Goal: Transaction & Acquisition: Purchase product/service

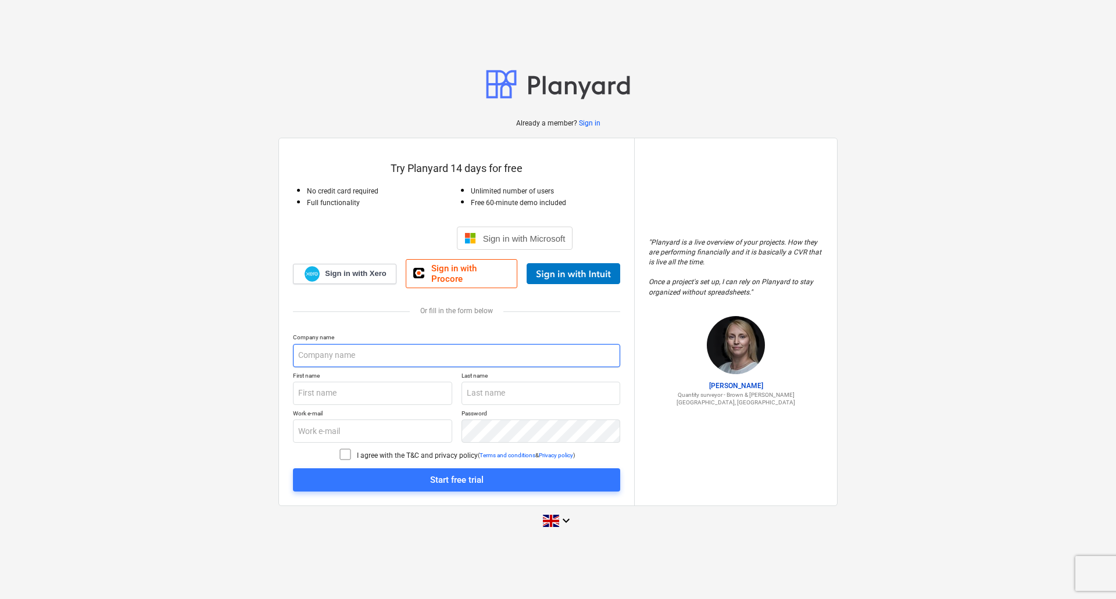
click at [329, 353] on input "text" at bounding box center [456, 355] width 327 height 23
type input "Surface Pro Ltd"
type input "[PERSON_NAME]"
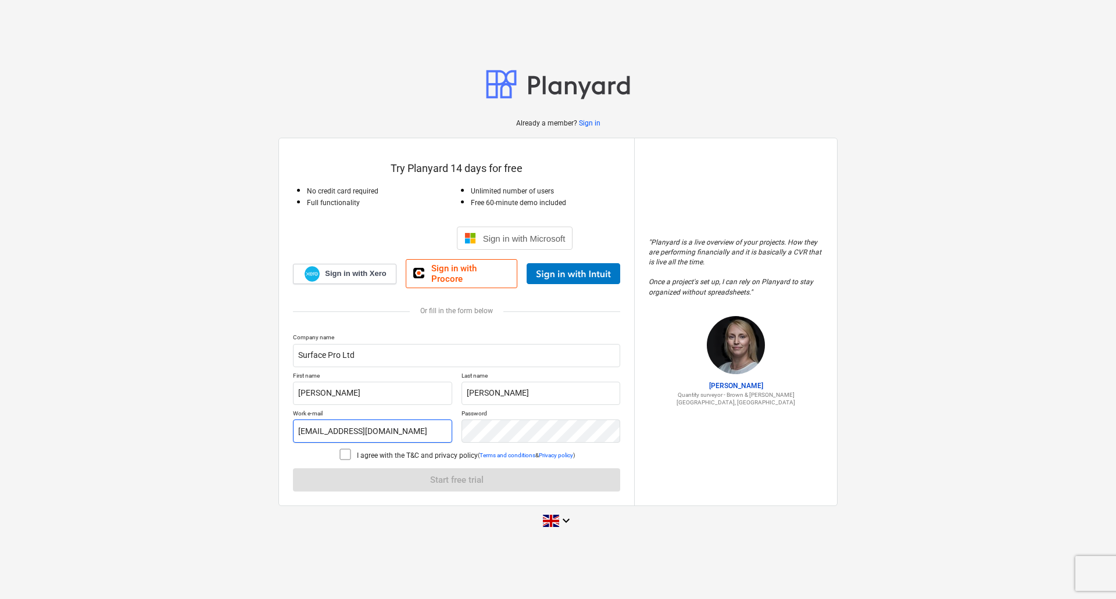
drag, startPoint x: 332, startPoint y: 425, endPoint x: 234, endPoint y: 425, distance: 97.6
click at [234, 425] on div "Already a member? Sign in Try Planyard 14 days for free No credit card required…" at bounding box center [558, 300] width 1116 height 490
type input "[PERSON_NAME][EMAIL_ADDRESS][DOMAIN_NAME]"
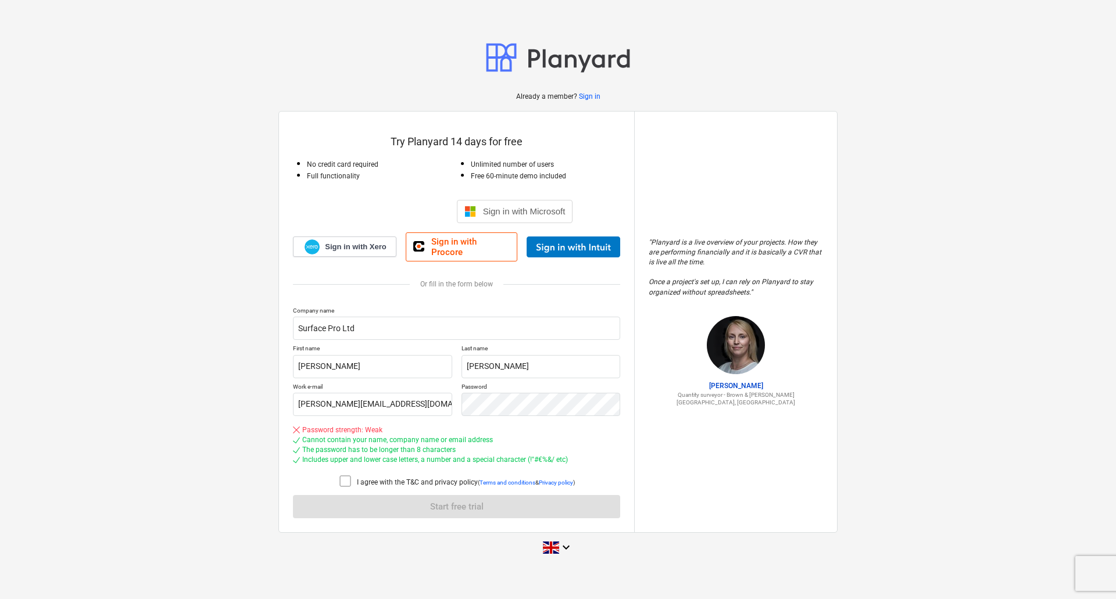
click at [338, 475] on icon at bounding box center [345, 481] width 14 height 14
click at [468, 509] on div "Company name Surface Pro Ltd First name Andrew Last name Nicholson Work e-mail …" at bounding box center [456, 413] width 327 height 212
click at [245, 434] on div "Already a member? Sign in Try Planyard 14 days for free No credit card required…" at bounding box center [558, 300] width 1116 height 544
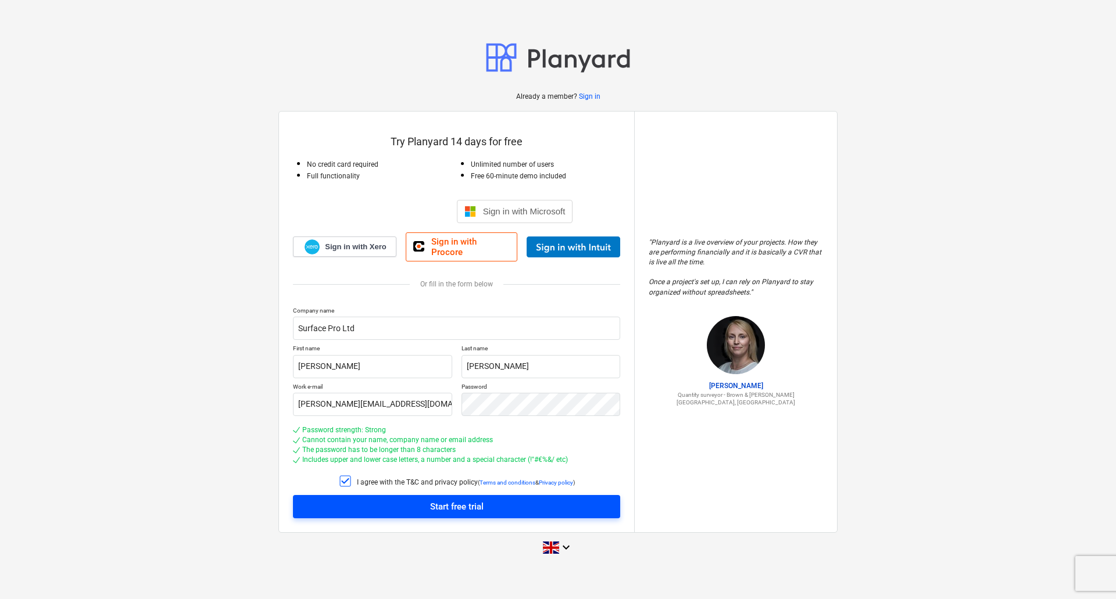
click at [441, 501] on div "Start free trial" at bounding box center [456, 506] width 53 height 15
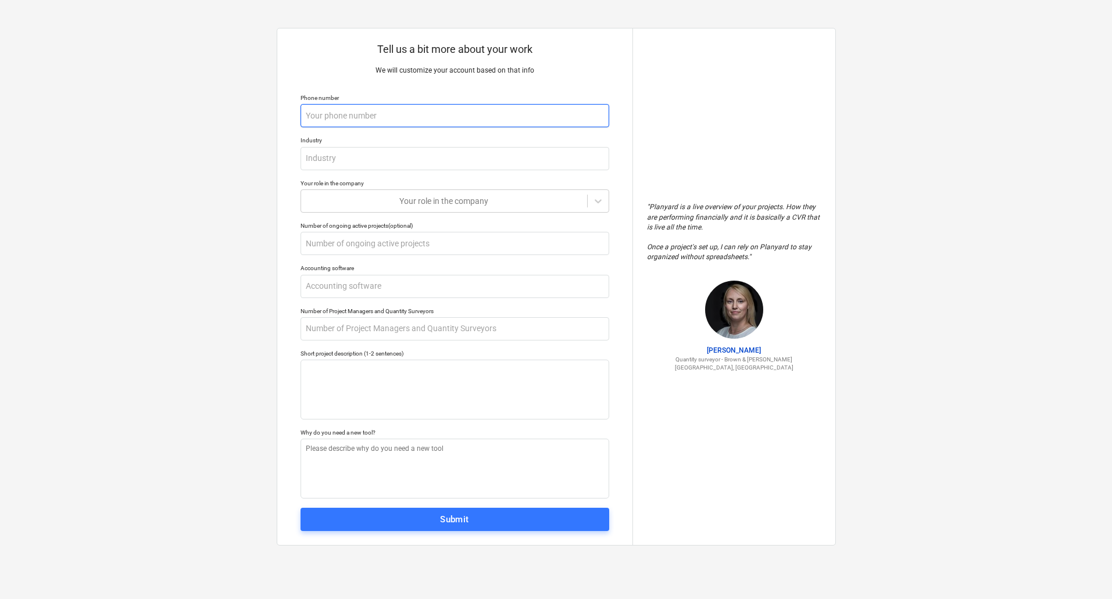
click at [366, 126] on input "text" at bounding box center [454, 115] width 309 height 23
type textarea "x"
type input "0"
type textarea "x"
type input "07"
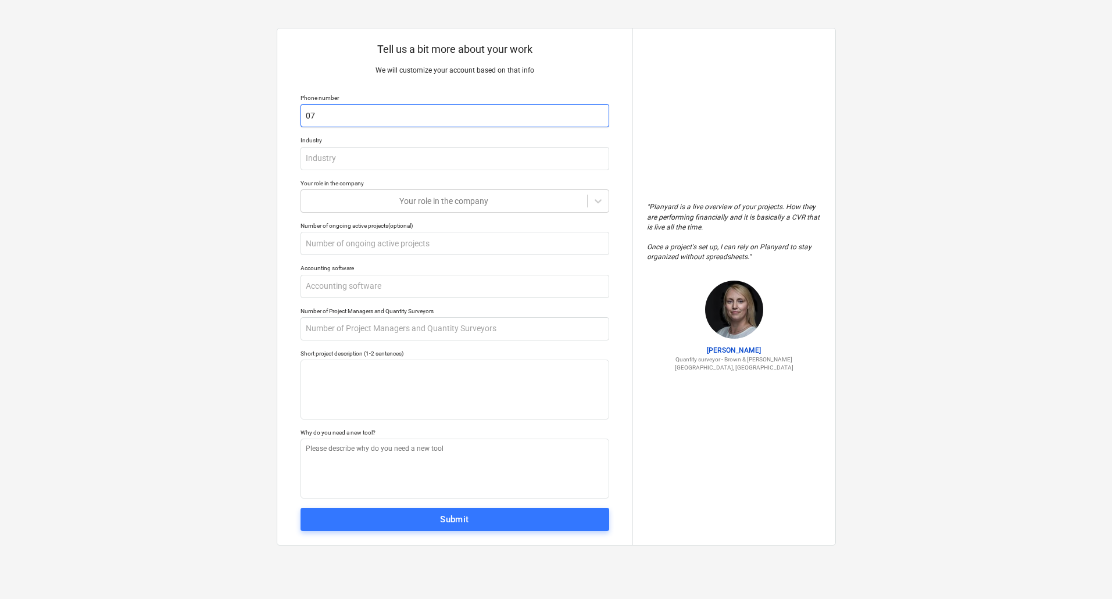
type textarea "x"
type input "077"
type textarea "x"
type input "0777"
type textarea "x"
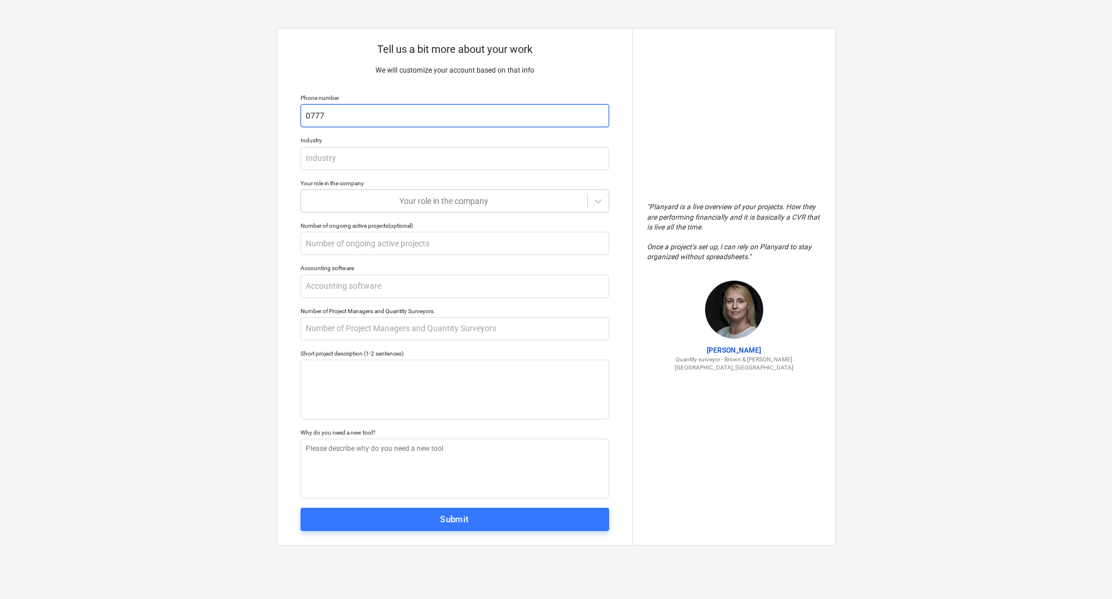
type input "07772"
type textarea "x"
type input "07772"
type textarea "x"
type input "07772 0"
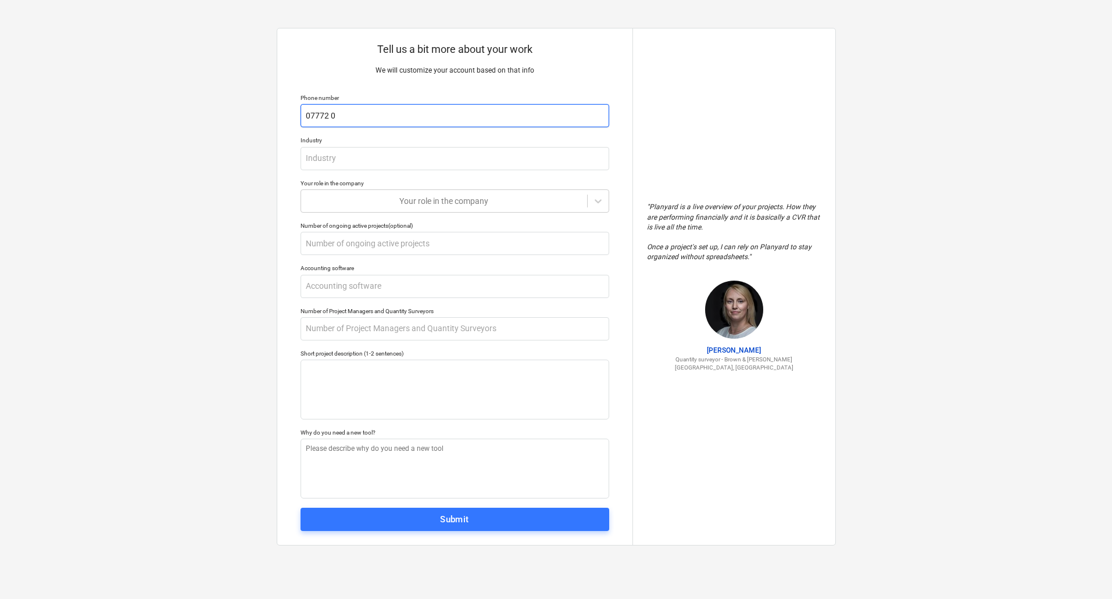
type textarea "x"
type input "07772 09"
type textarea "x"
type input "07772 097"
type textarea "x"
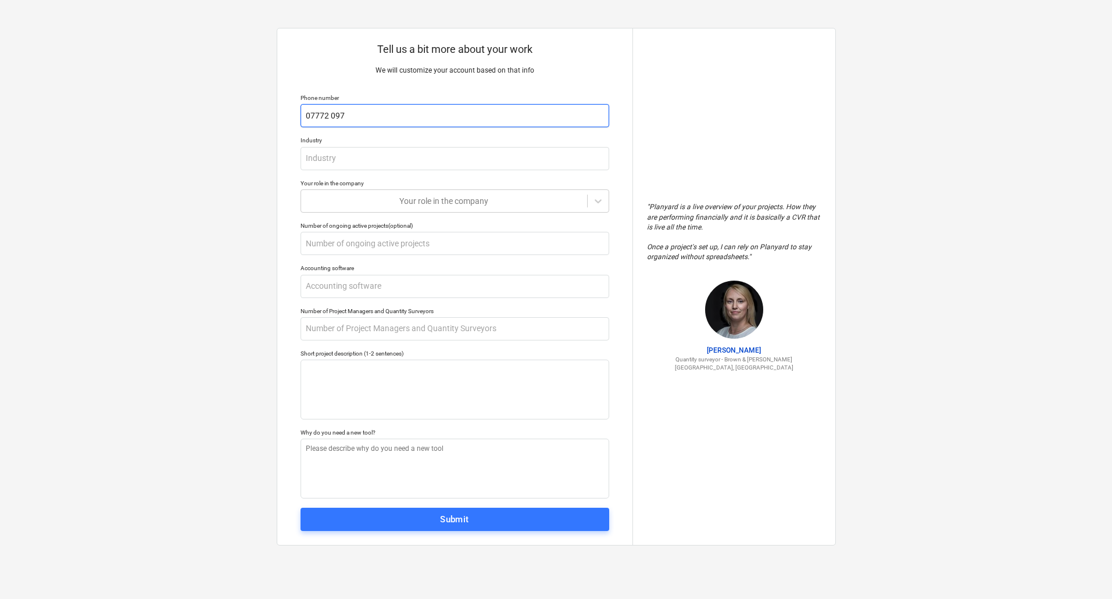
type input "07772 097"
type textarea "x"
type input "07772 097 5"
type textarea "x"
type input "07772 097 58"
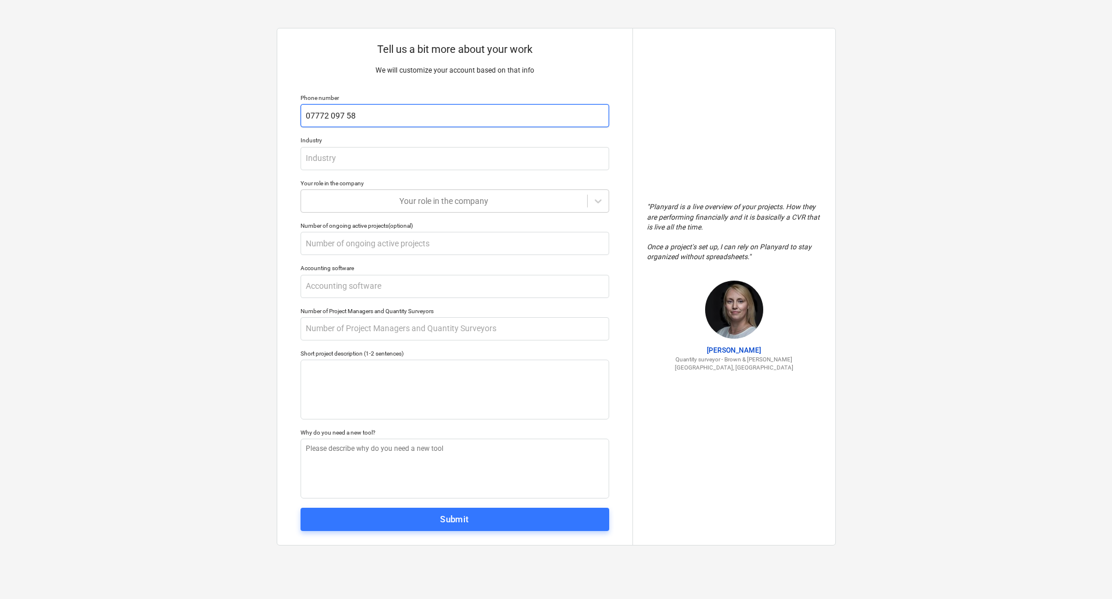
type textarea "x"
type input "07772 097 582"
click at [387, 160] on input "text" at bounding box center [454, 158] width 309 height 23
type textarea "x"
type input "C"
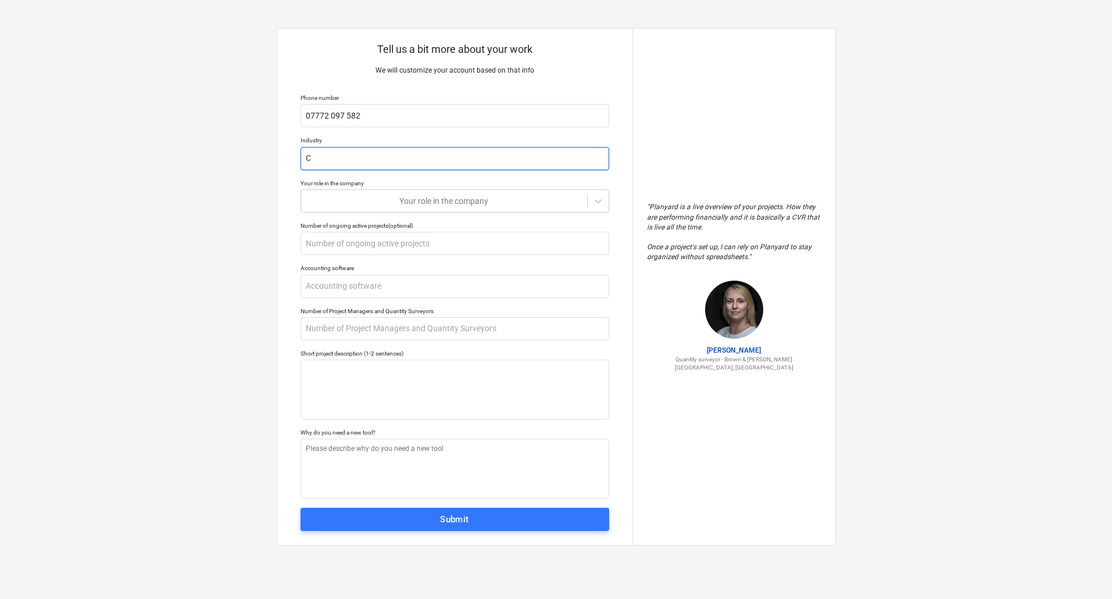
type textarea "x"
type input "S"
type textarea "x"
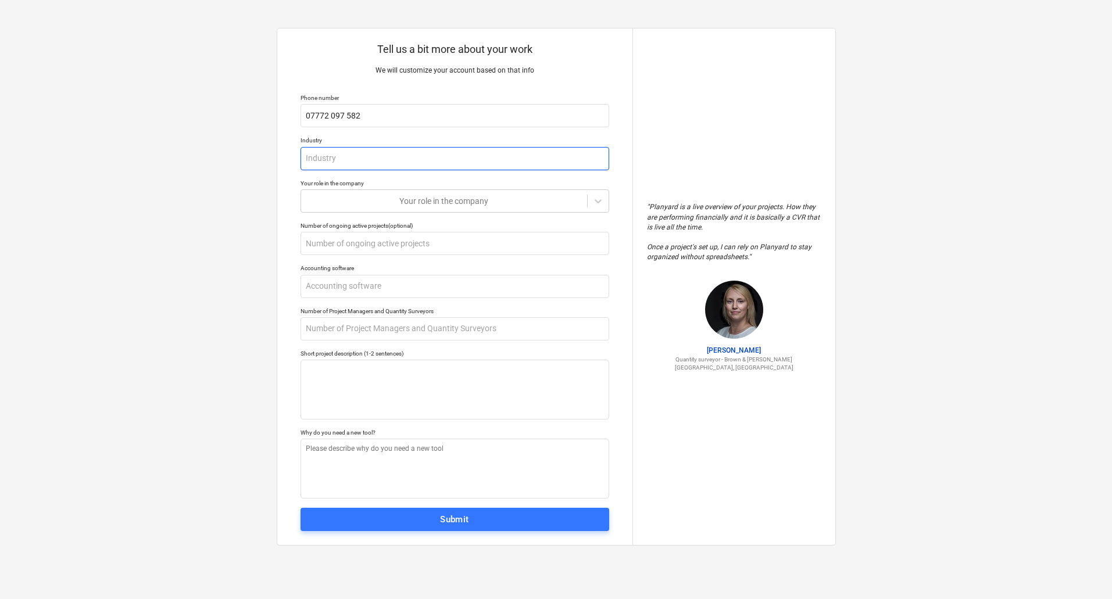
type input "C"
type textarea "x"
type input "Co"
type textarea "x"
type input "Con"
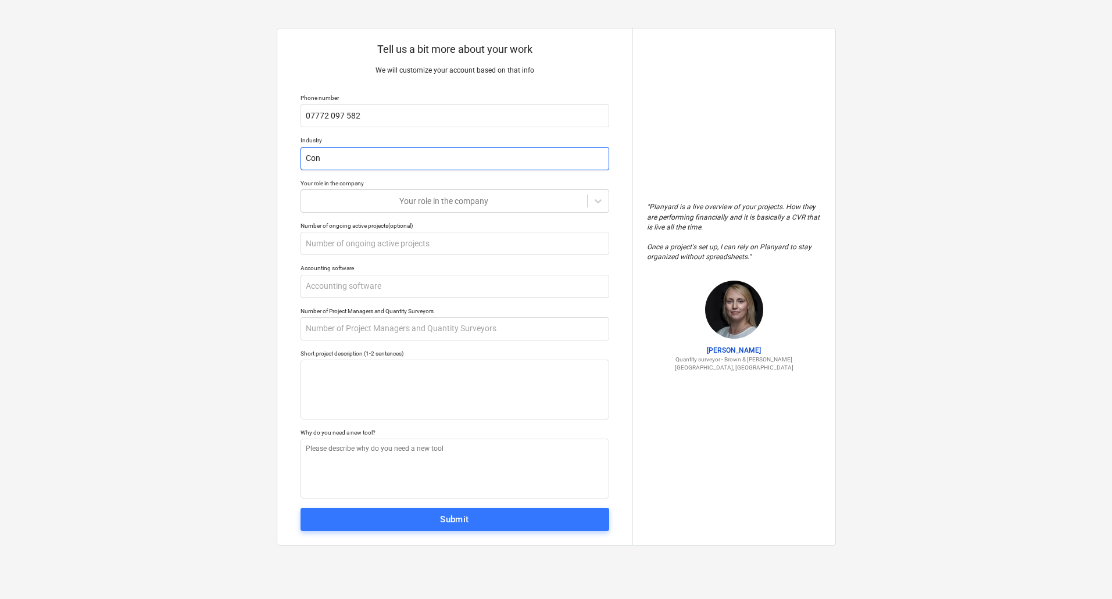
type textarea "x"
type input "Cons"
type textarea "x"
type input "Const"
type textarea "x"
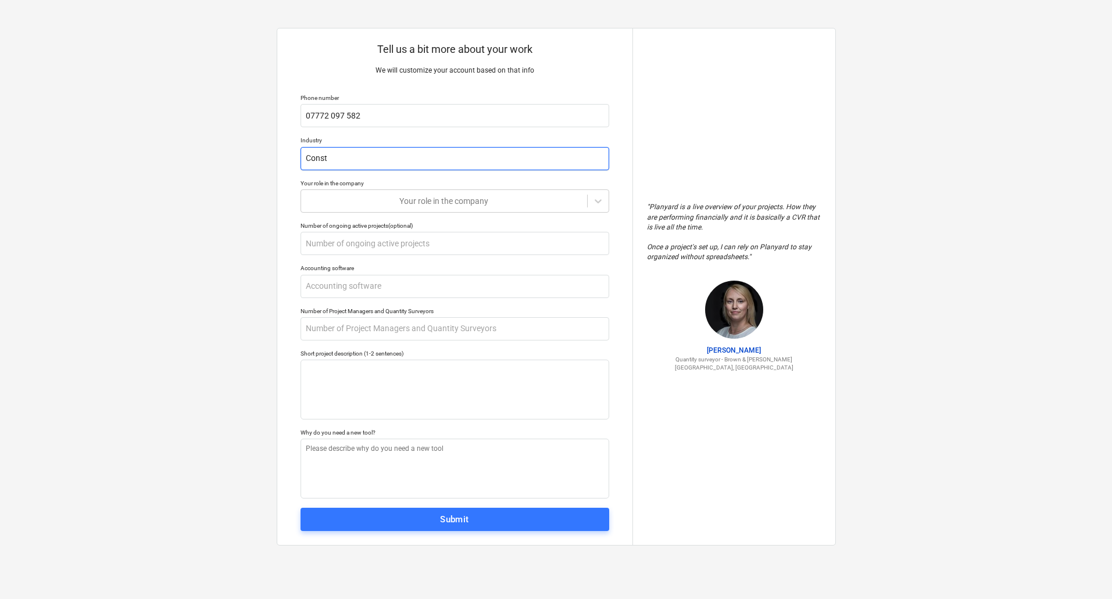
type input "Constr"
type textarea "x"
type input "Constru"
type textarea "x"
type input "Construc"
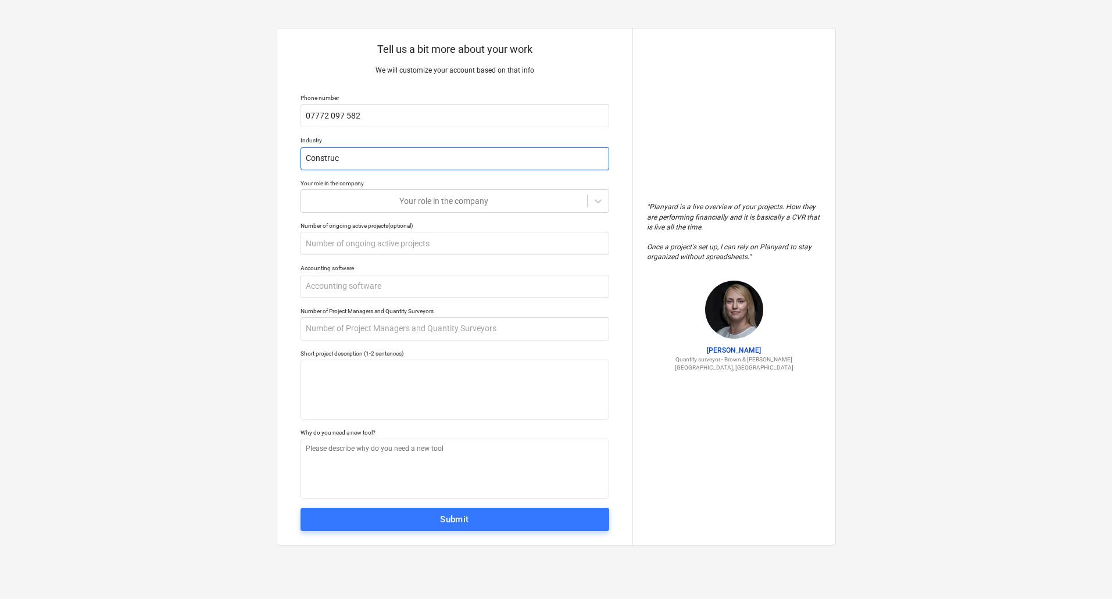
type textarea "x"
type input "Construct"
type textarea "x"
type input "Constructi"
type textarea "x"
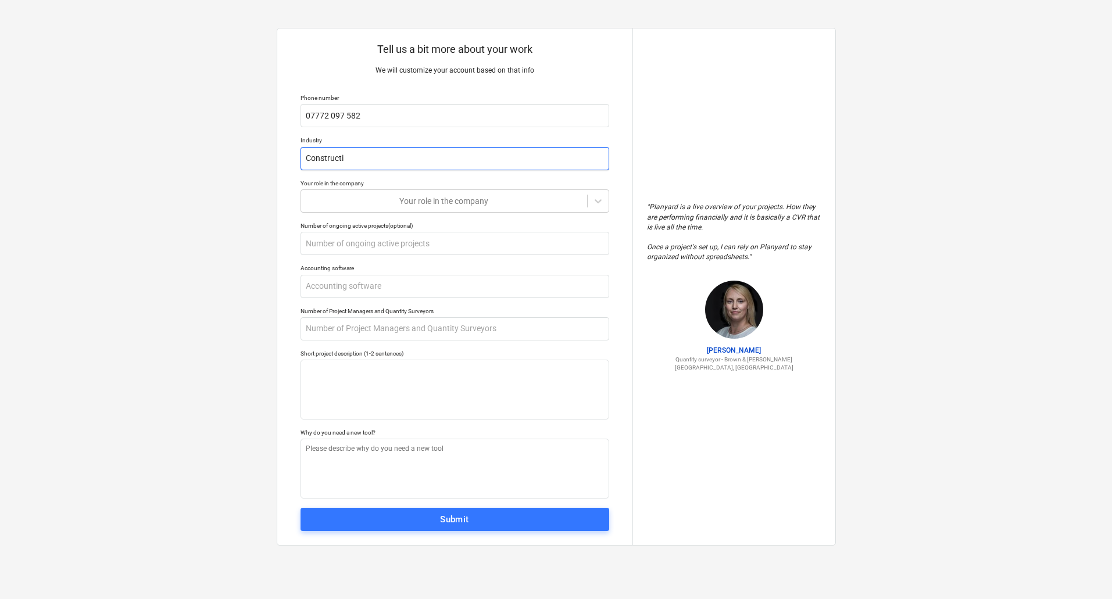
type input "Constructio"
type textarea "x"
type input "Construction"
click at [499, 200] on div at bounding box center [444, 201] width 274 height 12
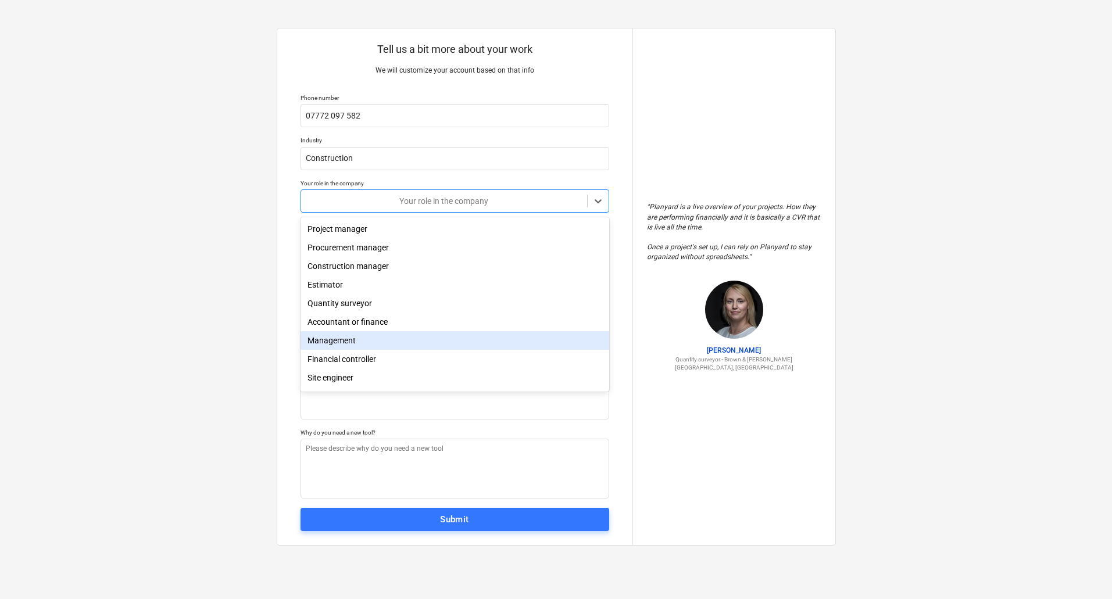
click at [370, 341] on div "Management" at bounding box center [454, 340] width 309 height 19
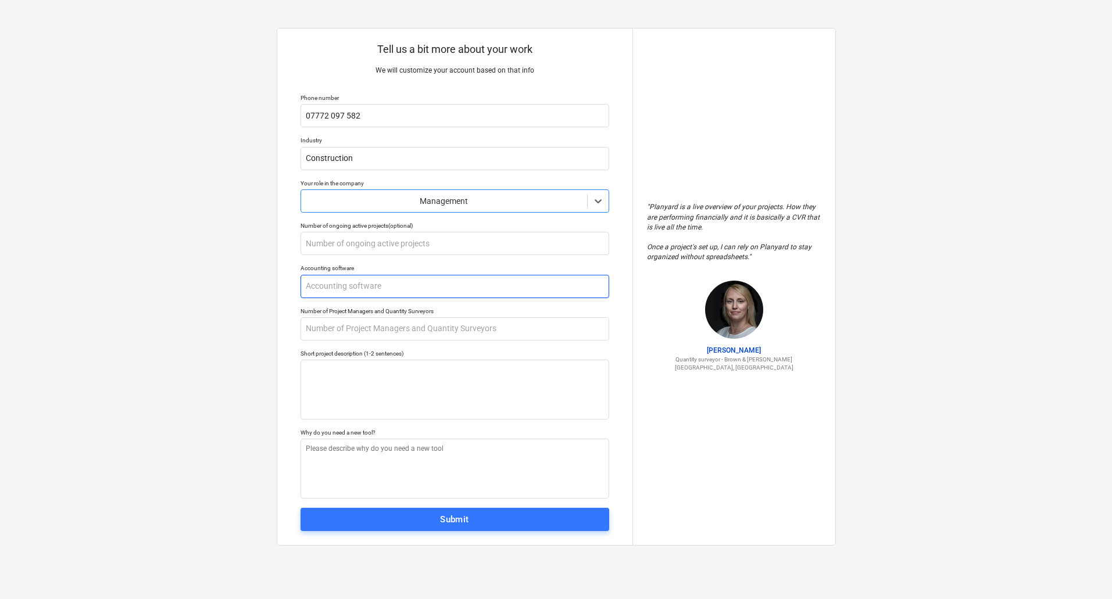
click at [417, 291] on input "text" at bounding box center [454, 286] width 309 height 23
type textarea "x"
type input "X"
type textarea "x"
type input "Xe"
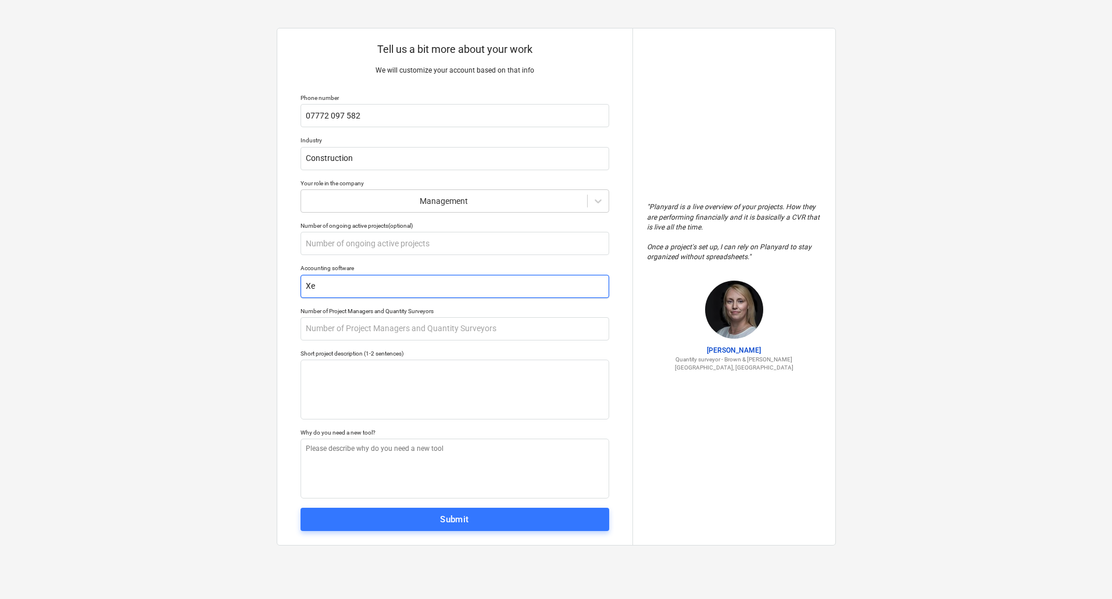
type textarea "x"
type input "Xer"
type textarea "x"
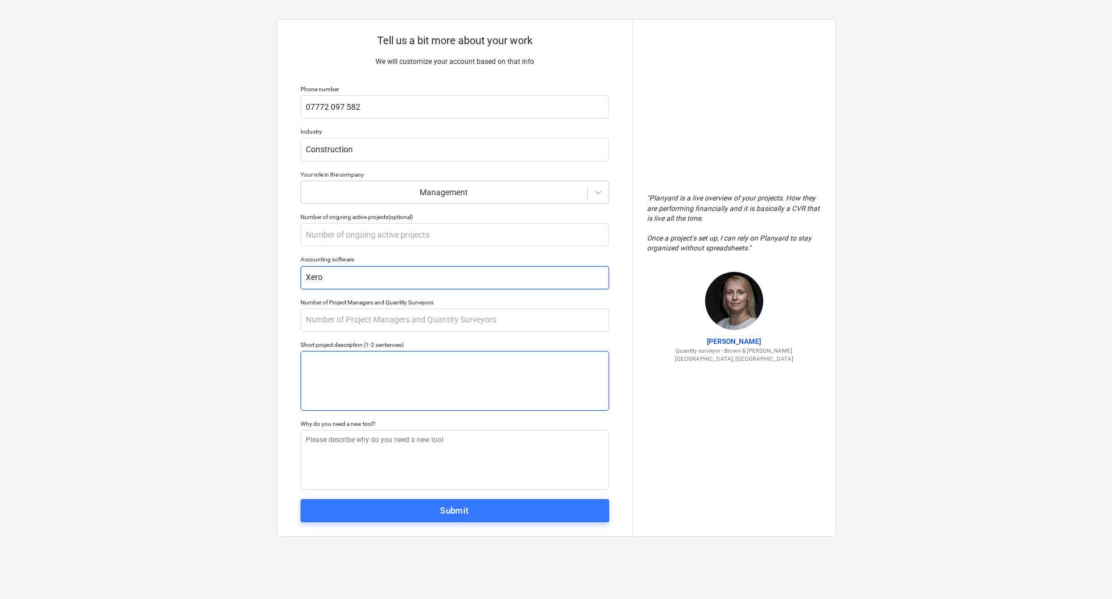
scroll to position [11, 0]
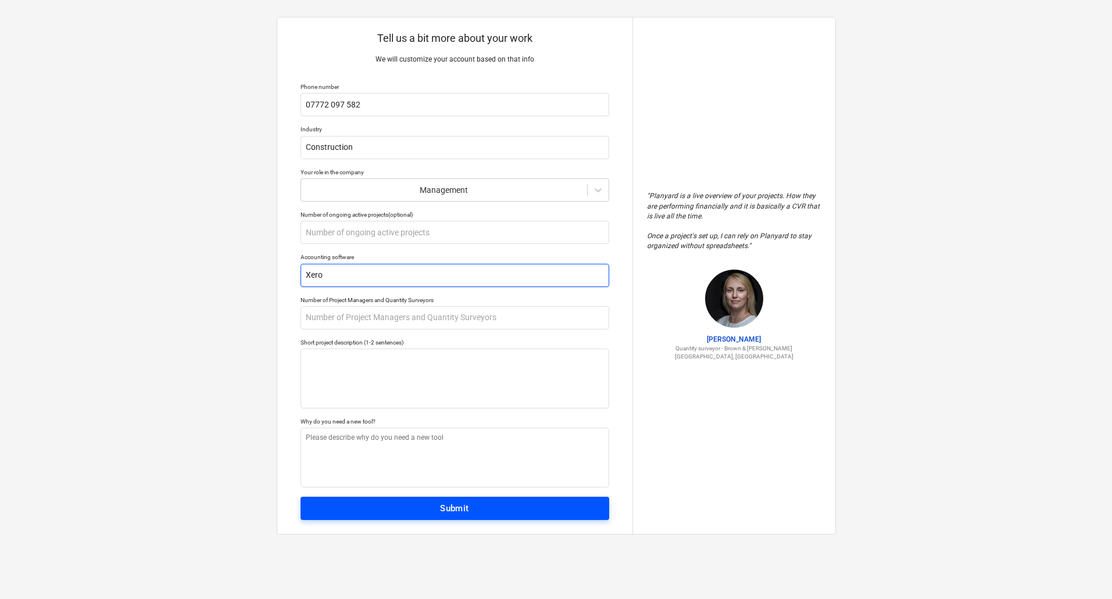
type input "Xero"
click at [436, 510] on span "Submit" at bounding box center [454, 508] width 283 height 15
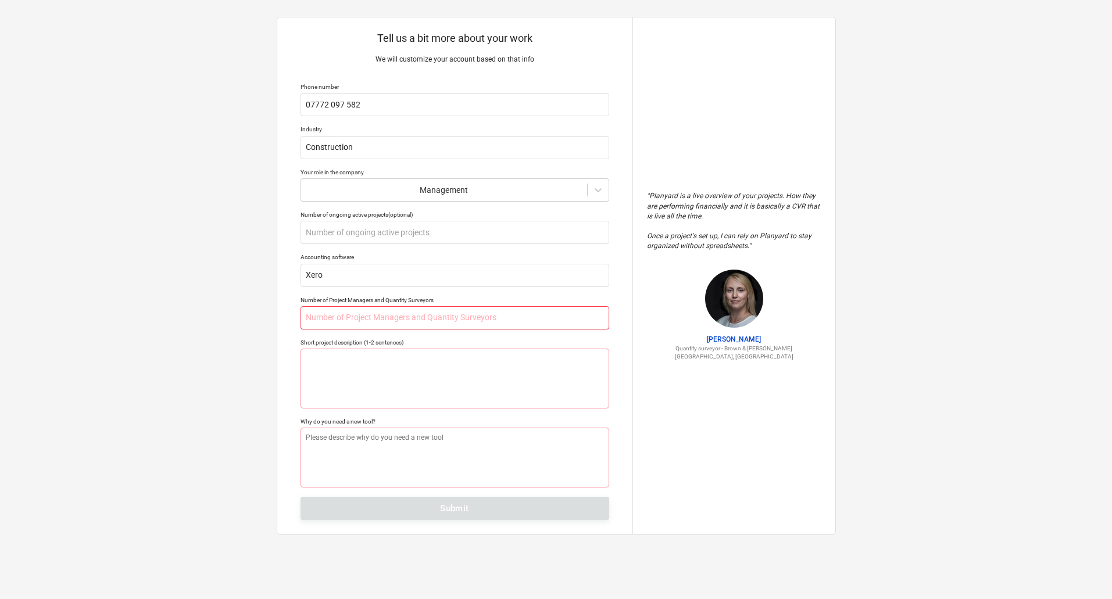
click at [409, 316] on input "text" at bounding box center [454, 317] width 309 height 23
type textarea "x"
type input "1"
type textarea "x"
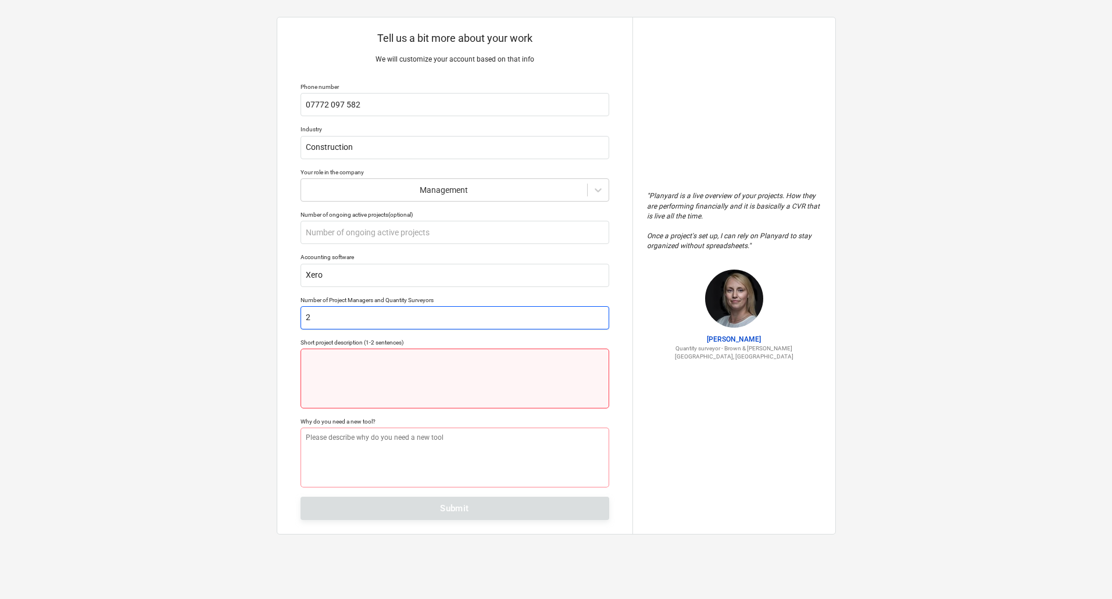
type input "2"
click at [363, 361] on textarea at bounding box center [454, 379] width 309 height 60
type textarea "x"
type textarea "S"
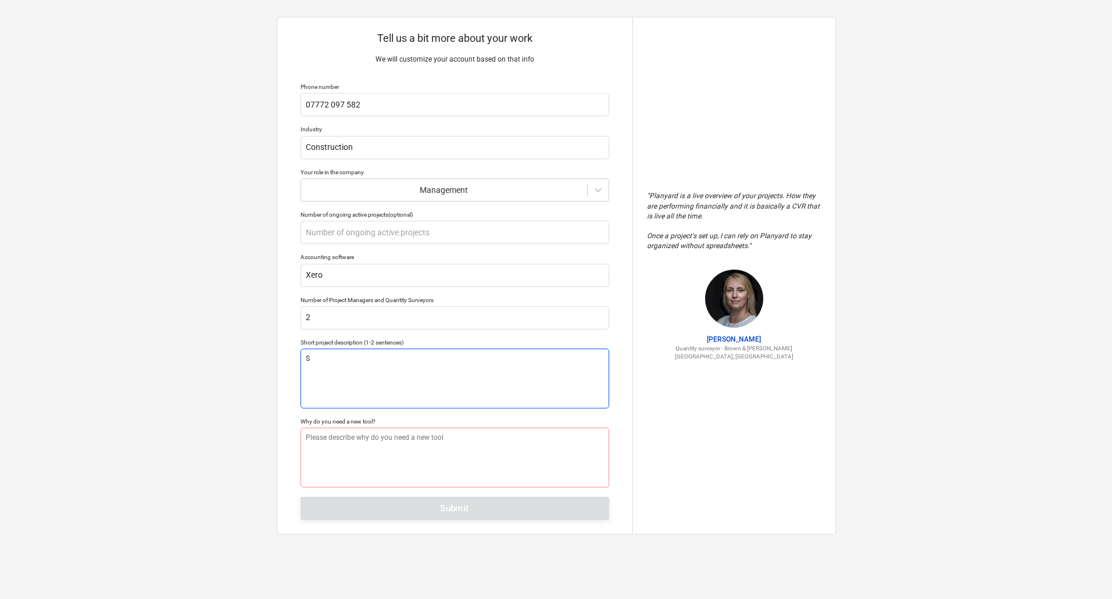
type textarea "x"
type textarea "Sh"
type textarea "x"
type textarea "Sho"
type textarea "x"
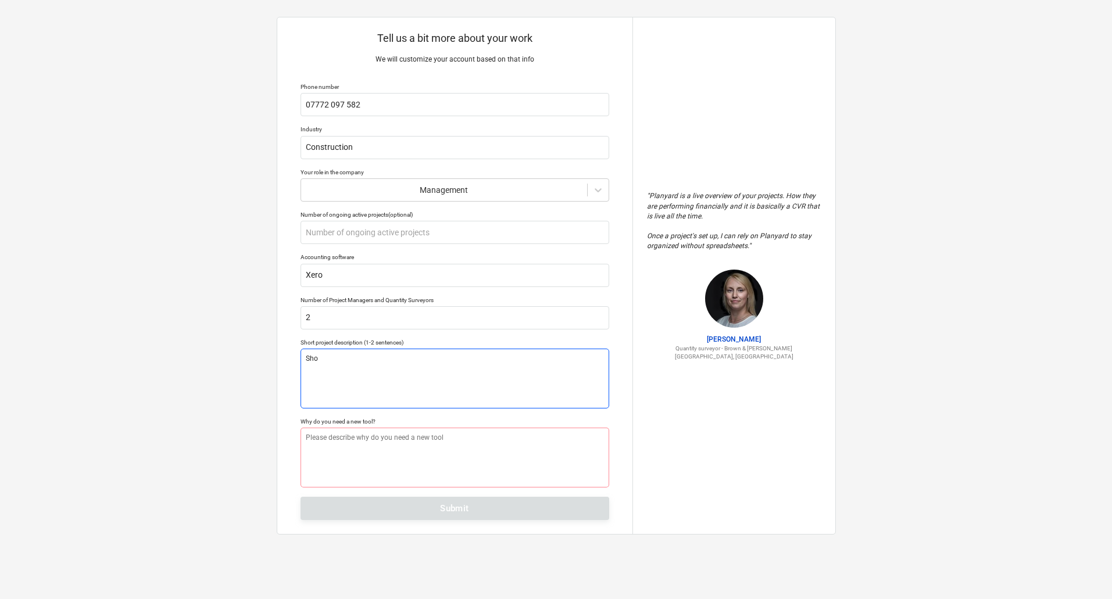
type textarea "Shop"
type textarea "x"
type textarea "Shopf"
type textarea "x"
type textarea "Shopfi"
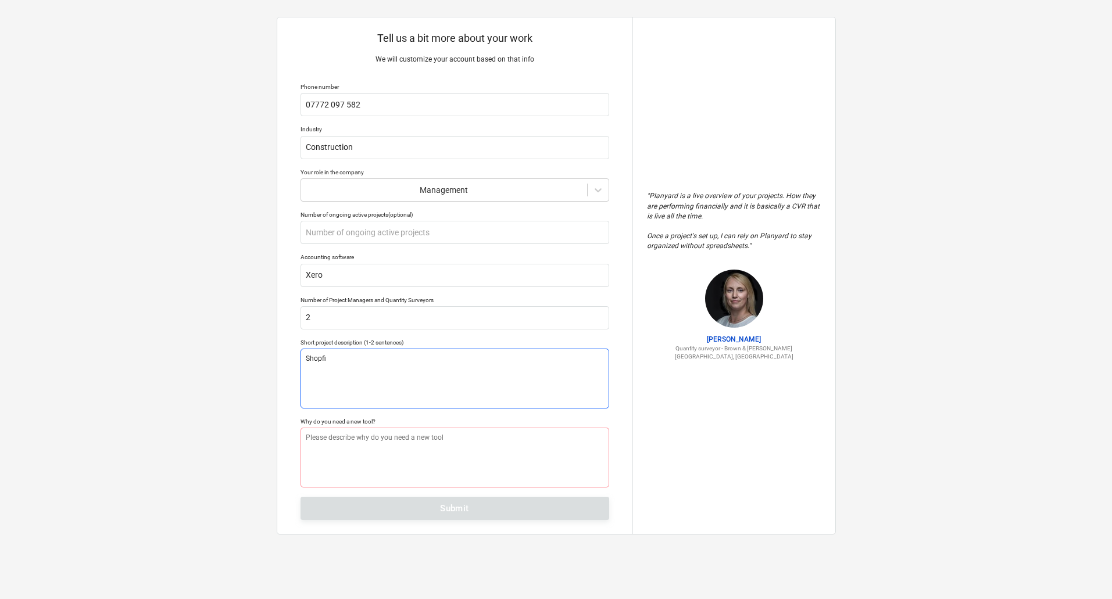
type textarea "x"
type textarea "Shopfit"
type textarea "x"
type textarea "Shopfitt"
type textarea "x"
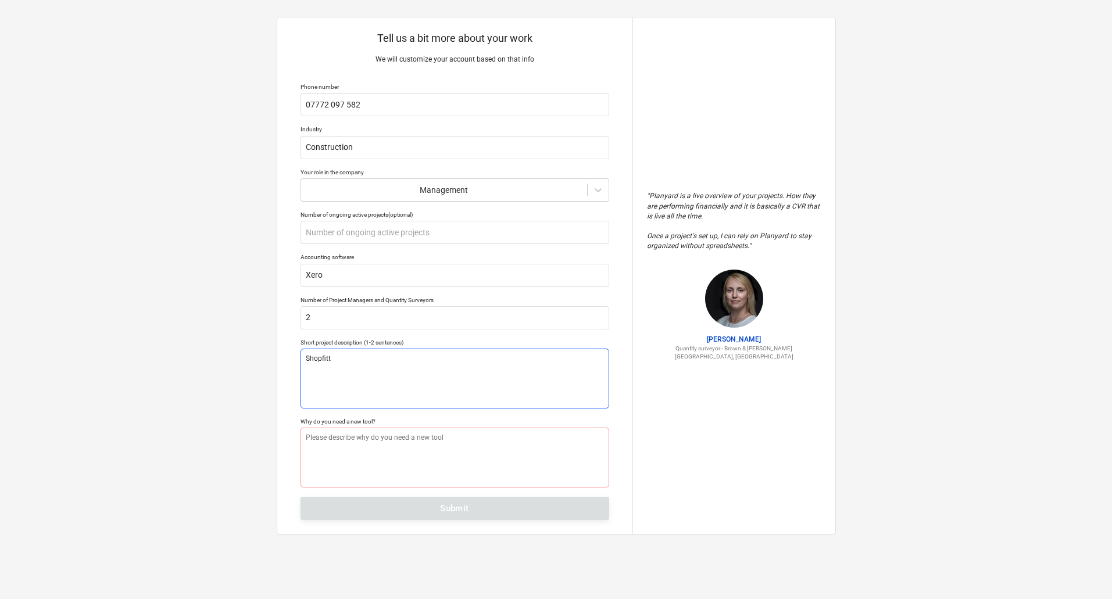
type textarea "Shopfitti"
type textarea "x"
type textarea "Shopfittin"
type textarea "x"
type textarea "Shopfitting"
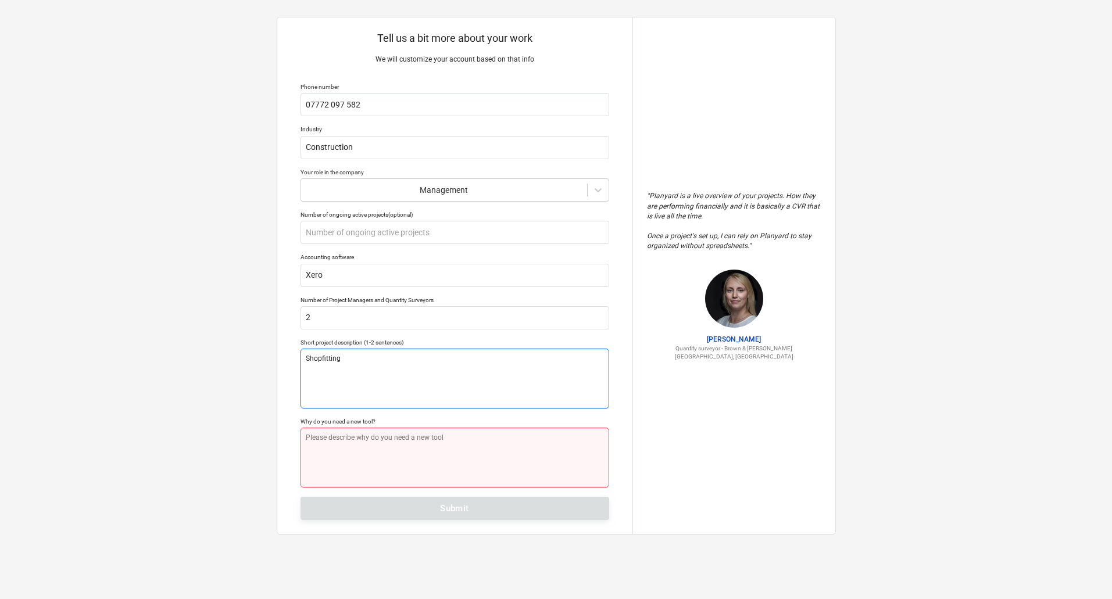
type textarea "x"
type textarea "D"
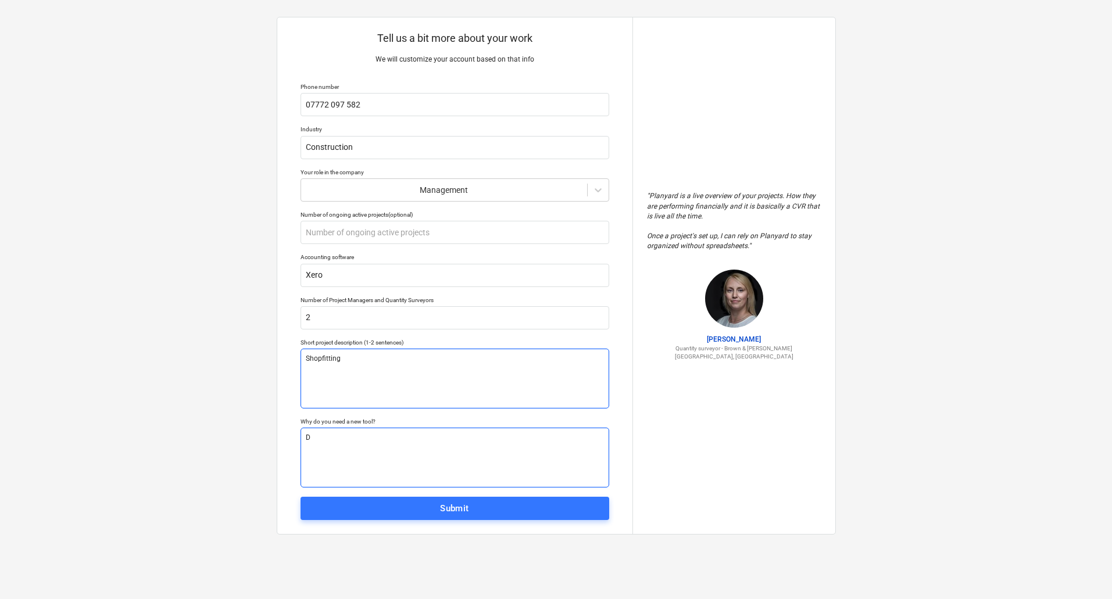
type textarea "x"
type textarea "Do"
type textarea "x"
type textarea "Dou"
type textarea "x"
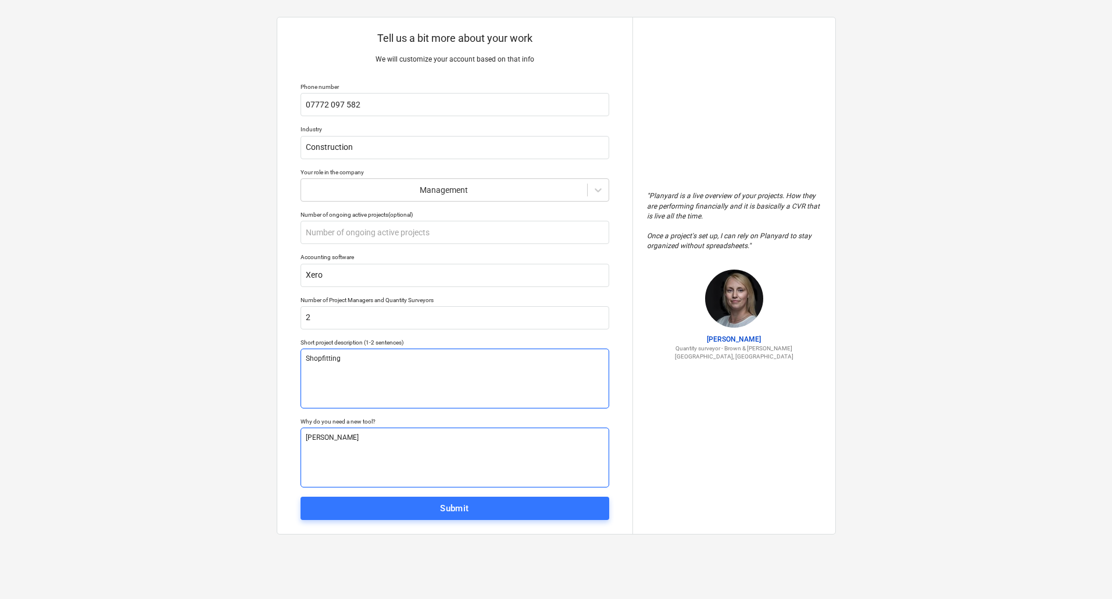
type textarea "Dou"
type textarea "x"
type textarea "Do"
type textarea "x"
type textarea "D"
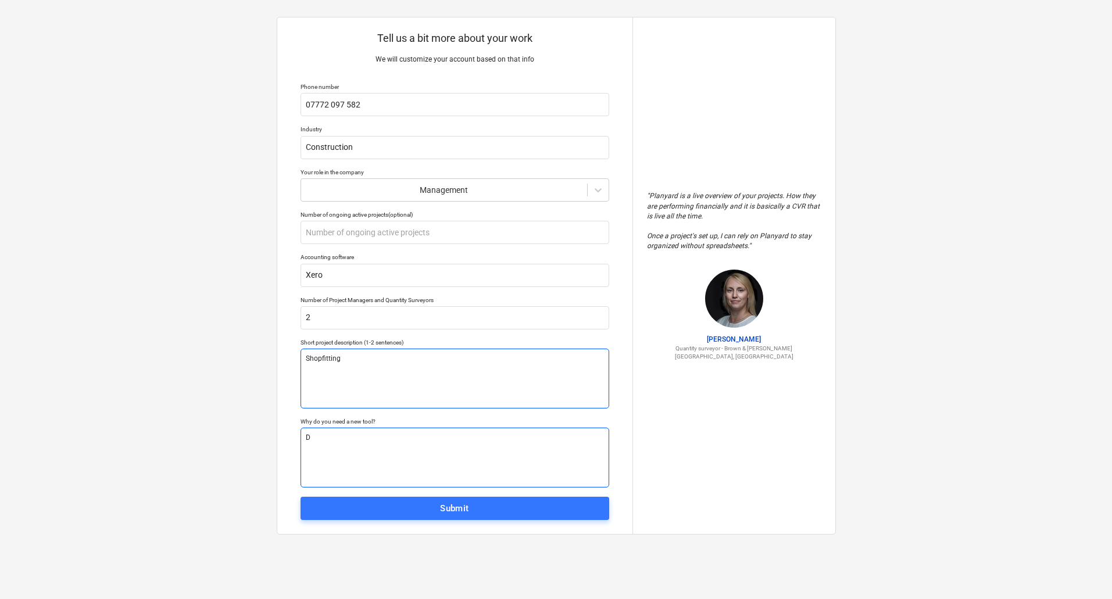
type textarea "x"
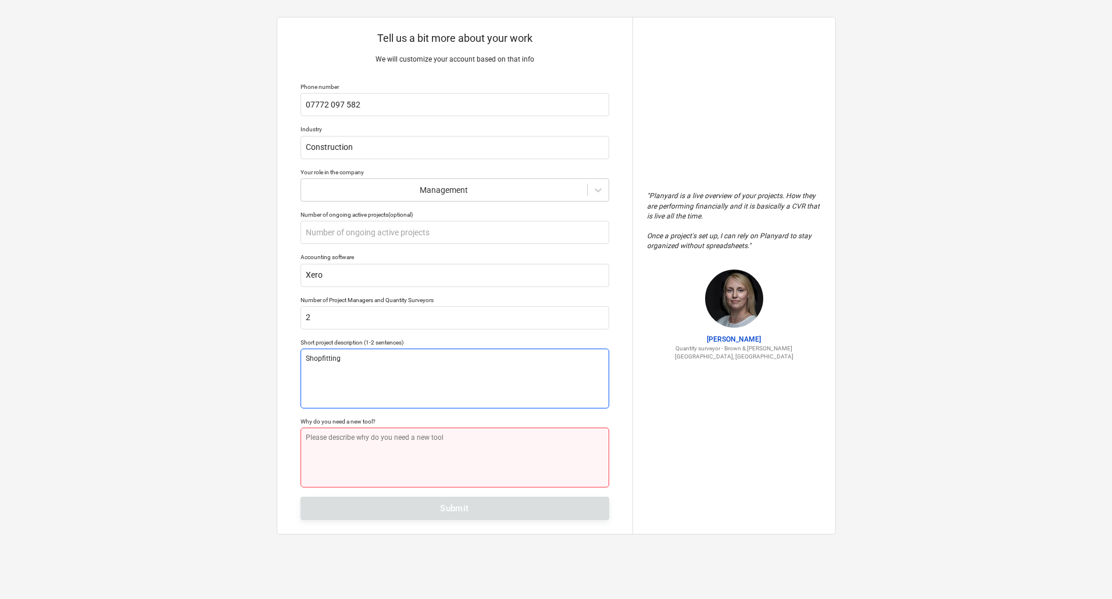
type textarea "x"
type textarea "R"
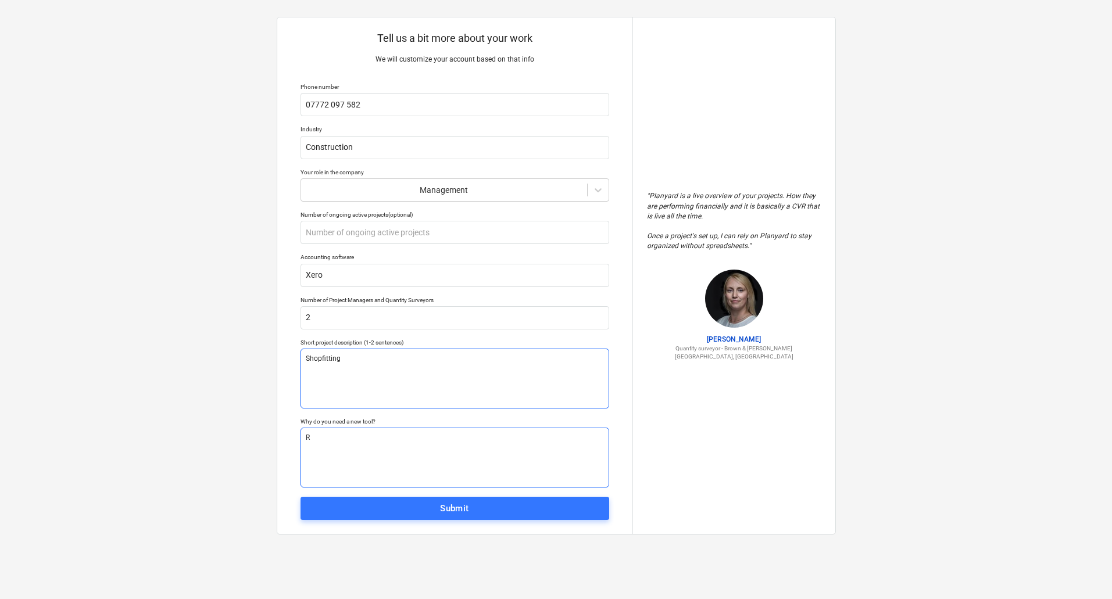
type textarea "x"
type textarea "Re"
type textarea "x"
type textarea "Red"
type textarea "x"
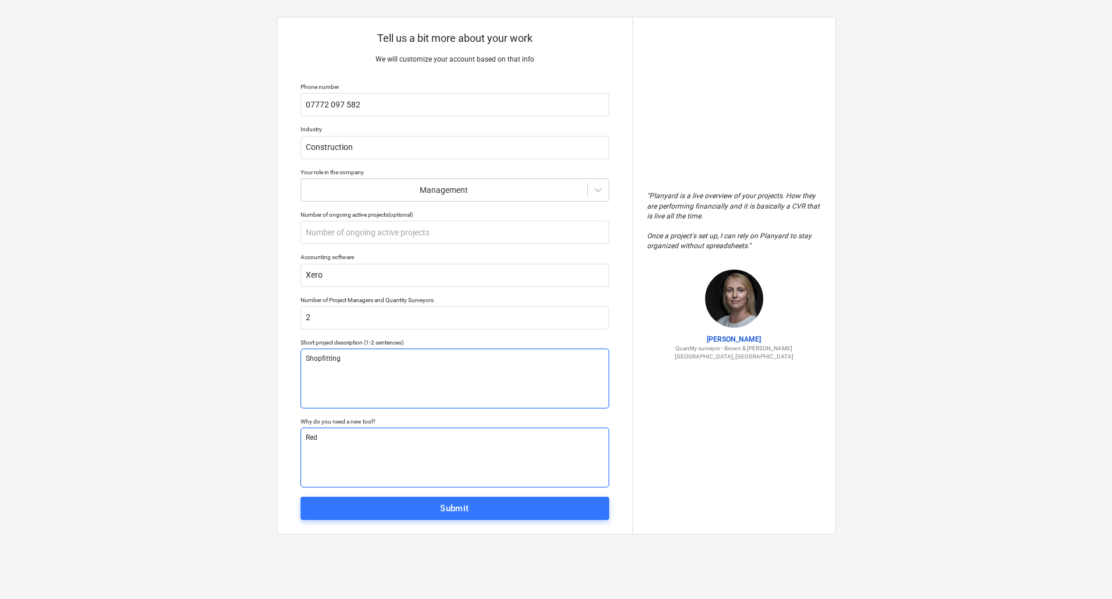
type textarea "Redu"
type textarea "x"
type textarea "Reduc"
type textarea "x"
type textarea "Reduce"
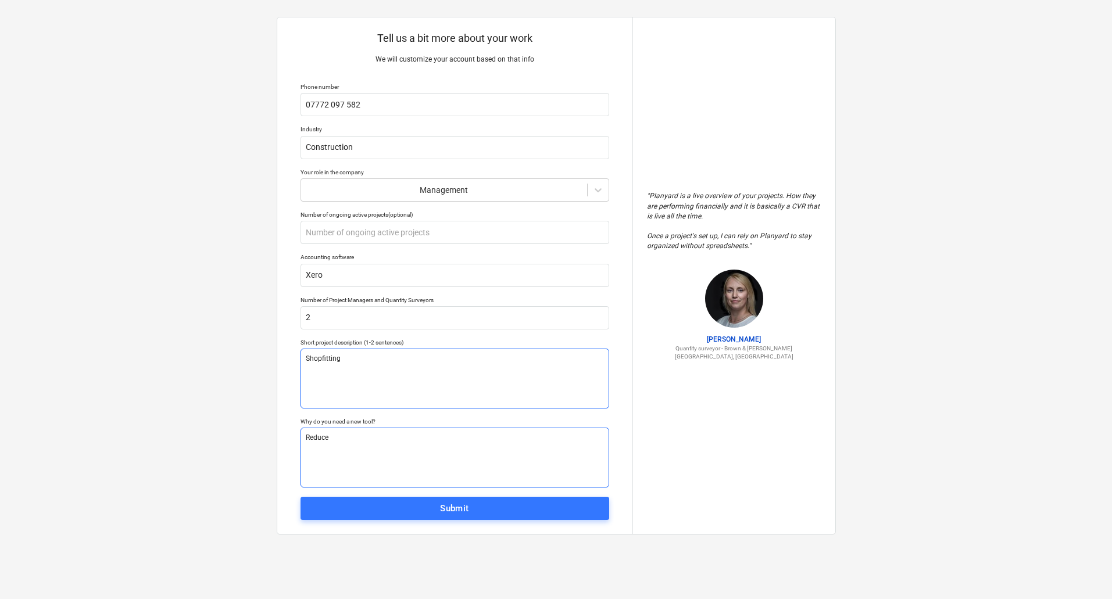
type textarea "x"
type textarea "Reduce"
type textarea "x"
type textarea "Reduce D"
type textarea "x"
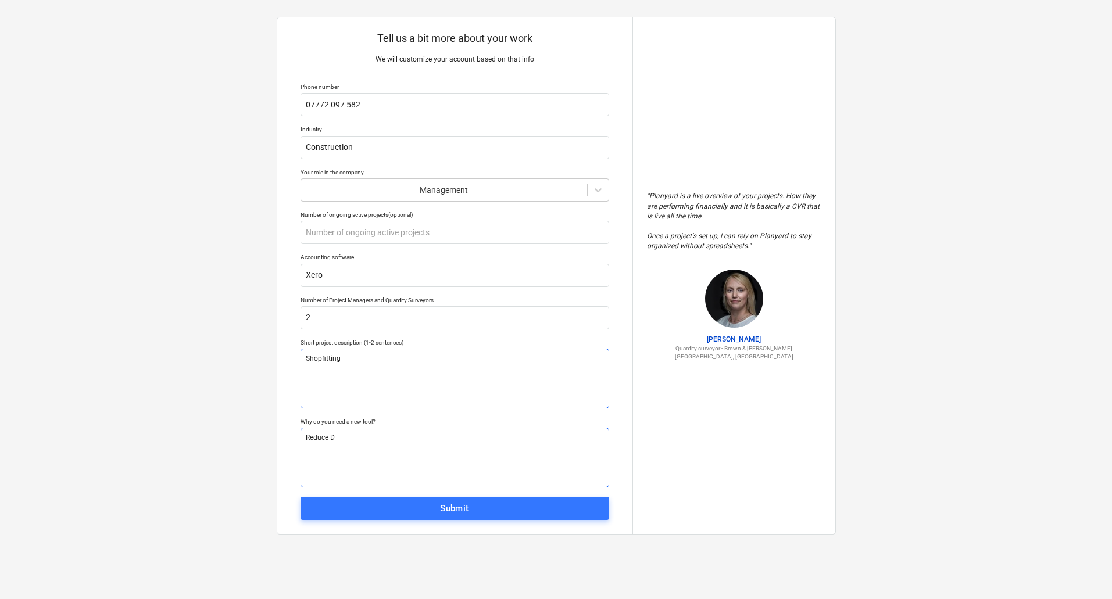
type textarea "Reduce Do"
type textarea "x"
type textarea "Reduce Dou"
type textarea "x"
type textarea "Reduce Doub"
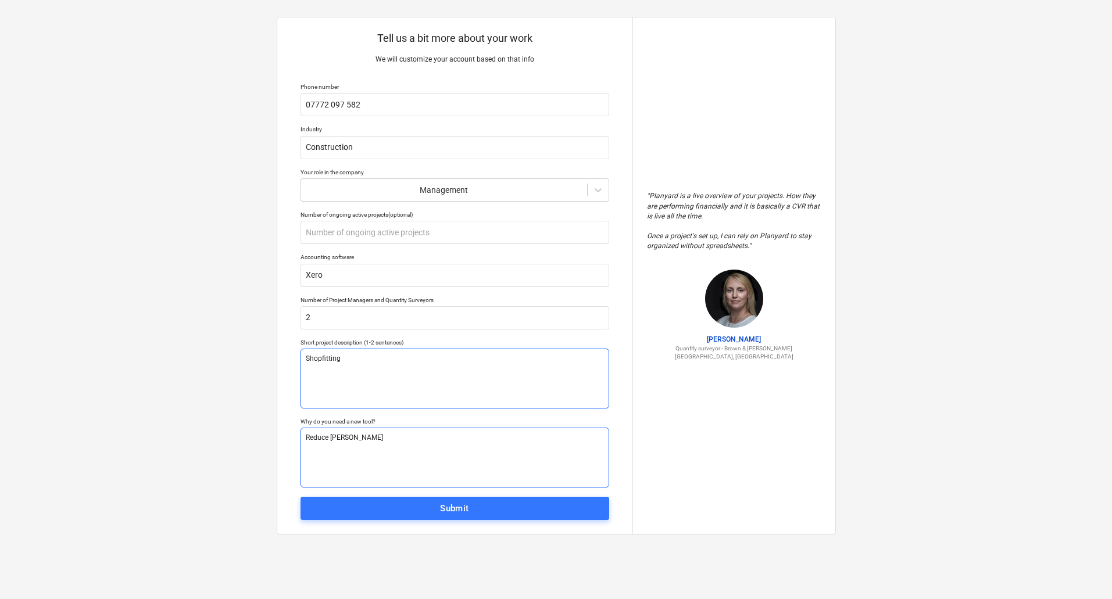
type textarea "x"
type textarea "Reduce Doubl"
type textarea "x"
type textarea "Reduce Double"
type textarea "x"
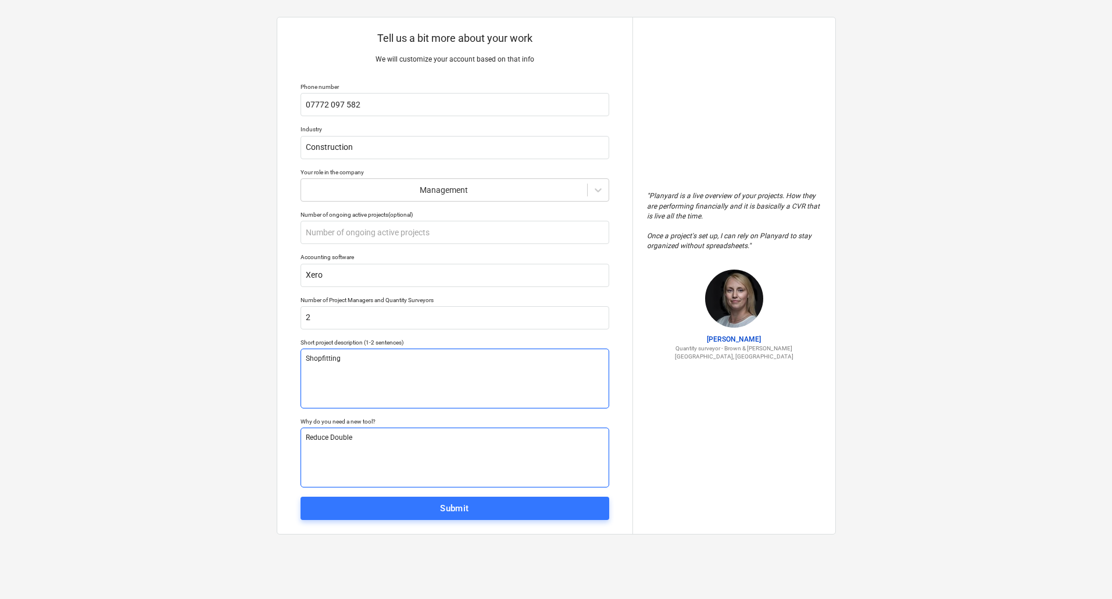
type textarea "Reduce Double"
type textarea "x"
type textarea "Reduce Double I"
type textarea "x"
type textarea "Reduce Double In"
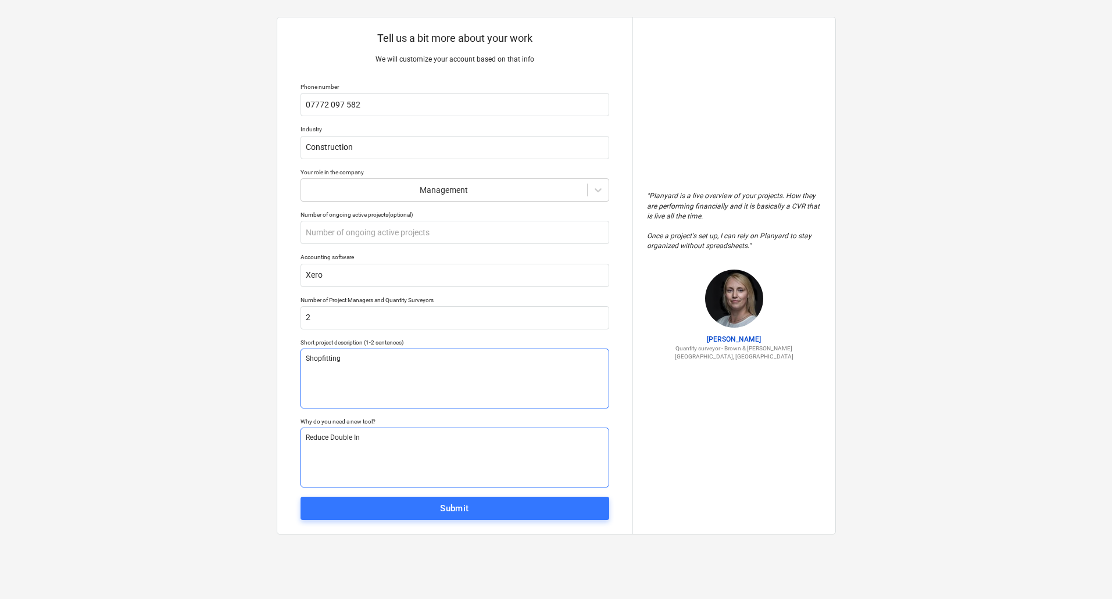
type textarea "x"
type textarea "Reduce Double Inp"
type textarea "x"
type textarea "Reduce Double Inpur"
type textarea "x"
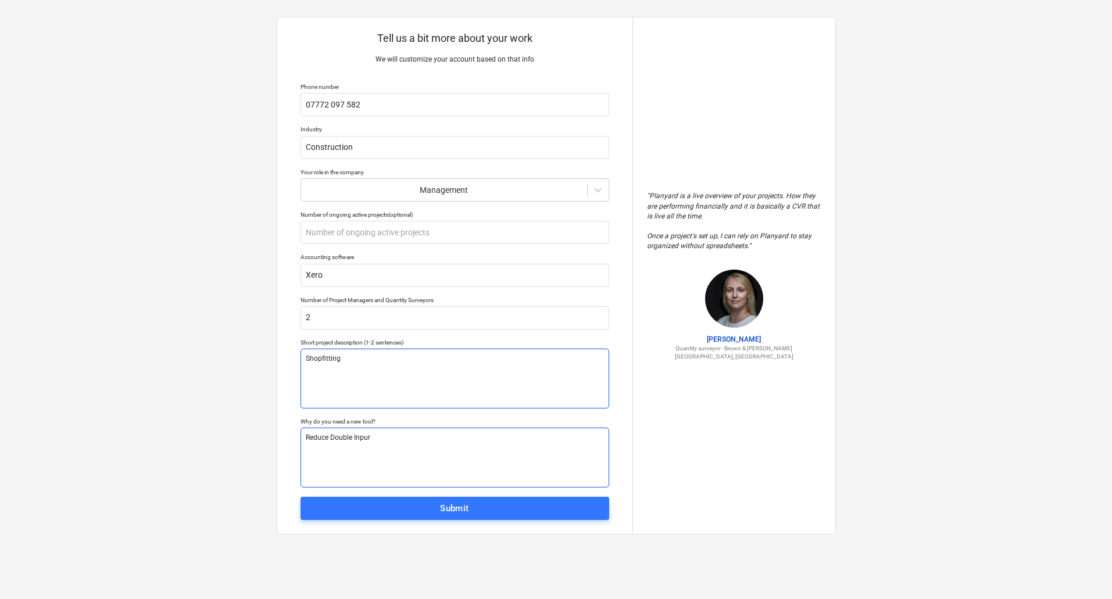
type textarea "Reduce Double Inpurt"
type textarea "x"
type textarea "Reduce Double Inpur"
type textarea "x"
type textarea "Reduce Double Inpu"
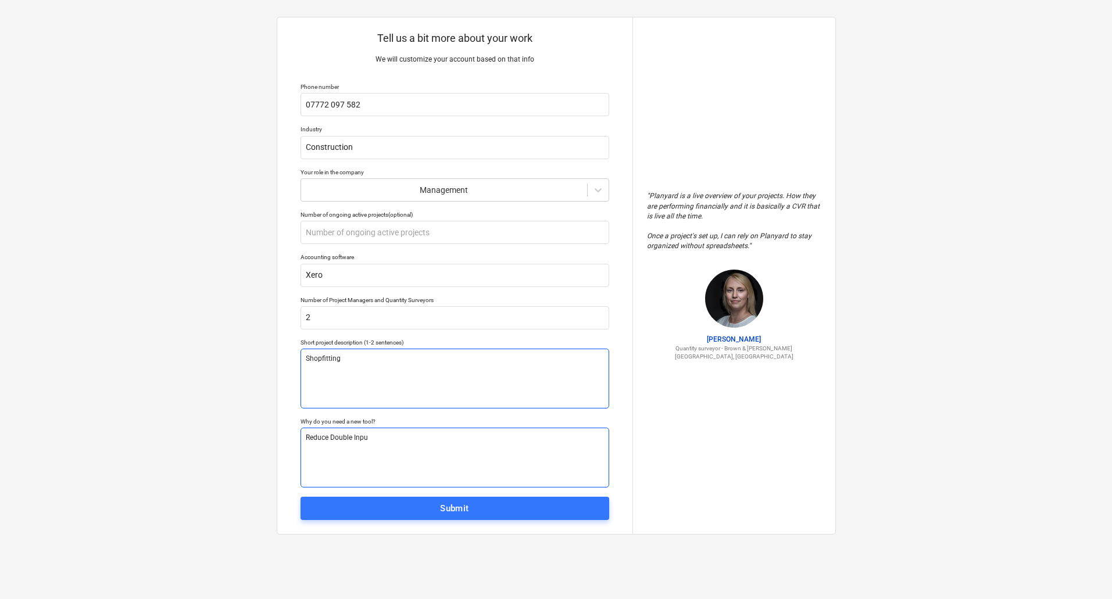
type textarea "x"
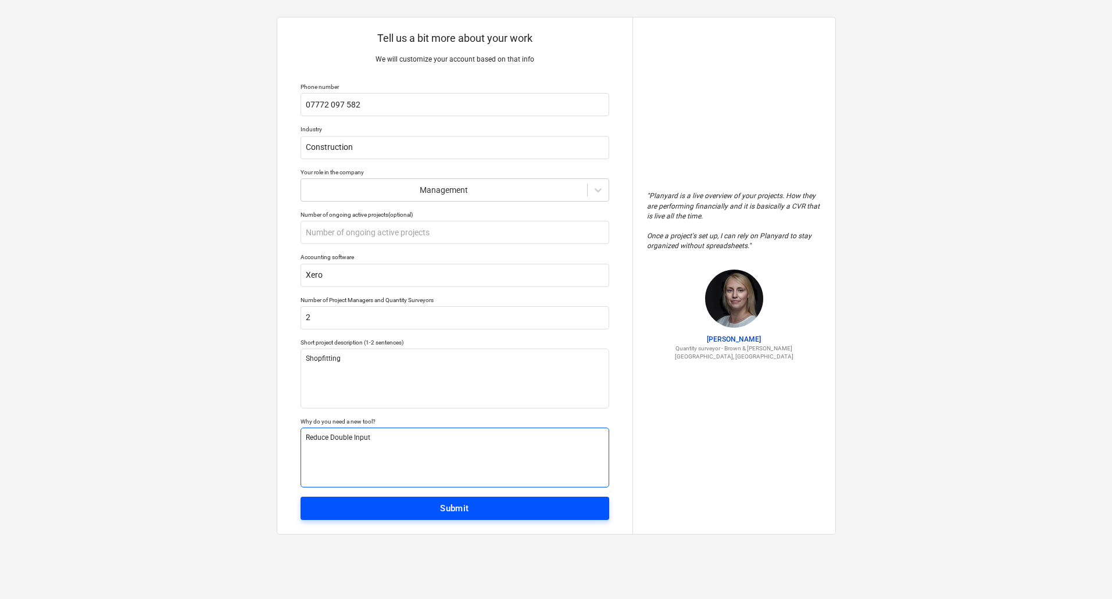
type textarea "Reduce Double Input"
click at [468, 503] on div "Submit" at bounding box center [454, 508] width 29 height 15
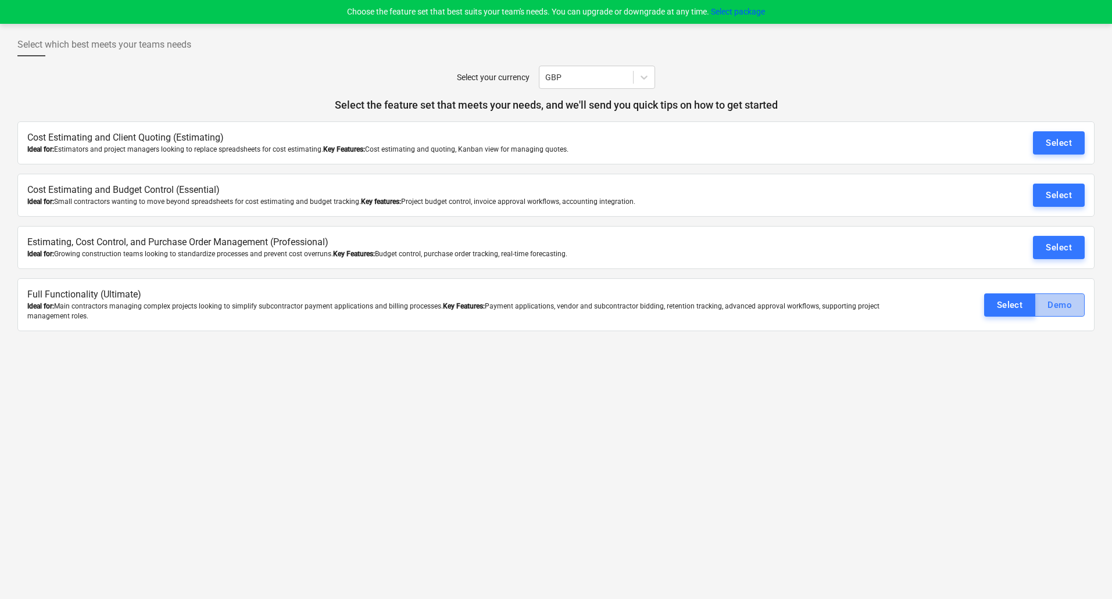
click at [1068, 309] on div "Demo" at bounding box center [1059, 305] width 24 height 15
click at [1065, 146] on div "Select" at bounding box center [1058, 142] width 26 height 15
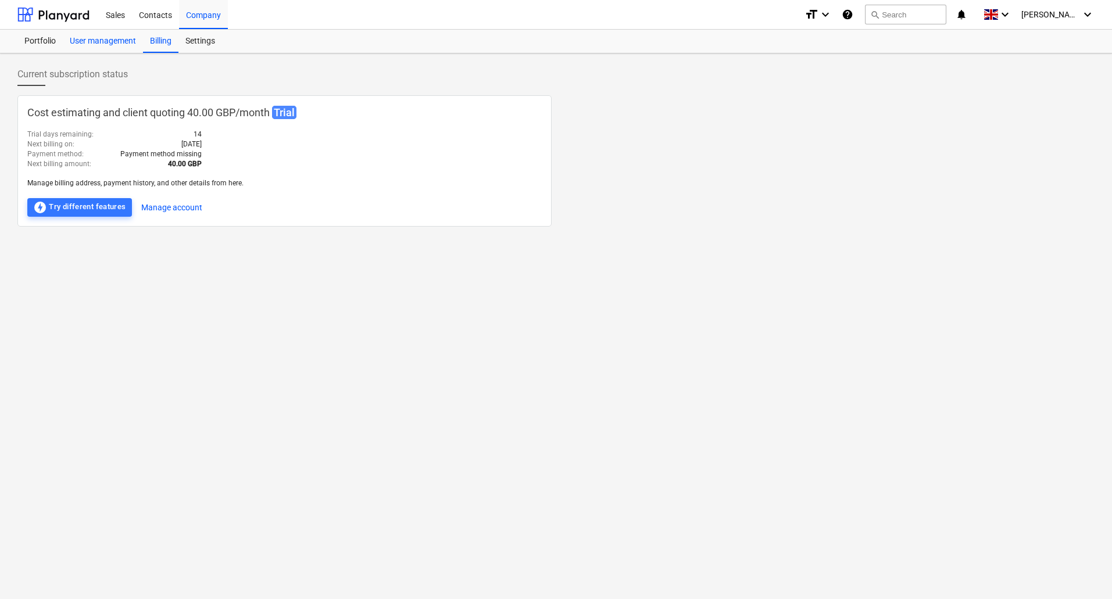
click at [96, 42] on div "User management" at bounding box center [103, 41] width 80 height 23
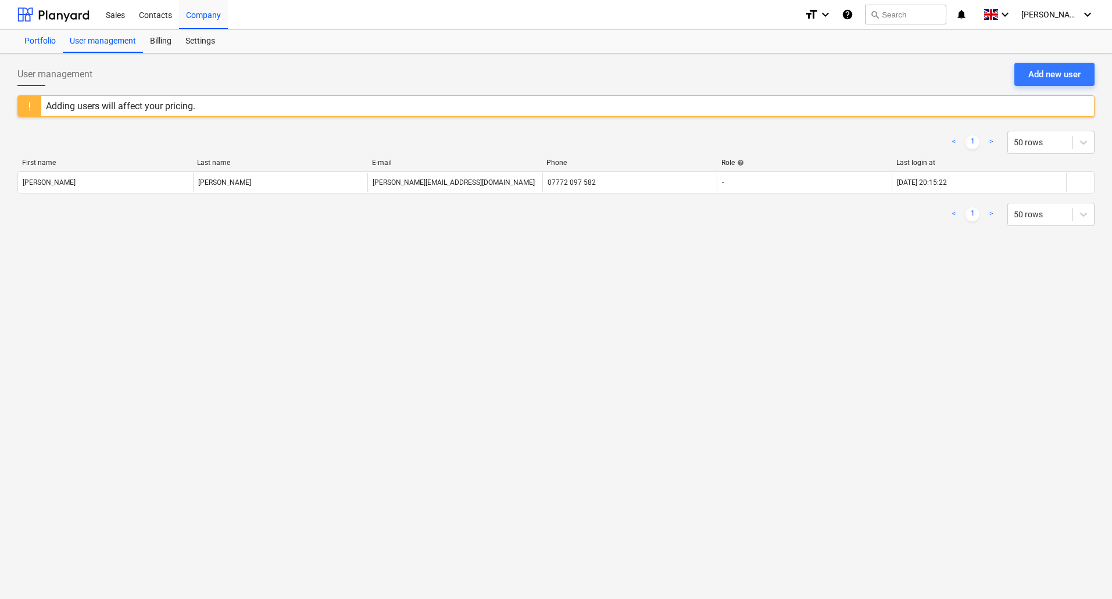
click at [37, 38] on div "Portfolio" at bounding box center [39, 41] width 45 height 23
click at [90, 41] on div "User management" at bounding box center [103, 41] width 80 height 23
click at [168, 43] on div "Billing" at bounding box center [160, 41] width 35 height 23
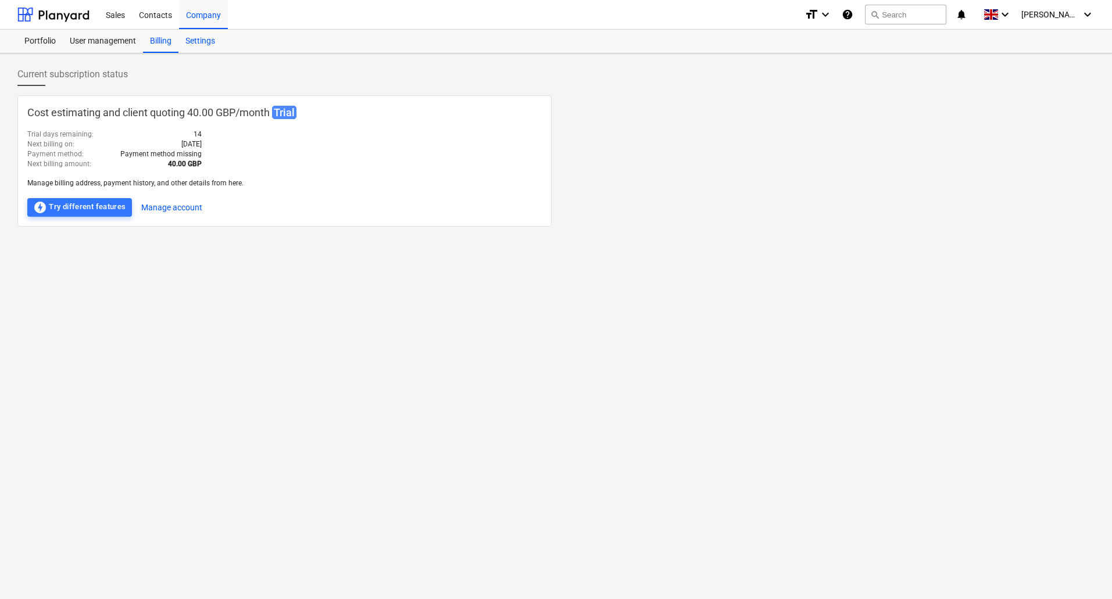
click at [200, 43] on div "Settings" at bounding box center [200, 41] width 44 height 23
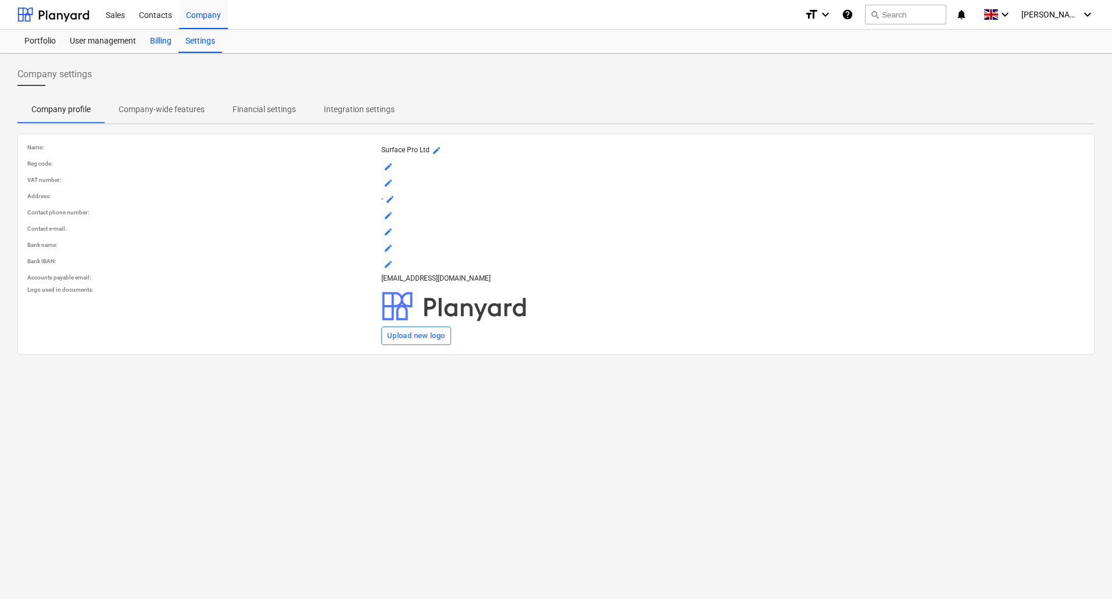
click at [166, 44] on div "Billing" at bounding box center [160, 41] width 35 height 23
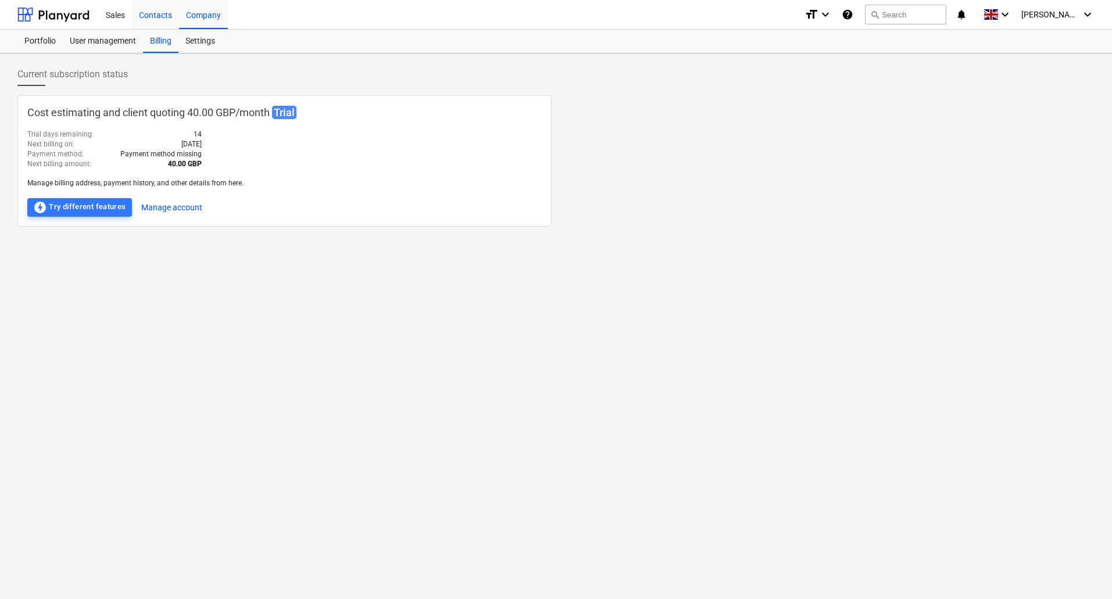
click at [152, 17] on div "Contacts" at bounding box center [155, 14] width 47 height 30
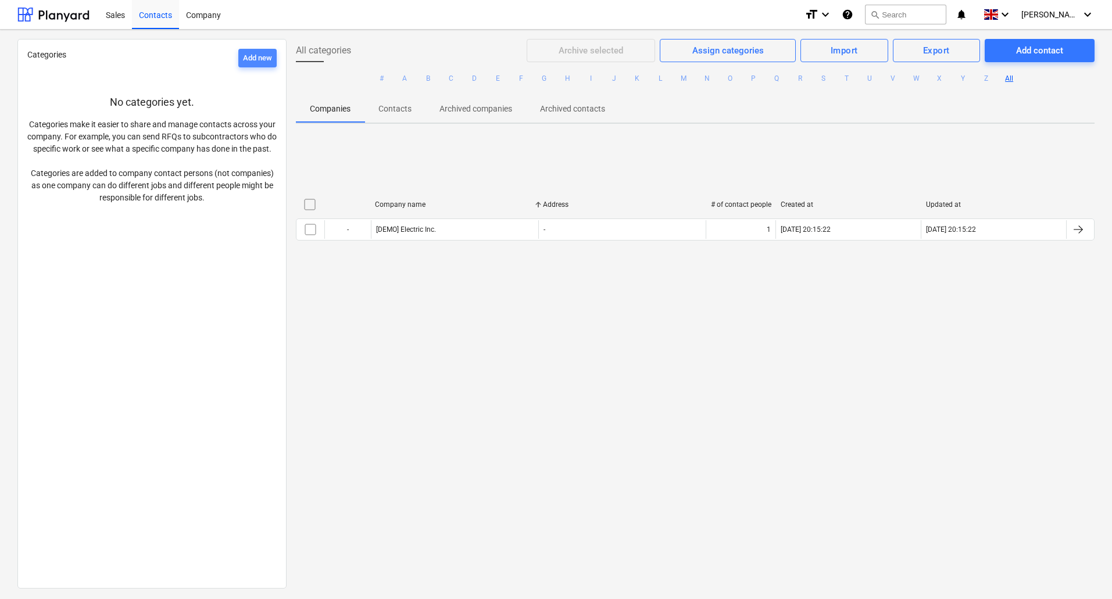
click at [250, 59] on div "Add new" at bounding box center [257, 58] width 29 height 13
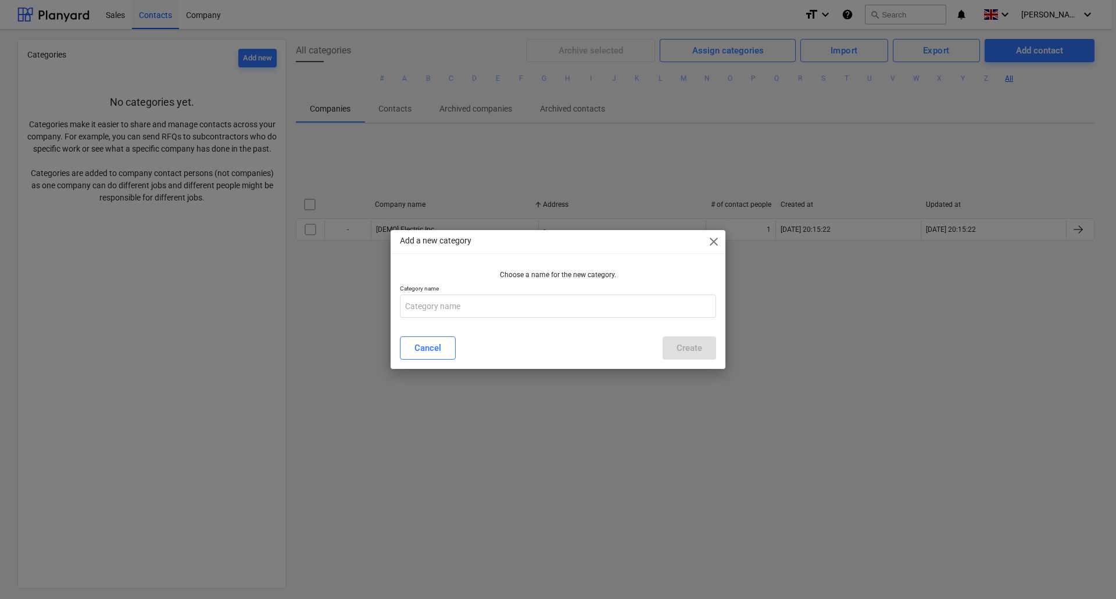
click at [713, 239] on span "close" at bounding box center [714, 242] width 14 height 14
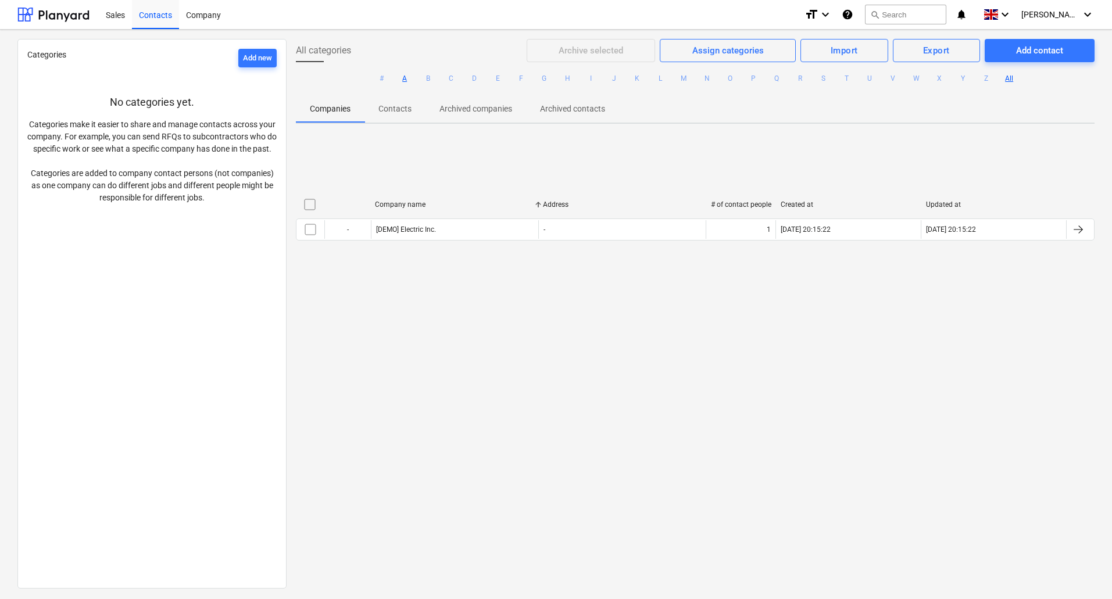
click at [404, 78] on button "A" at bounding box center [404, 78] width 14 height 14
click at [430, 75] on button "B" at bounding box center [428, 78] width 14 height 14
click at [454, 80] on button "C" at bounding box center [451, 78] width 14 height 14
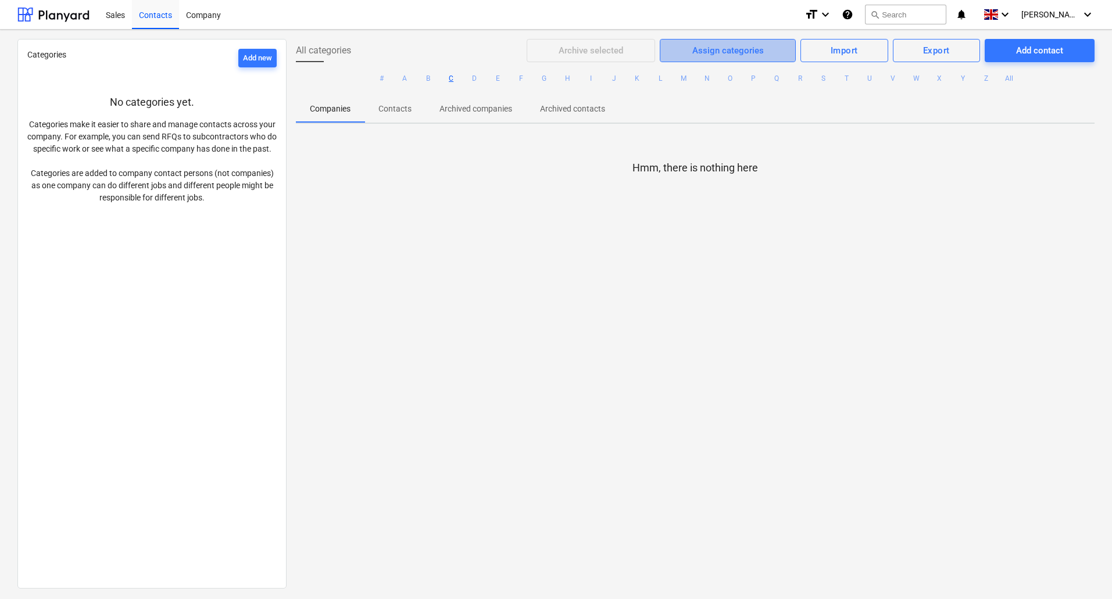
click at [731, 51] on div "Assign categories" at bounding box center [727, 50] width 71 height 15
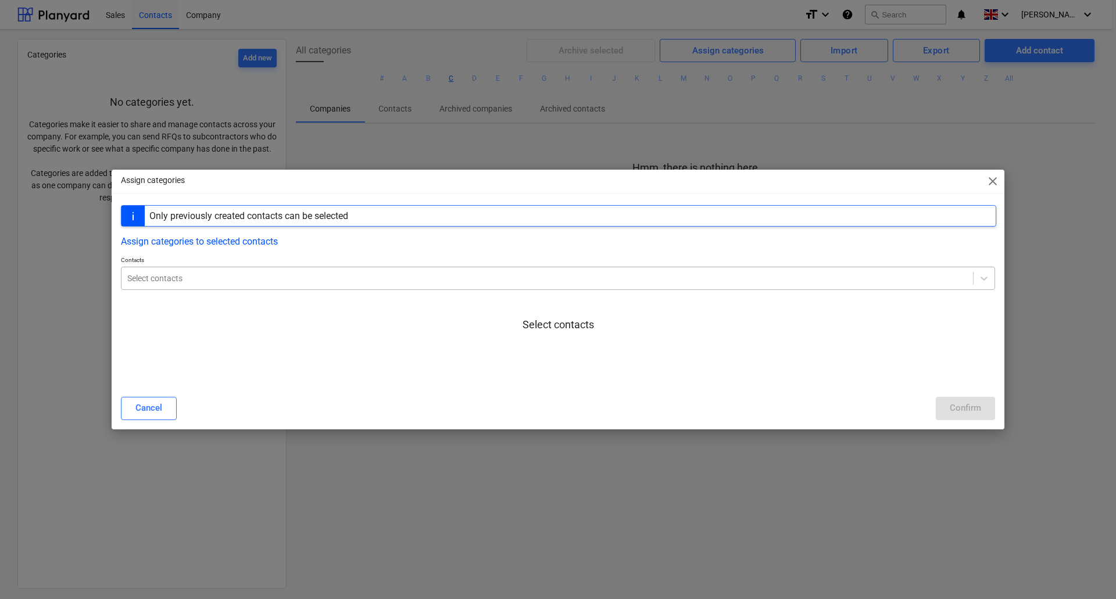
click at [320, 278] on div at bounding box center [547, 279] width 840 height 12
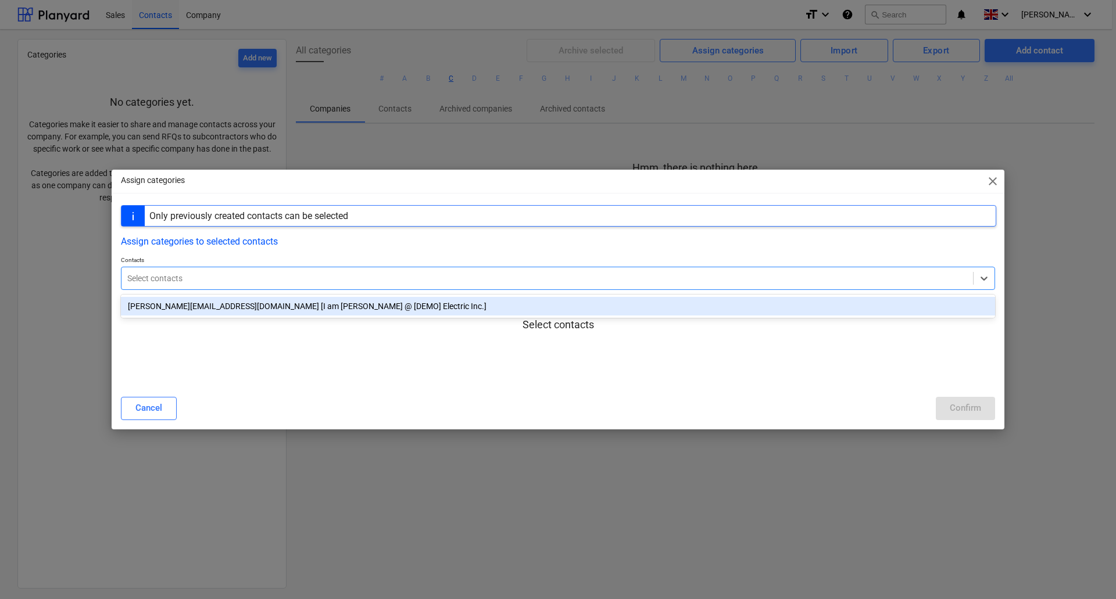
click at [1041, 275] on div "Assign categories close Only previously created contacts can be selected Assign…" at bounding box center [558, 299] width 1116 height 599
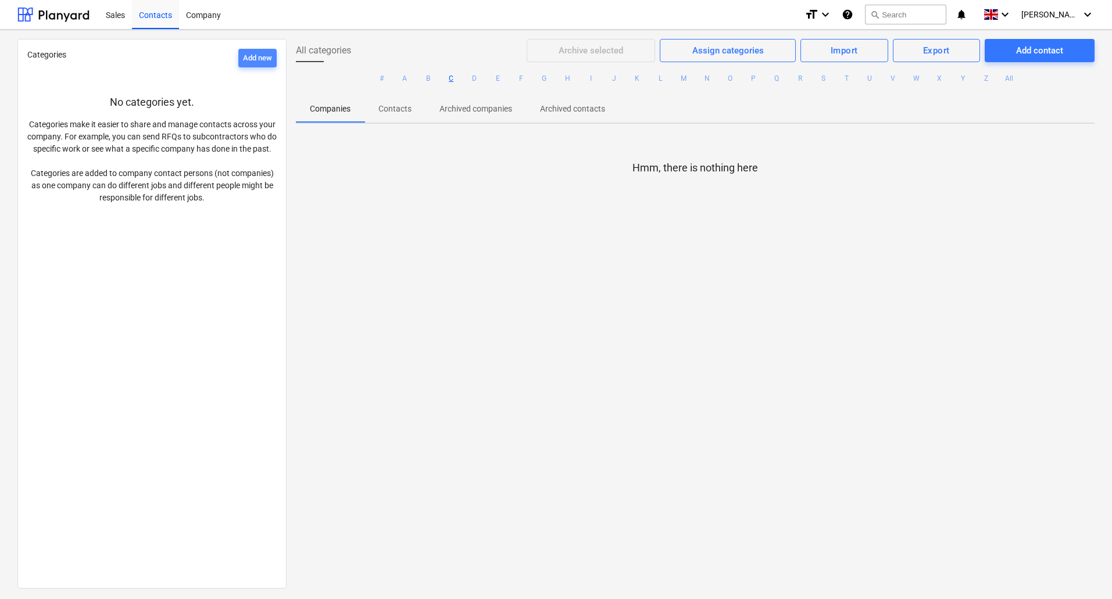
click at [248, 58] on div "Add new" at bounding box center [257, 58] width 29 height 13
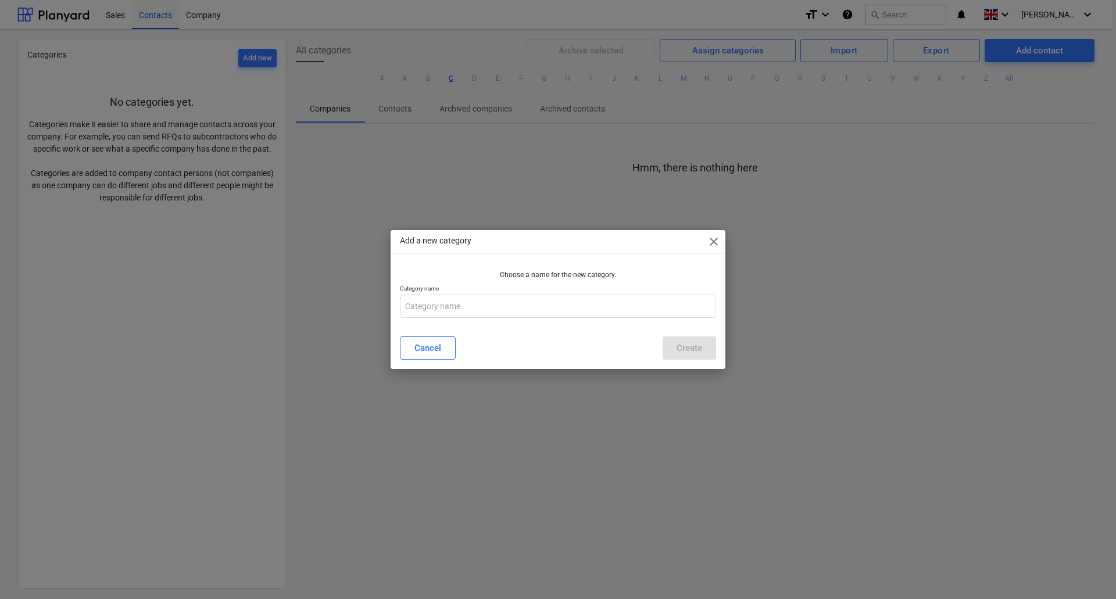
click at [714, 240] on span "close" at bounding box center [714, 242] width 14 height 14
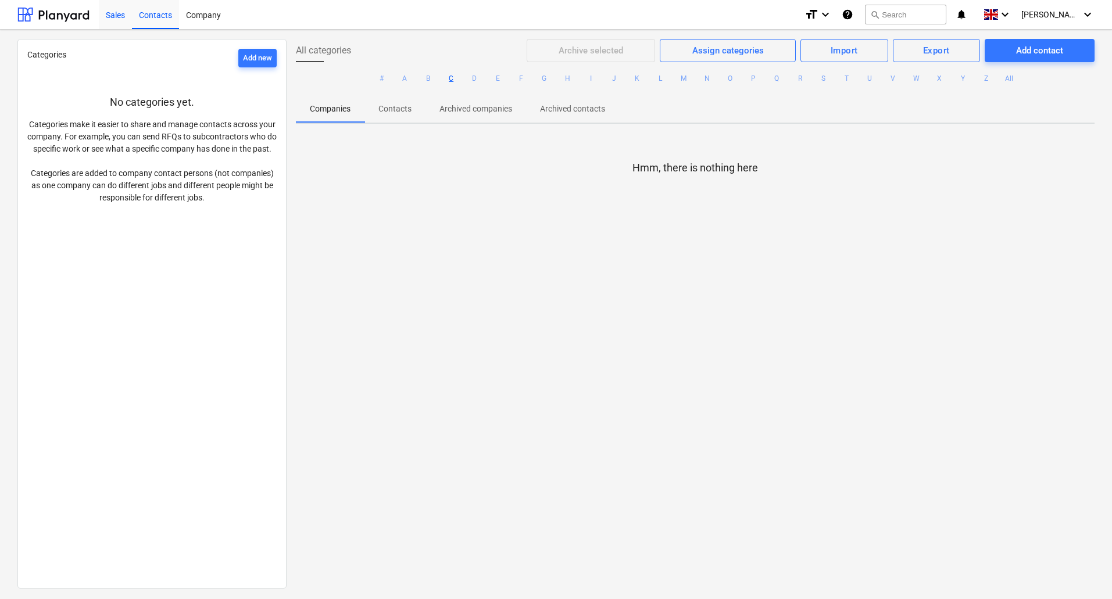
click at [117, 15] on div "Sales" at bounding box center [115, 14] width 33 height 30
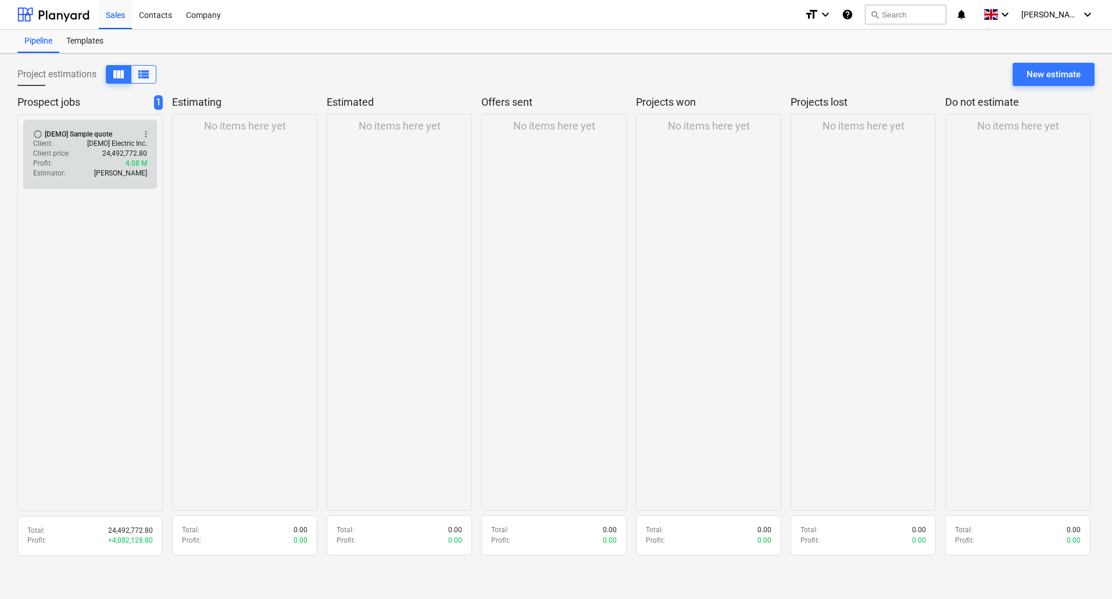
click at [81, 139] on div "Client : [DEMO] Electric Inc." at bounding box center [90, 144] width 114 height 10
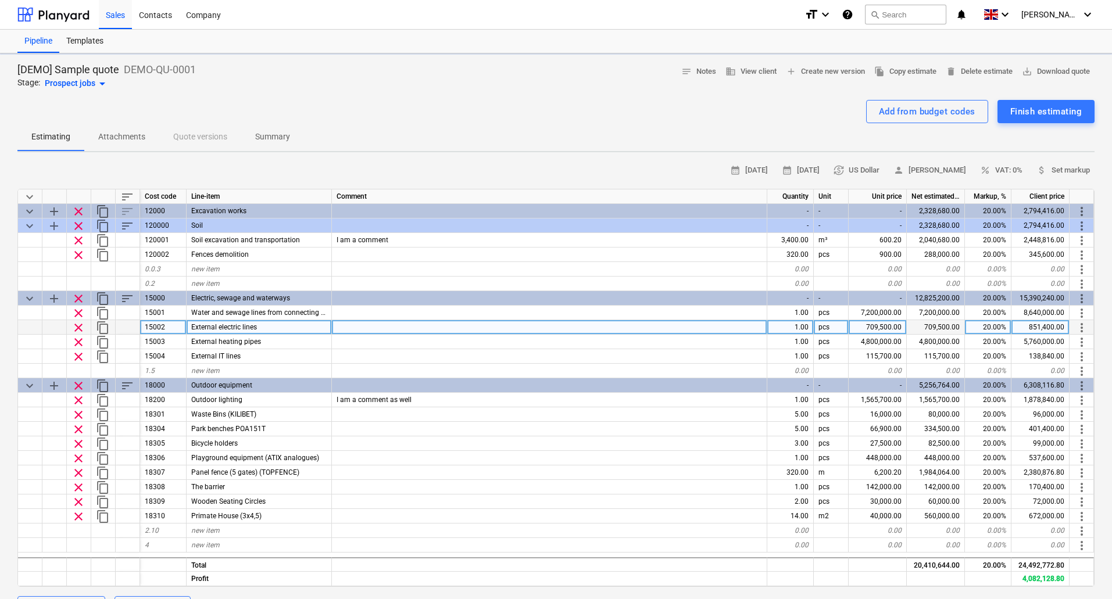
type textarea "x"
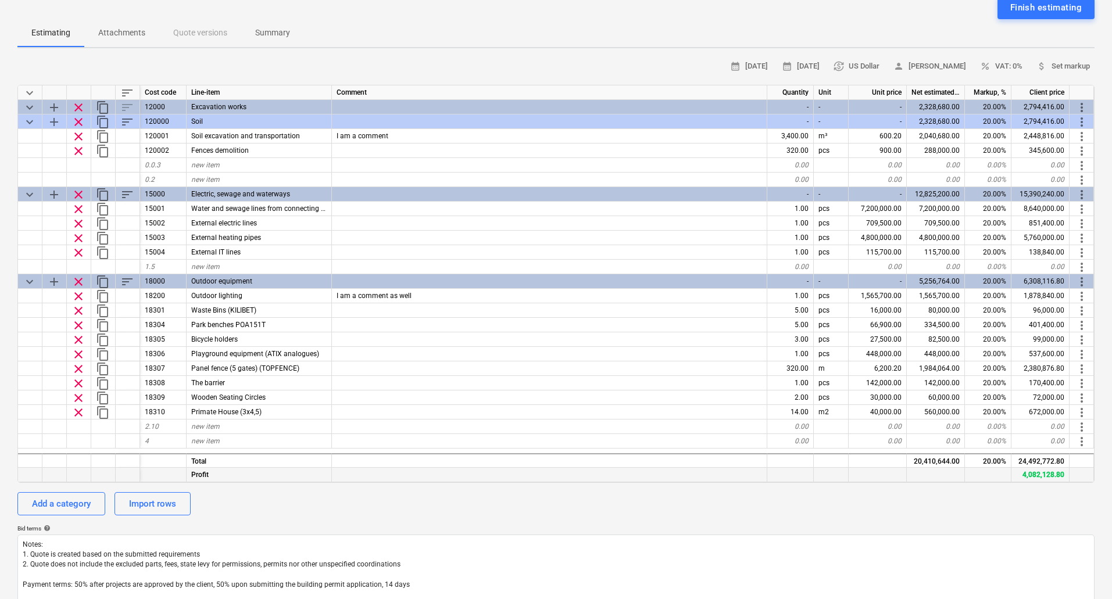
scroll to position [80, 0]
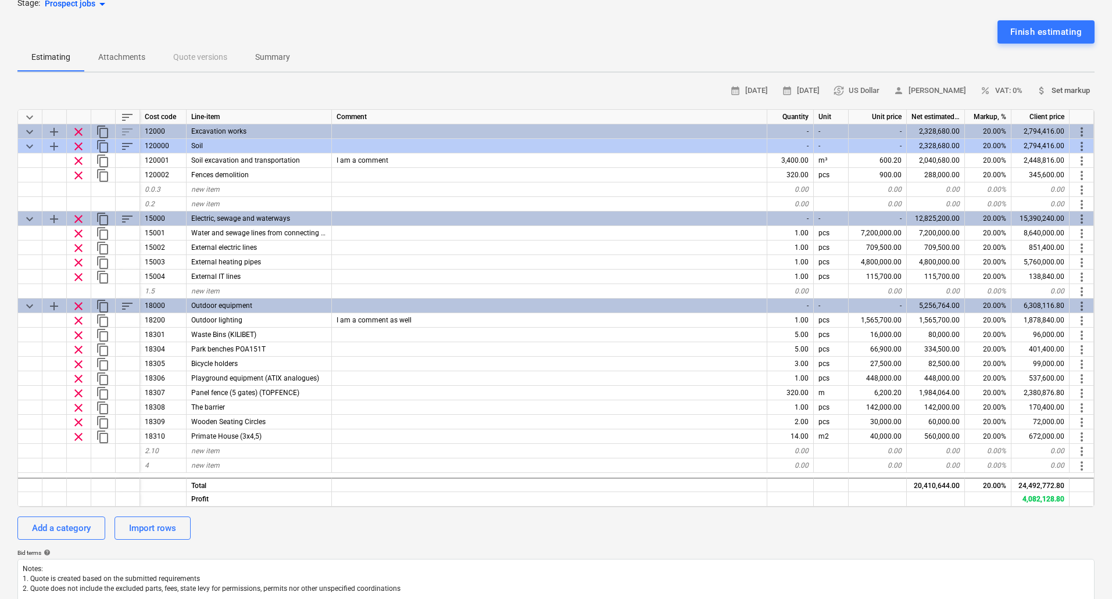
click at [1072, 92] on span "attach_money Set markup" at bounding box center [1062, 90] width 53 height 13
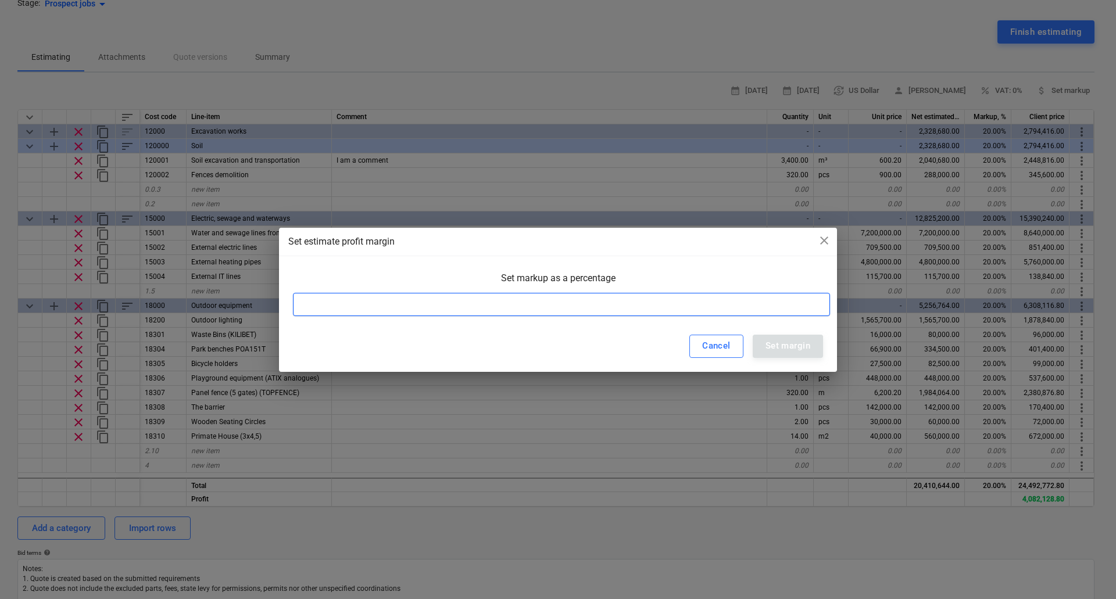
click at [517, 306] on input at bounding box center [561, 304] width 537 height 23
type input "25"
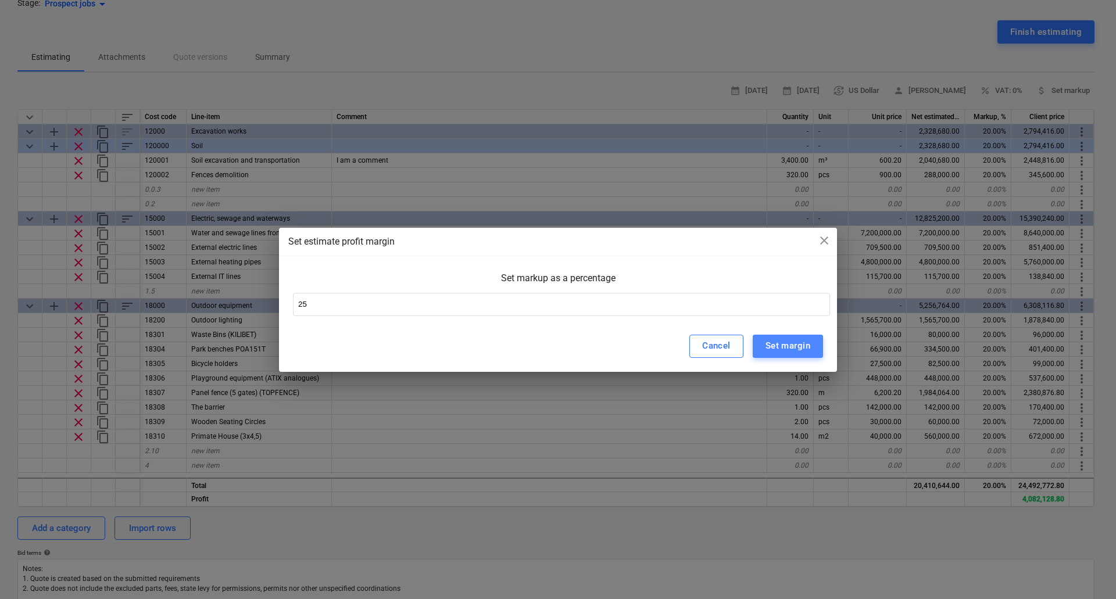
click at [787, 343] on div "Set margin" at bounding box center [787, 345] width 45 height 15
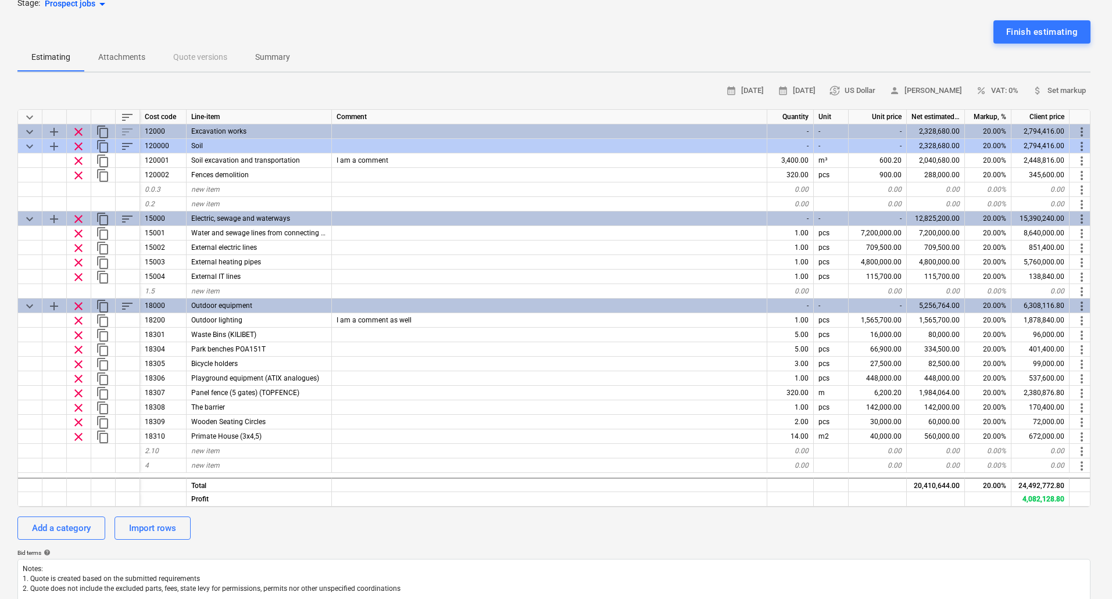
type textarea "x"
click at [990, 148] on div "25.00%" at bounding box center [988, 146] width 46 height 15
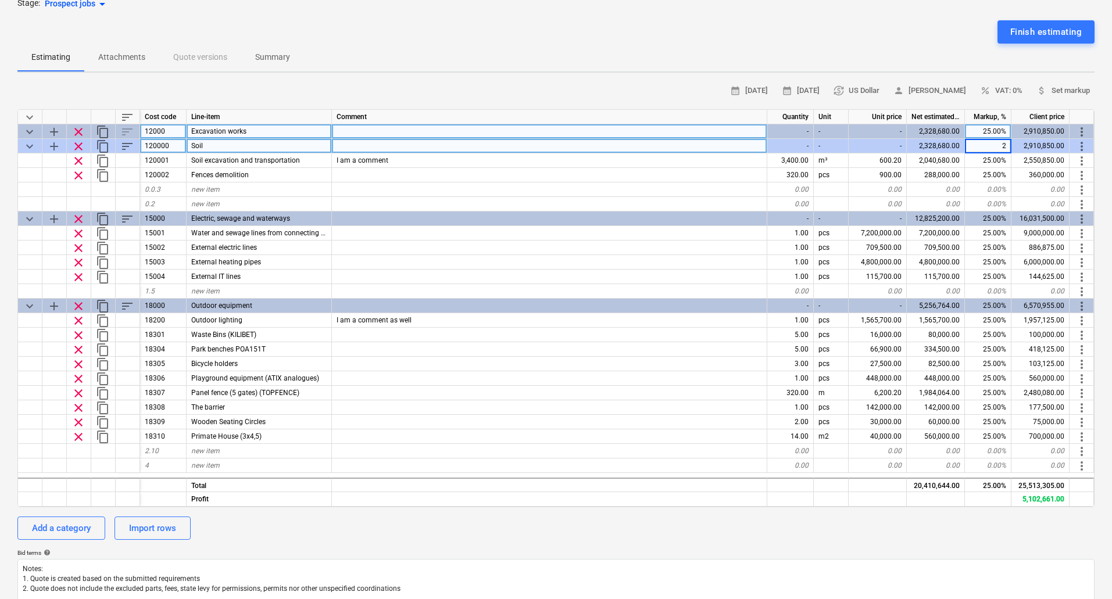
type input "20"
click at [963, 67] on div "Estimating Attachments Quote versions Summary" at bounding box center [555, 58] width 1077 height 28
type textarea "x"
click at [934, 66] on div "Estimating Attachments Quote versions Summary" at bounding box center [555, 58] width 1077 height 28
click at [990, 145] on div "20.00%" at bounding box center [988, 146] width 46 height 15
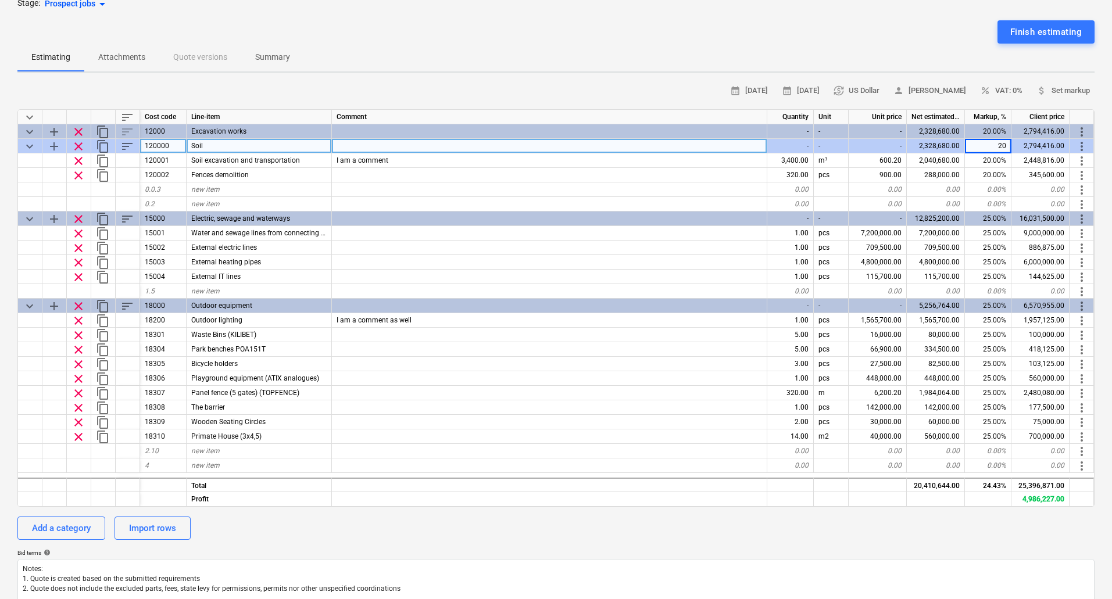
click at [990, 145] on input "20" at bounding box center [988, 146] width 46 height 14
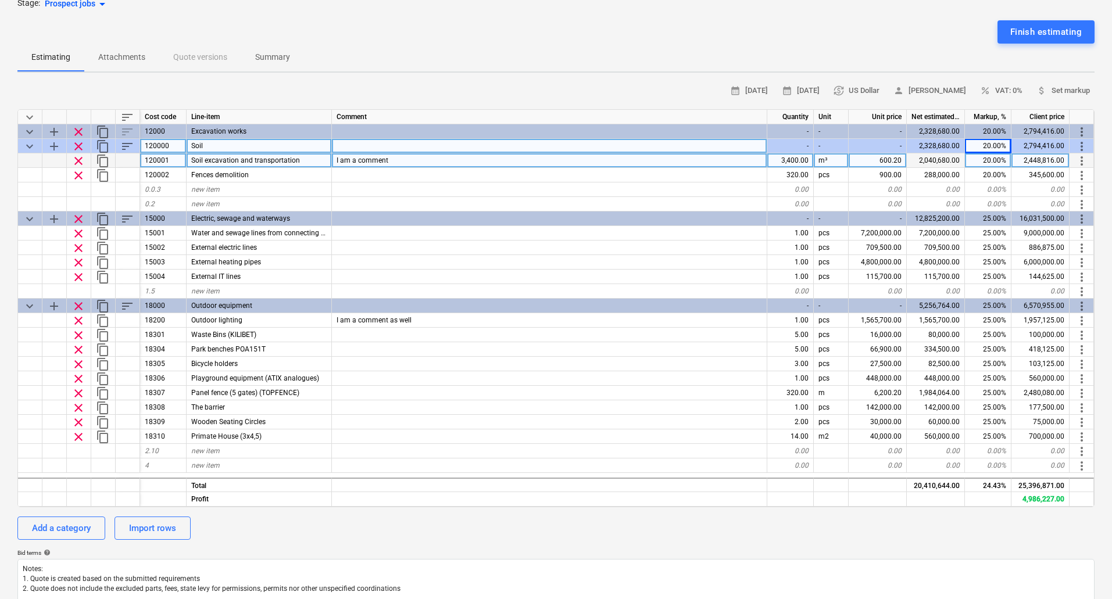
click at [983, 162] on div "20.00%" at bounding box center [988, 160] width 46 height 15
type input "25"
type textarea "x"
click at [842, 79] on div "[DEMO] Sample quote DEMO-QU-0001 Stage: Prospect jobs arrow_drop_down notes Not…" at bounding box center [556, 403] width 1112 height 858
click at [991, 143] on div "24.38%" at bounding box center [988, 146] width 46 height 15
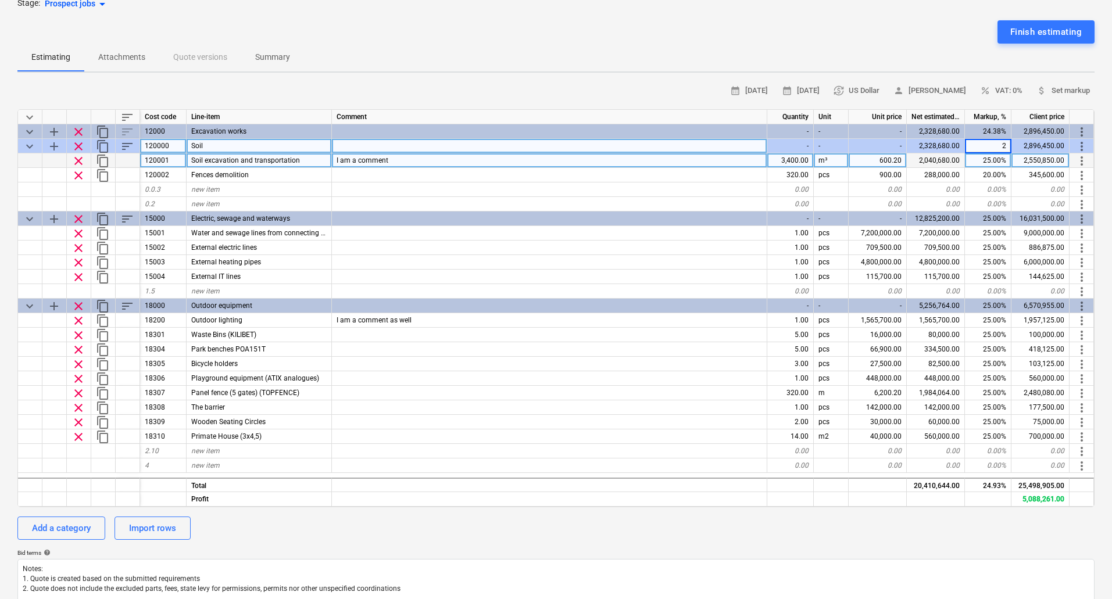
type input "20"
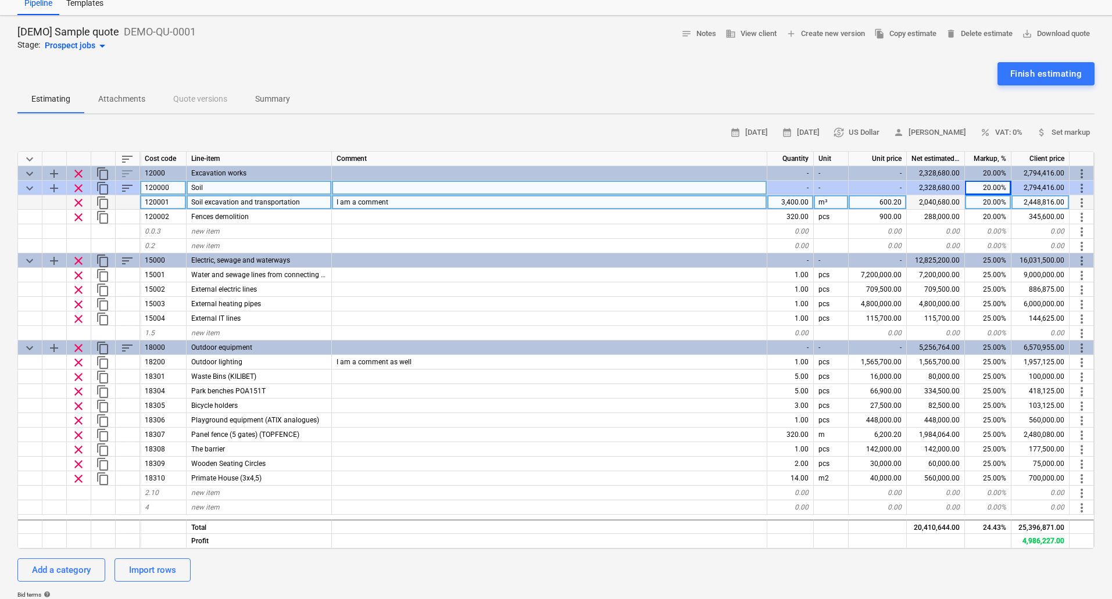
scroll to position [0, 0]
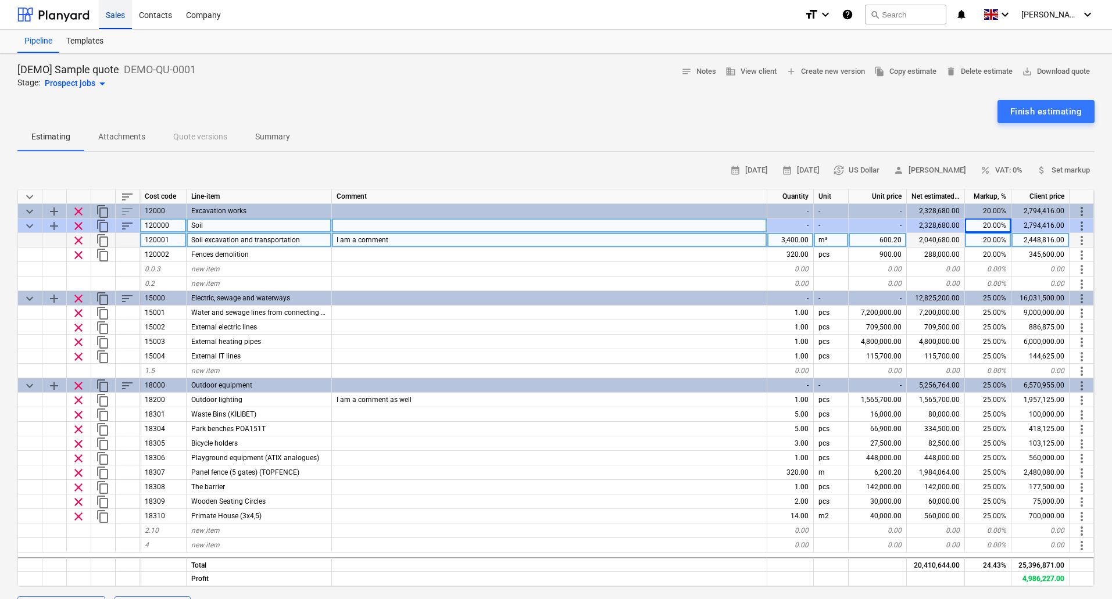
click at [101, 11] on div "Sales" at bounding box center [115, 14] width 33 height 30
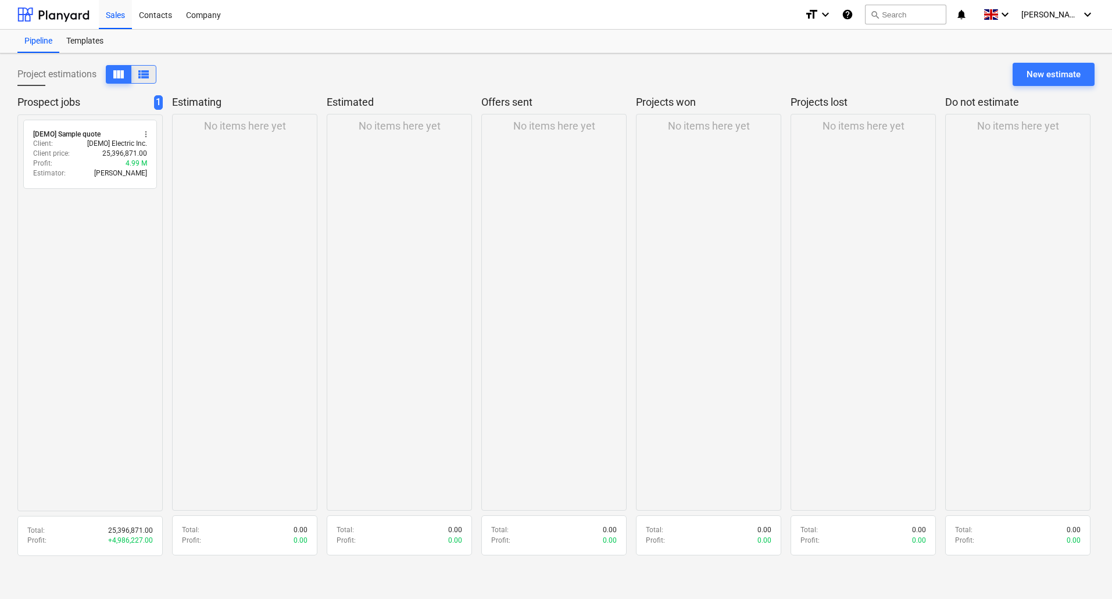
click at [152, 74] on button "view_list" at bounding box center [144, 74] width 26 height 19
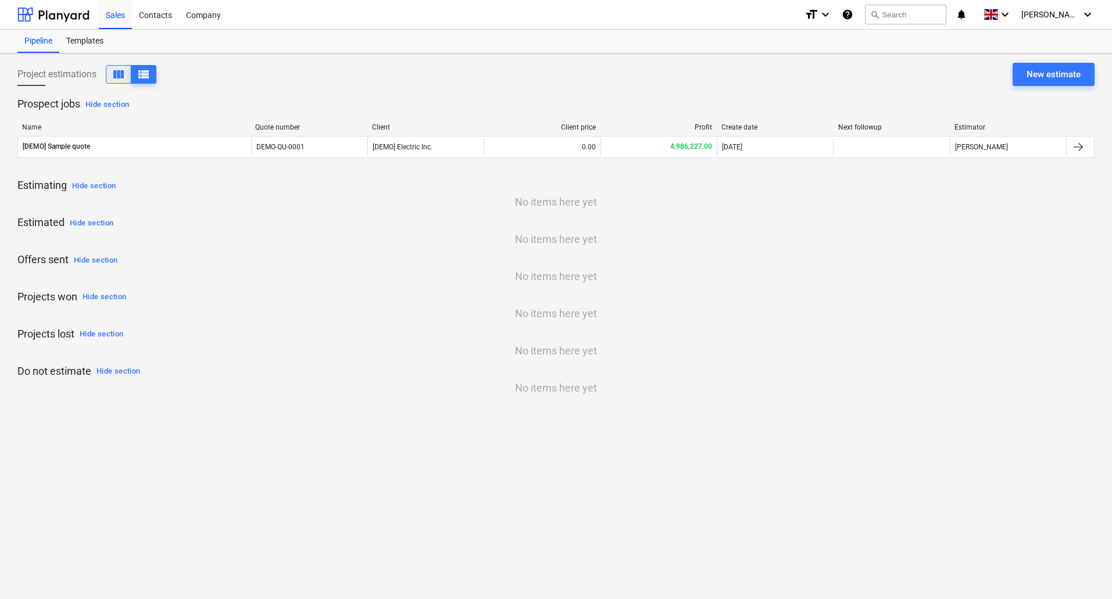
click at [117, 69] on span "view_column" at bounding box center [119, 74] width 14 height 14
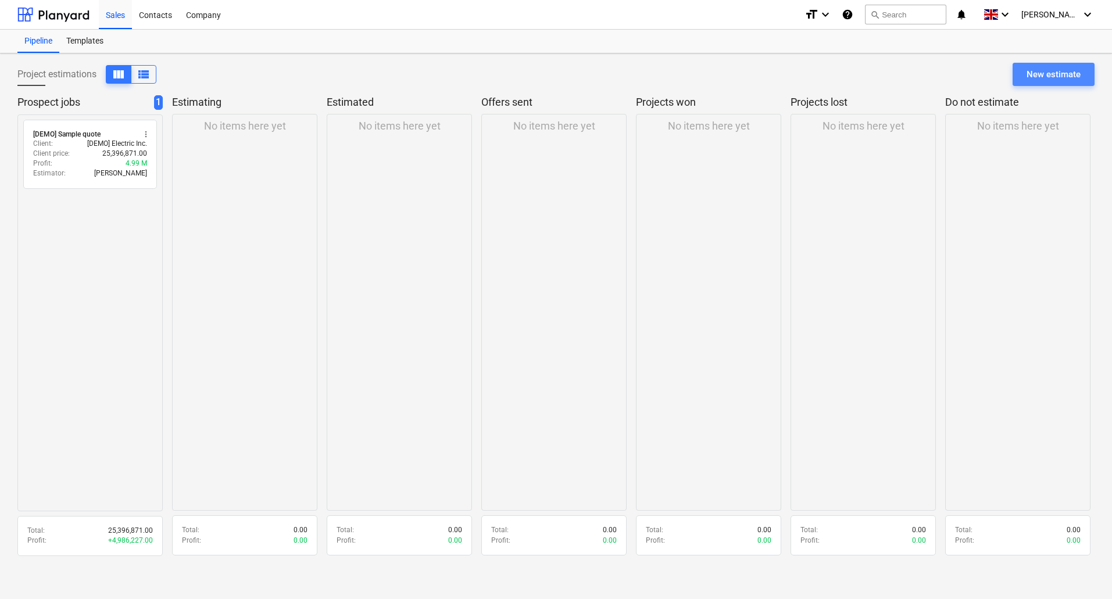
click at [1044, 74] on div "New estimate" at bounding box center [1053, 74] width 54 height 15
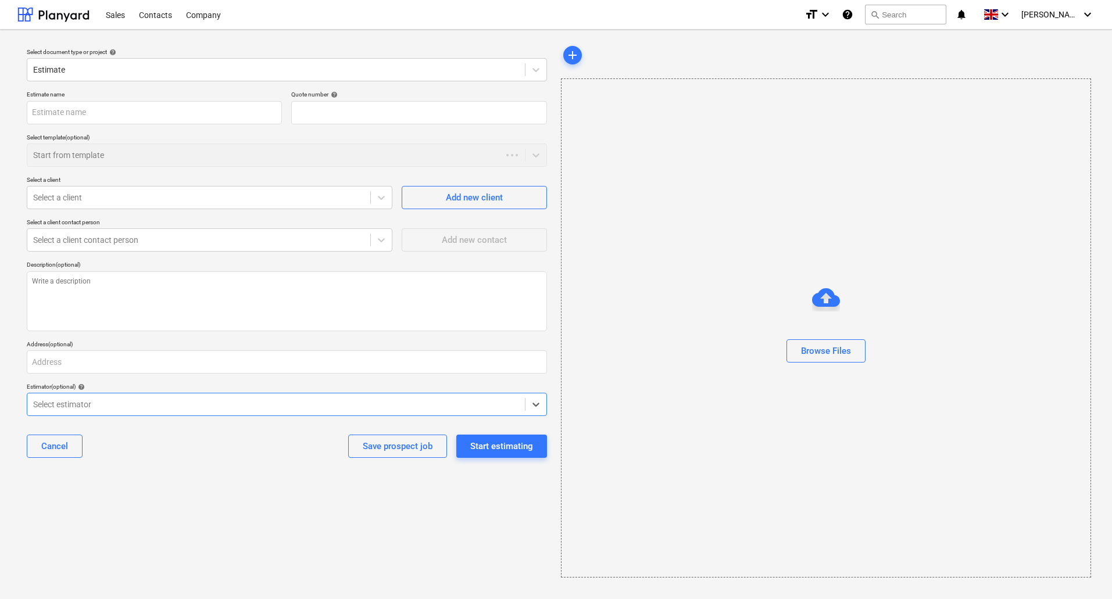
type textarea "x"
type input "QU-0001"
click at [93, 67] on div at bounding box center [276, 70] width 486 height 12
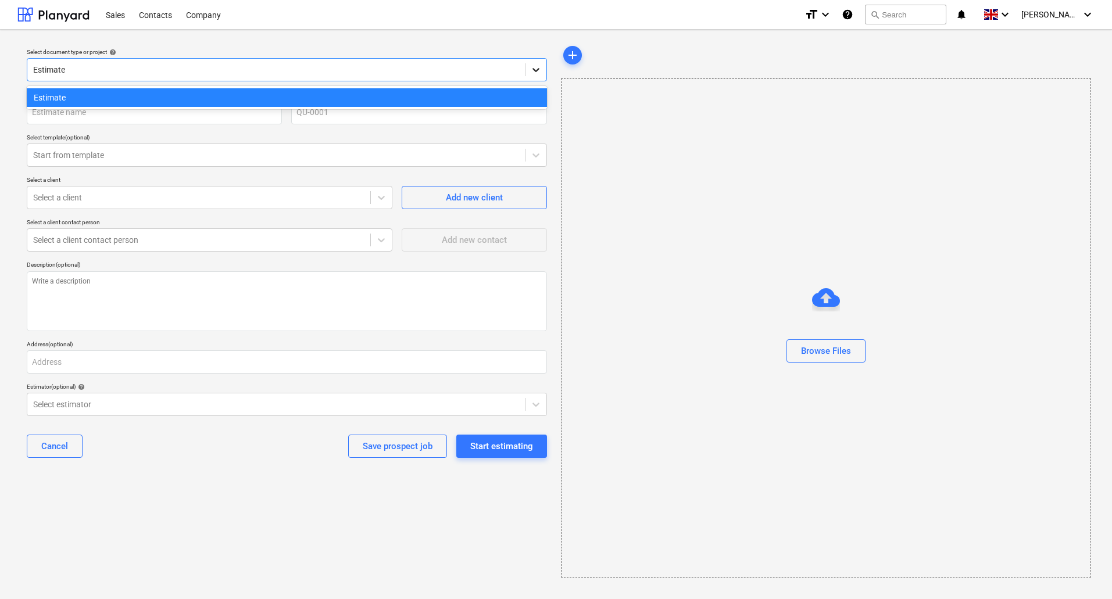
click at [536, 74] on icon at bounding box center [536, 70] width 12 height 12
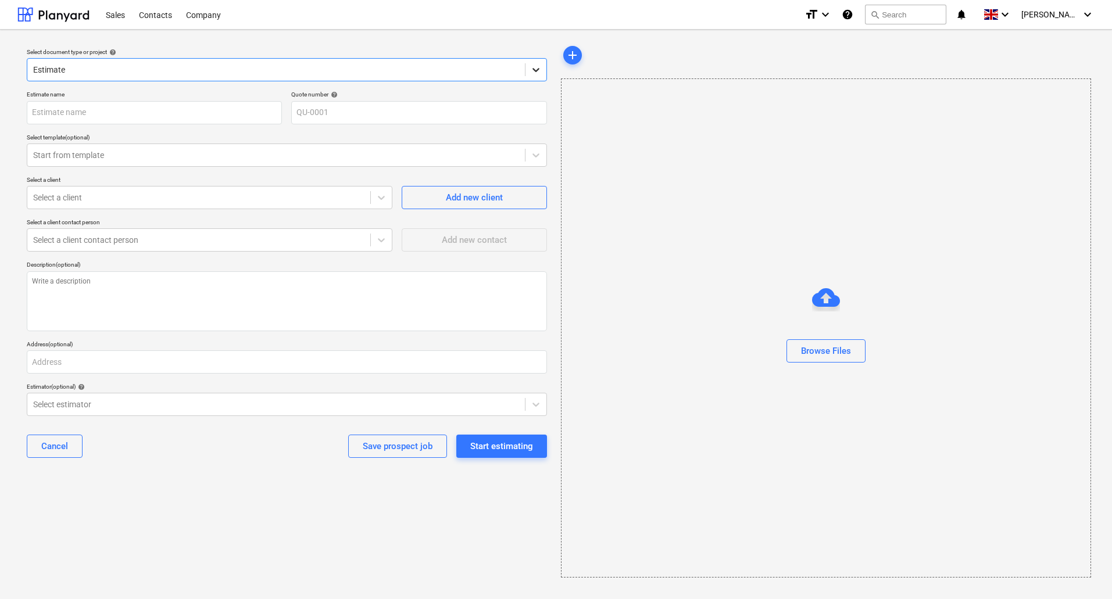
click at [536, 74] on icon at bounding box center [536, 70] width 12 height 12
click at [113, 110] on input "text" at bounding box center [154, 112] width 255 height 23
type textarea "x"
type input "R"
type textarea "x"
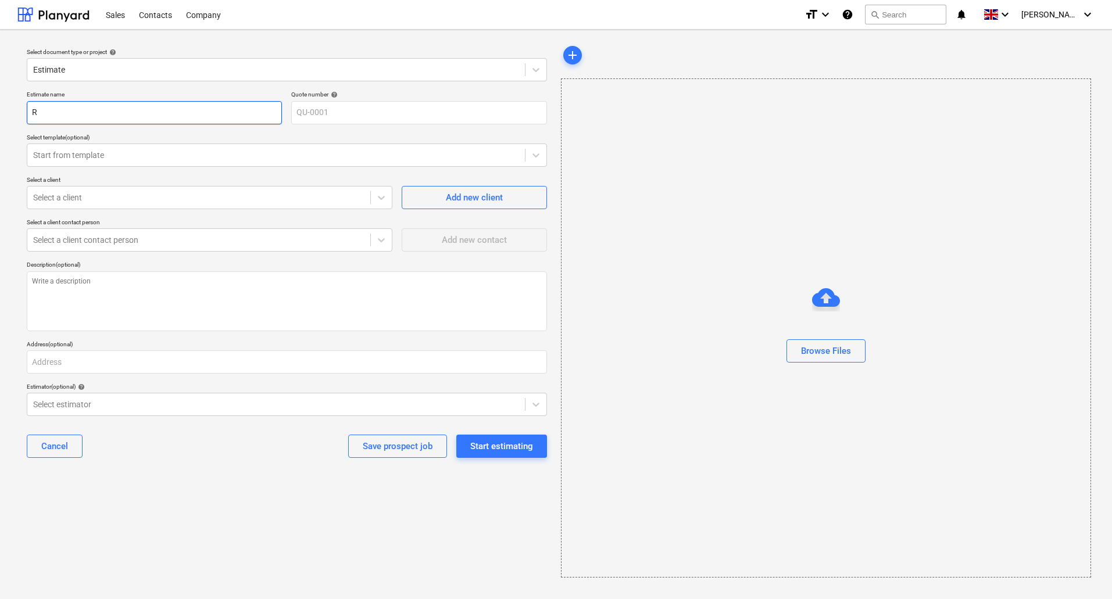
type input "Ri"
type textarea "x"
type input "Ric"
type textarea "x"
type input "Rick"
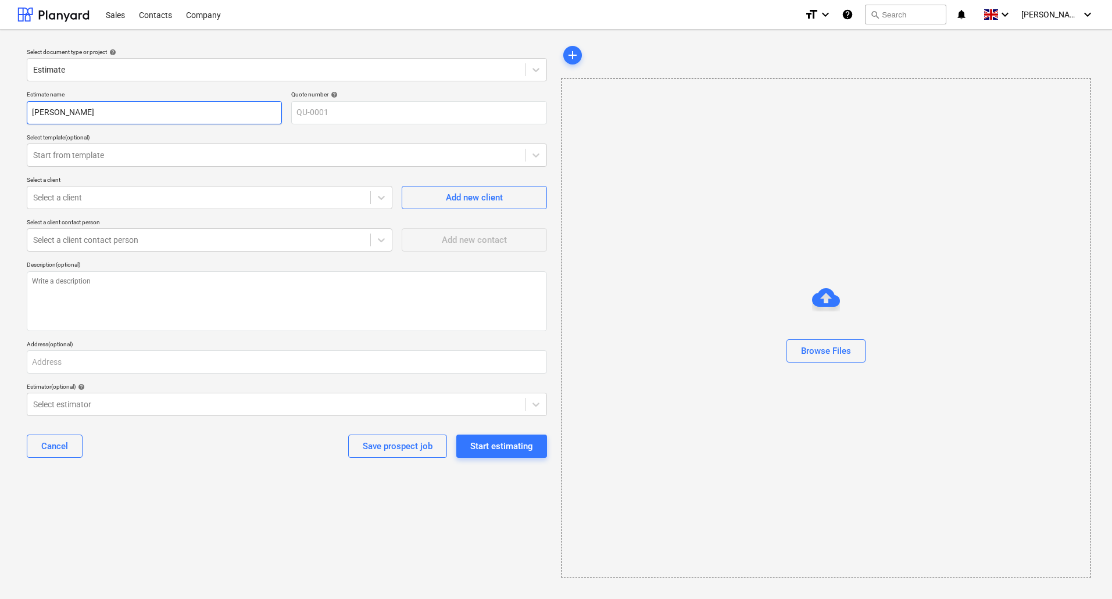
type textarea "x"
type input "Rick"
type textarea "x"
type input "Rick E"
type textarea "x"
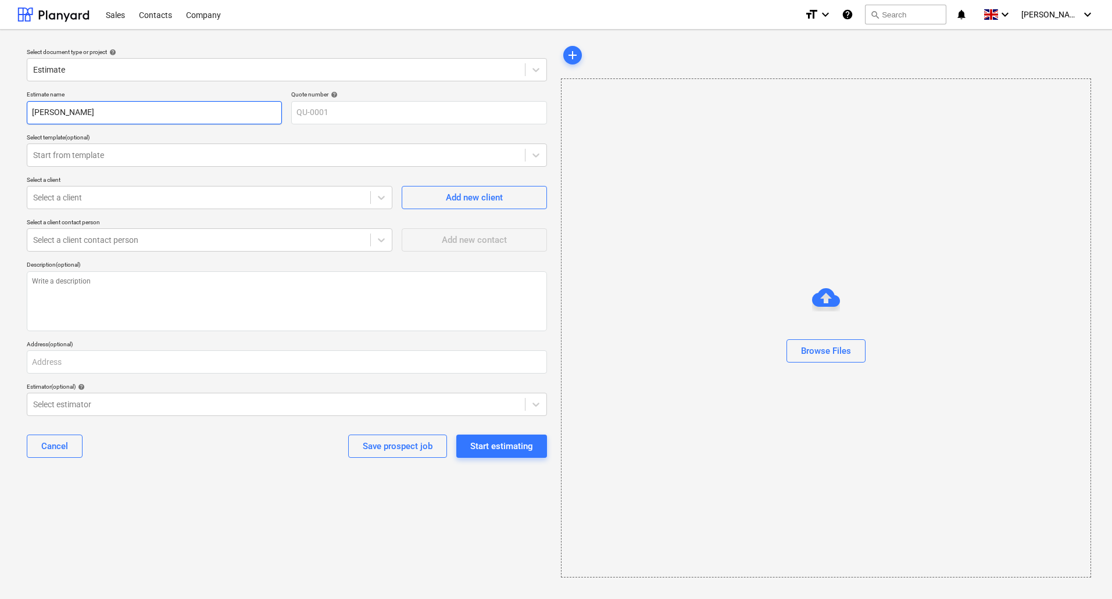
type input "Rick El"
type textarea "x"
type input "Rick Ell"
type textarea "x"
type input "Rick Elle"
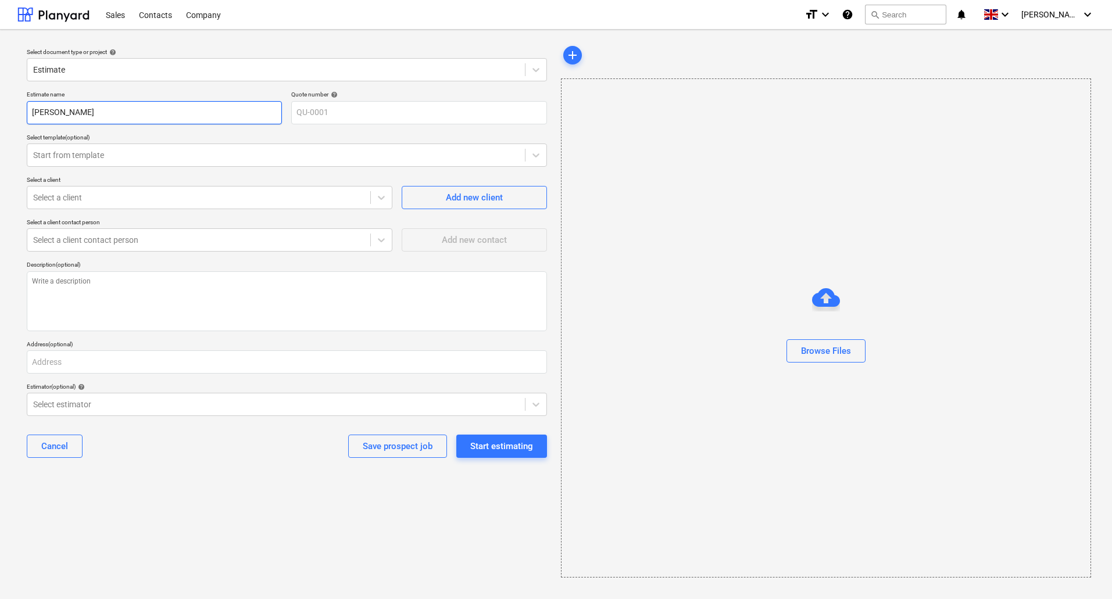
type textarea "x"
type input "Rick Ell"
type textarea "x"
type input "Rick Elli"
type textarea "x"
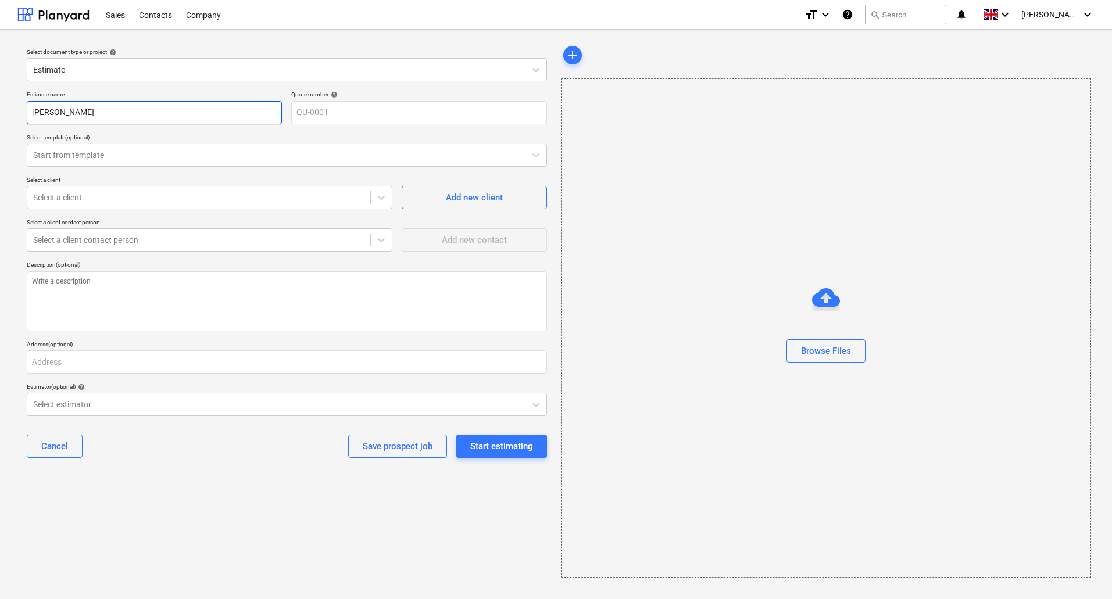
type input "[PERSON_NAME]"
type textarea "x"
type input "[PERSON_NAME]"
type textarea "x"
type input "Rick Ellis F"
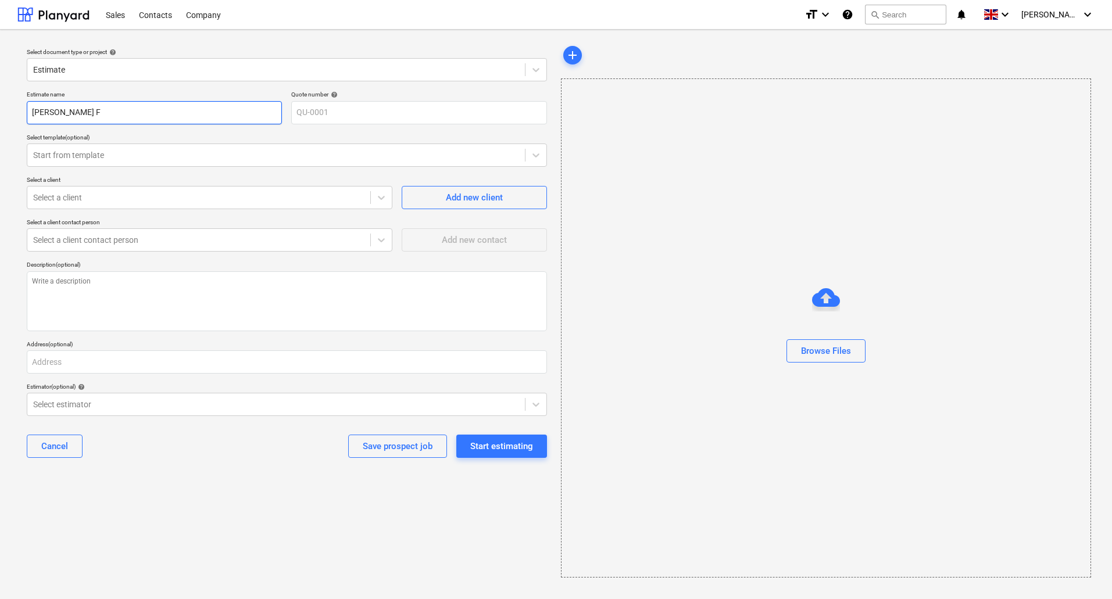
type textarea "x"
type input "Rick Ellis Fu"
type textarea "x"
type input "Rick Ellis Fur"
type textarea "x"
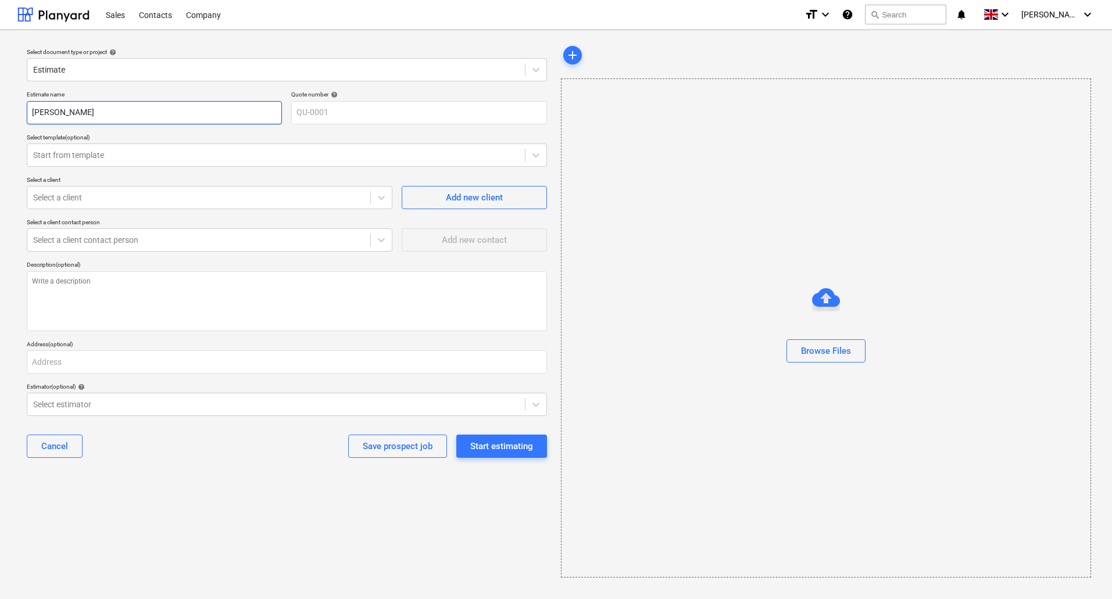
type input "Rick Ellis Furn"
click at [533, 156] on icon at bounding box center [536, 155] width 12 height 12
click at [540, 162] on div at bounding box center [535, 155] width 21 height 21
click at [127, 198] on div at bounding box center [198, 198] width 331 height 12
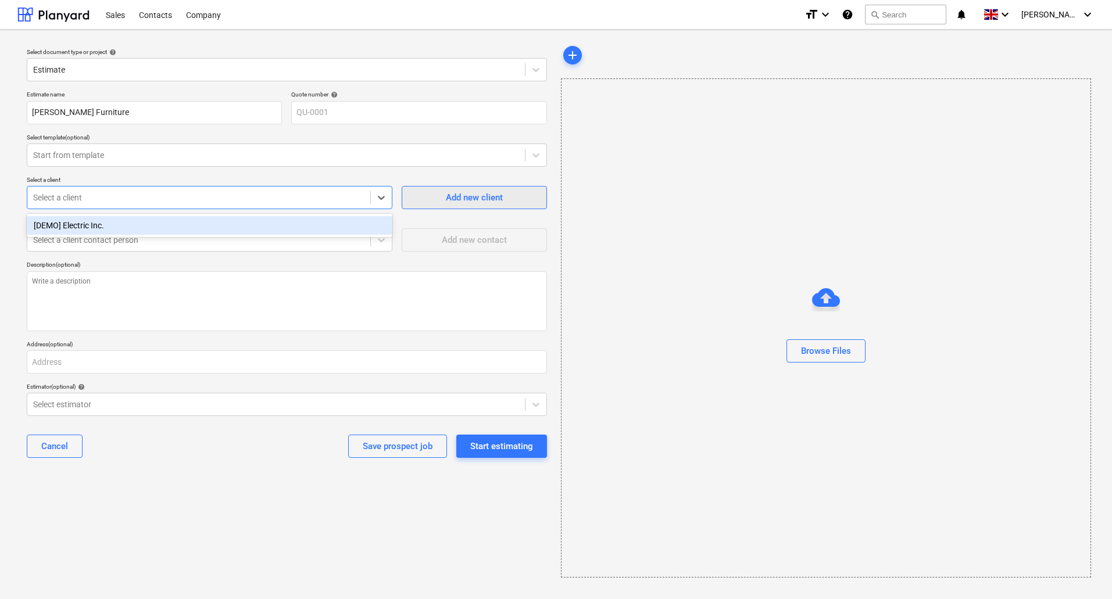
click at [472, 199] on div "Add new client" at bounding box center [474, 197] width 57 height 15
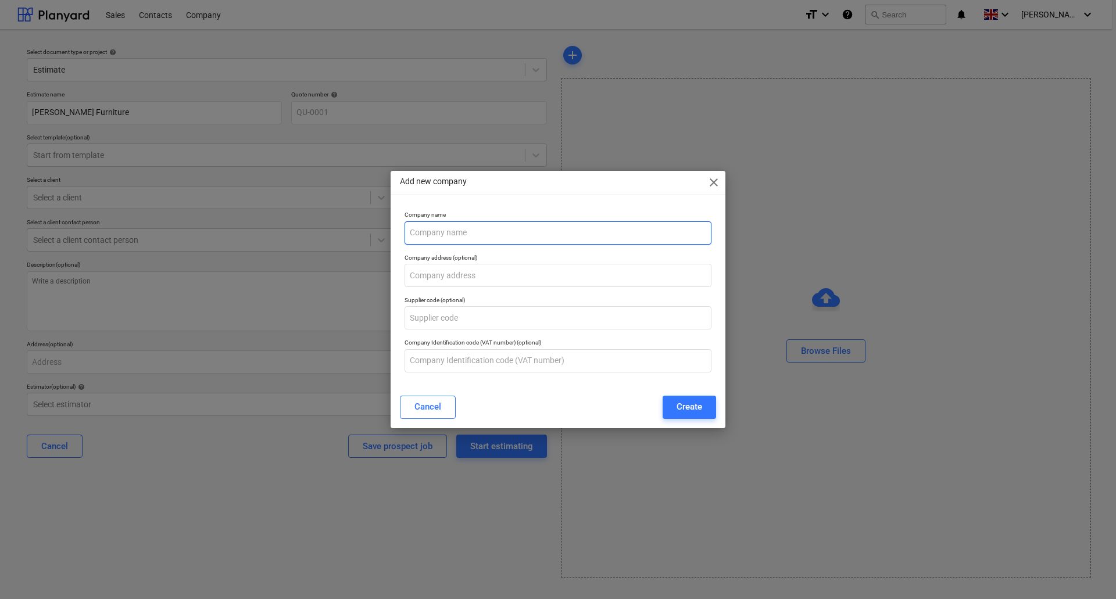
click at [470, 233] on input "text" at bounding box center [557, 232] width 307 height 23
click at [697, 403] on div "Create" at bounding box center [689, 406] width 26 height 15
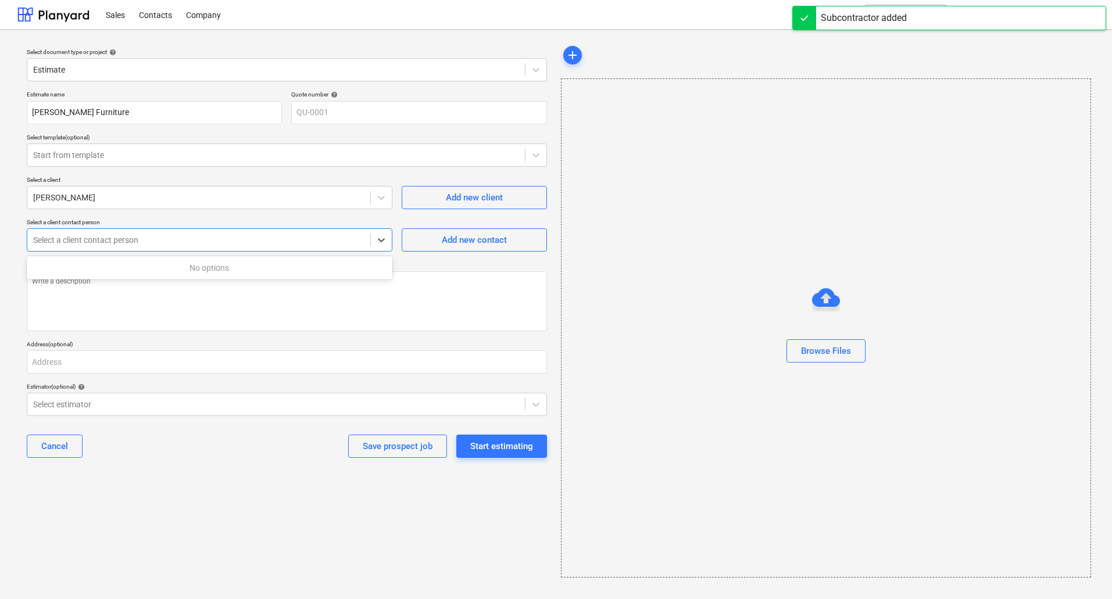
click at [300, 240] on div at bounding box center [198, 240] width 331 height 12
click at [482, 243] on div "Add new contact" at bounding box center [474, 239] width 65 height 15
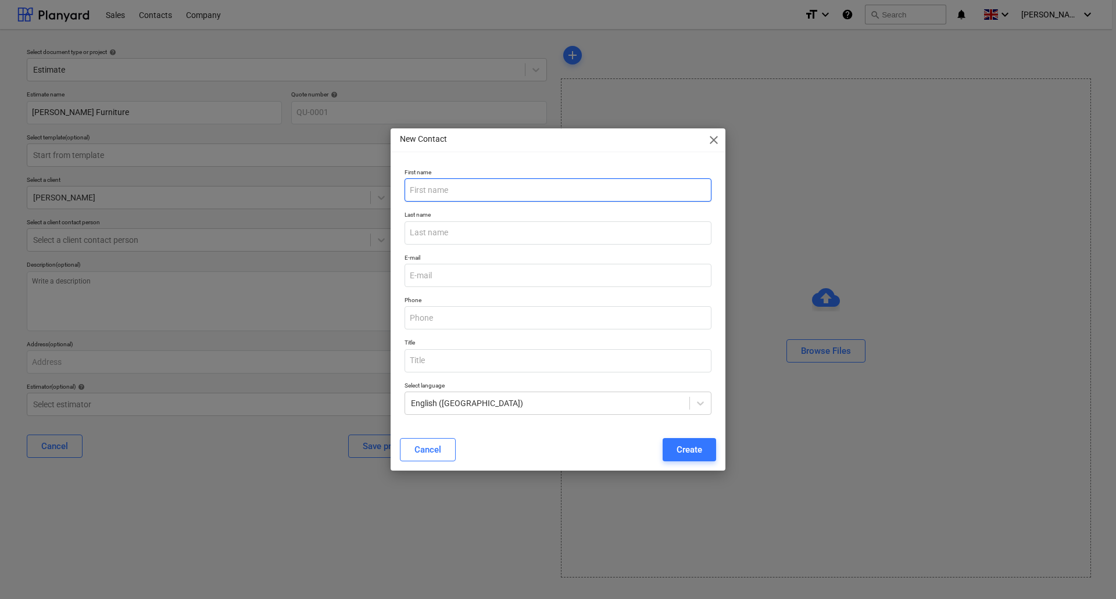
click at [476, 187] on input "text" at bounding box center [557, 189] width 307 height 23
click at [682, 450] on div "Create" at bounding box center [689, 449] width 26 height 15
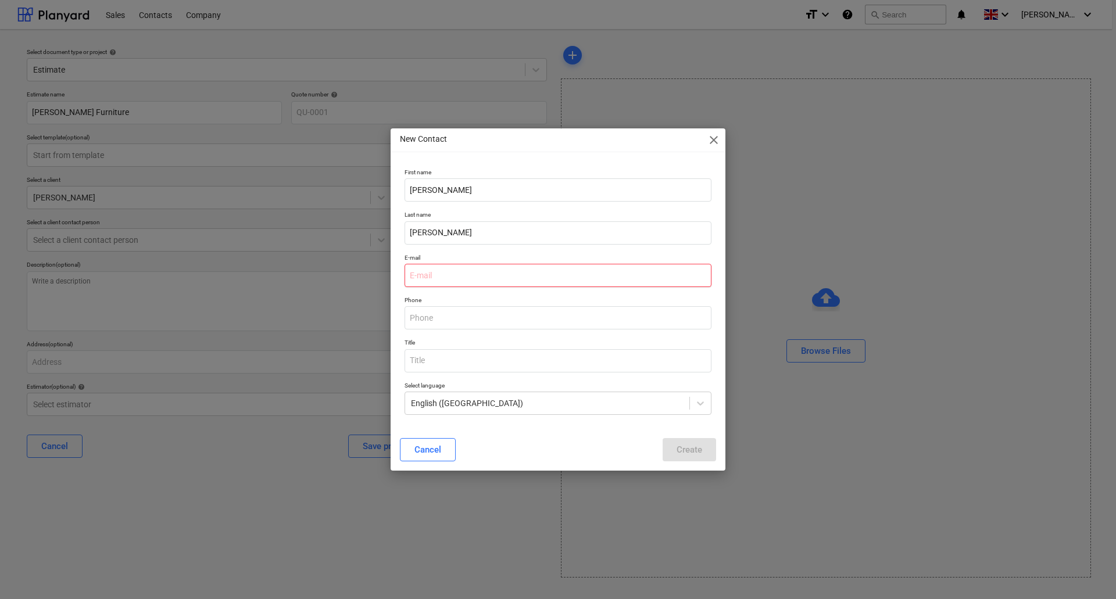
click at [439, 271] on input "email" at bounding box center [557, 275] width 307 height 23
drag, startPoint x: 446, startPoint y: 279, endPoint x: 363, endPoint y: 281, distance: 83.1
click at [367, 280] on div "New Contact close First name Rick Last name Ellis E-mail rick Phone Title Selec…" at bounding box center [558, 299] width 1116 height 599
click at [689, 449] on div "Create" at bounding box center [689, 449] width 26 height 15
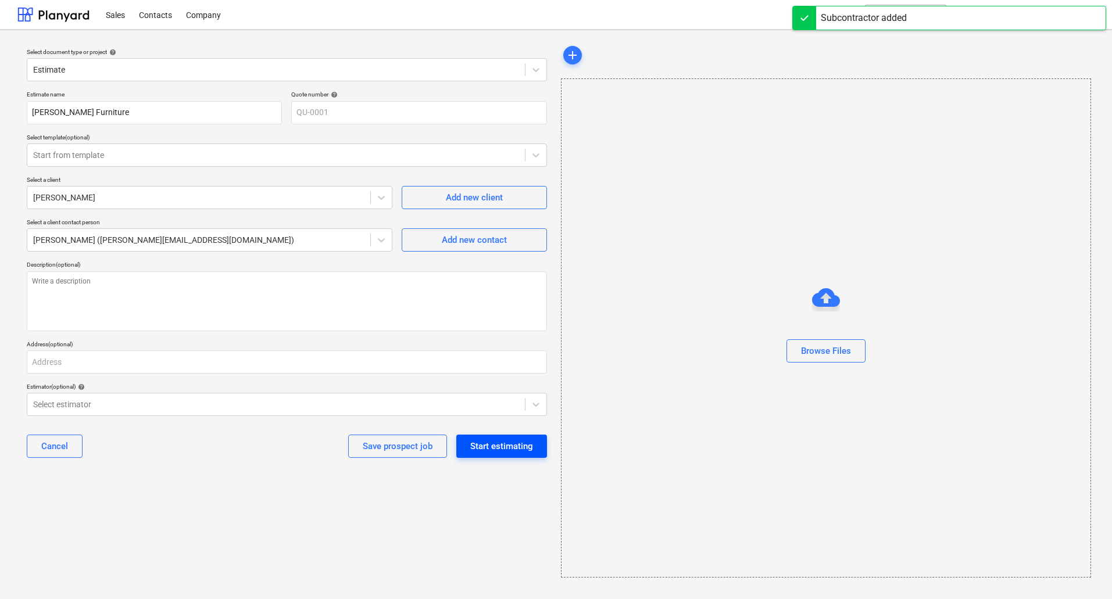
click at [510, 449] on div "Start estimating" at bounding box center [501, 446] width 63 height 15
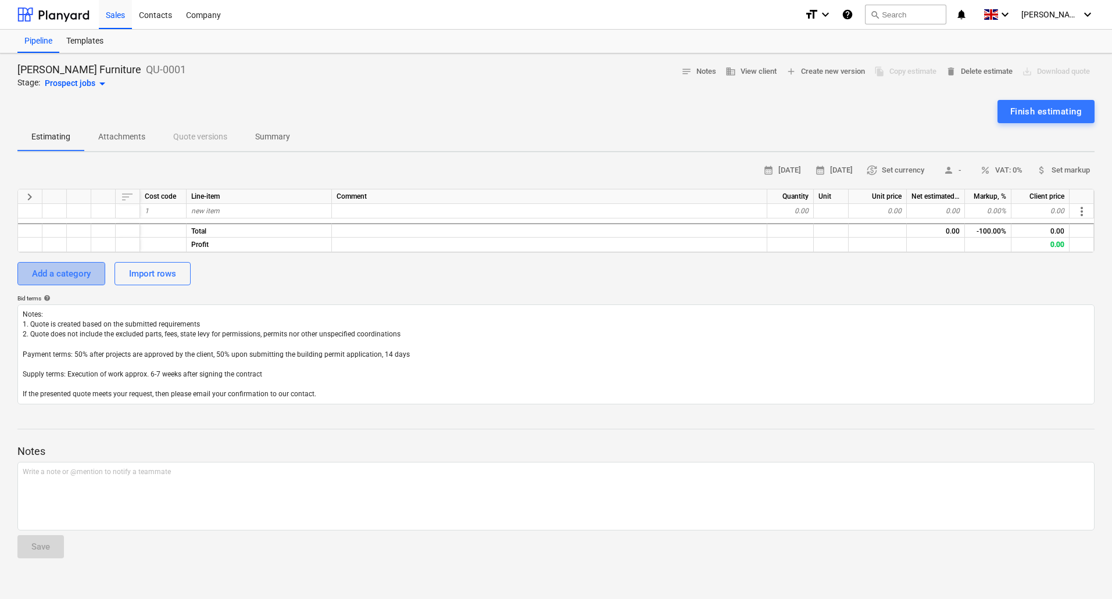
click at [59, 272] on div "Add a category" at bounding box center [61, 273] width 59 height 15
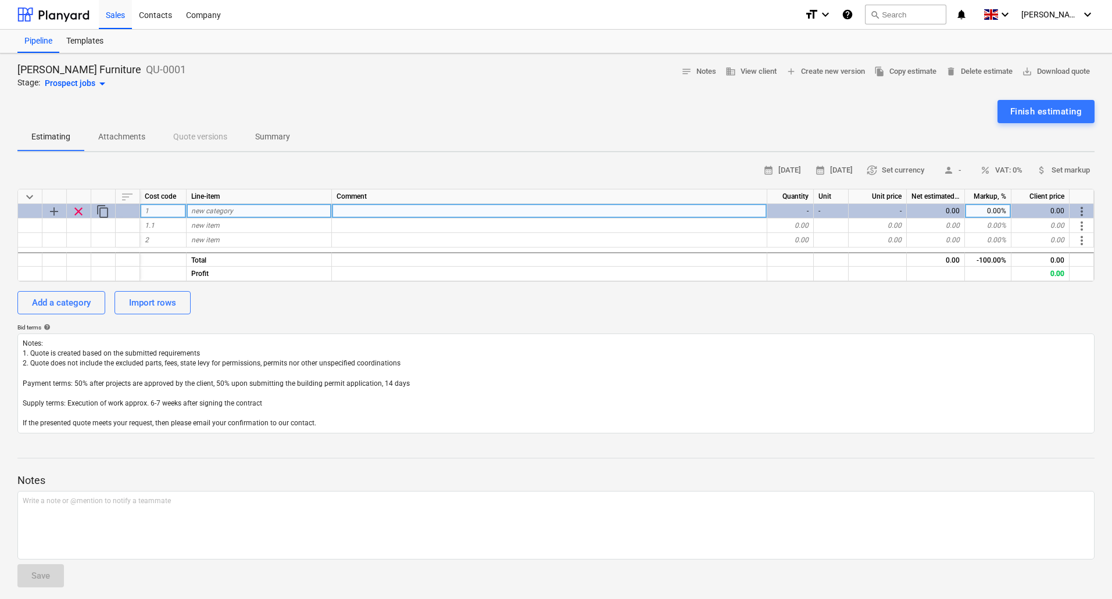
click at [217, 212] on span "new category" at bounding box center [212, 211] width 42 height 8
click at [48, 327] on span "help" at bounding box center [45, 327] width 9 height 7
click at [235, 214] on div "new category" at bounding box center [259, 211] width 145 height 15
click at [80, 213] on span "clear" at bounding box center [78, 212] width 14 height 14
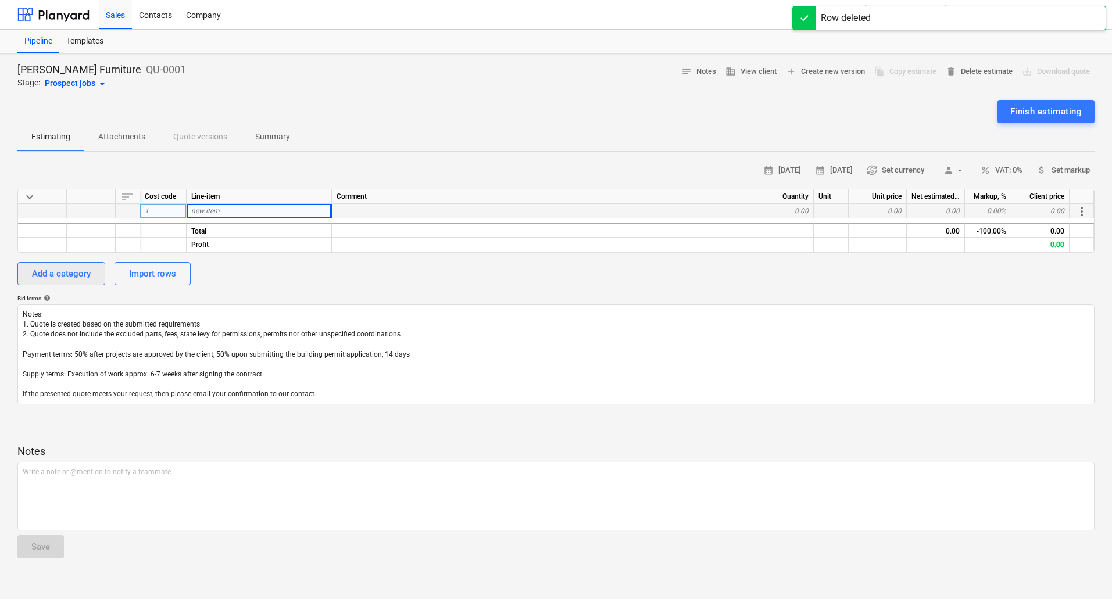
click at [63, 271] on div "Add a category" at bounding box center [61, 273] width 59 height 15
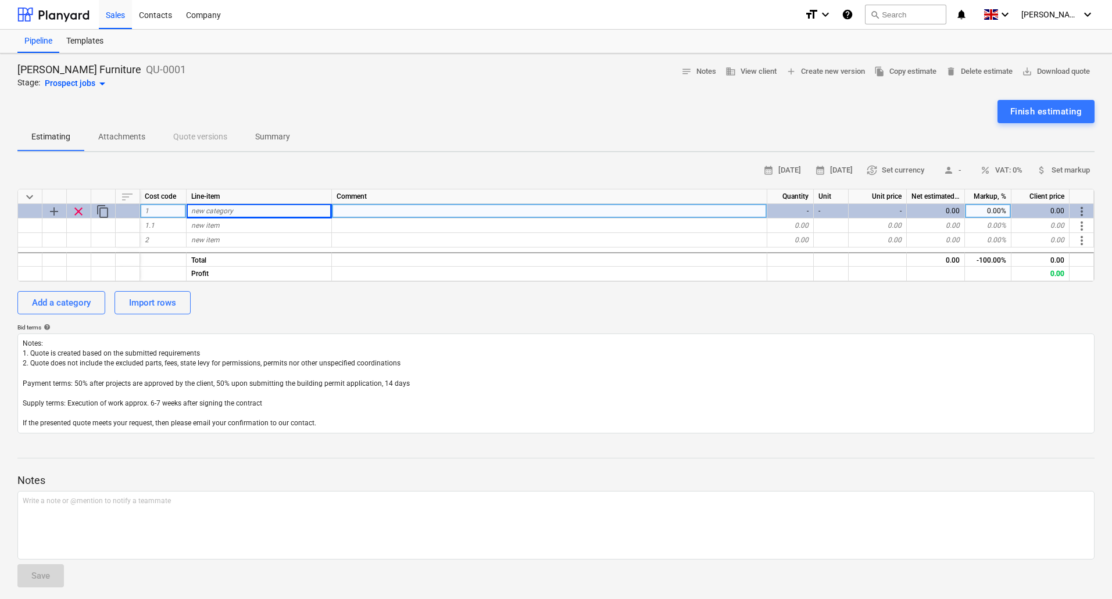
click at [54, 210] on span "add" at bounding box center [54, 212] width 14 height 14
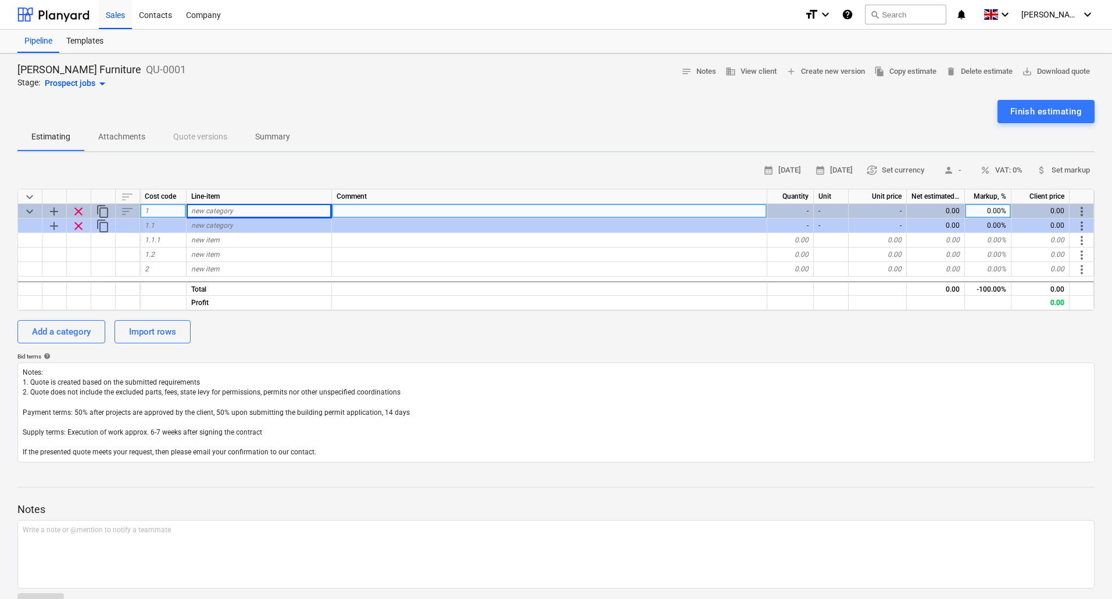
click at [302, 320] on div "Add a category Import rows" at bounding box center [555, 331] width 1077 height 23
click at [254, 259] on div "new item" at bounding box center [259, 255] width 145 height 15
click at [239, 211] on div "new category" at bounding box center [259, 211] width 145 height 15
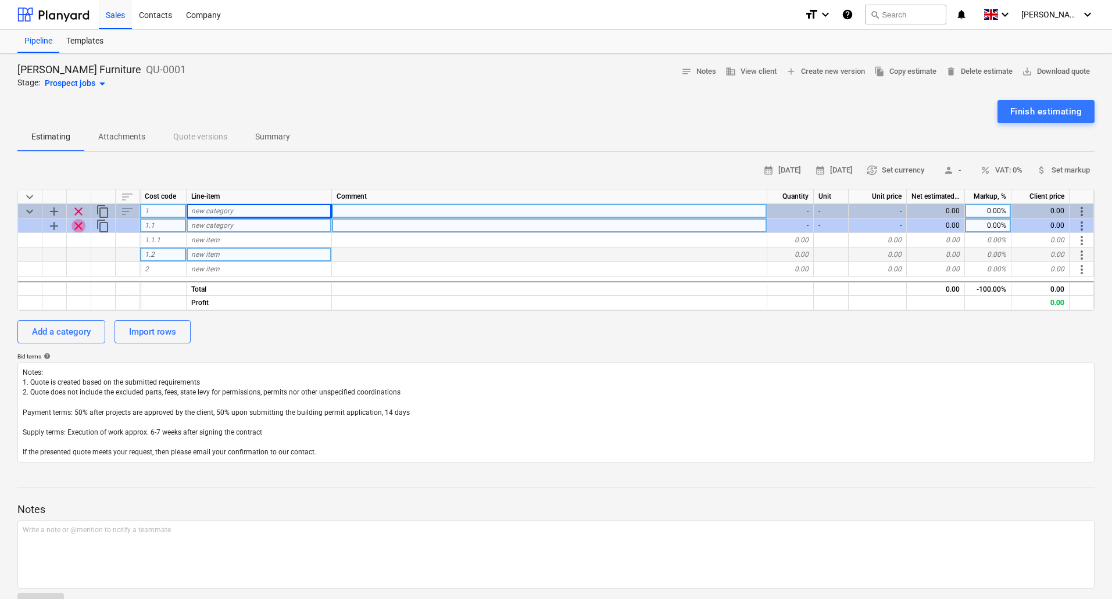
click at [84, 227] on span "clear" at bounding box center [78, 226] width 14 height 14
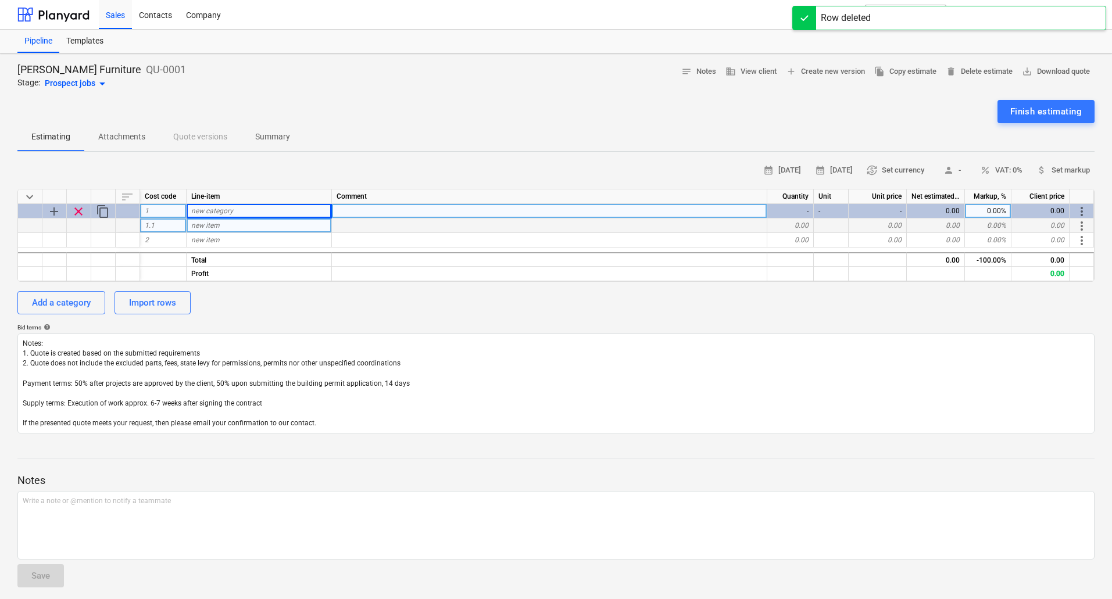
click at [76, 214] on span "clear" at bounding box center [78, 212] width 14 height 14
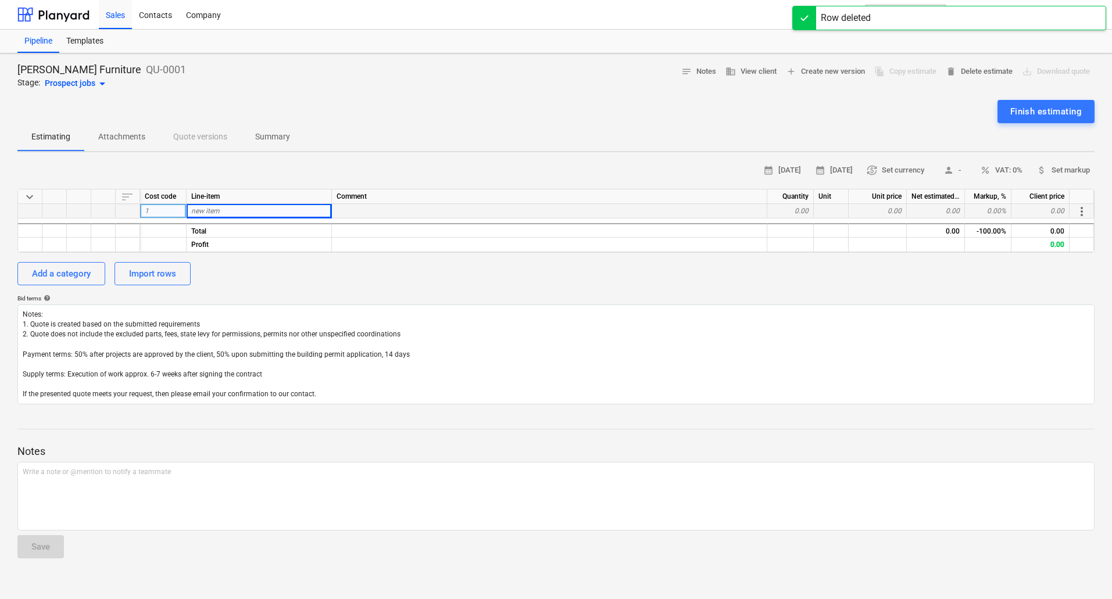
click at [224, 208] on div "new item" at bounding box center [259, 211] width 145 height 15
click at [65, 272] on div "Add a category" at bounding box center [61, 273] width 59 height 15
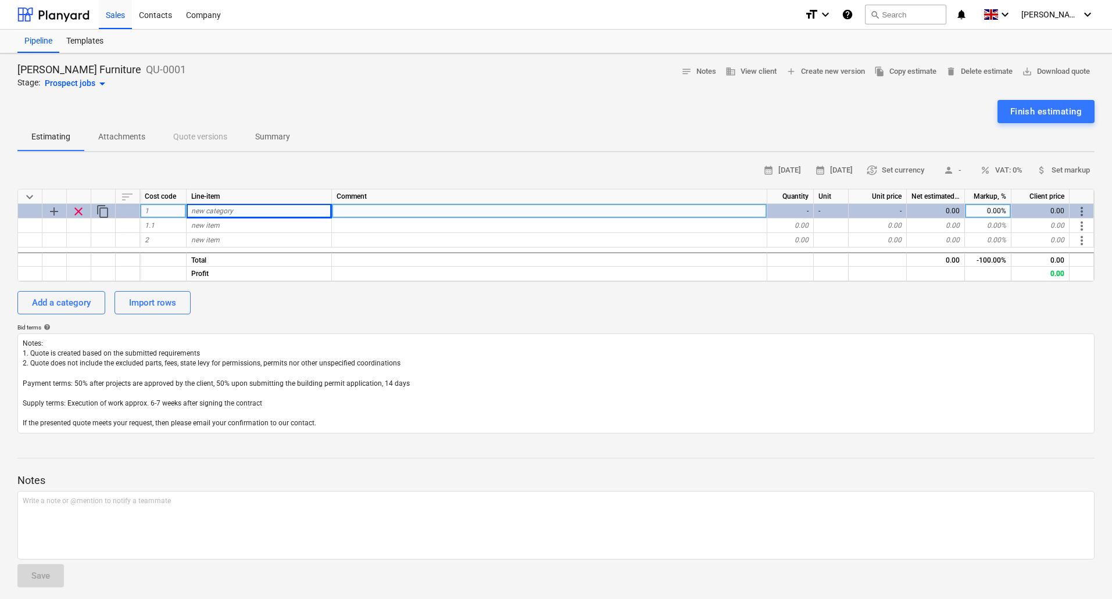
click at [210, 211] on span "new category" at bounding box center [212, 211] width 42 height 8
click at [260, 230] on div "new item" at bounding box center [259, 225] width 145 height 15
click at [745, 71] on span "business View client" at bounding box center [750, 71] width 51 height 13
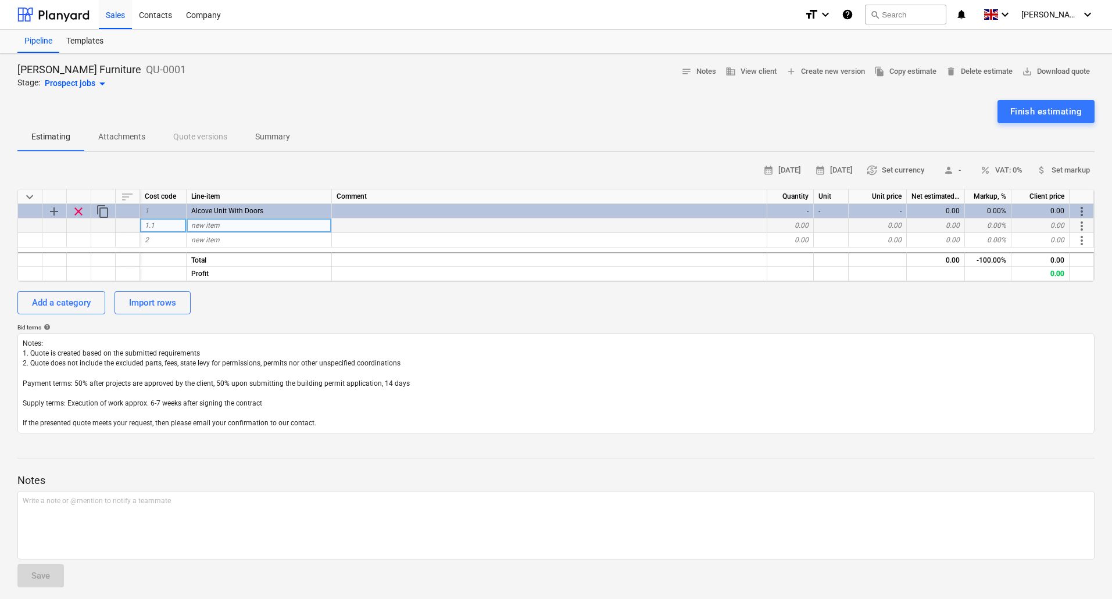
click at [220, 224] on div "new item" at bounding box center [259, 225] width 145 height 15
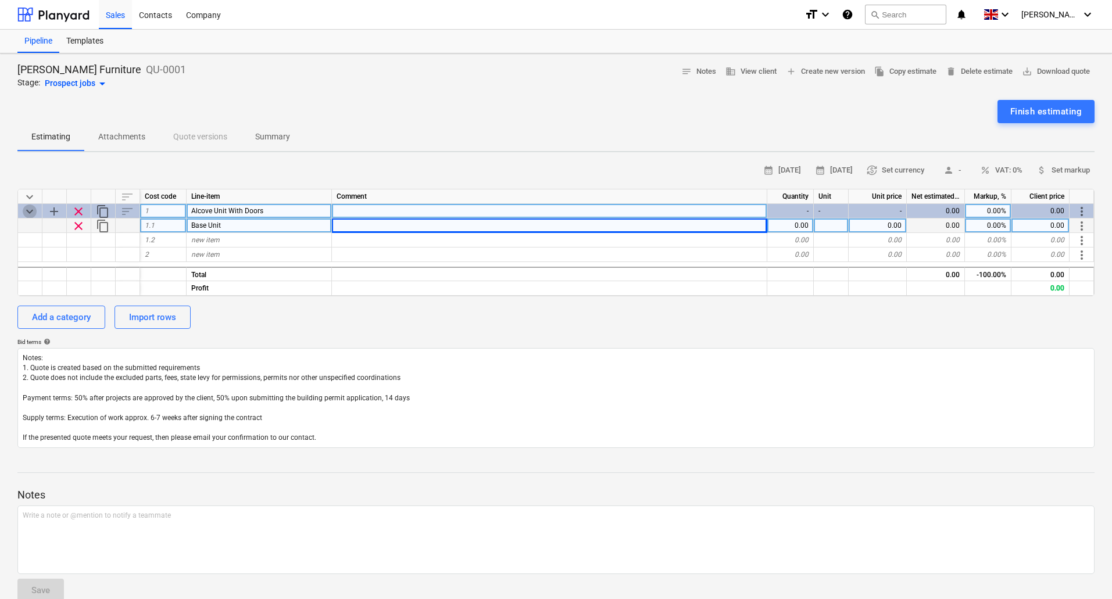
click at [27, 208] on span "keyboard_arrow_down" at bounding box center [30, 212] width 14 height 14
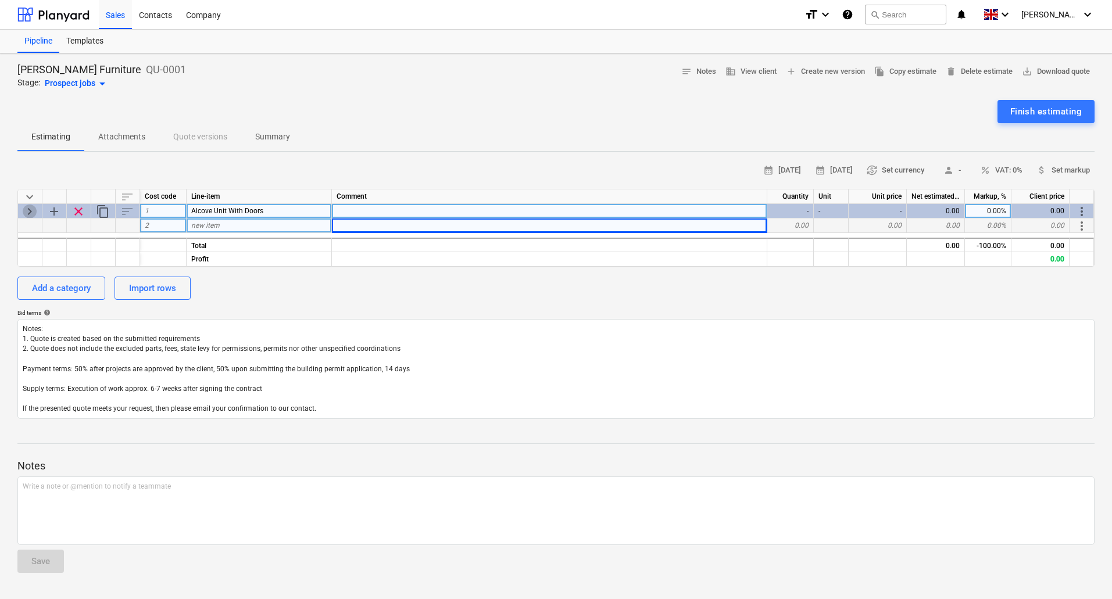
click at [27, 208] on span "keyboard_arrow_right" at bounding box center [30, 212] width 14 height 14
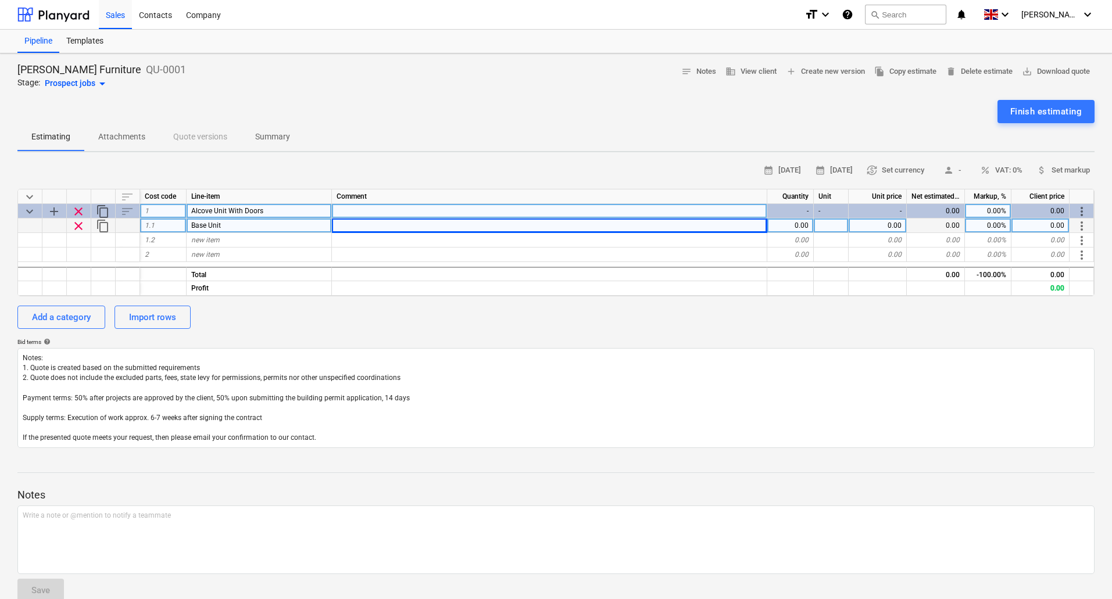
click at [382, 230] on div at bounding box center [549, 225] width 435 height 15
click at [367, 225] on div at bounding box center [549, 225] width 435 height 15
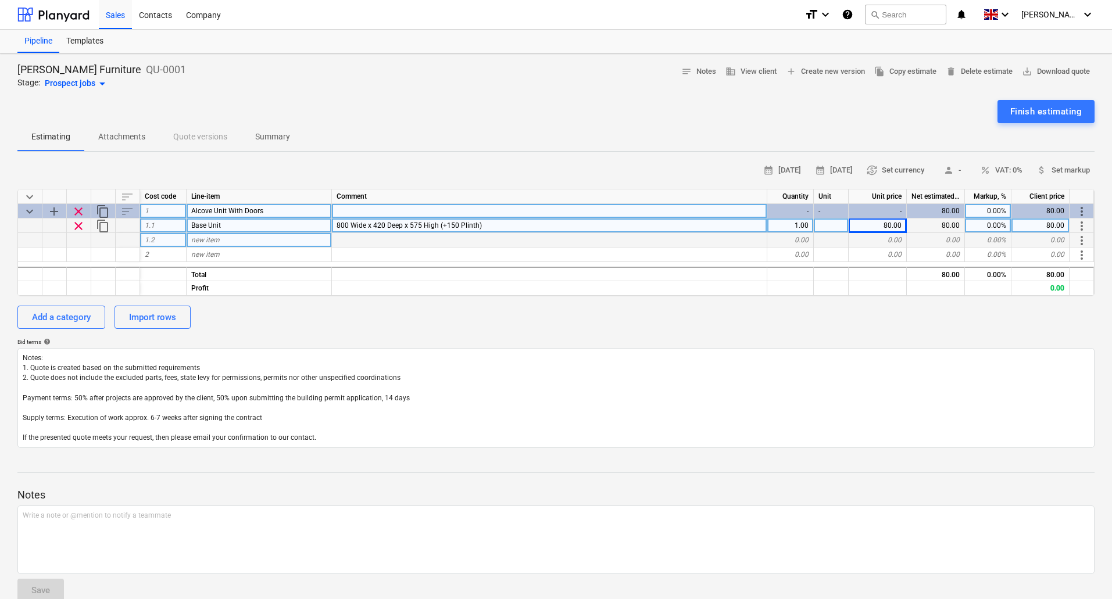
click at [239, 238] on div "new item" at bounding box center [259, 240] width 145 height 15
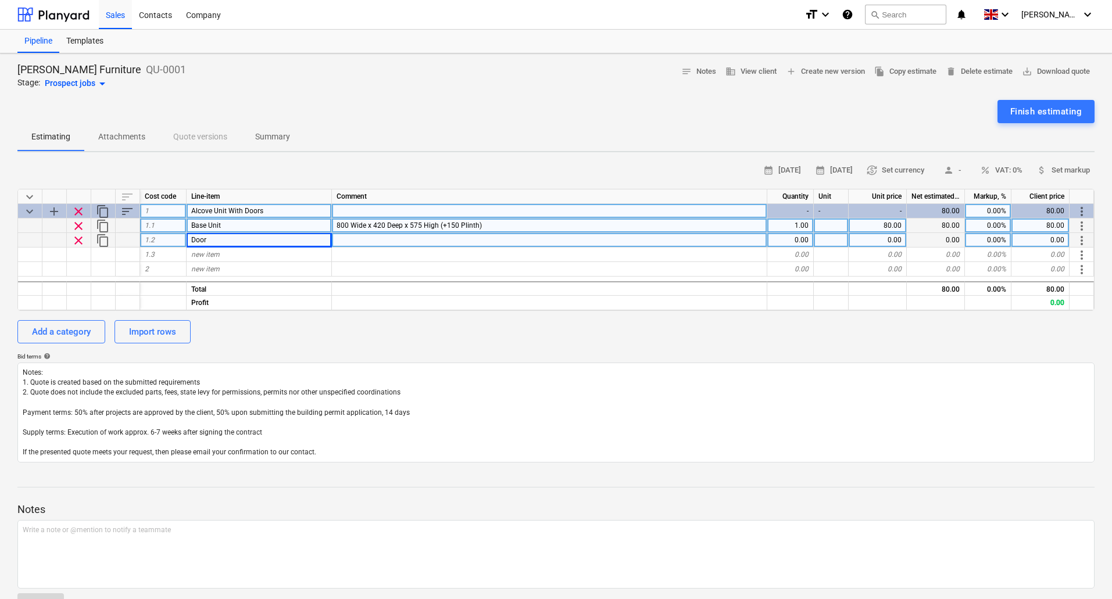
click at [388, 241] on div at bounding box center [549, 240] width 435 height 15
click at [395, 240] on div at bounding box center [549, 240] width 435 height 15
click at [188, 238] on div "Door" at bounding box center [259, 240] width 145 height 15
click at [190, 237] on input "Door" at bounding box center [259, 240] width 145 height 14
click at [220, 255] on div "new item" at bounding box center [259, 255] width 145 height 15
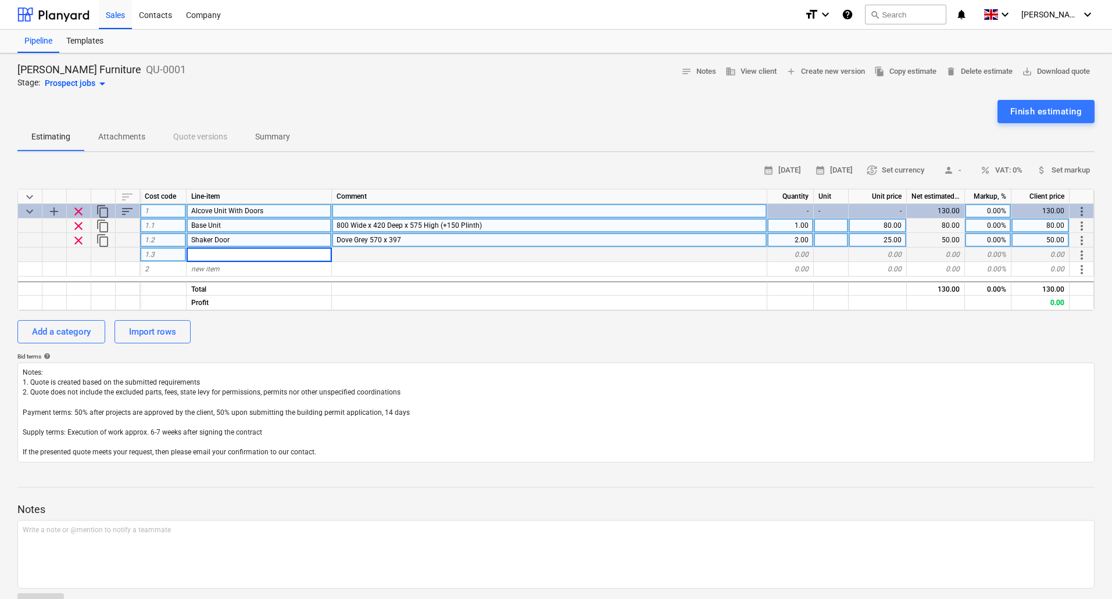
click at [218, 252] on input at bounding box center [259, 255] width 145 height 14
click at [231, 250] on div "new item" at bounding box center [259, 255] width 145 height 15
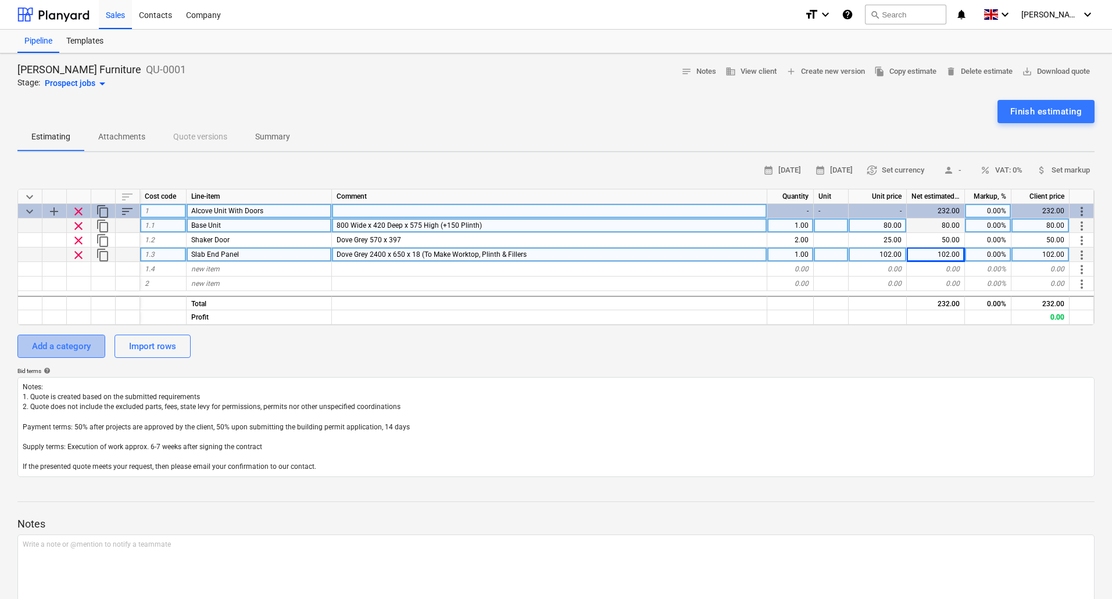
click at [84, 344] on div "Add a category" at bounding box center [61, 346] width 59 height 15
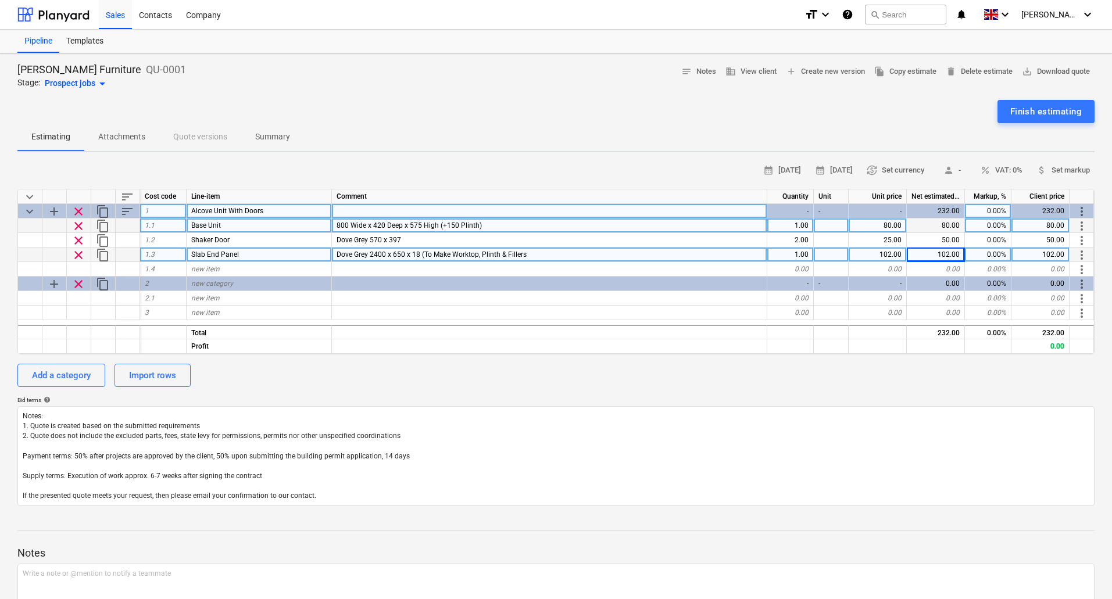
click at [105, 210] on span "content_copy" at bounding box center [103, 212] width 14 height 14
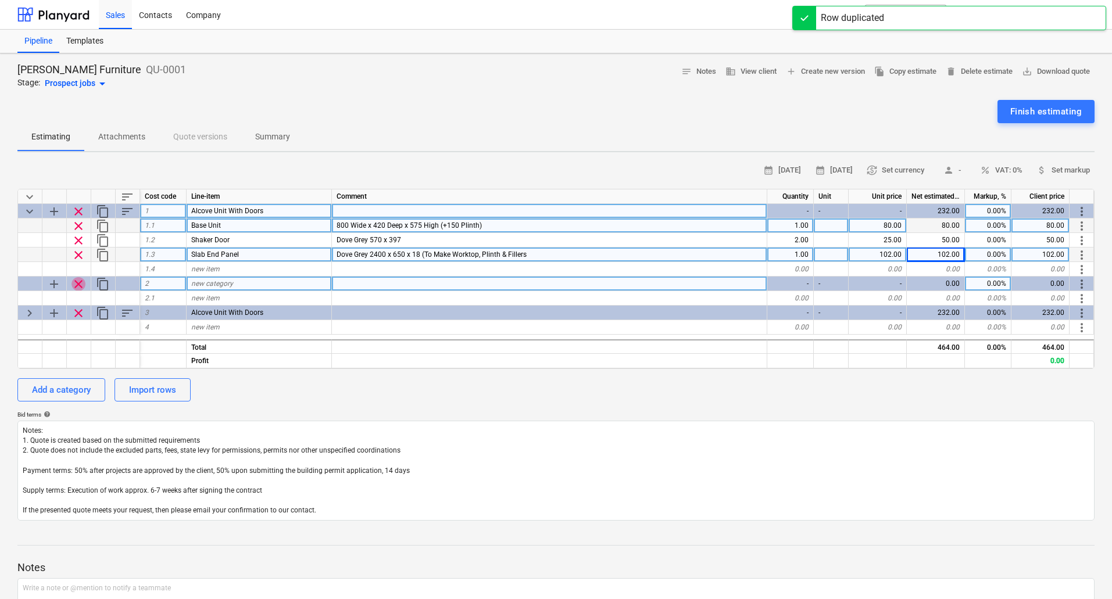
click at [74, 285] on span "clear" at bounding box center [78, 284] width 14 height 14
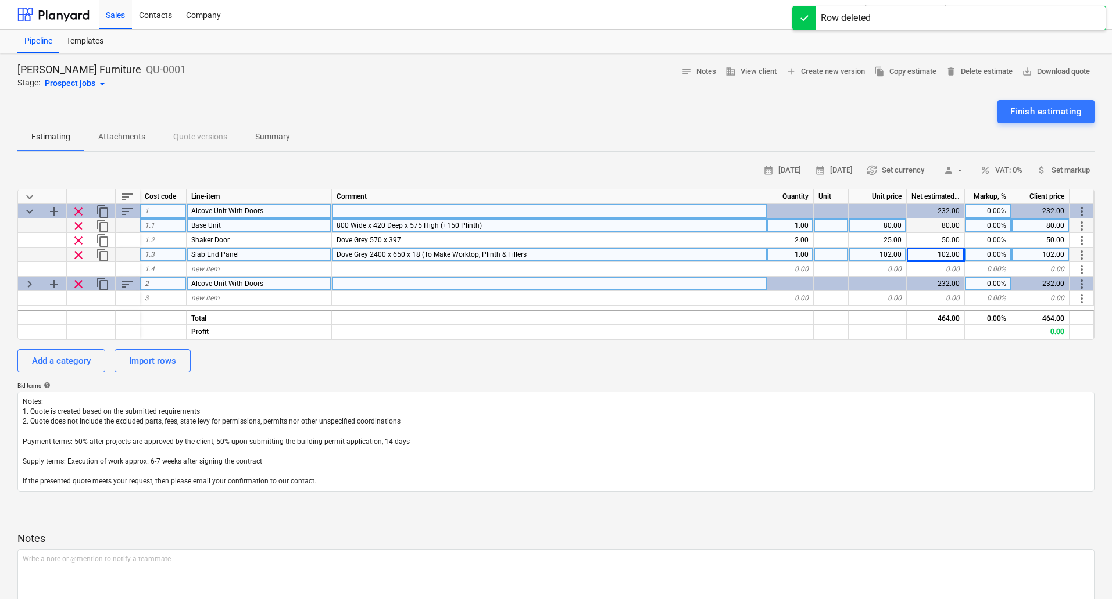
click at [28, 277] on span "keyboard_arrow_right" at bounding box center [30, 284] width 14 height 14
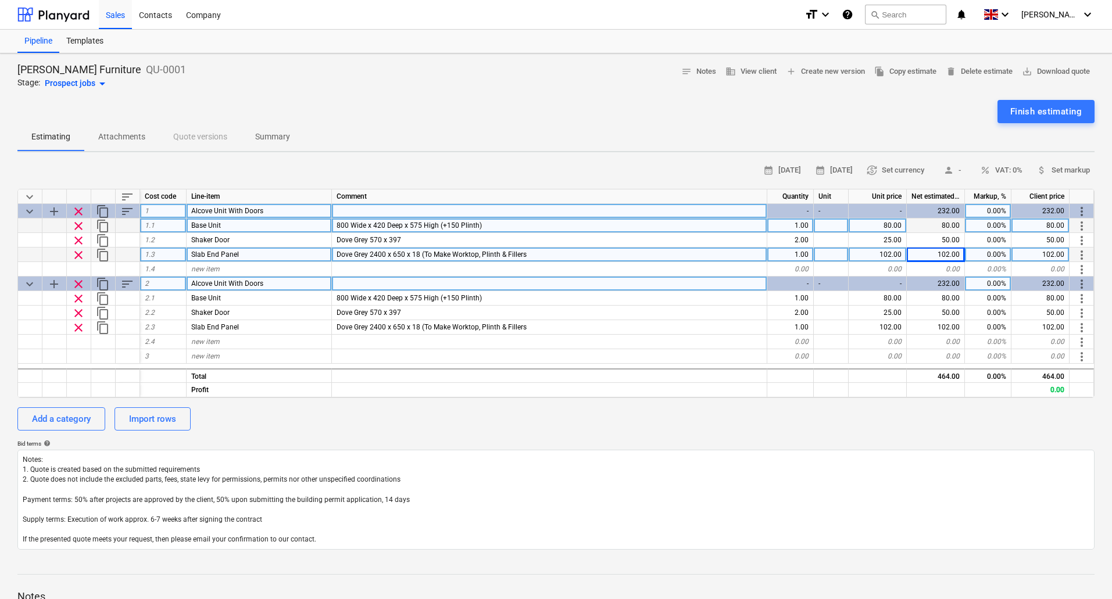
click at [243, 284] on span "Alcove Unit With Doors" at bounding box center [227, 284] width 72 height 8
click at [285, 281] on input "Alcove Unit With Doors" at bounding box center [259, 284] width 145 height 14
click at [248, 284] on input "Alcove Unit With Doors" at bounding box center [259, 284] width 145 height 14
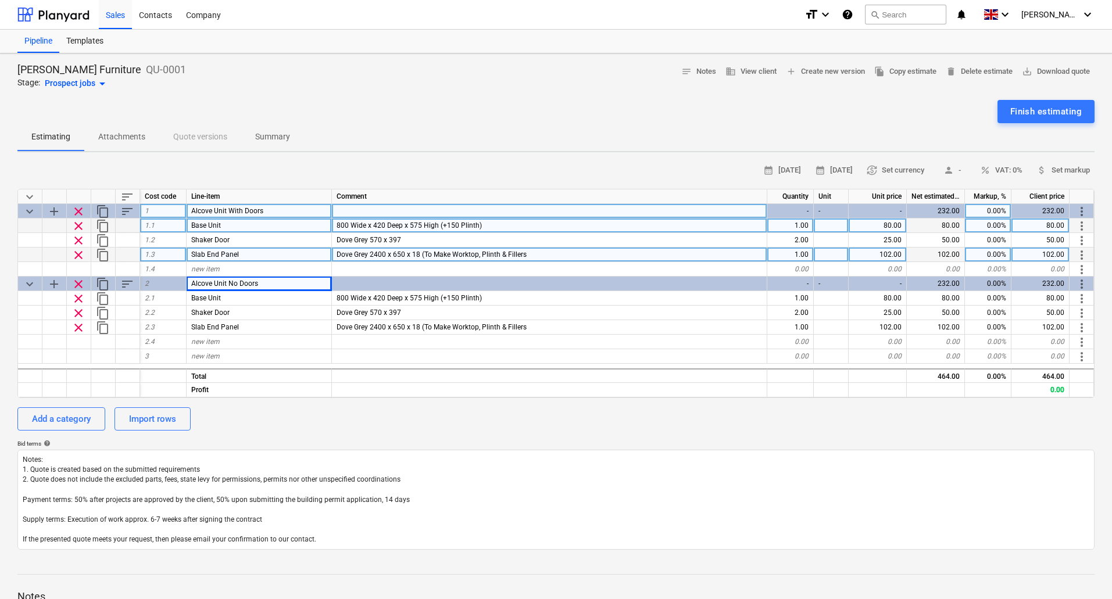
drag, startPoint x: 20, startPoint y: 286, endPoint x: -1, endPoint y: 293, distance: 21.7
click at [0, 293] on html "Sales Contacts Company format_size keyboard_arrow_down help search Search notif…" at bounding box center [556, 305] width 1112 height 610
click at [124, 209] on span "sort" at bounding box center [127, 212] width 14 height 14
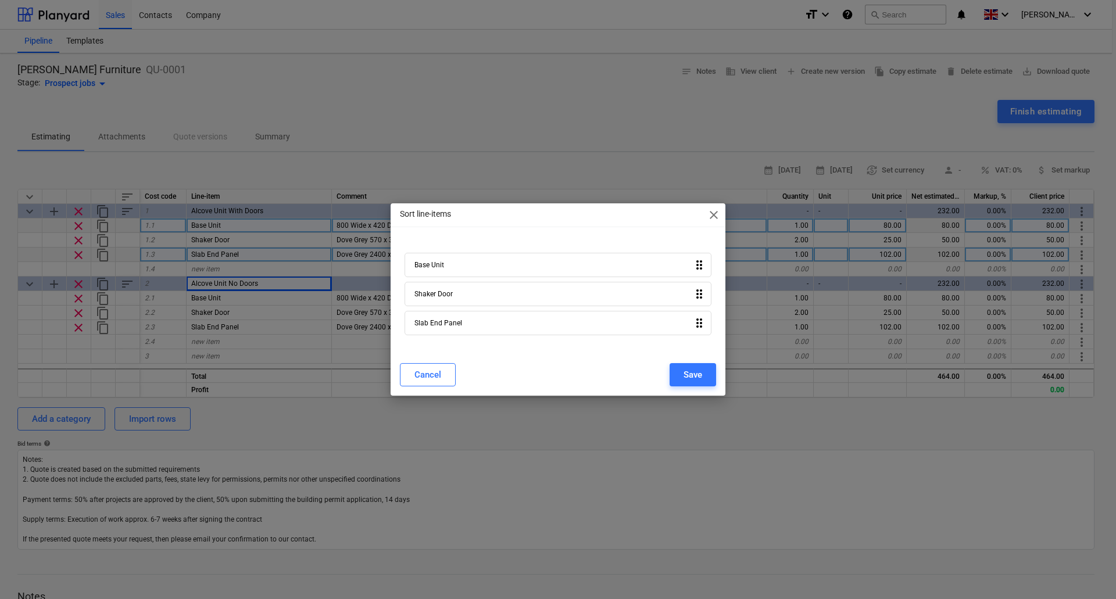
click at [126, 209] on div "Sort line-items close Base Unit drag_indicator Shaker Door drag_indicator Slab …" at bounding box center [558, 299] width 1116 height 599
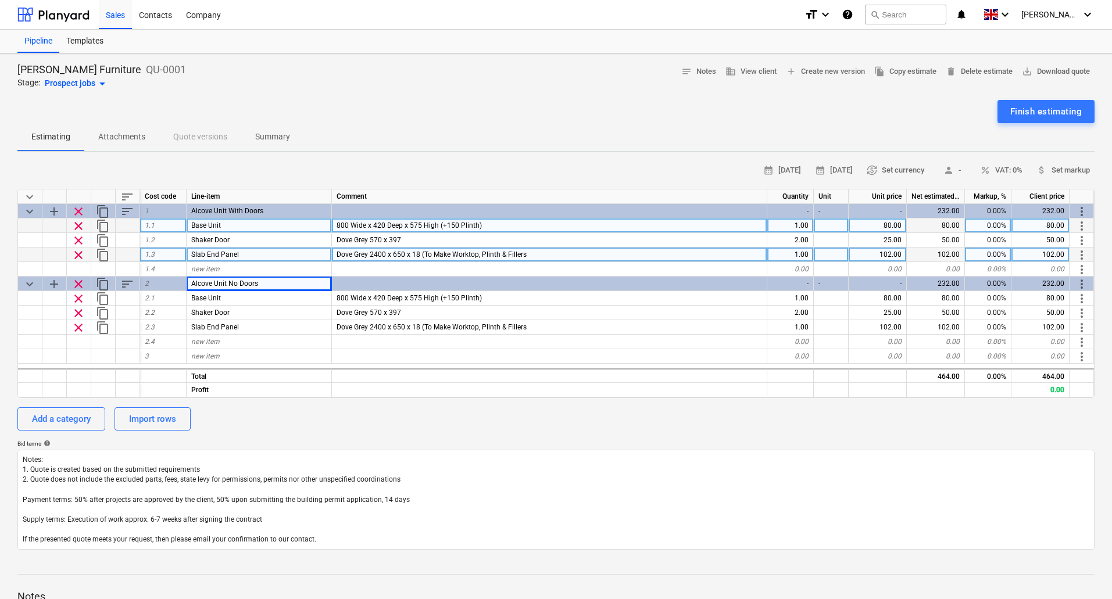
click at [126, 210] on span "sort" at bounding box center [127, 212] width 14 height 14
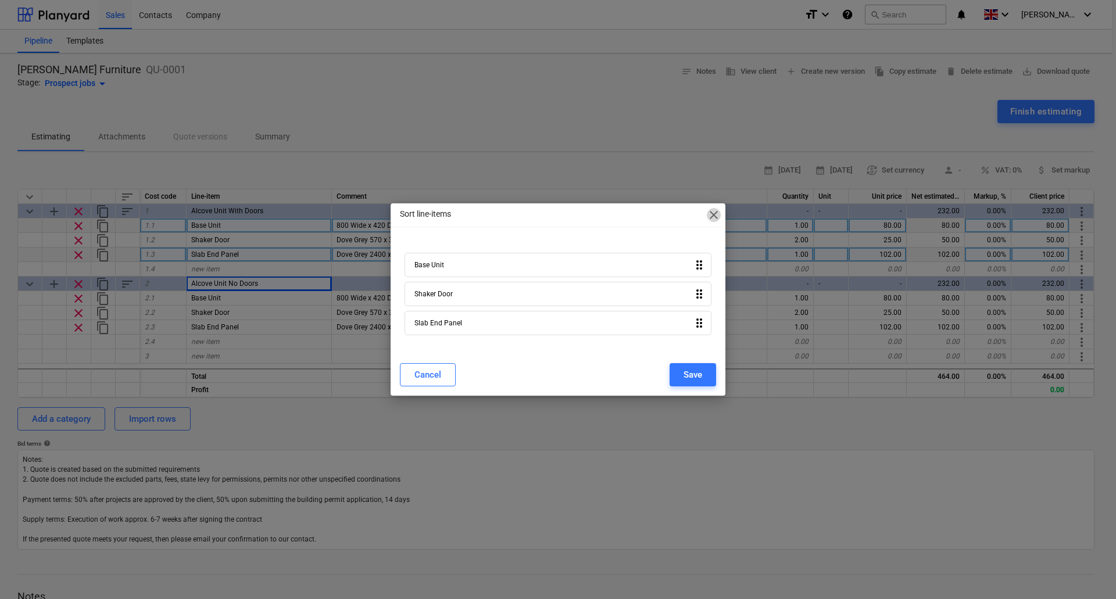
click at [714, 210] on span "close" at bounding box center [714, 215] width 14 height 14
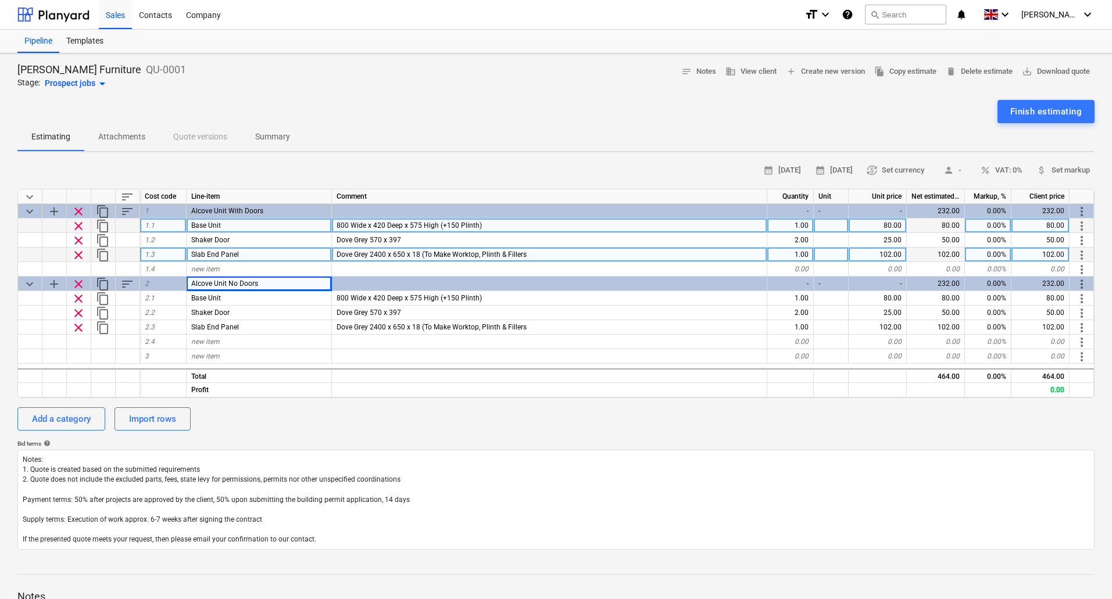
click at [127, 197] on span "sort" at bounding box center [127, 197] width 14 height 14
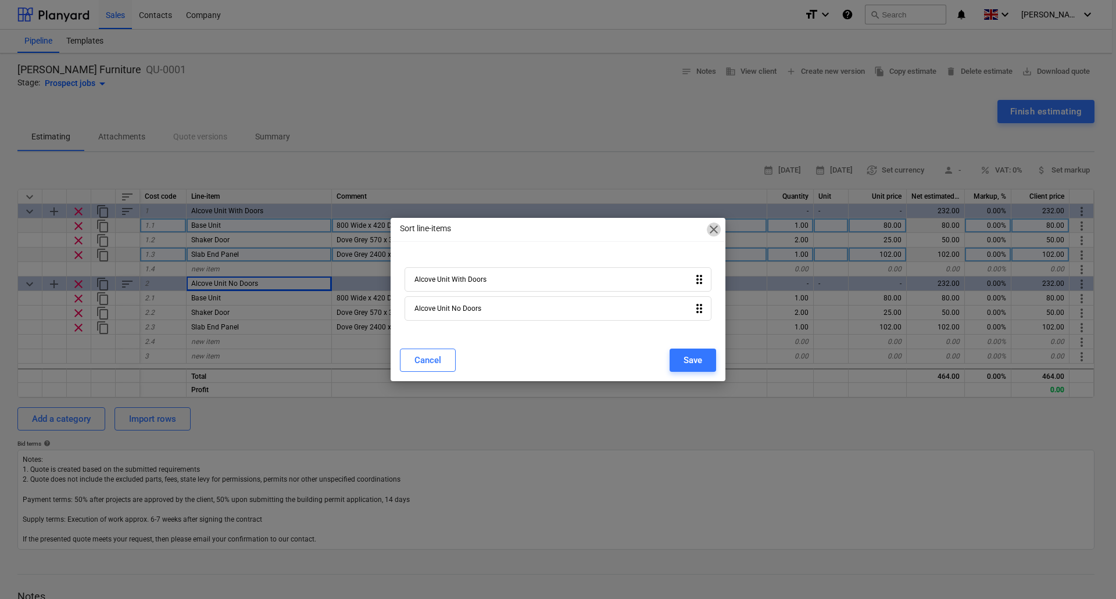
click at [715, 225] on span "close" at bounding box center [714, 230] width 14 height 14
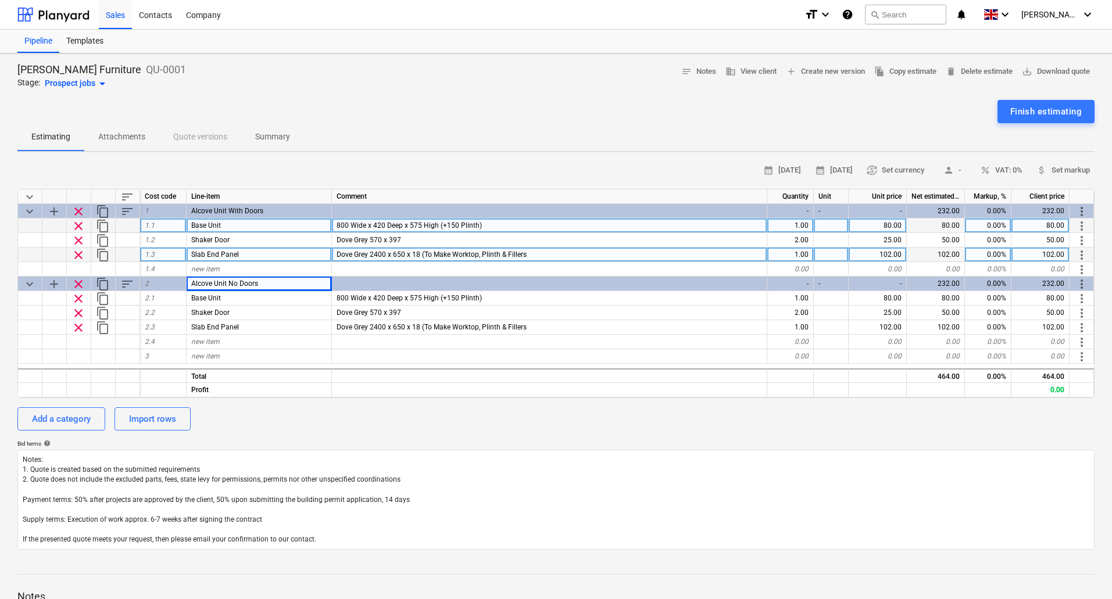
click at [547, 256] on div "Dove Grey 2400 x 650 x 18 (To Make Worktop, Plinth & Fillers" at bounding box center [549, 255] width 435 height 15
click at [581, 249] on input "Dove Grey 2400 x 650 x 18 (To Make Worktop, Plinth & Fillers" at bounding box center [549, 255] width 435 height 14
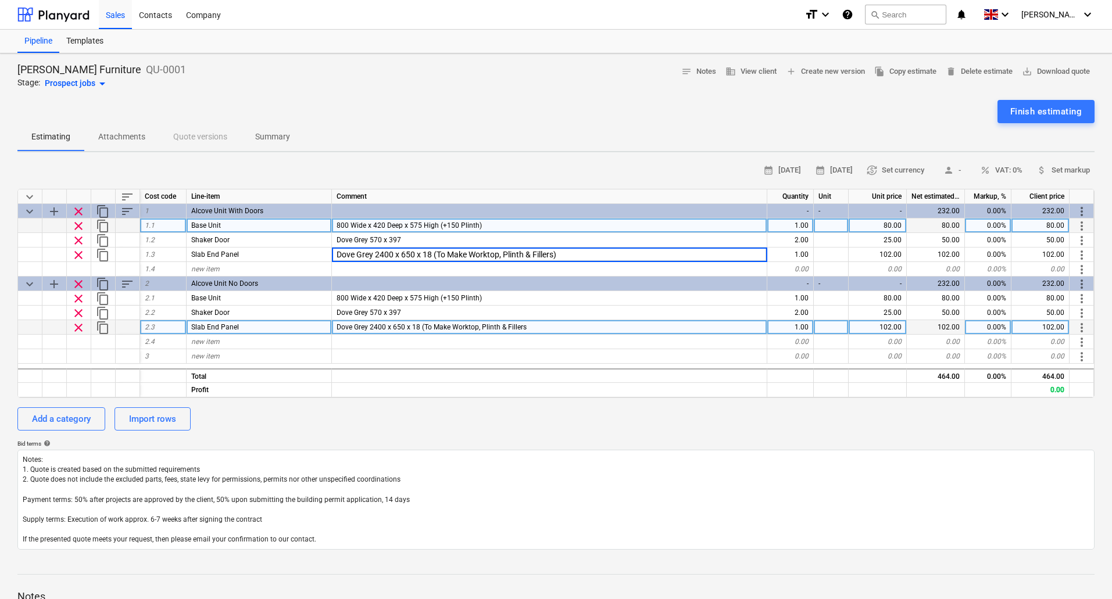
click at [533, 329] on div "Dove Grey 2400 x 650 x 18 (To Make Worktop, Plinth & Fillers" at bounding box center [549, 327] width 435 height 15
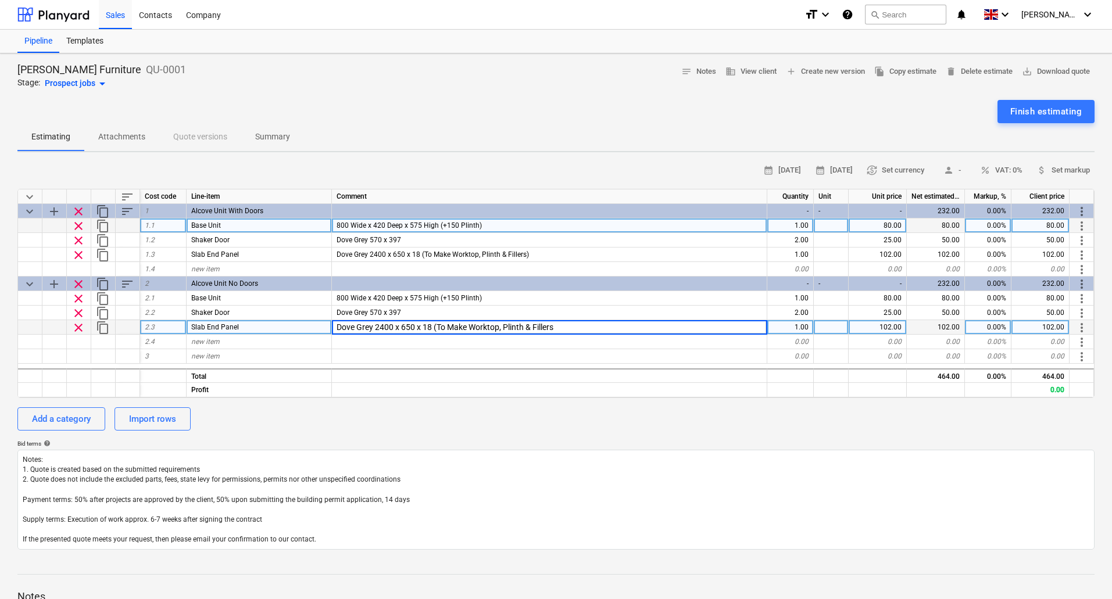
click at [564, 326] on input "Dove Grey 2400 x 650 x 18 (To Make Worktop, Plinth & Fillers" at bounding box center [549, 327] width 435 height 14
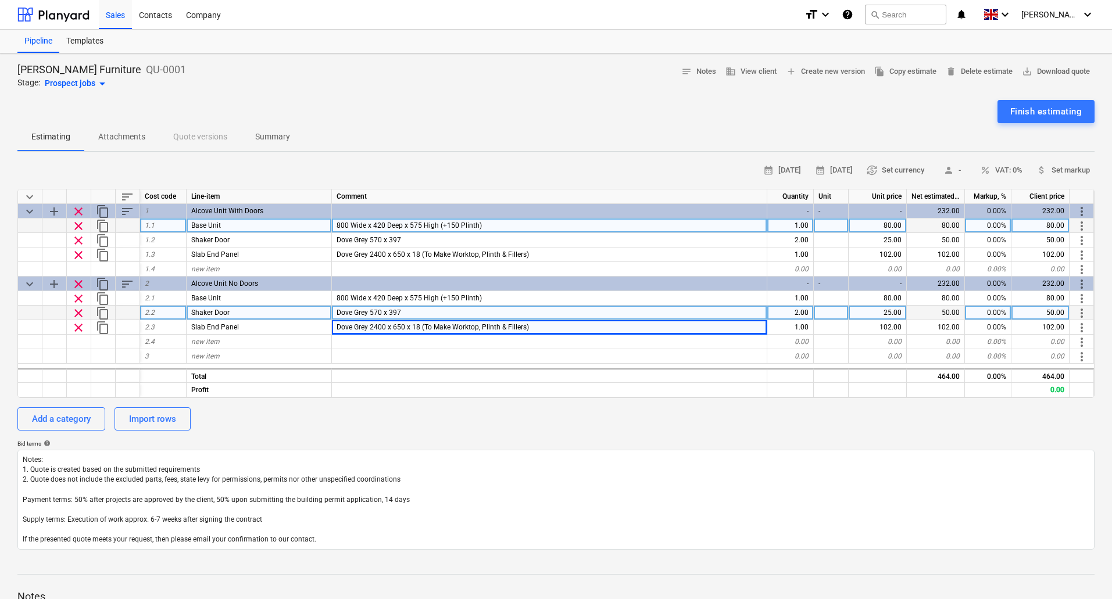
click at [406, 311] on div "Dove Grey 570 x 397" at bounding box center [549, 313] width 435 height 15
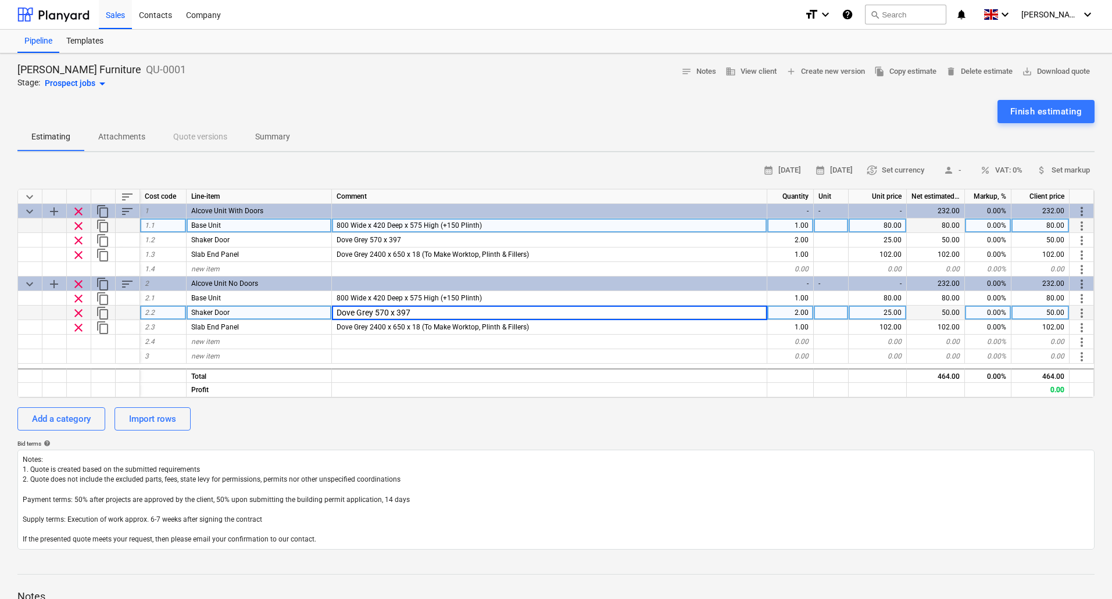
click at [423, 311] on input "Dove Grey 570 x 397" at bounding box center [549, 313] width 435 height 14
click at [236, 311] on div "Shaker Door" at bounding box center [259, 313] width 145 height 15
click at [257, 310] on input "Shaker Door" at bounding box center [259, 313] width 145 height 14
click at [437, 311] on div "Dove Grey 570 x 397" at bounding box center [549, 313] width 435 height 15
click at [347, 315] on div at bounding box center [549, 313] width 435 height 15
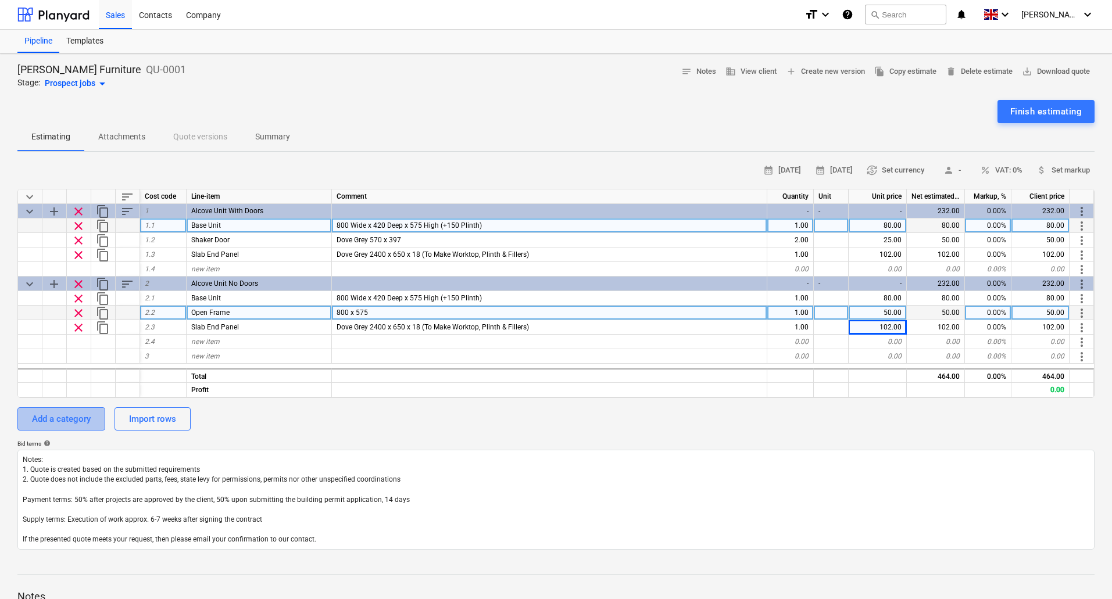
click at [78, 415] on div "Add a category" at bounding box center [61, 418] width 59 height 15
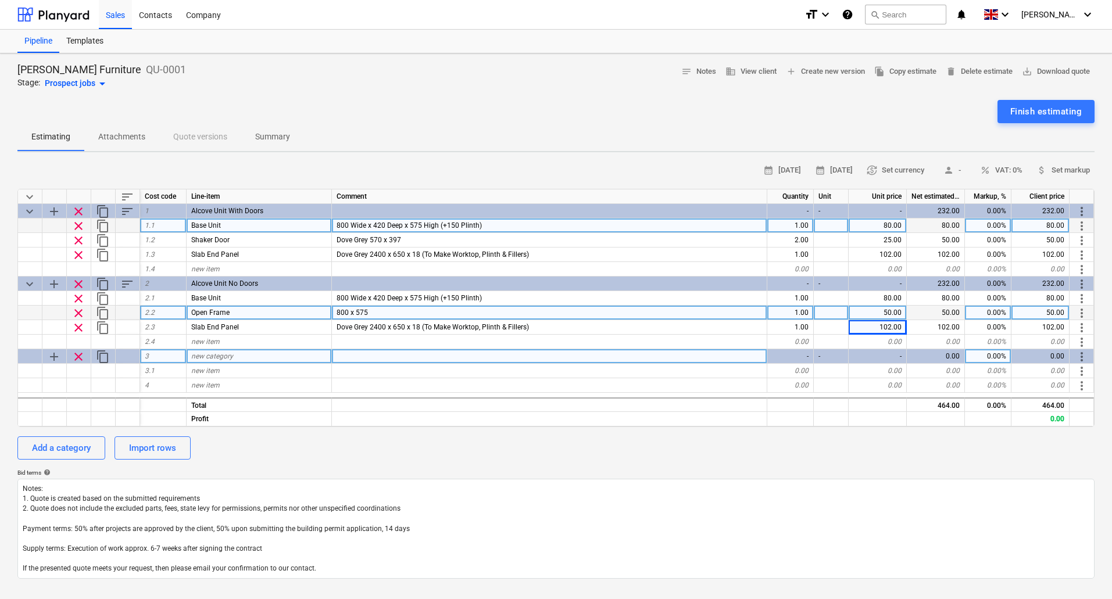
click at [225, 357] on span "new category" at bounding box center [212, 356] width 42 height 8
click at [81, 370] on div at bounding box center [79, 371] width 24 height 15
click at [51, 368] on div at bounding box center [54, 371] width 24 height 15
click at [31, 371] on div at bounding box center [30, 371] width 24 height 15
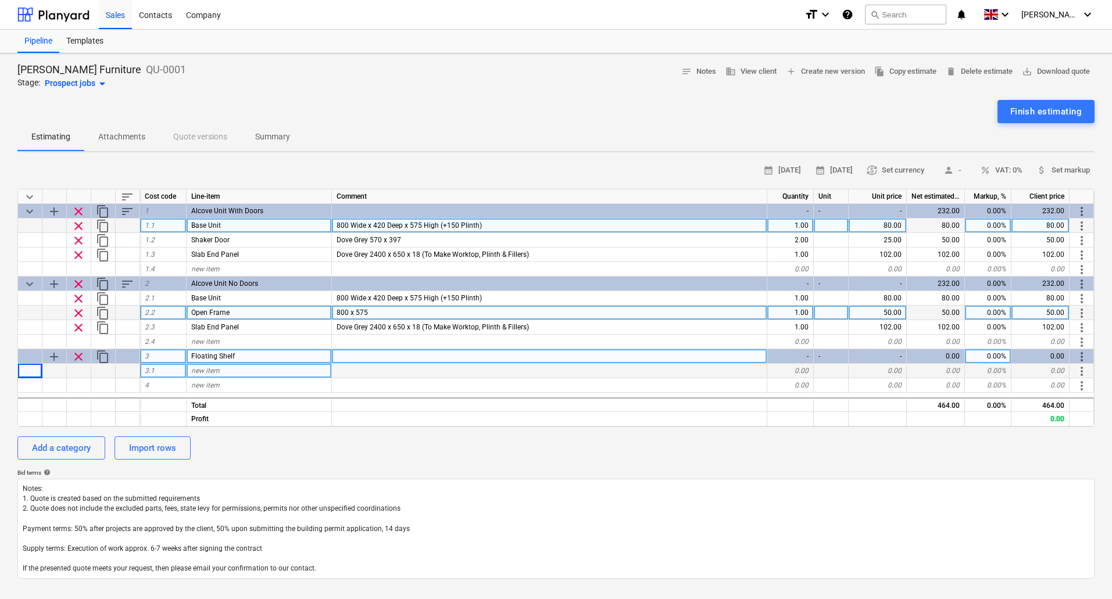
click at [71, 371] on div at bounding box center [79, 371] width 24 height 15
click at [50, 371] on div at bounding box center [54, 371] width 24 height 15
click at [55, 355] on span "add" at bounding box center [54, 357] width 14 height 14
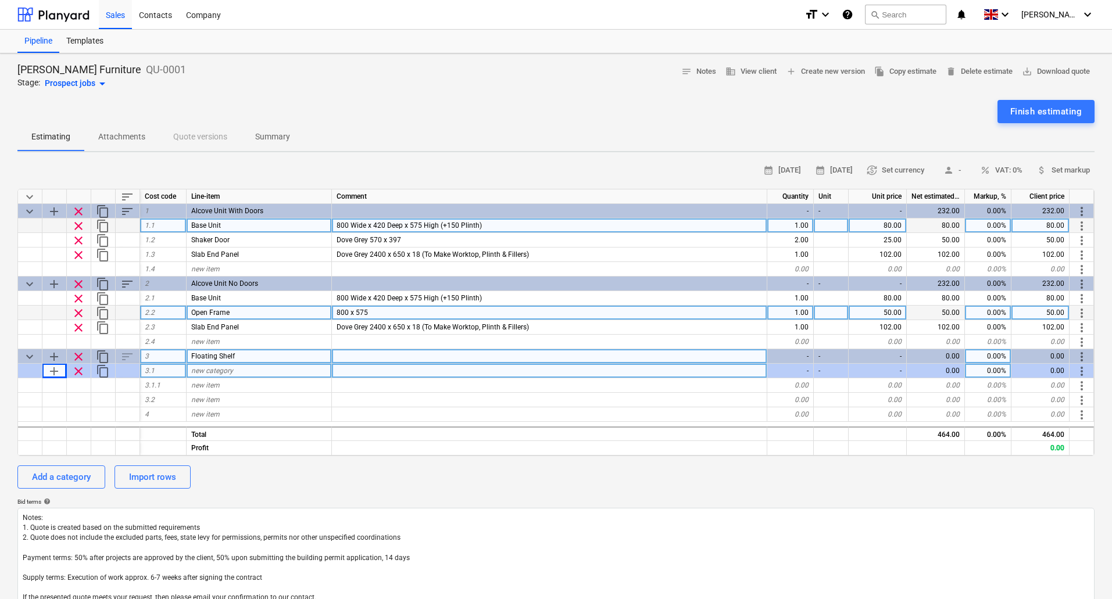
click at [79, 371] on span "clear" at bounding box center [78, 371] width 14 height 14
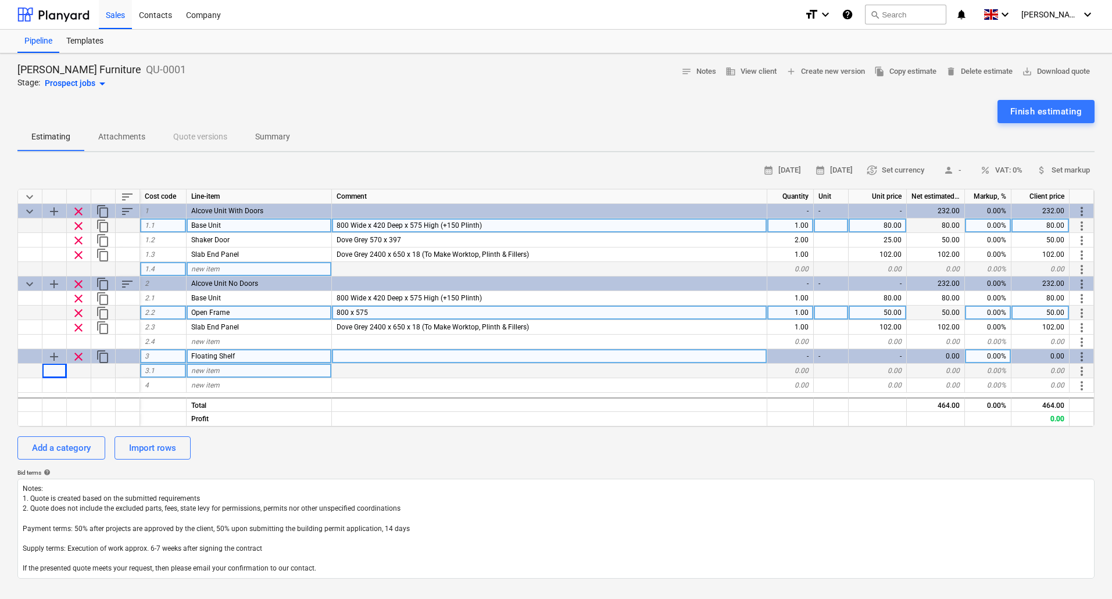
click at [212, 267] on span "new item" at bounding box center [205, 269] width 28 height 8
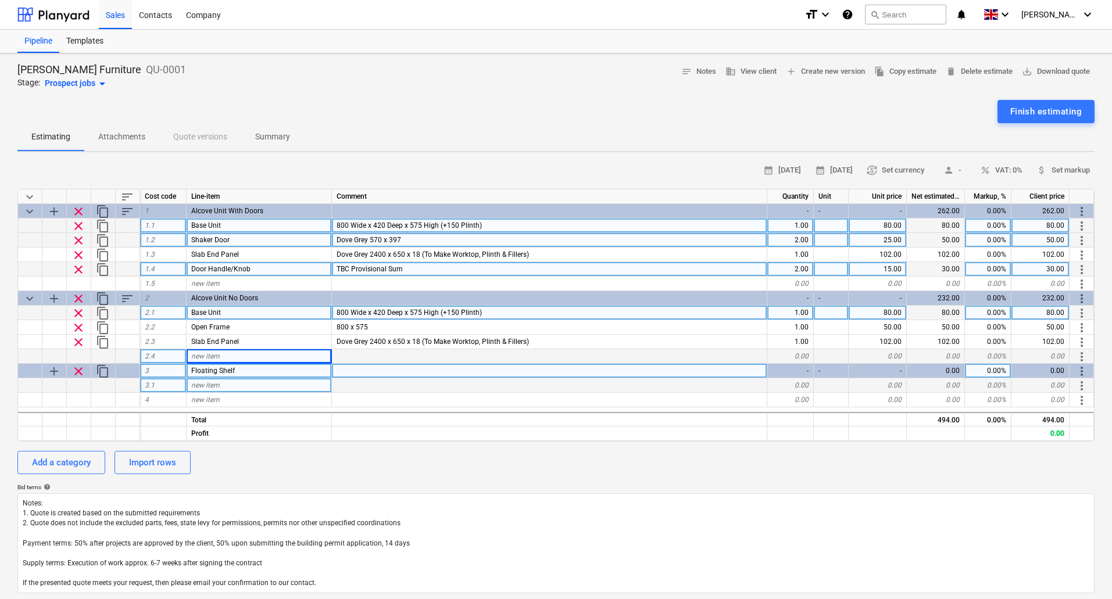
click at [265, 389] on div "new item" at bounding box center [259, 385] width 145 height 15
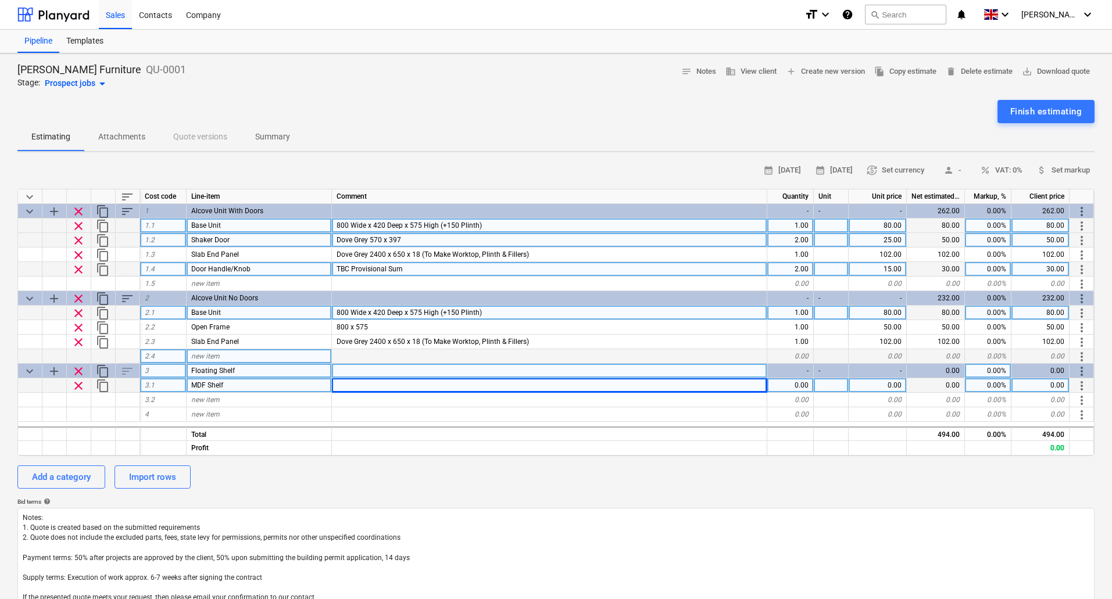
click at [375, 225] on span "800 Wide x 420 Deep x 575 High (+150 Plinth)" at bounding box center [408, 225] width 145 height 8
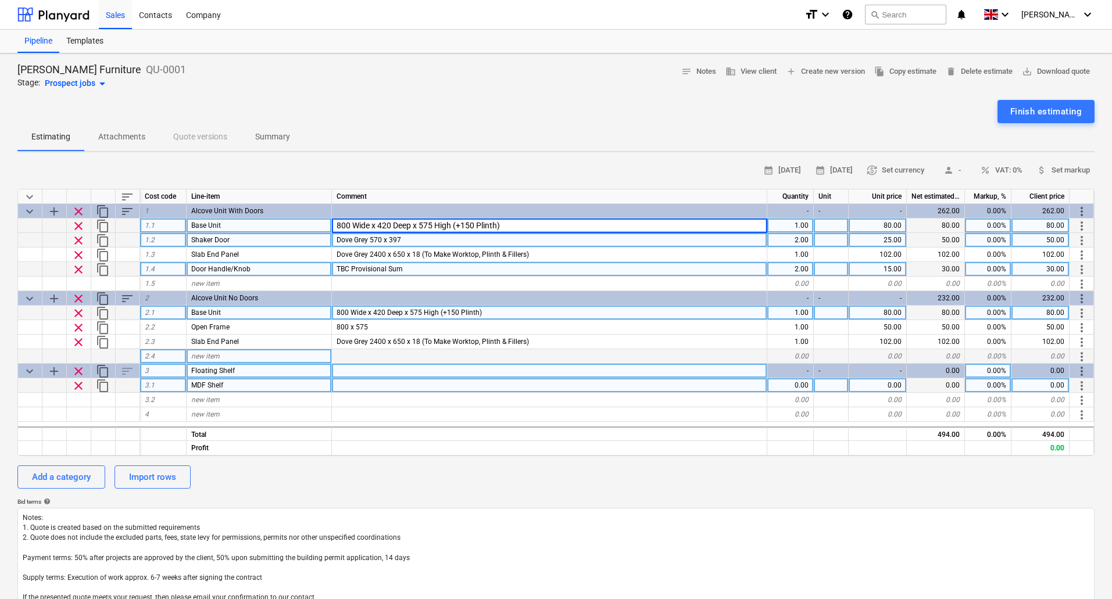
click at [385, 226] on input "800 Wide x 420 Deep x 575 High (+150 Plinth)" at bounding box center [549, 225] width 435 height 14
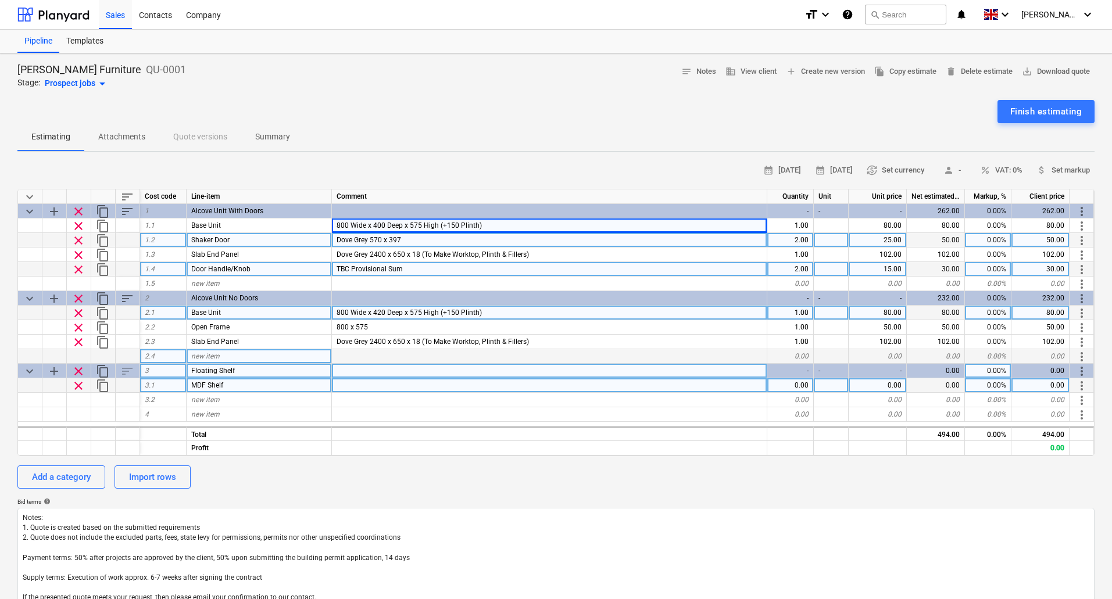
click at [377, 310] on span "800 Wide x 420 Deep x 575 High (+150 Plinth)" at bounding box center [408, 313] width 145 height 8
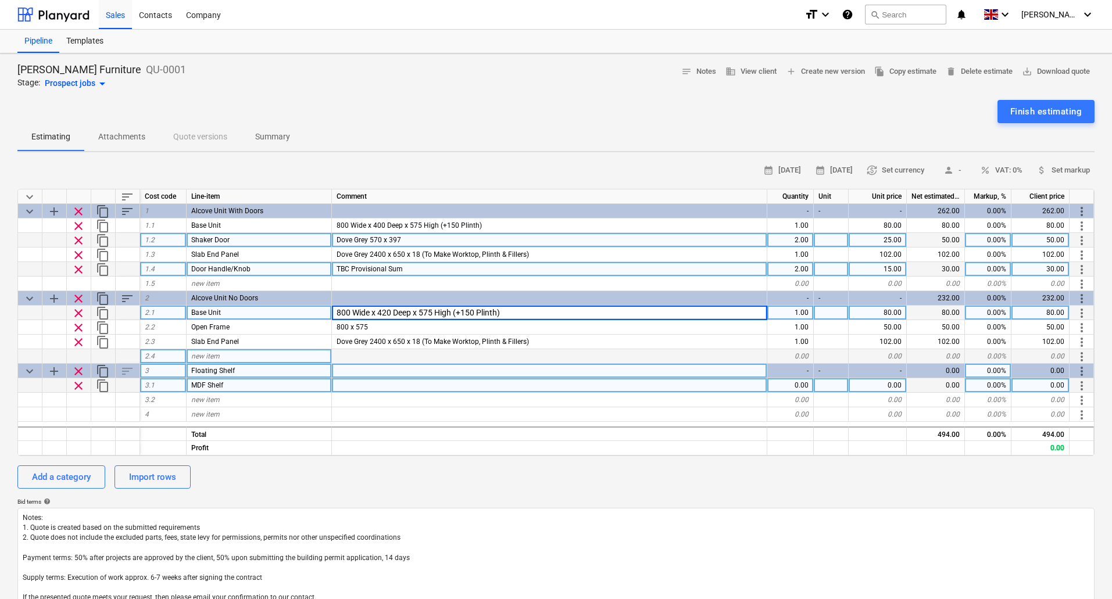
click at [382, 313] on input "800 Wide x 420 Deep x 575 High (+150 Plinth)" at bounding box center [549, 313] width 435 height 14
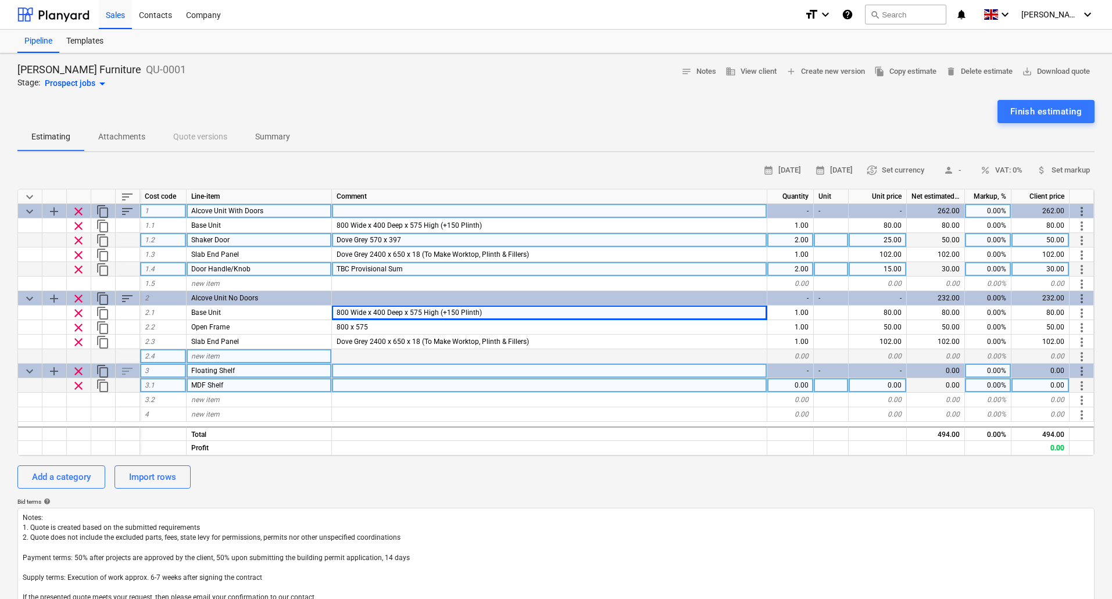
click at [370, 217] on div at bounding box center [549, 211] width 435 height 15
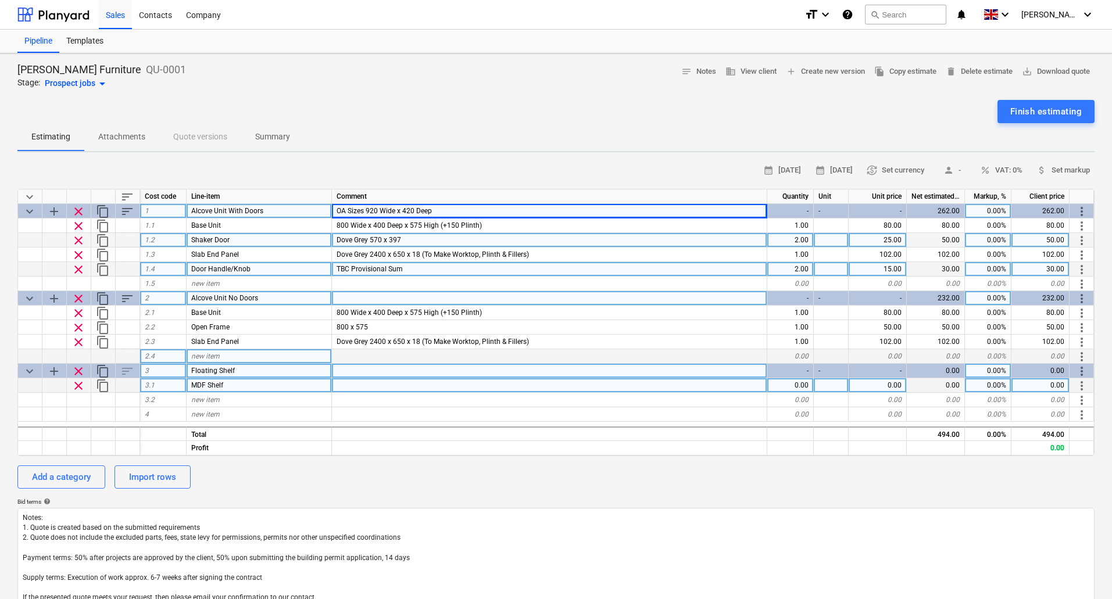
click at [362, 296] on div at bounding box center [549, 298] width 435 height 15
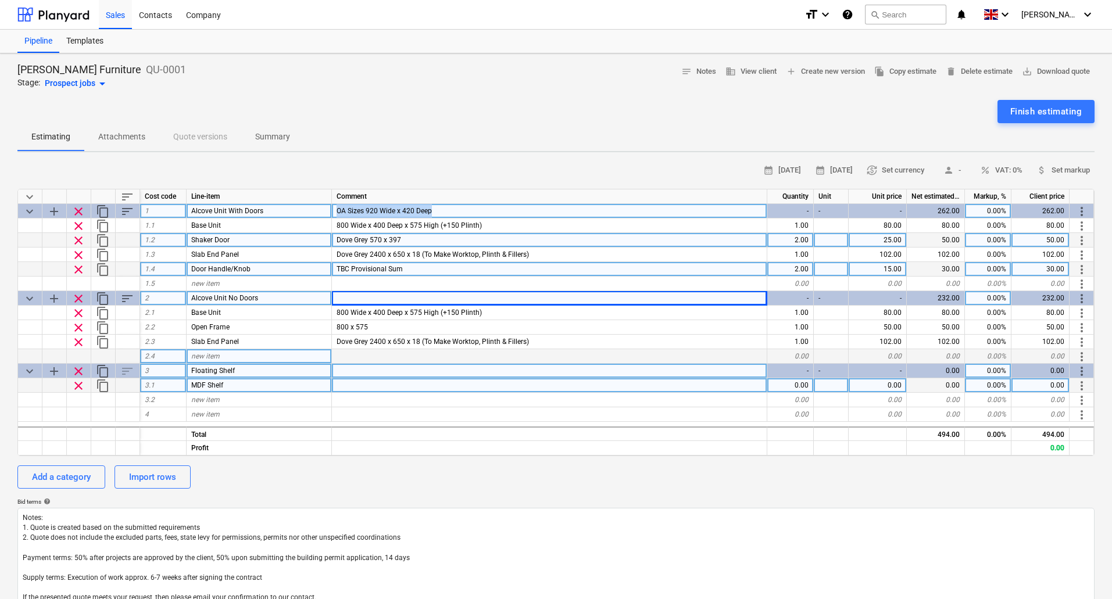
drag, startPoint x: 449, startPoint y: 209, endPoint x: 332, endPoint y: 210, distance: 116.2
click at [332, 210] on div "OA Sizes 920 Wide x 420 Deep" at bounding box center [549, 211] width 435 height 15
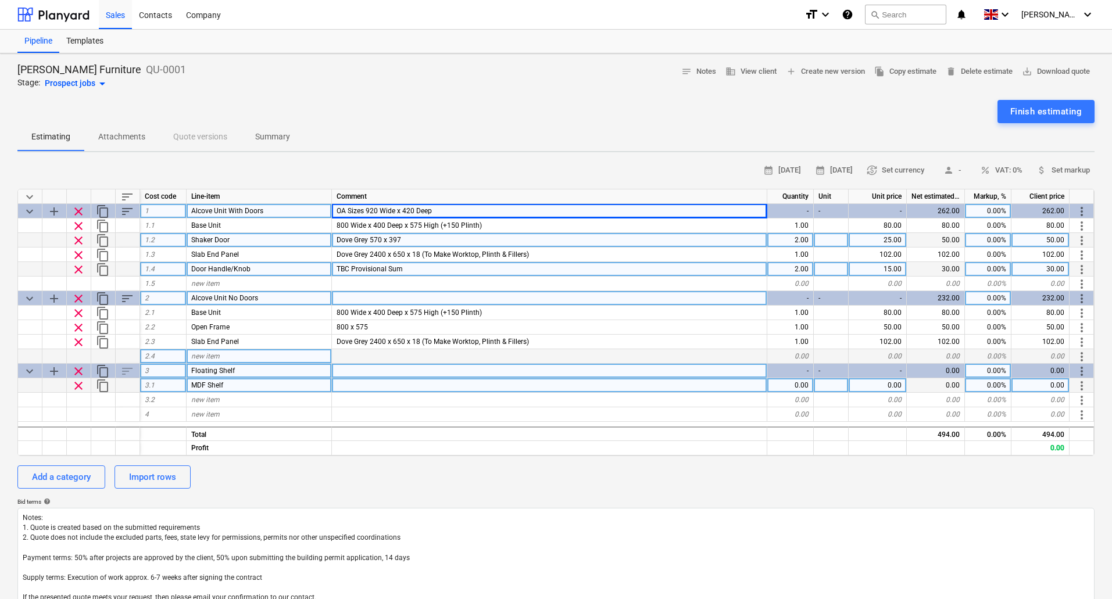
click at [393, 296] on div at bounding box center [549, 298] width 435 height 15
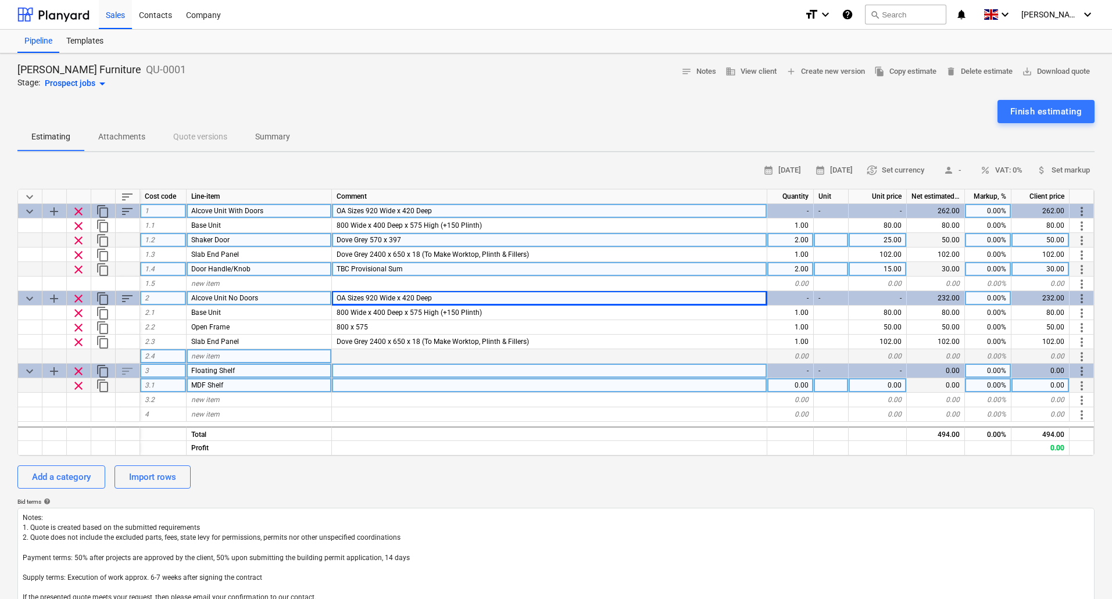
click at [99, 83] on span "arrow_drop_down" at bounding box center [102, 84] width 14 height 14
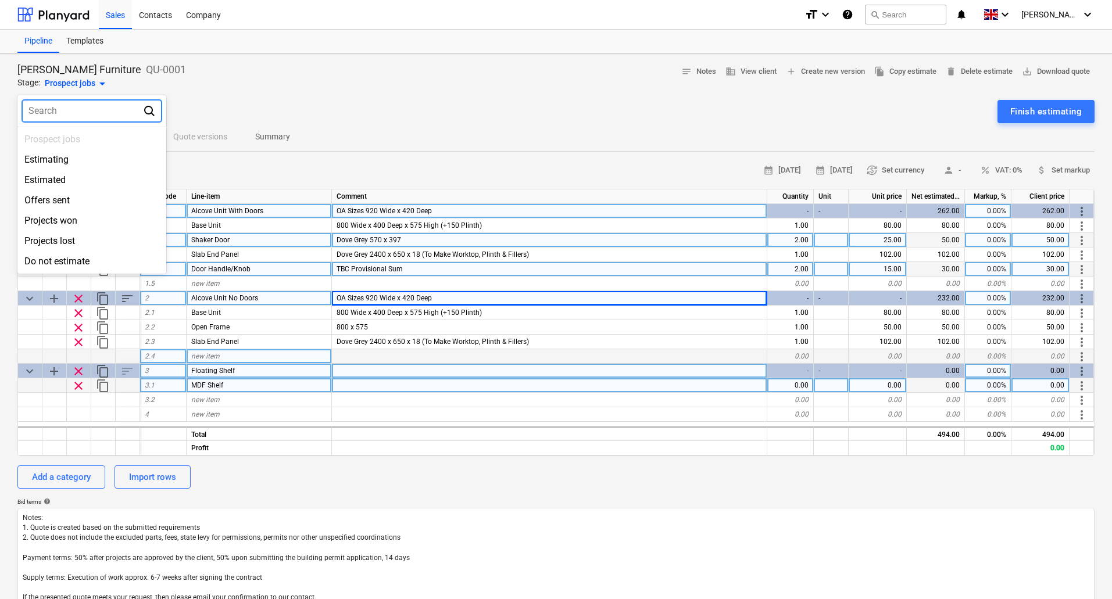
click at [99, 83] on div at bounding box center [556, 299] width 1112 height 599
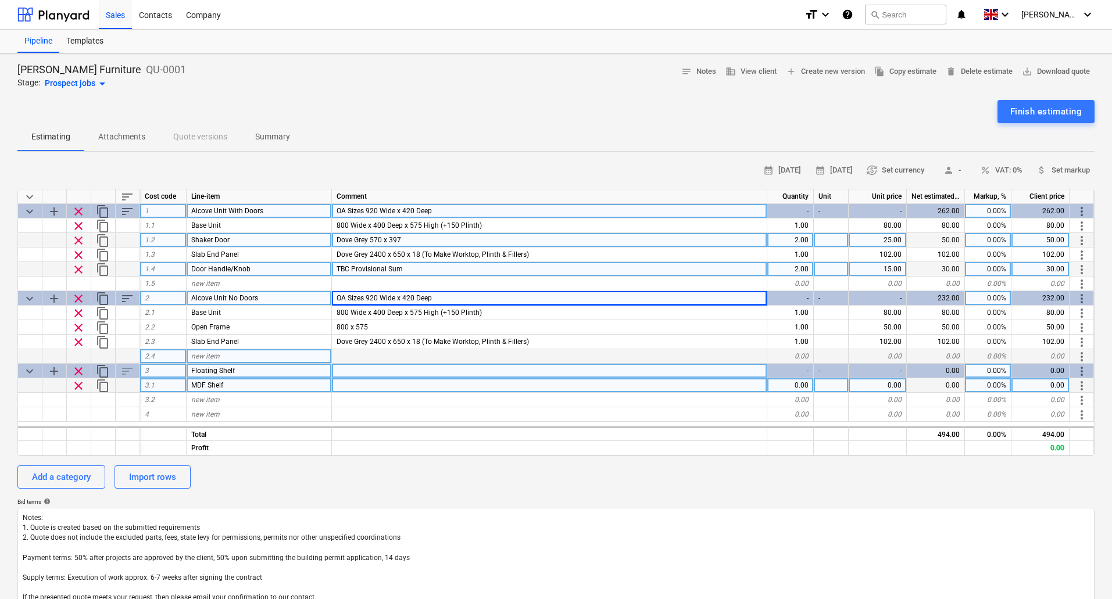
click at [201, 135] on div "Estimating Attachments Quote versions Summary" at bounding box center [555, 137] width 1077 height 28
click at [160, 474] on div "Import rows" at bounding box center [152, 477] width 47 height 15
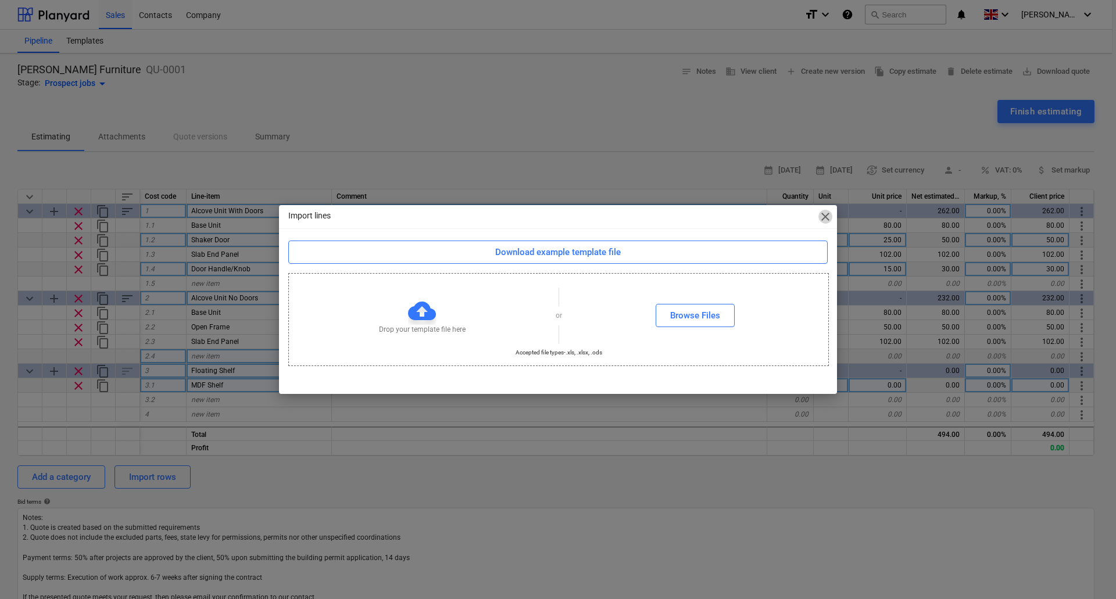
click at [825, 213] on span "close" at bounding box center [825, 217] width 14 height 14
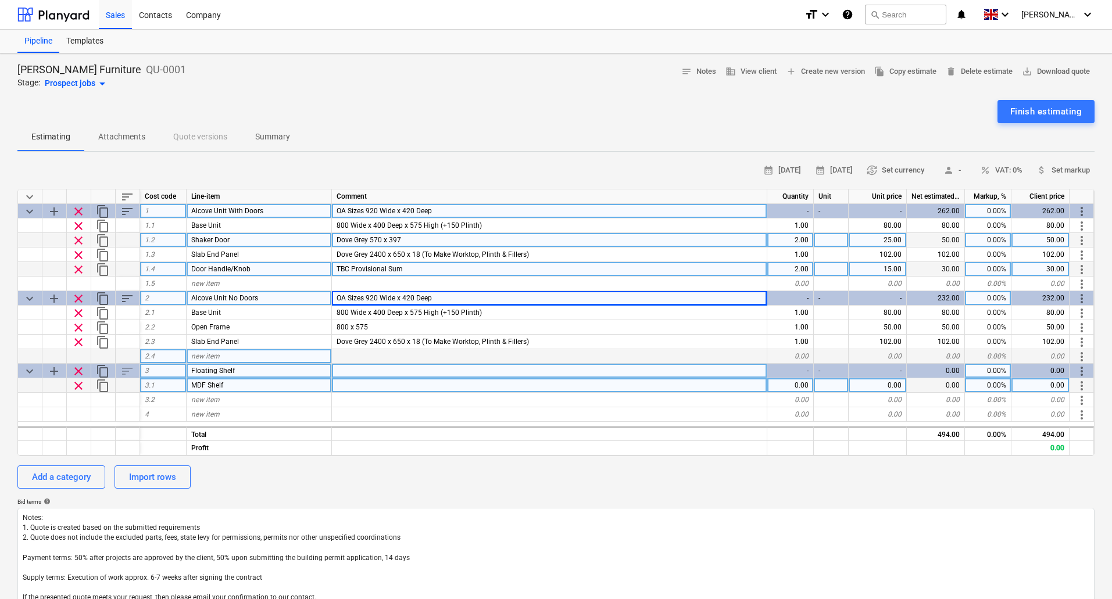
click at [471, 355] on div at bounding box center [549, 356] width 435 height 15
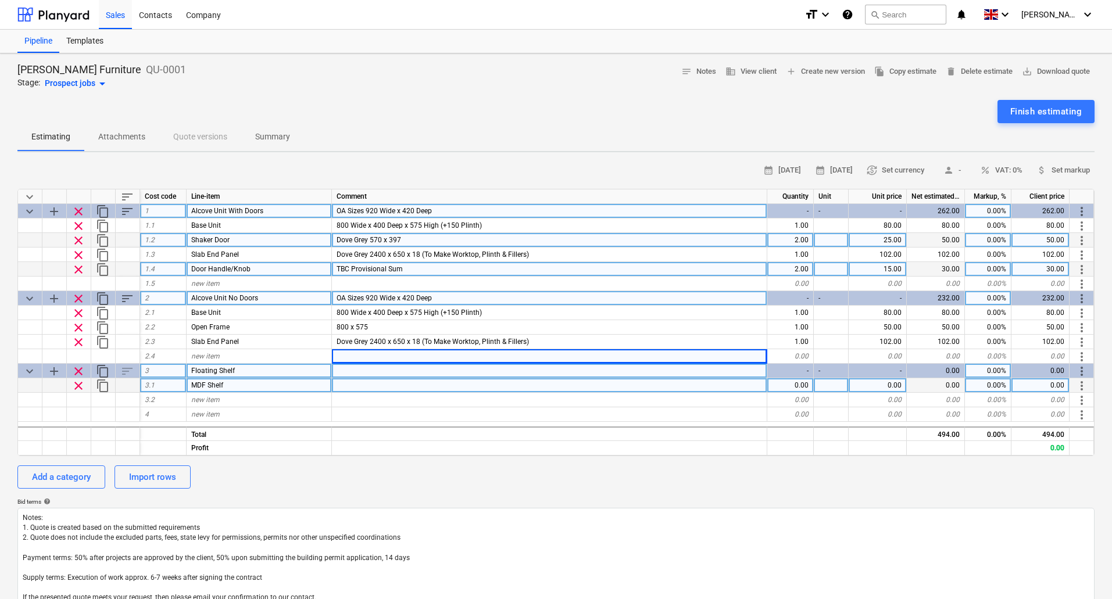
click at [369, 298] on span "OA Sizes 920 Wide x 420 Deep" at bounding box center [383, 298] width 95 height 8
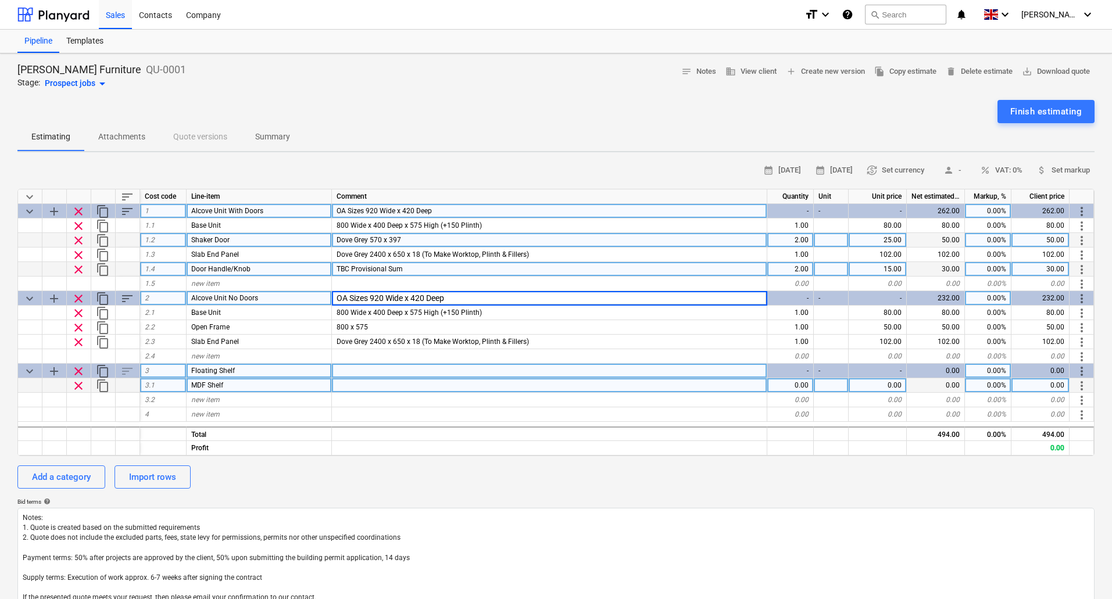
click at [383, 296] on input "OA Sizes 920 Wide x 420 Deep" at bounding box center [549, 298] width 435 height 14
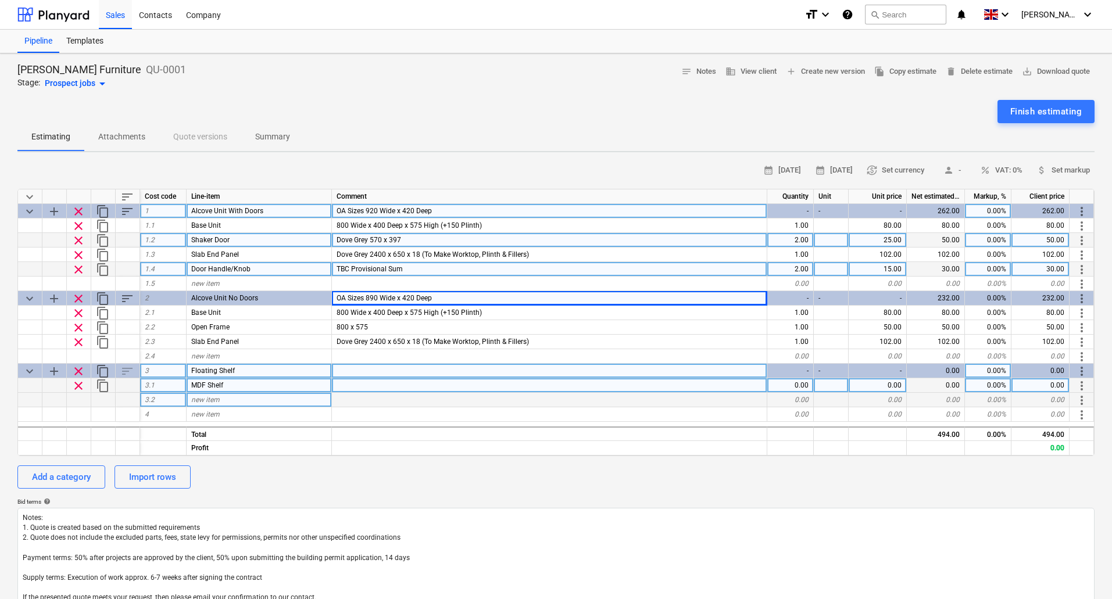
click at [480, 403] on div at bounding box center [549, 400] width 435 height 15
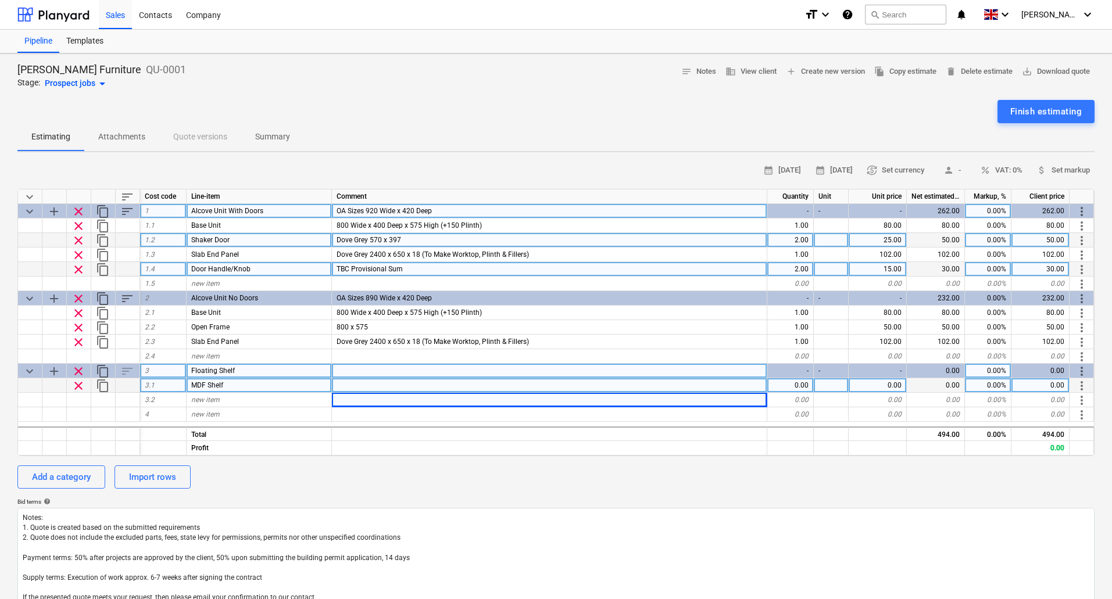
click at [432, 391] on div at bounding box center [549, 385] width 435 height 15
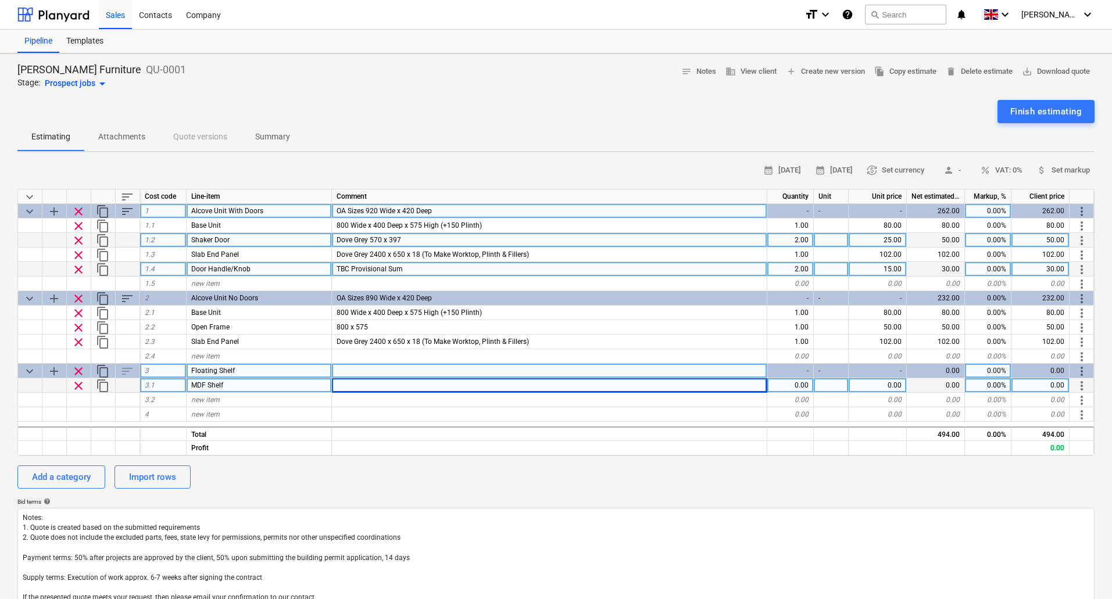
click at [563, 487] on div "Add a category Import rows" at bounding box center [555, 476] width 1077 height 23
click at [230, 207] on span "Alcove Unit With Doors" at bounding box center [227, 211] width 72 height 8
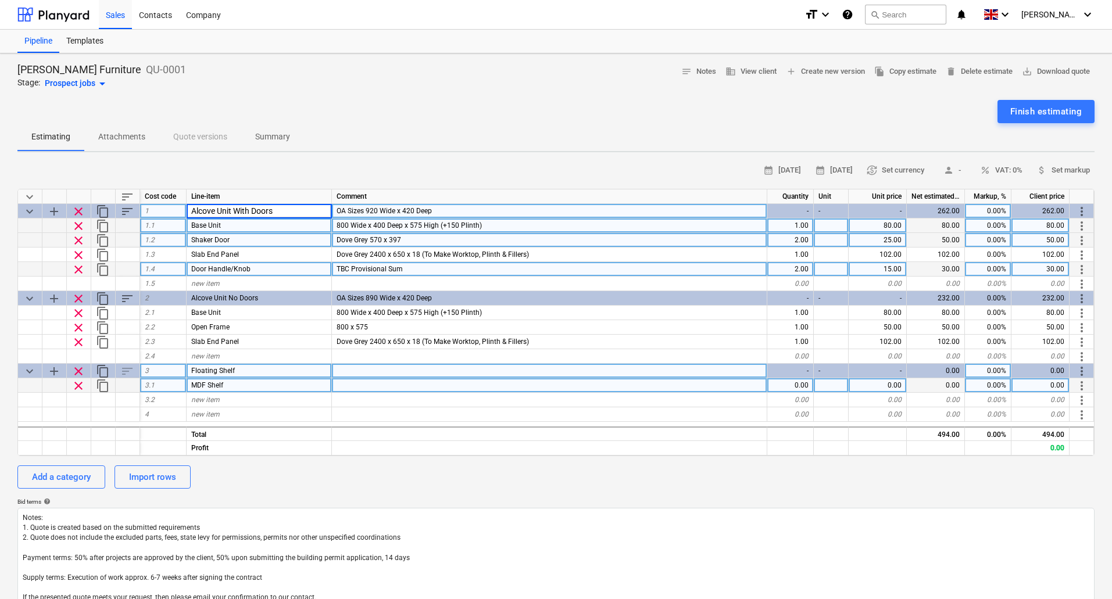
click at [246, 231] on div "Base Unit" at bounding box center [259, 225] width 145 height 15
click at [1074, 213] on span "more_vert" at bounding box center [1081, 212] width 14 height 14
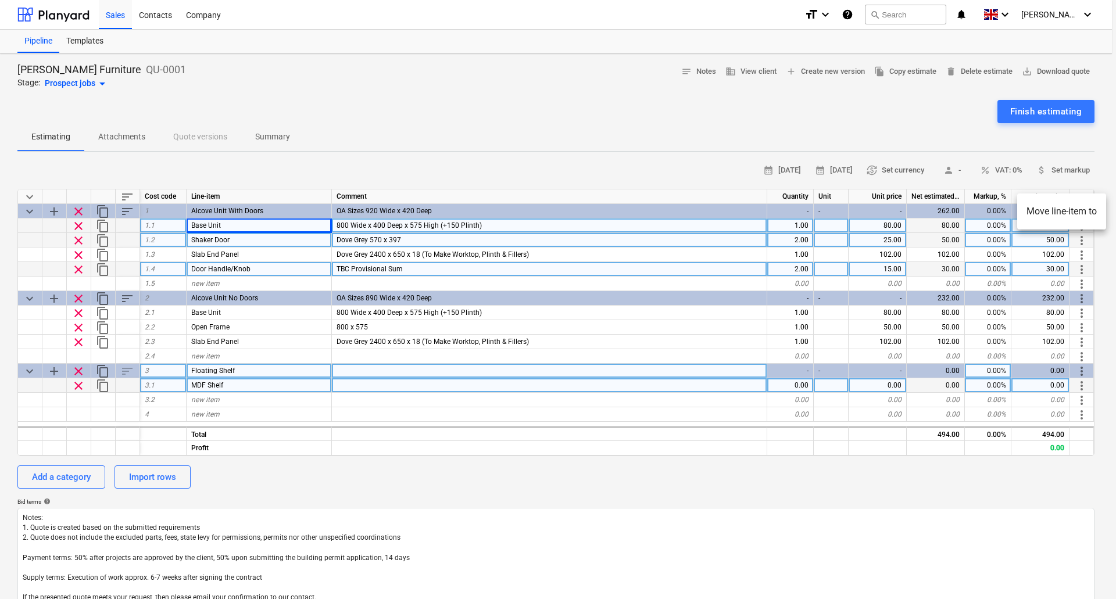
click at [1107, 160] on div at bounding box center [558, 299] width 1116 height 599
click at [698, 71] on span "notes Notes" at bounding box center [698, 71] width 35 height 13
click at [372, 386] on div at bounding box center [549, 385] width 435 height 15
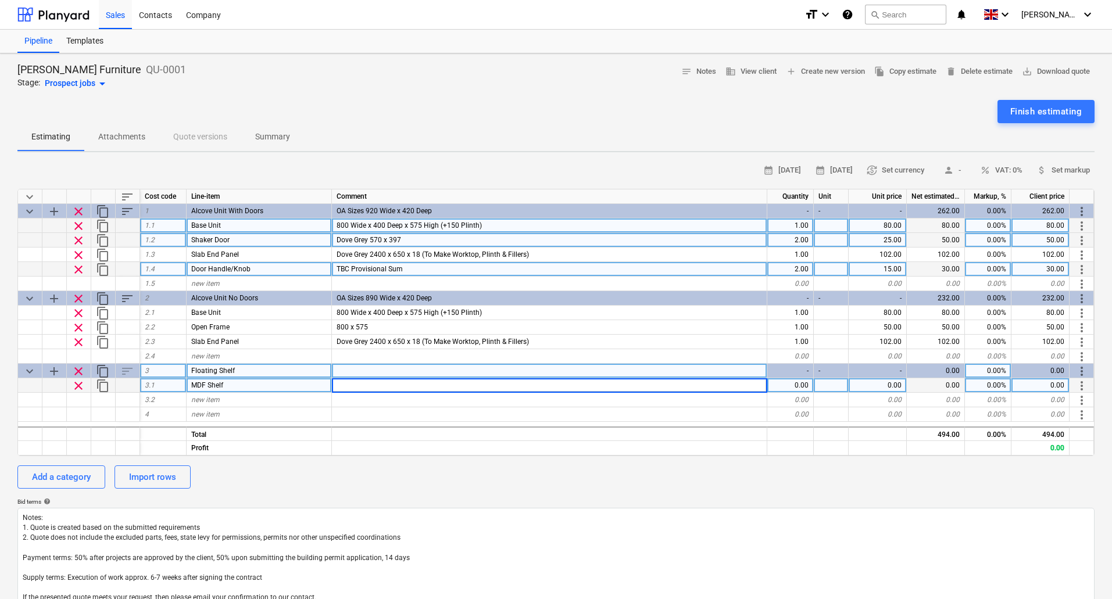
click at [223, 387] on span "MDF Shelf" at bounding box center [207, 385] width 32 height 8
click at [223, 387] on input "MDF Shelf" at bounding box center [259, 385] width 145 height 14
click at [153, 384] on span "3.1" at bounding box center [150, 385] width 10 height 8
click at [128, 388] on div at bounding box center [128, 385] width 24 height 15
click at [381, 383] on div at bounding box center [549, 385] width 435 height 15
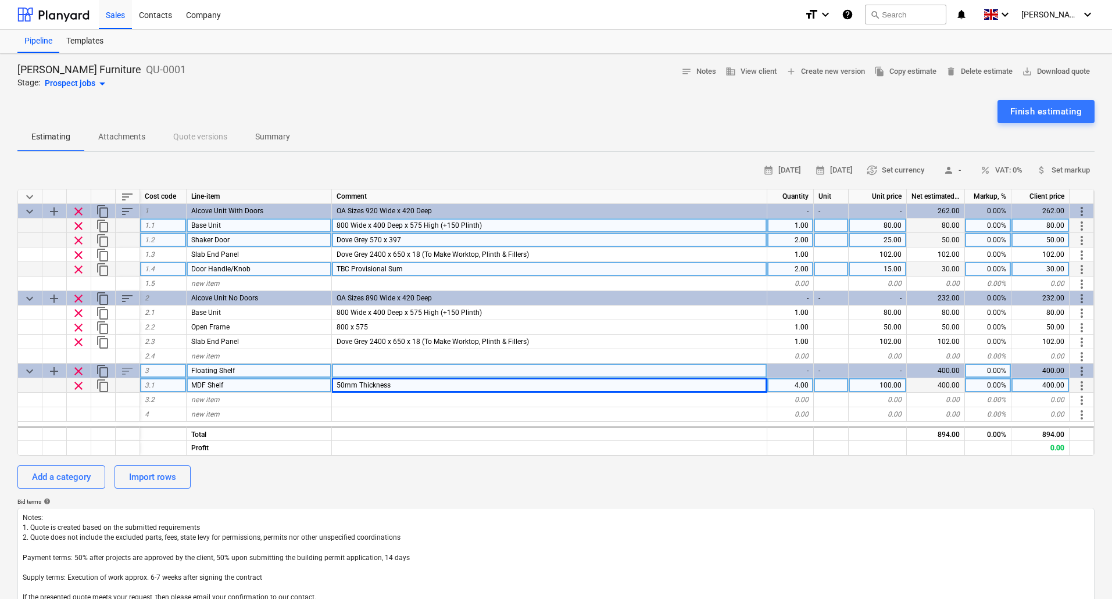
click at [958, 170] on span "person -" at bounding box center [952, 170] width 28 height 13
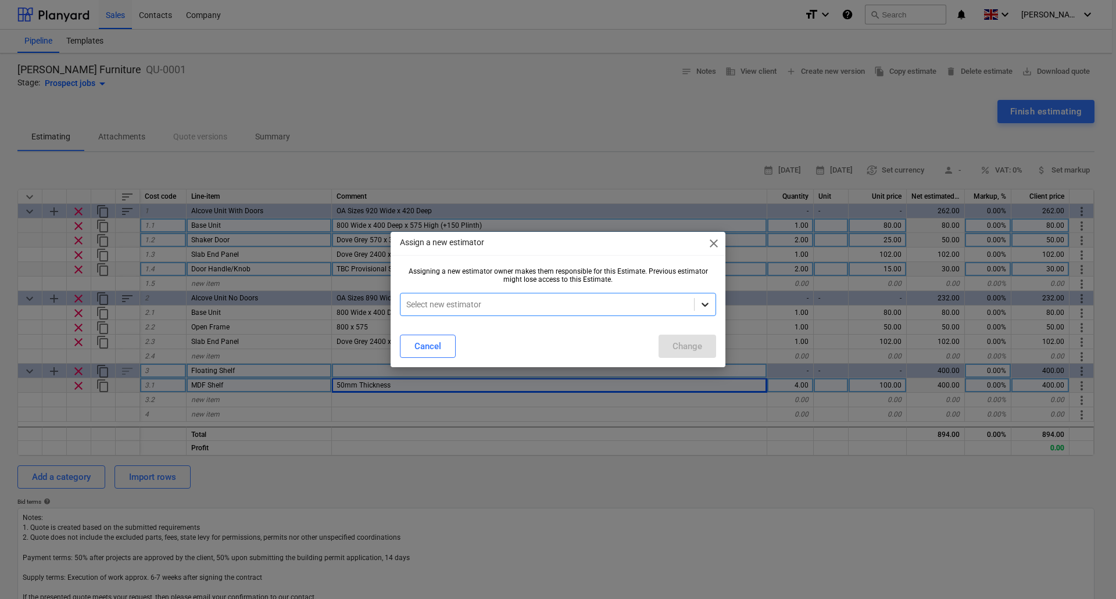
click at [694, 306] on div at bounding box center [704, 304] width 21 height 21
click at [584, 326] on div "Andrew Nicholson (andy@surfacepro.co.uk)" at bounding box center [558, 332] width 316 height 19
click at [682, 345] on div "Change" at bounding box center [687, 346] width 30 height 15
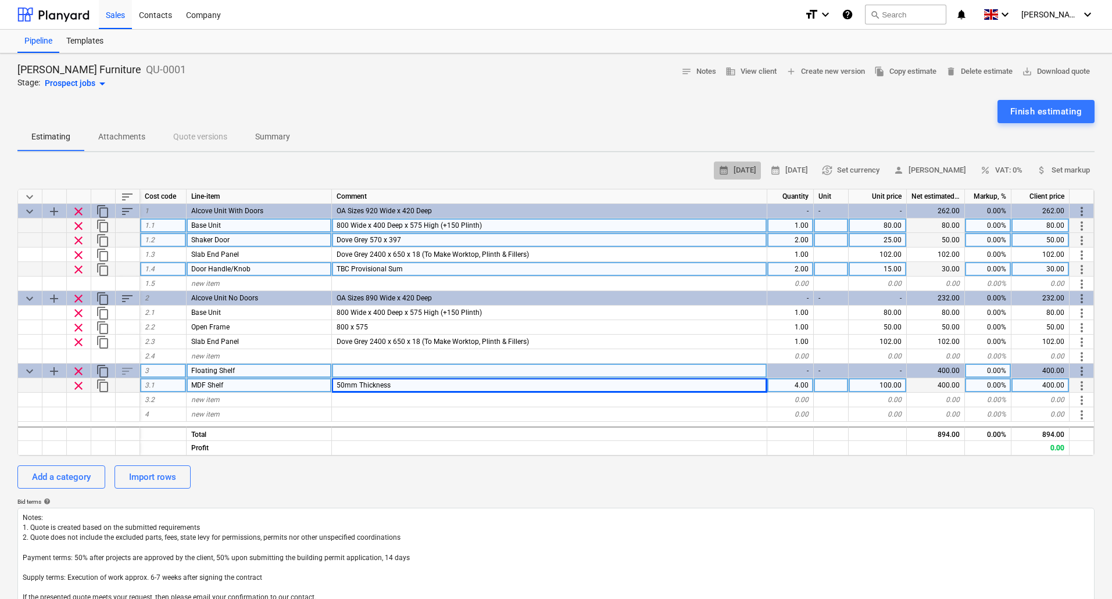
click at [718, 170] on span "calendar_month 11 Sep 2025" at bounding box center [737, 170] width 38 height 13
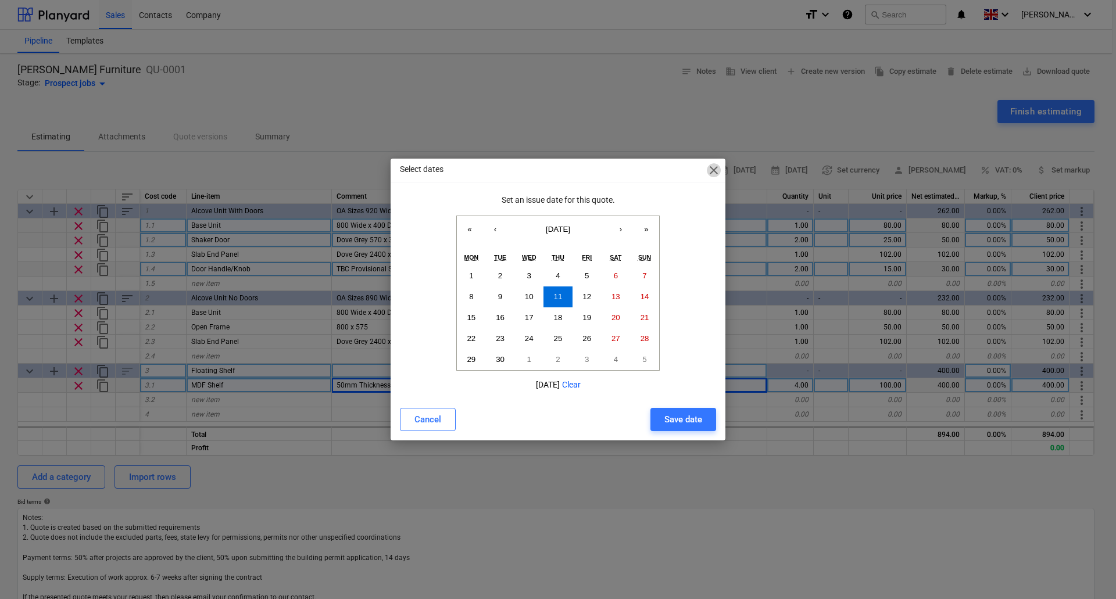
click at [714, 170] on span "close" at bounding box center [714, 170] width 14 height 14
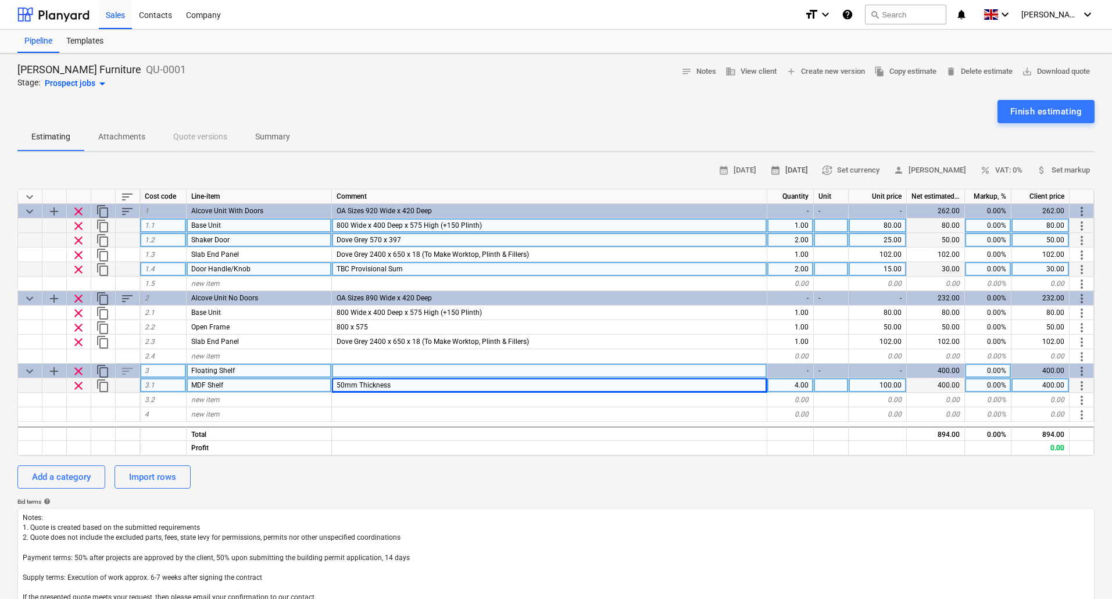
click at [791, 166] on span "calendar_month 25 Sep 2025" at bounding box center [789, 170] width 38 height 13
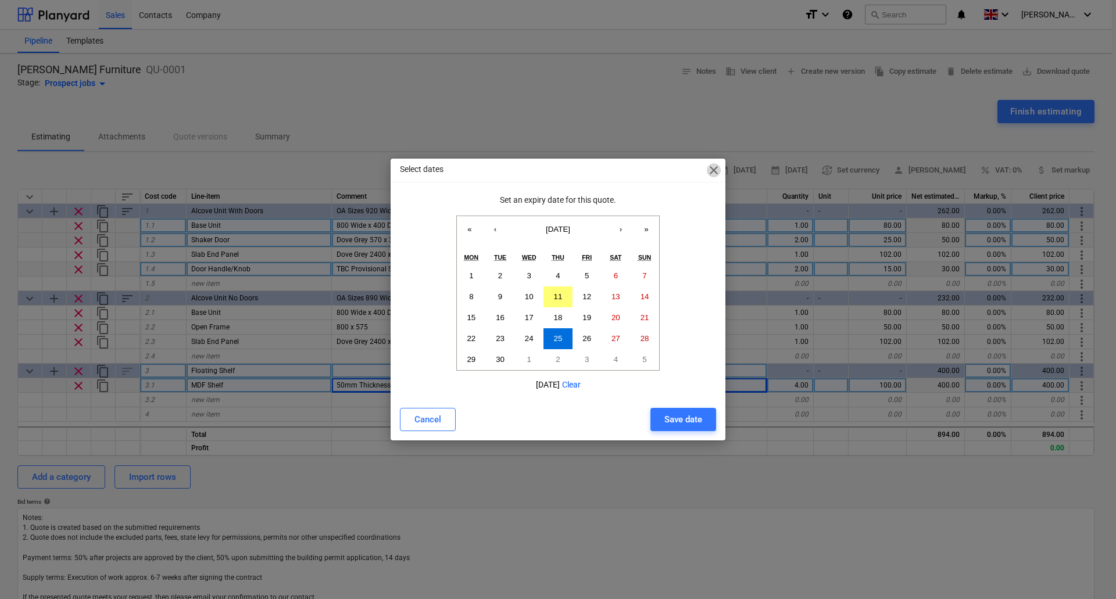
click at [716, 169] on span "close" at bounding box center [714, 170] width 14 height 14
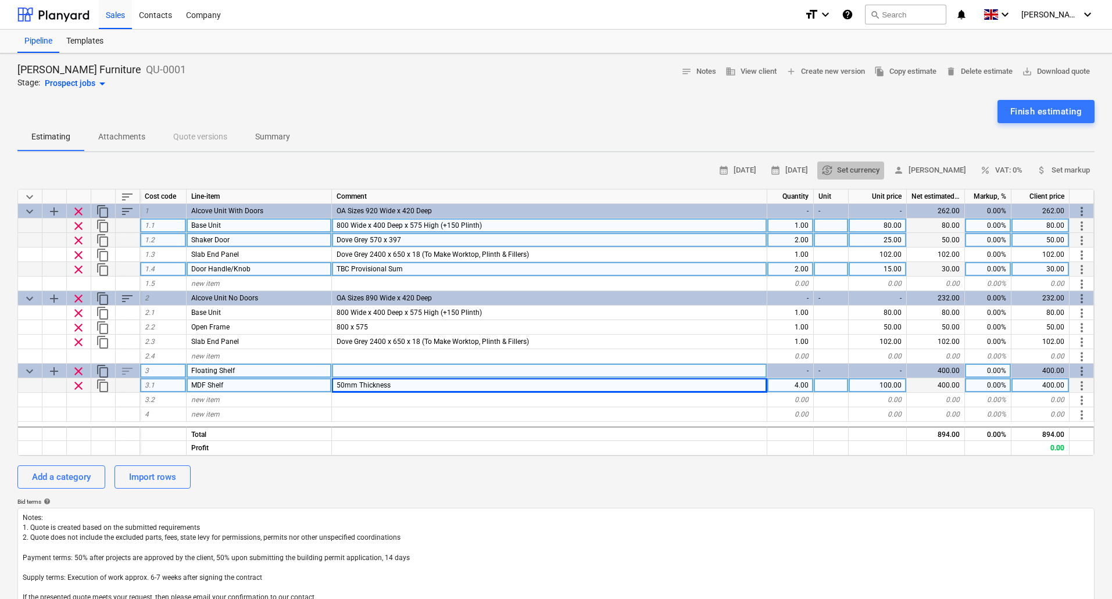
click at [852, 170] on span "currency_exchange Set currency" at bounding box center [851, 170] width 58 height 13
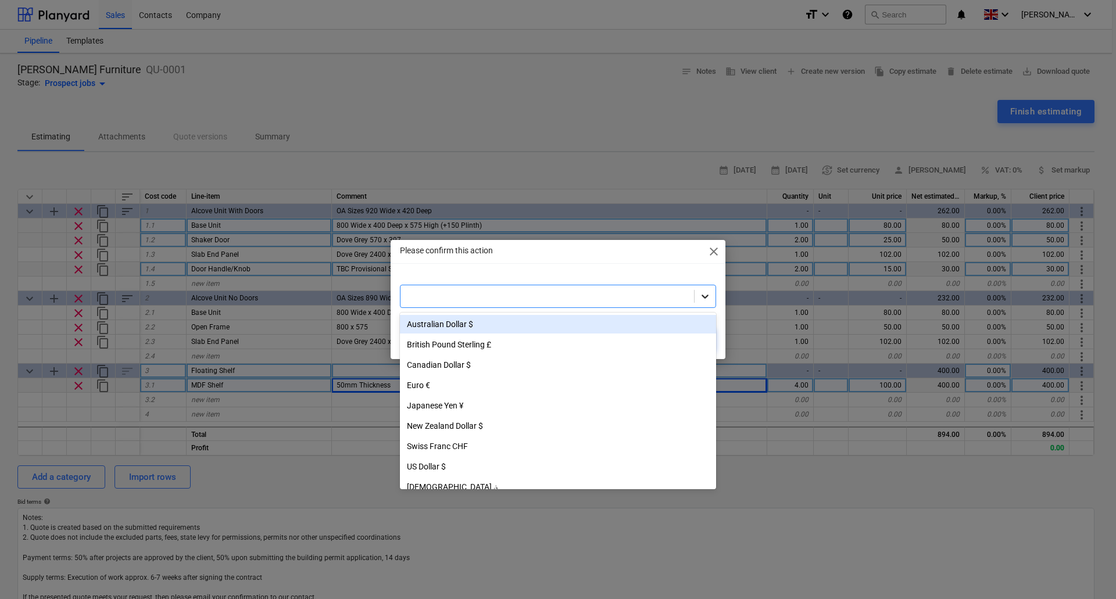
click at [712, 293] on div at bounding box center [704, 296] width 21 height 21
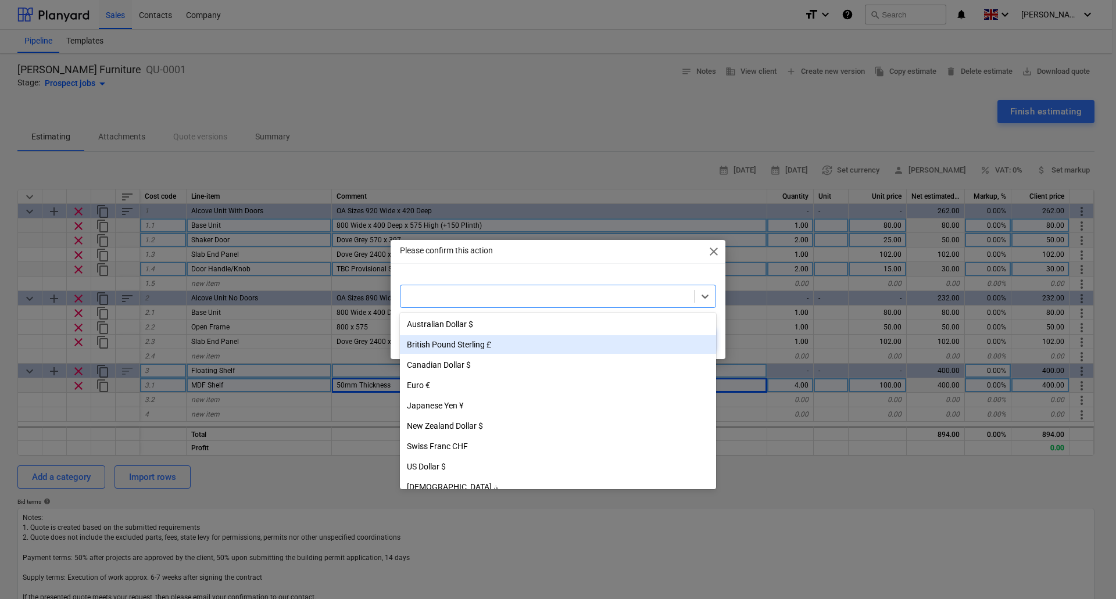
click at [465, 344] on div "British Pound Sterling £" at bounding box center [558, 344] width 316 height 19
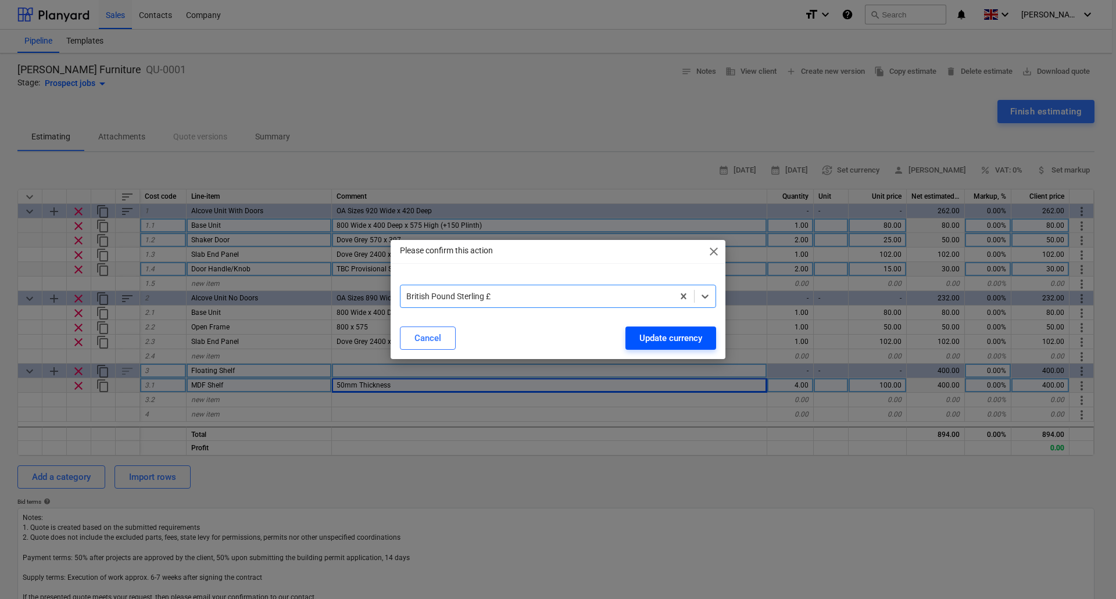
click at [650, 331] on div "Update currency" at bounding box center [670, 338] width 63 height 15
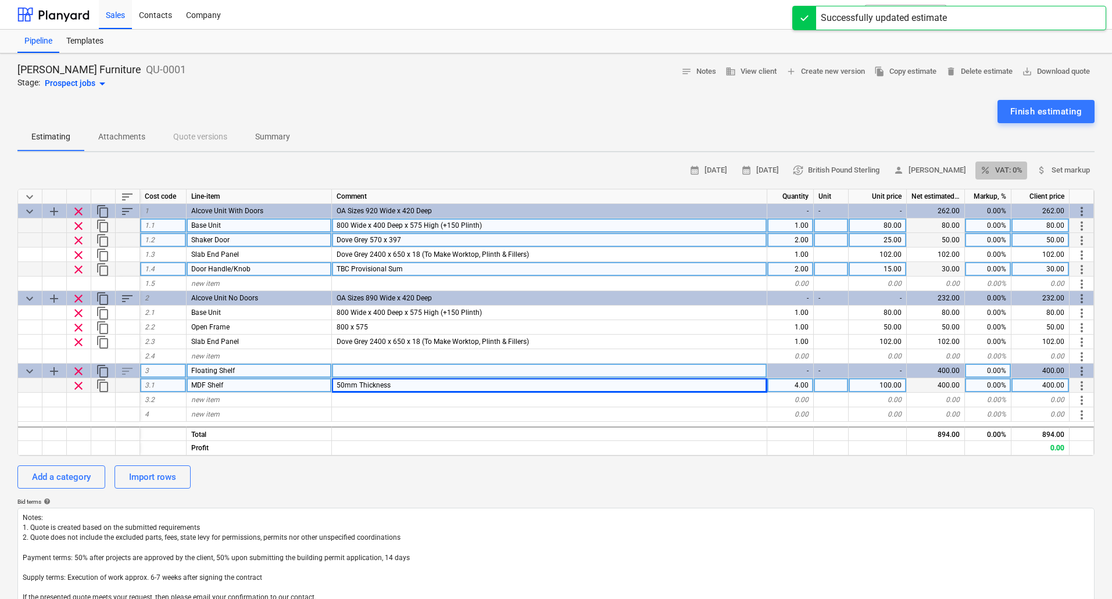
click at [1006, 168] on span "percent VAT: 0%" at bounding box center [1001, 170] width 42 height 13
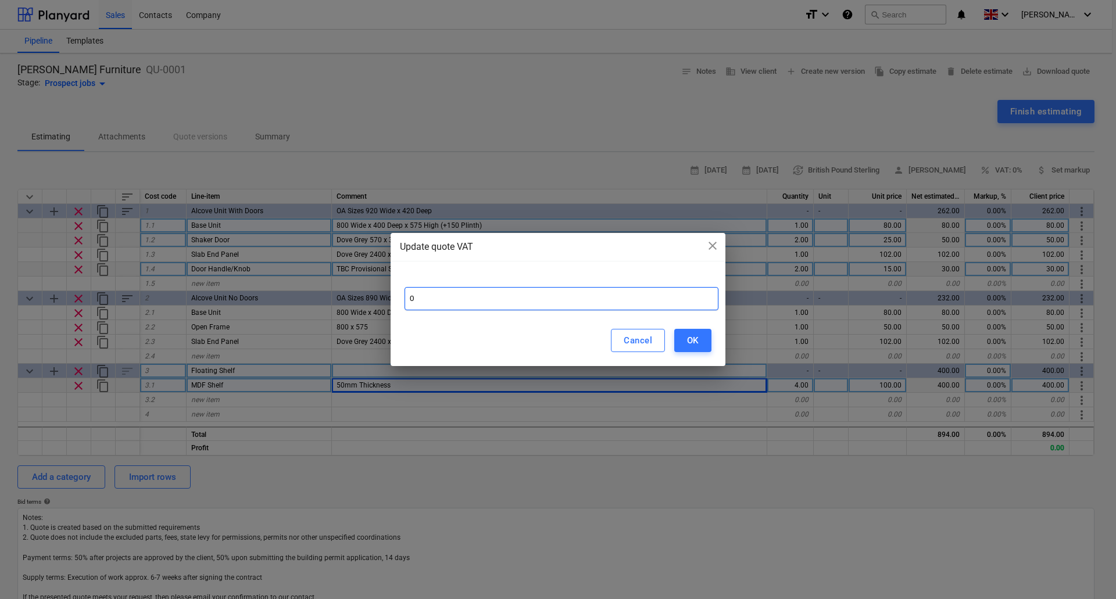
drag, startPoint x: 465, startPoint y: 294, endPoint x: 345, endPoint y: 294, distance: 119.7
click at [346, 294] on div "Update quote VAT close 0 Cancel OK" at bounding box center [558, 299] width 1116 height 599
click at [695, 341] on div "OK" at bounding box center [693, 340] width 12 height 15
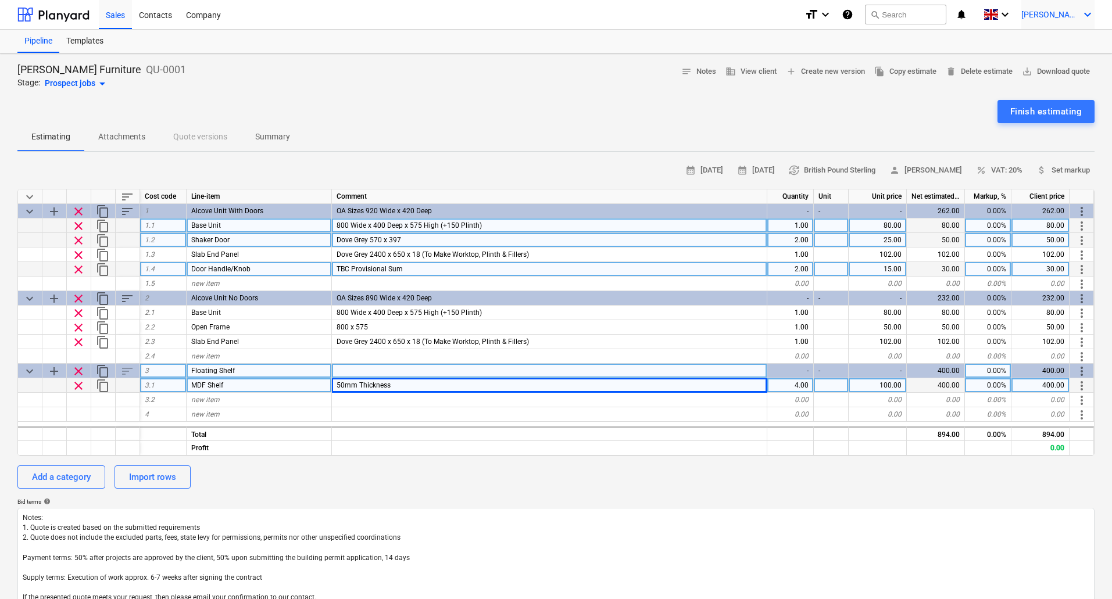
click at [1075, 16] on span "[PERSON_NAME]" at bounding box center [1050, 14] width 58 height 9
click at [1059, 47] on div "Settings" at bounding box center [1059, 45] width 70 height 19
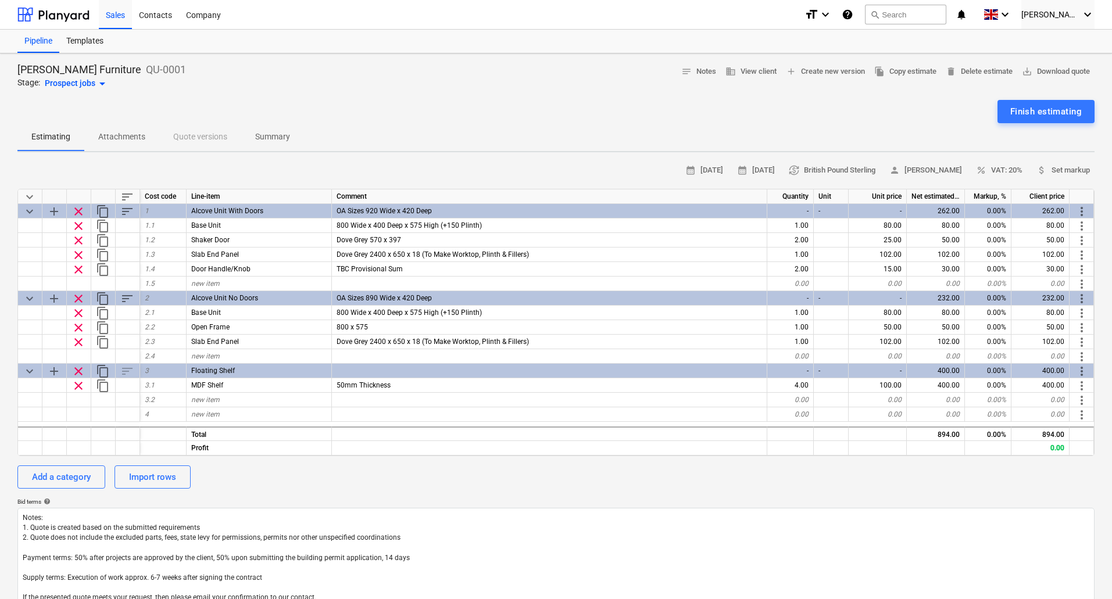
click at [378, 169] on div "calendar_month 11 Sep 2025 calendar_month 25 Sep 2025 currency_exchange British…" at bounding box center [555, 171] width 1077 height 18
click at [272, 141] on p "Summary" at bounding box center [272, 137] width 35 height 12
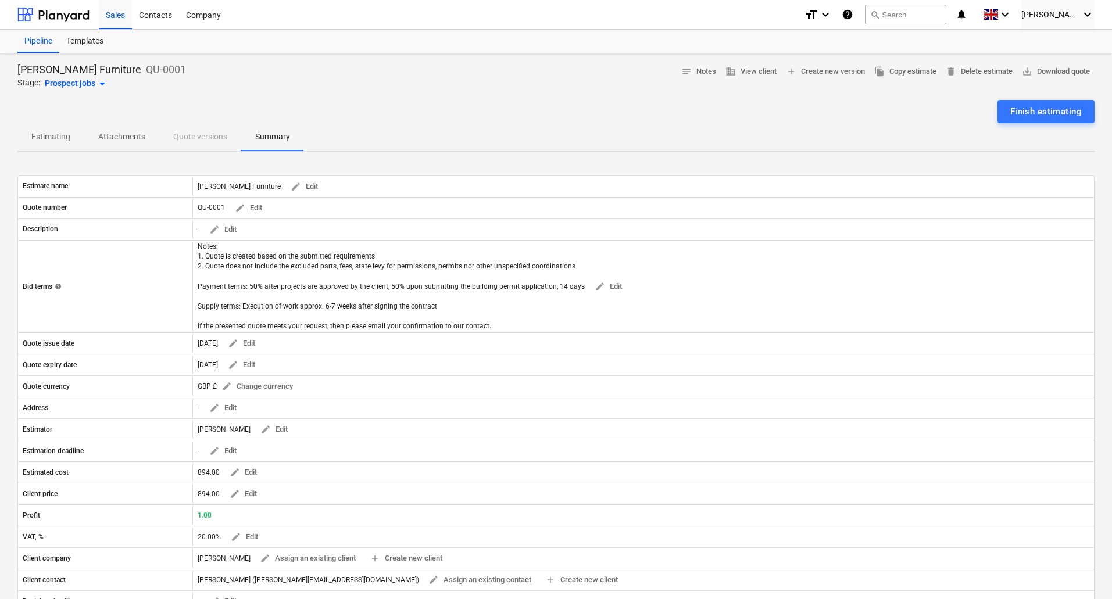
click at [178, 141] on div "Estimating Attachments Quote versions Summary" at bounding box center [555, 137] width 1077 height 28
click at [114, 137] on p "Attachments" at bounding box center [121, 137] width 47 height 12
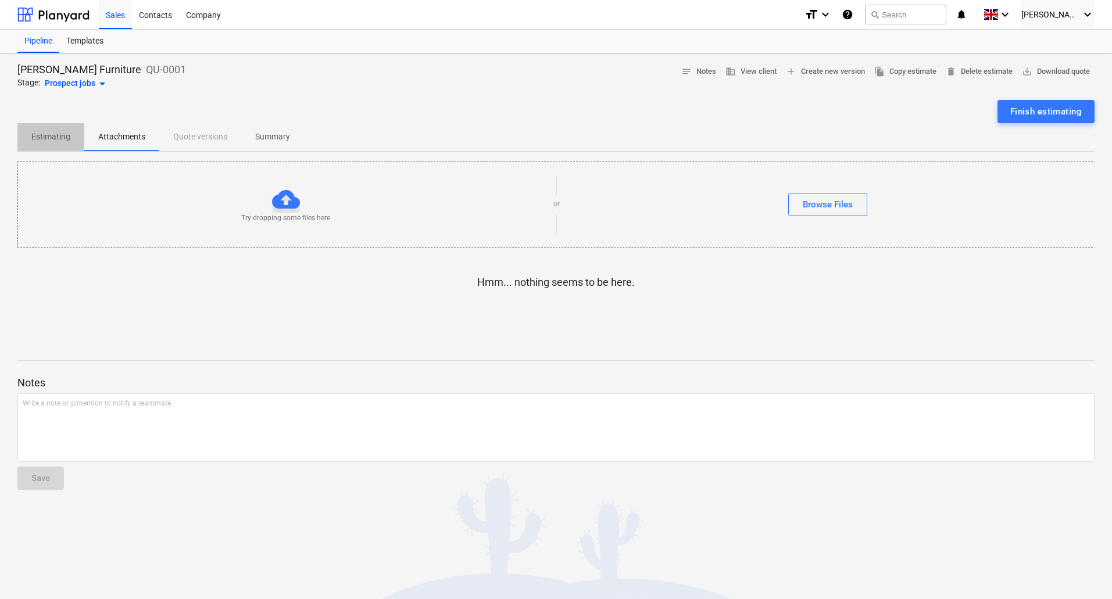
click at [40, 139] on p "Estimating" at bounding box center [50, 137] width 39 height 12
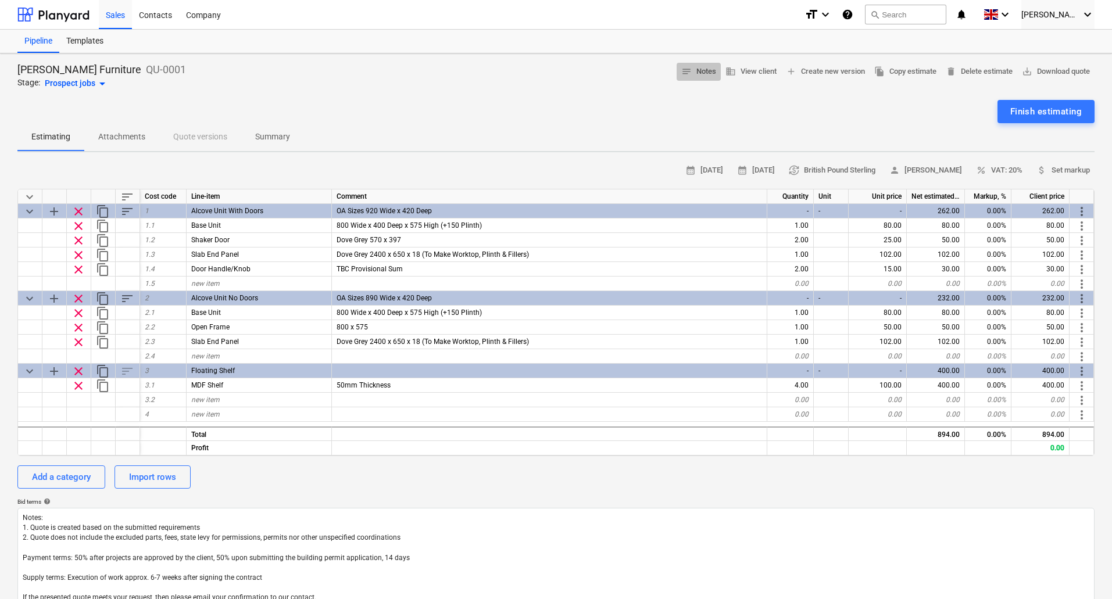
click at [681, 69] on span "notes" at bounding box center [686, 71] width 10 height 10
click at [753, 69] on span "business View client" at bounding box center [750, 71] width 51 height 13
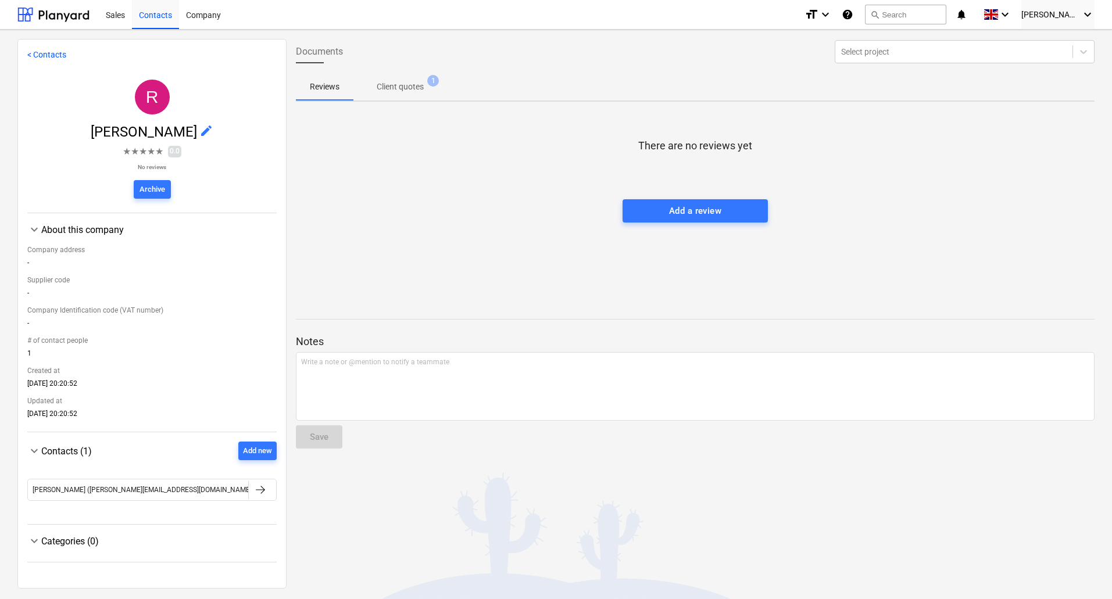
click at [42, 49] on p "< Contacts" at bounding box center [151, 55] width 249 height 12
click at [39, 55] on link "< Contacts" at bounding box center [46, 54] width 39 height 9
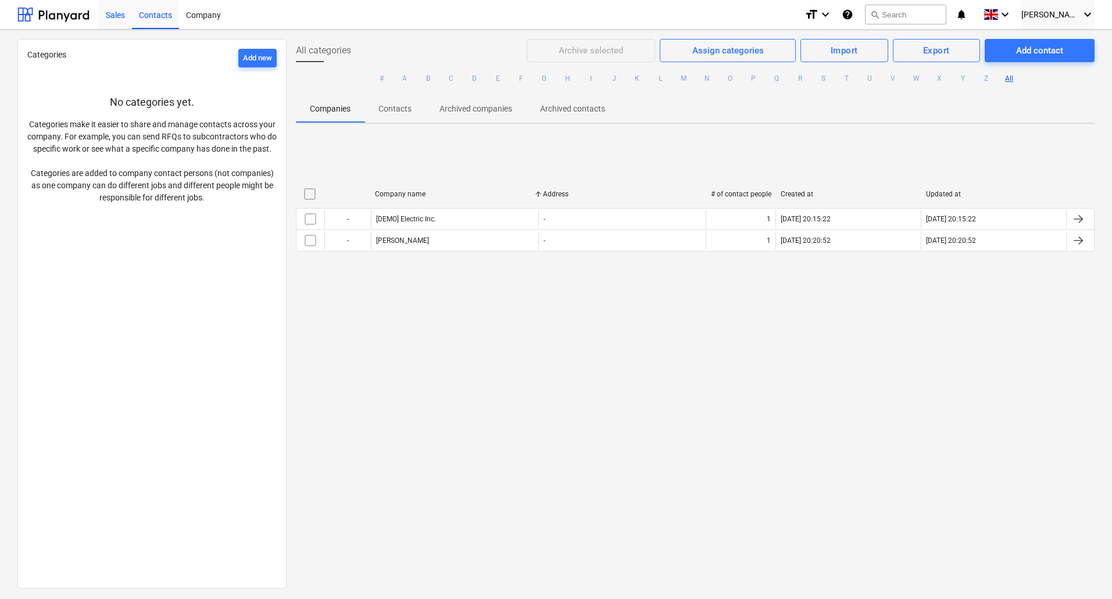
click at [116, 18] on div "Sales" at bounding box center [115, 14] width 33 height 30
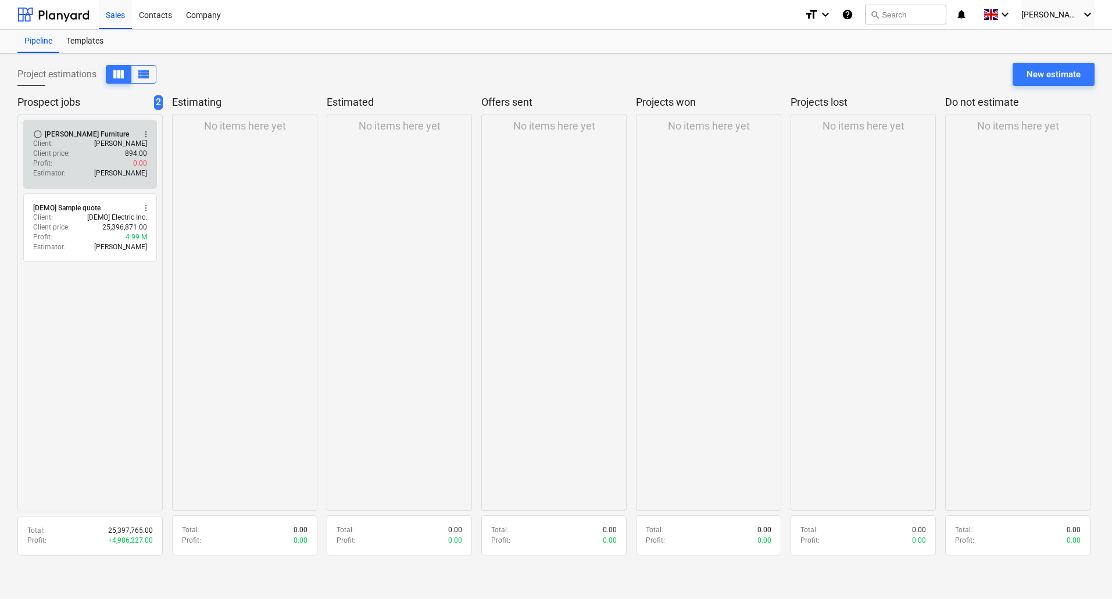
click at [83, 168] on div "Profit : 0.00" at bounding box center [90, 164] width 114 height 10
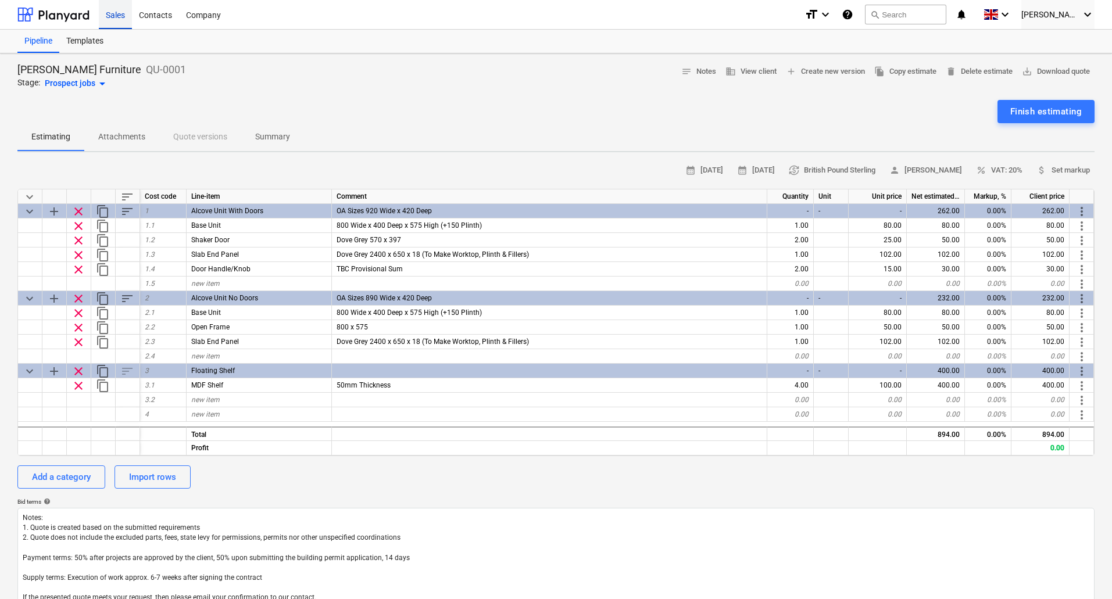
click at [115, 16] on div "Sales" at bounding box center [115, 14] width 33 height 30
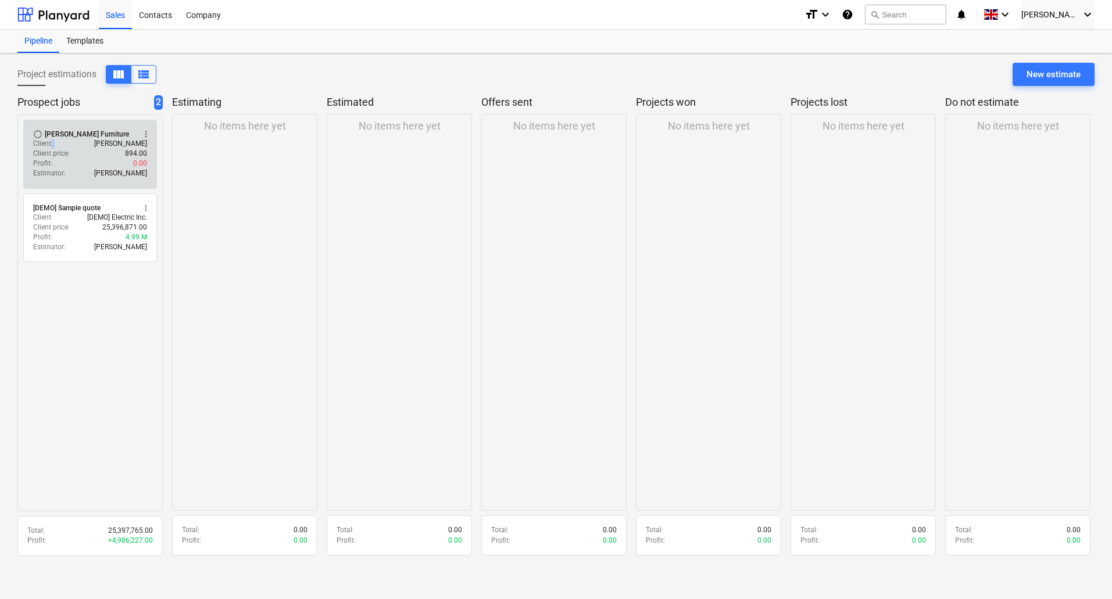
drag, startPoint x: 96, startPoint y: 140, endPoint x: 51, endPoint y: 142, distance: 45.4
click at [51, 142] on div "Client : [PERSON_NAME]" at bounding box center [90, 144] width 114 height 10
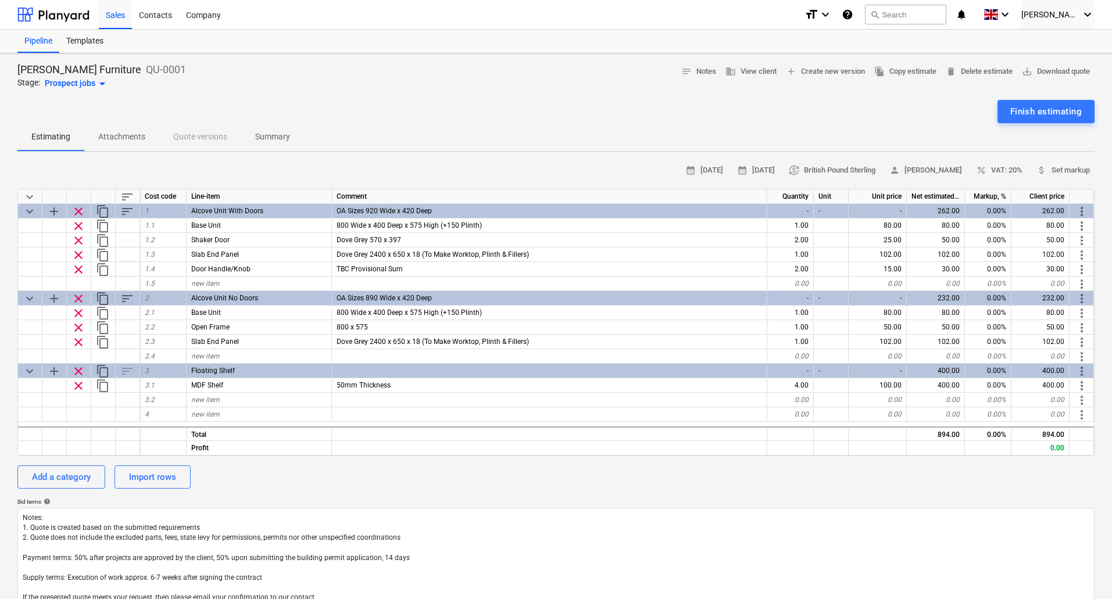
click at [94, 86] on div "Prospect jobs arrow_drop_down" at bounding box center [77, 84] width 65 height 14
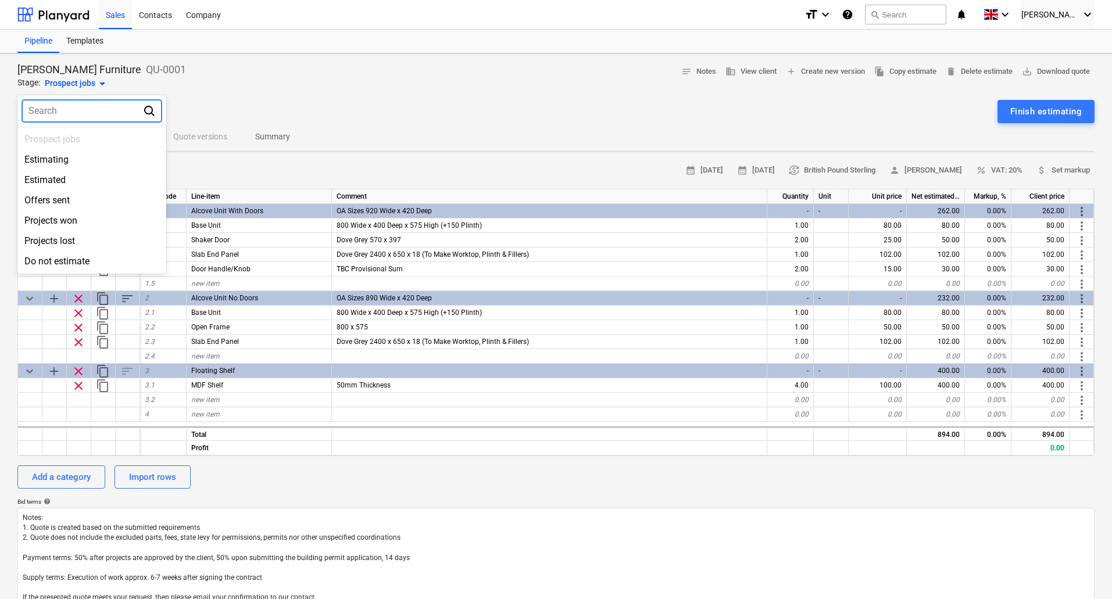
click at [253, 98] on div at bounding box center [556, 299] width 1112 height 599
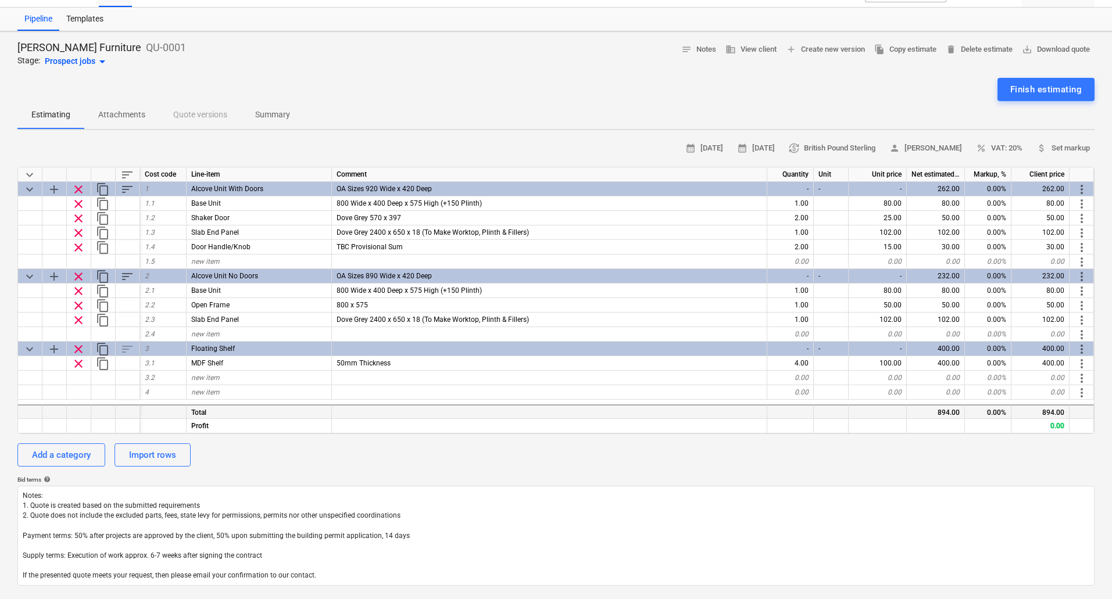
scroll to position [7, 0]
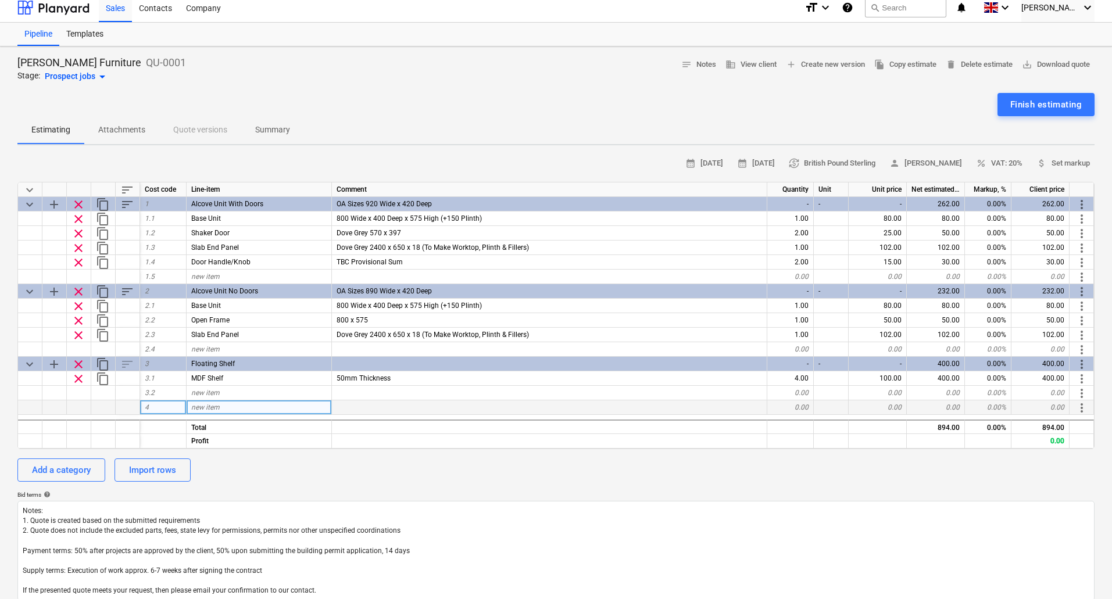
click at [396, 400] on div at bounding box center [549, 407] width 435 height 15
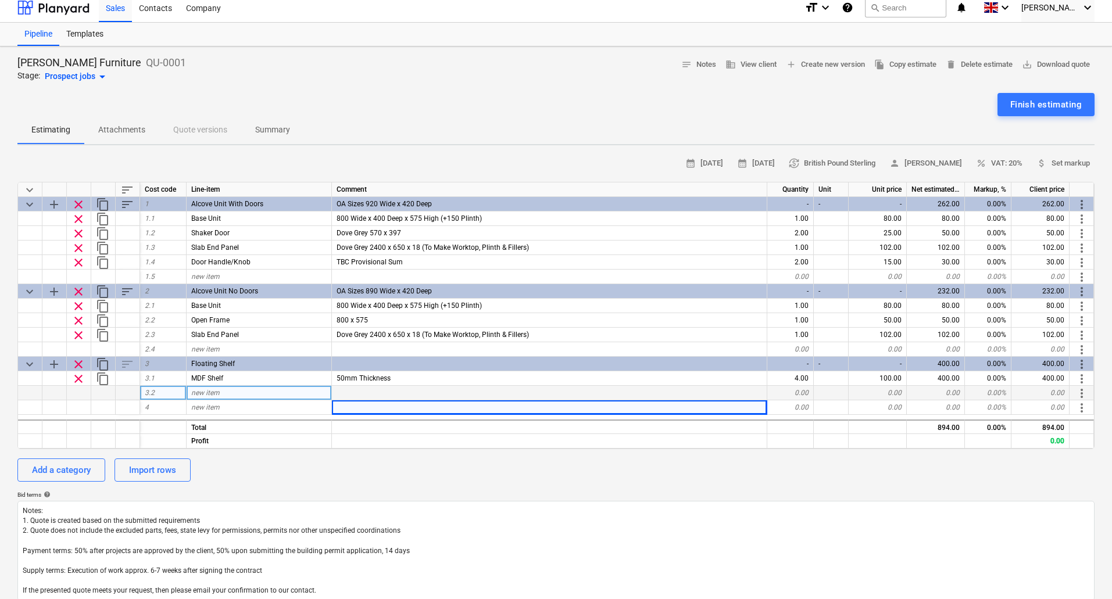
click at [381, 389] on div at bounding box center [549, 393] width 435 height 15
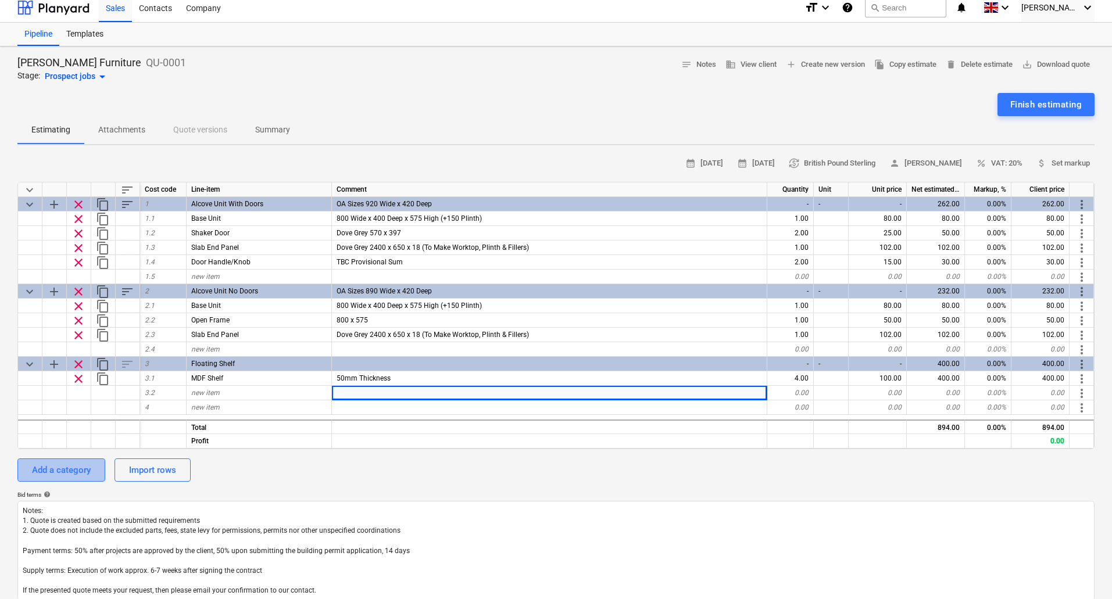
click at [55, 470] on div "Add a category" at bounding box center [61, 470] width 59 height 15
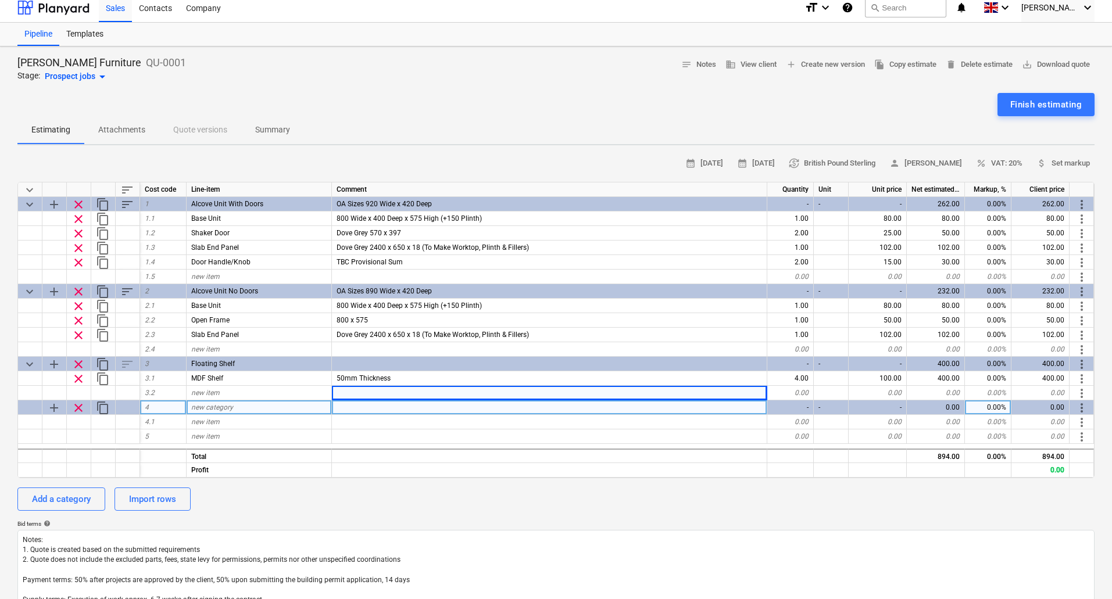
click at [81, 412] on span "clear" at bounding box center [78, 408] width 14 height 14
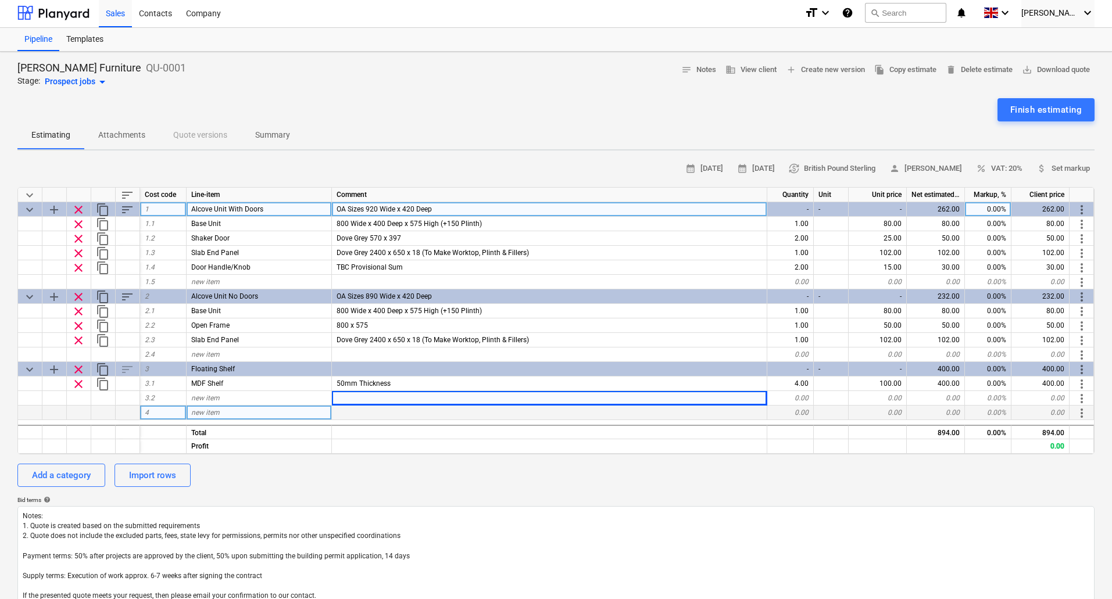
scroll to position [0, 0]
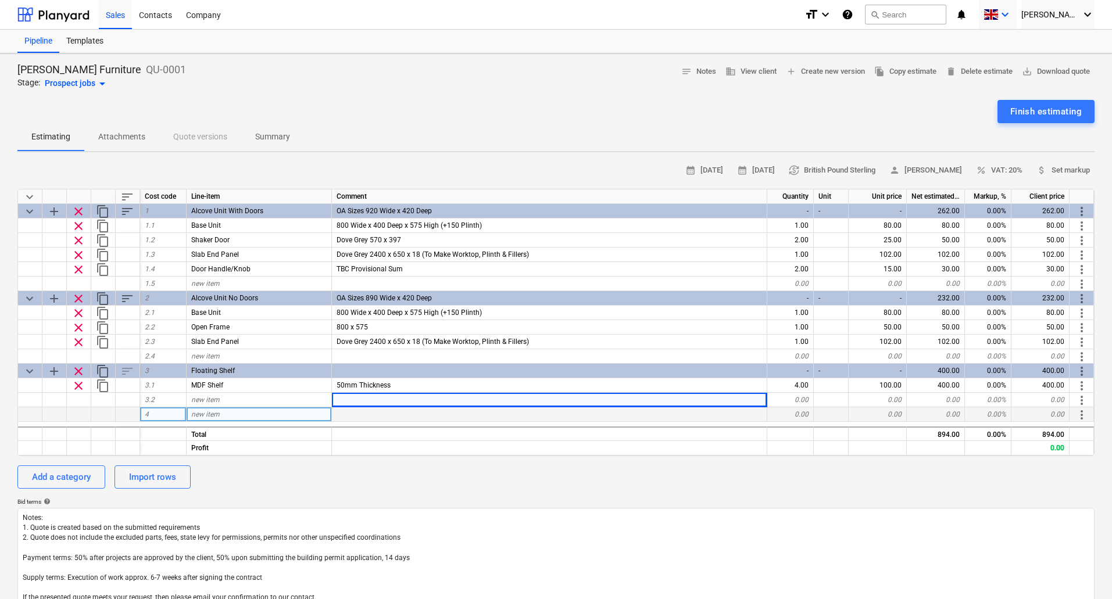
click at [1012, 12] on icon "keyboard_arrow_down" at bounding box center [1005, 15] width 14 height 14
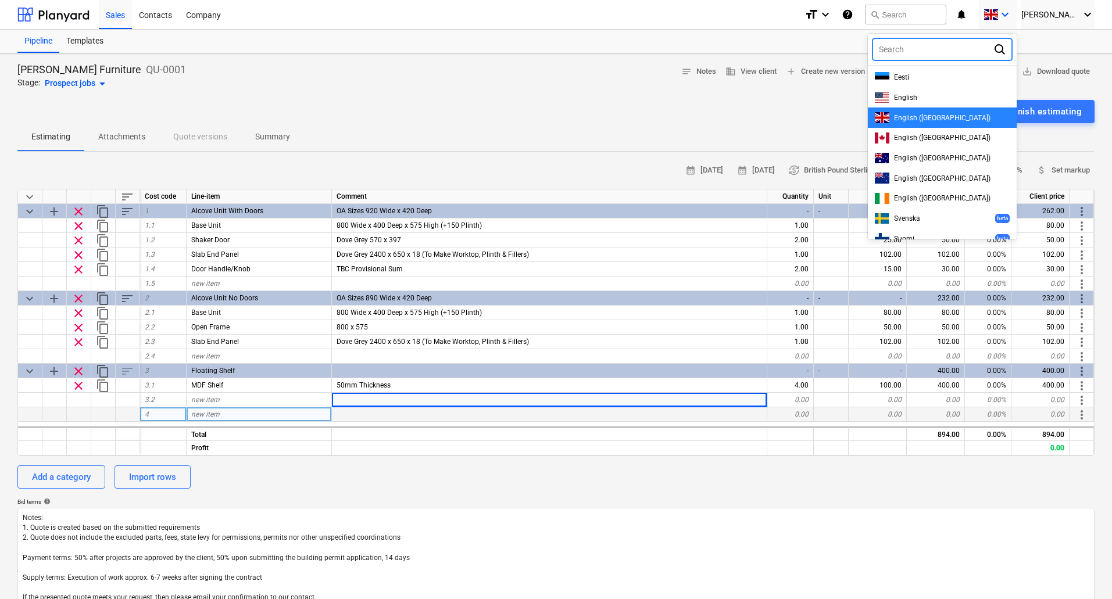
click at [1018, 12] on div at bounding box center [556, 299] width 1112 height 599
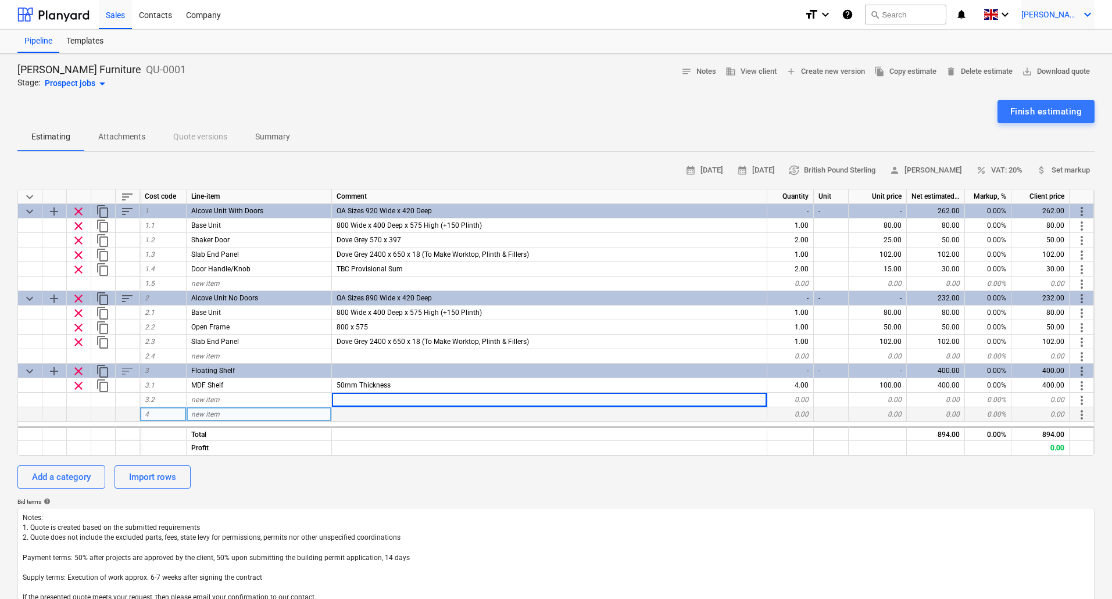
click at [1078, 11] on span "[PERSON_NAME]" at bounding box center [1050, 14] width 58 height 9
click at [1078, 11] on div at bounding box center [556, 299] width 1112 height 599
click at [832, 17] on icon "keyboard_arrow_down" at bounding box center [825, 15] width 14 height 14
click at [807, 69] on div "Normal text" at bounding box center [797, 64] width 70 height 19
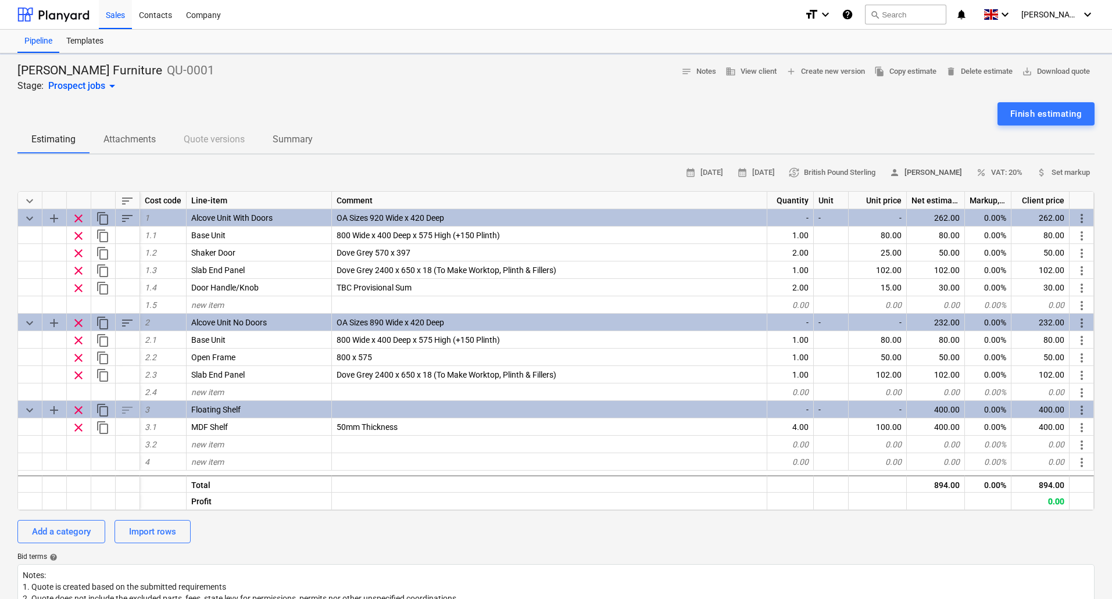
type textarea "x"
click at [845, 13] on div "format_size keyboard_arrow_down help search Search notifications 0 keyboard_arr…" at bounding box center [949, 14] width 290 height 29
click at [832, 15] on icon "keyboard_arrow_down" at bounding box center [825, 15] width 14 height 14
click at [805, 54] on div "Smaller text" at bounding box center [797, 45] width 70 height 19
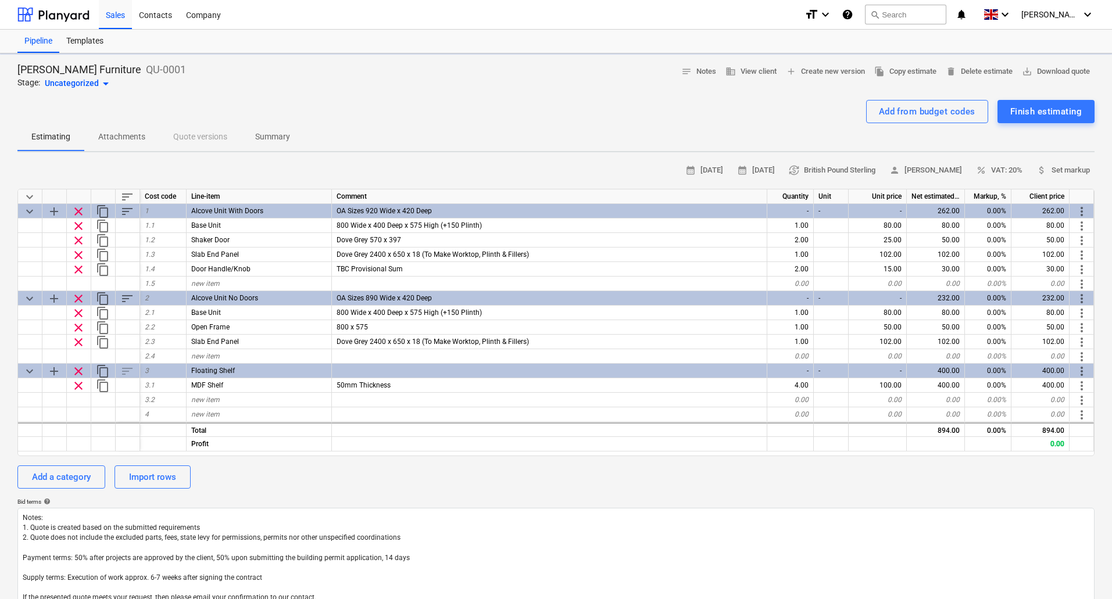
type textarea "x"
click at [853, 11] on icon "help" at bounding box center [847, 15] width 12 height 14
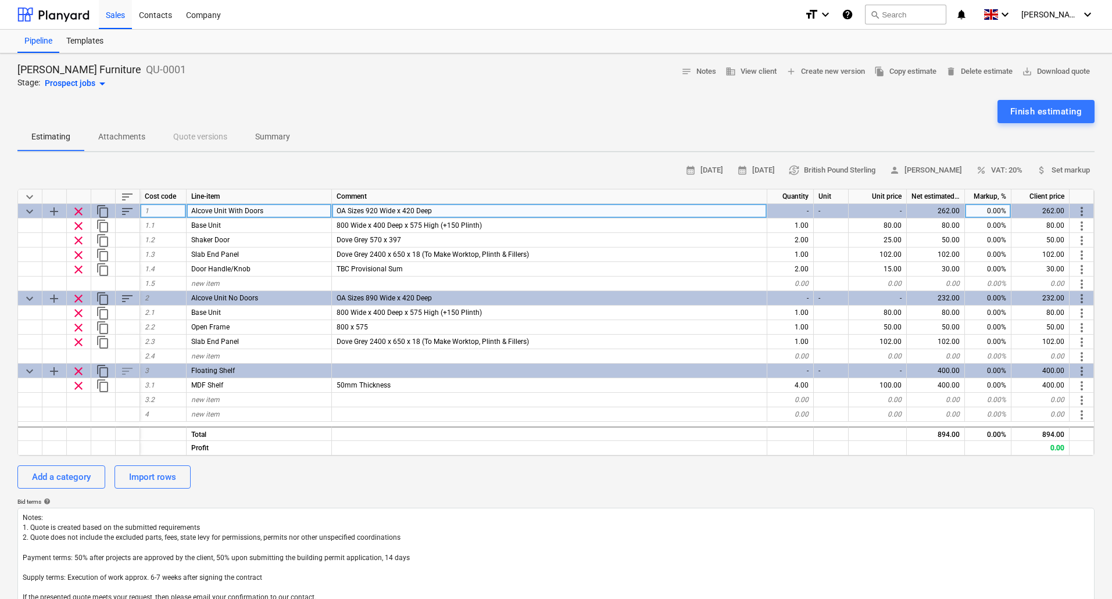
click at [1082, 211] on span "more_vert" at bounding box center [1081, 212] width 14 height 14
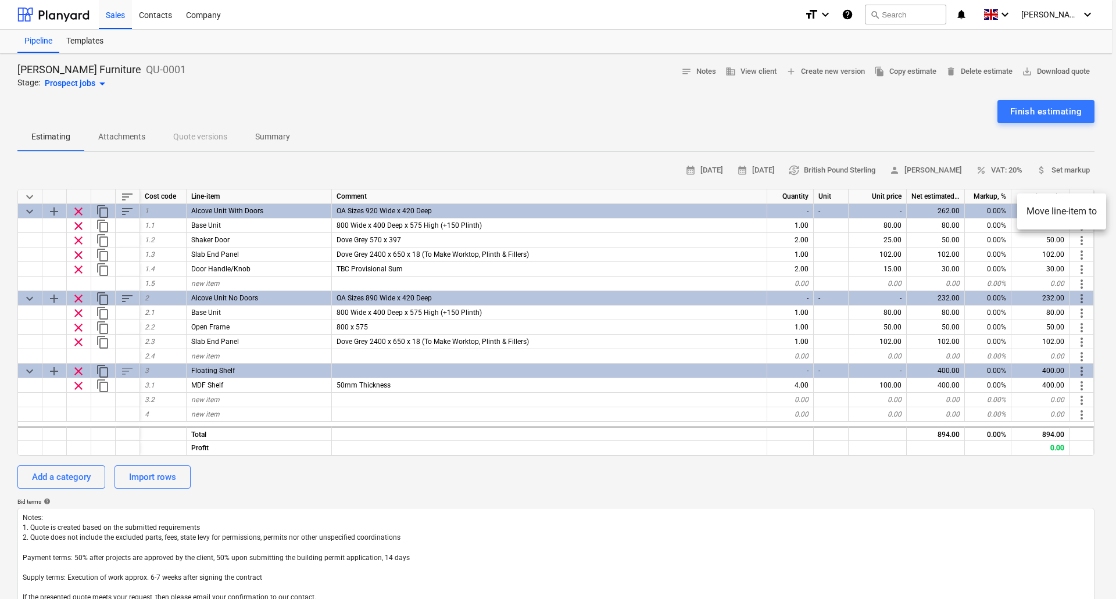
click at [1107, 169] on div at bounding box center [558, 299] width 1116 height 599
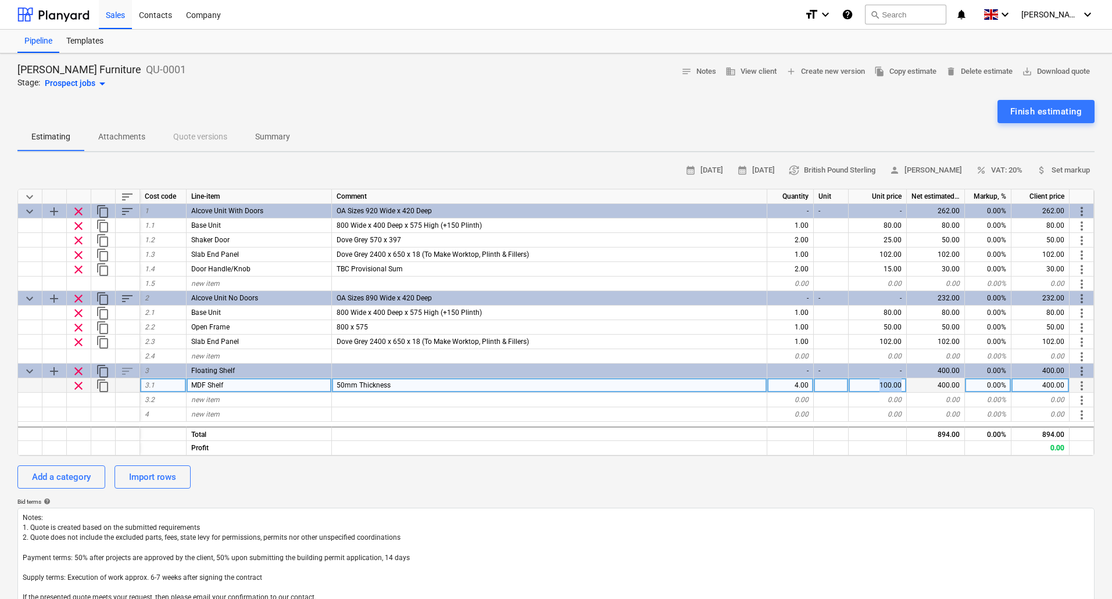
drag, startPoint x: 876, startPoint y: 384, endPoint x: 943, endPoint y: 389, distance: 66.5
click at [0, 0] on div "clear content_copy 3.1 MDF Shelf 50mm Thickness 4.00 100.00 400.00 0.00% 400.00…" at bounding box center [0, 0] width 0 height 0
click at [884, 381] on div "100.00" at bounding box center [877, 385] width 58 height 15
type input "125"
type textarea "x"
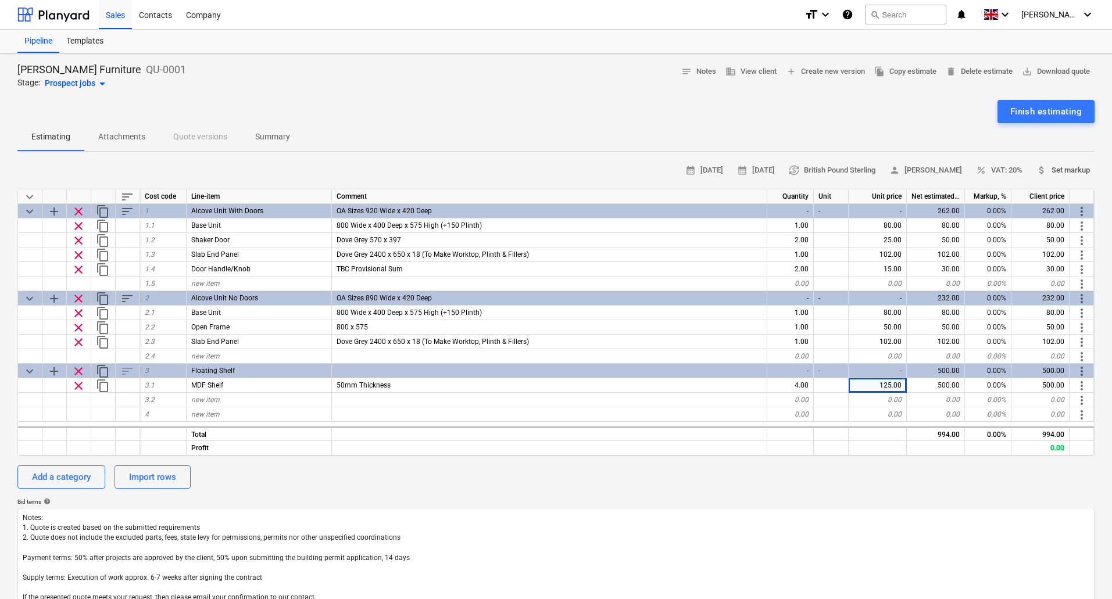
click at [1091, 168] on button "attach_money Set markup" at bounding box center [1062, 171] width 63 height 18
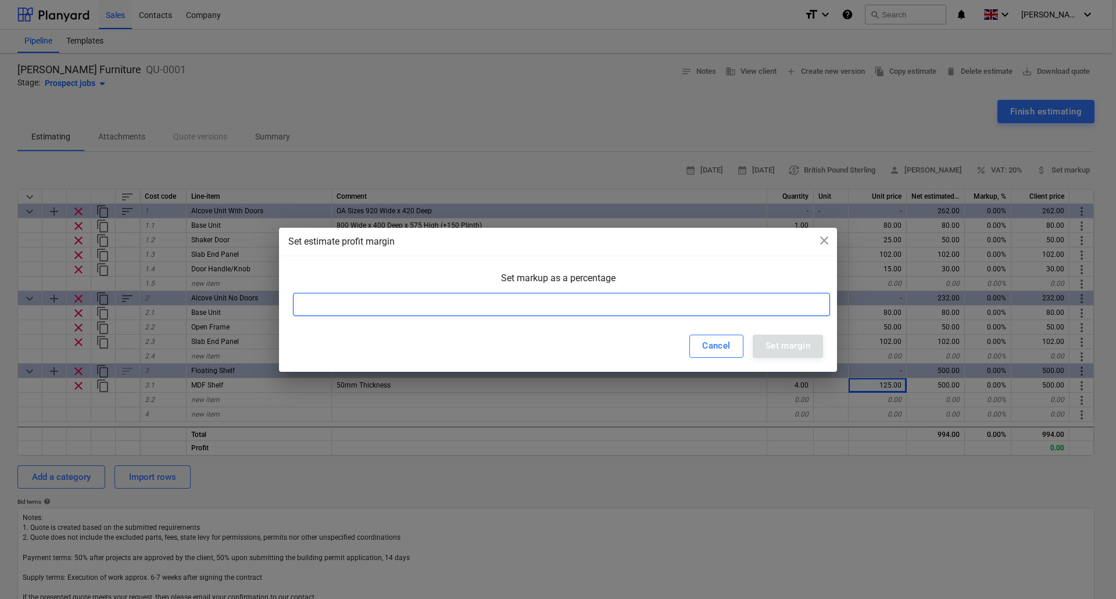
click at [464, 299] on input at bounding box center [561, 304] width 537 height 23
type input "25"
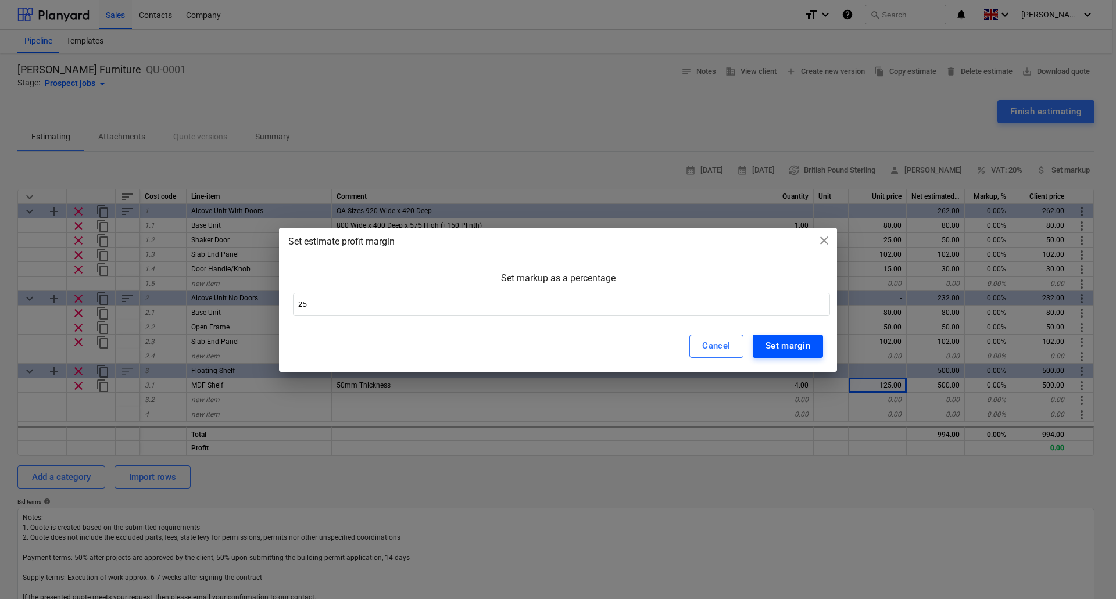
click at [778, 347] on div "Set margin" at bounding box center [787, 345] width 45 height 15
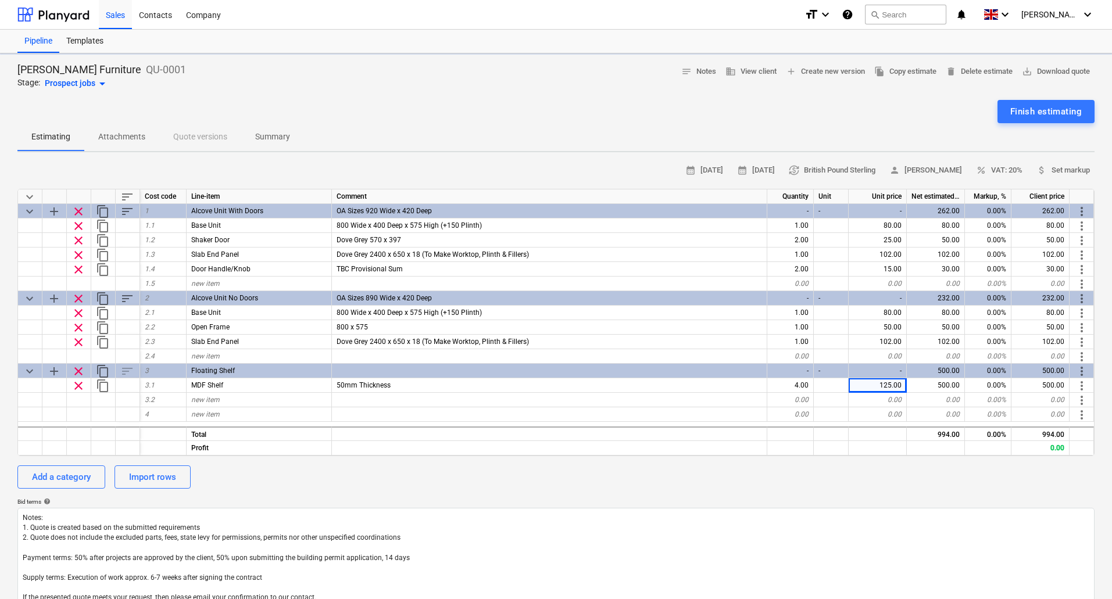
type textarea "x"
click at [1063, 170] on span "attach_money Set markup" at bounding box center [1062, 170] width 53 height 13
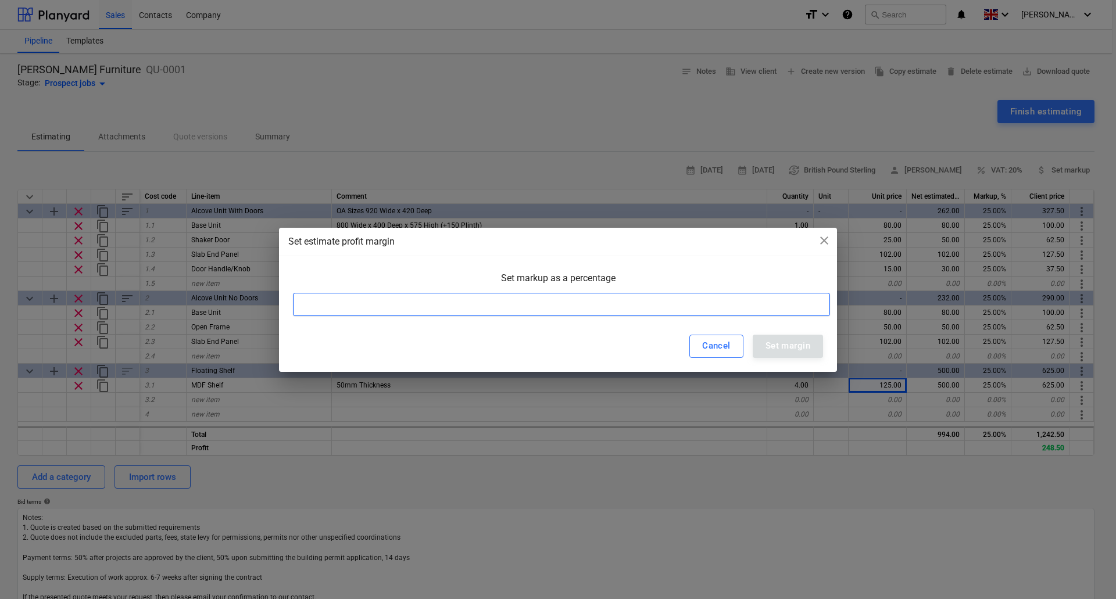
click at [443, 310] on input at bounding box center [561, 304] width 537 height 23
type input "33"
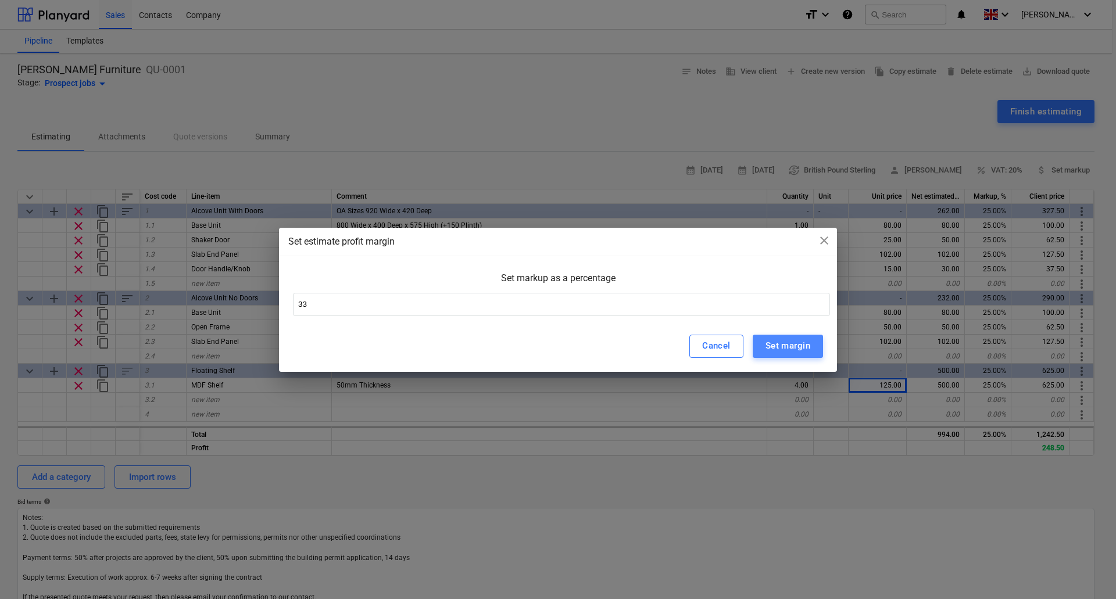
click at [783, 350] on div "Set margin" at bounding box center [787, 345] width 45 height 15
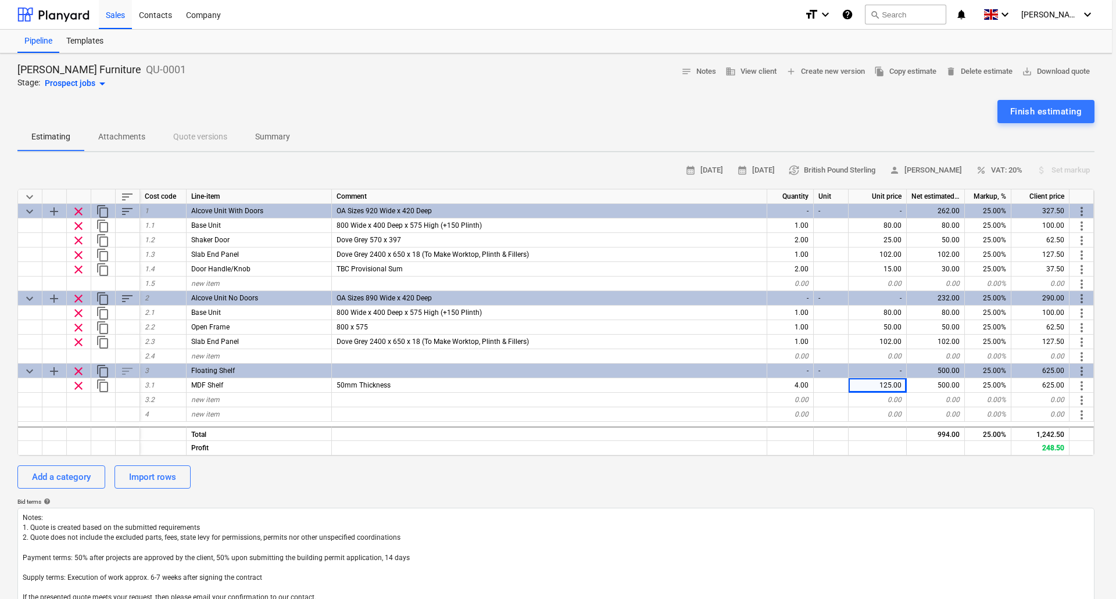
type textarea "x"
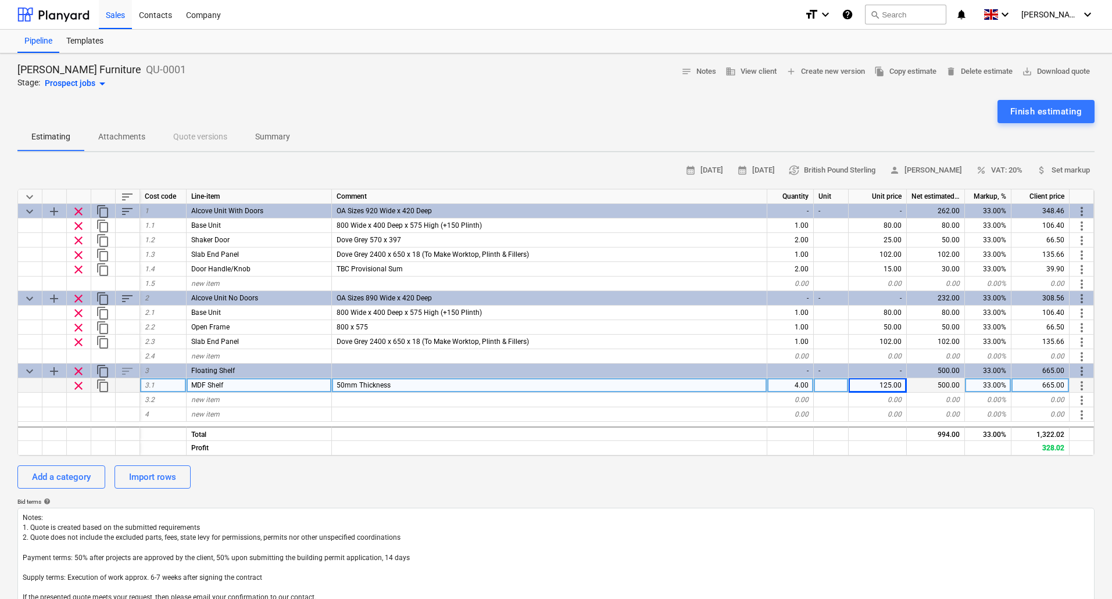
click at [428, 384] on div "50mm Thickness" at bounding box center [549, 385] width 435 height 15
click at [428, 384] on input "50mm Thickness" at bounding box center [549, 385] width 435 height 14
type input "50mm Thickness To Slot Onto Wall Batons"
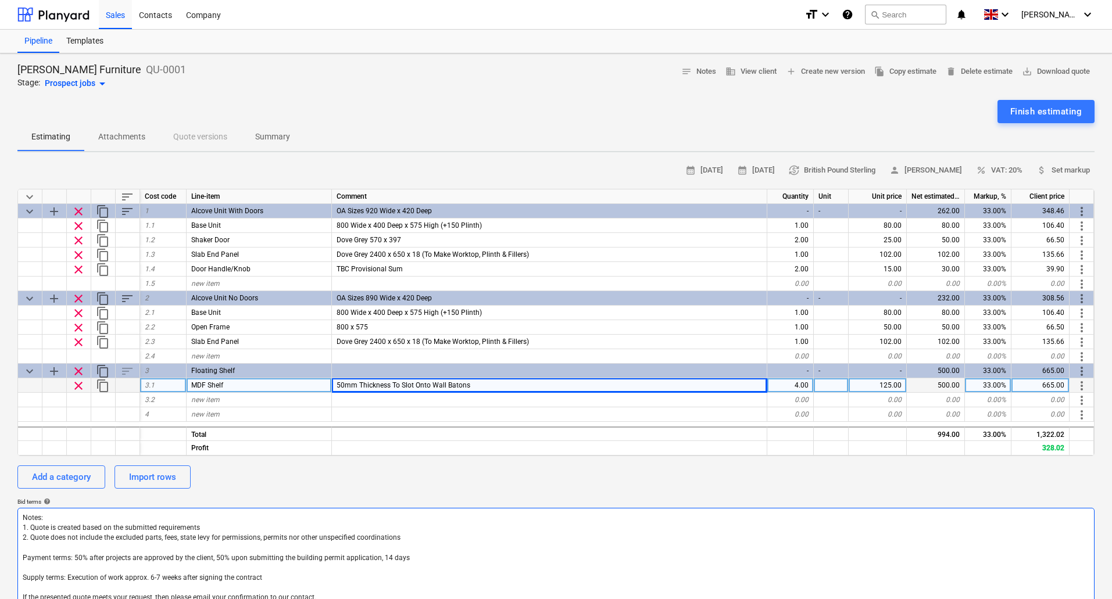
click at [635, 568] on textarea "Notes: 1. Quote is created based on the submitted requirements 2. Quote does no…" at bounding box center [555, 558] width 1077 height 100
click at [67, 472] on div "Add a category" at bounding box center [61, 477] width 59 height 15
type textarea "x"
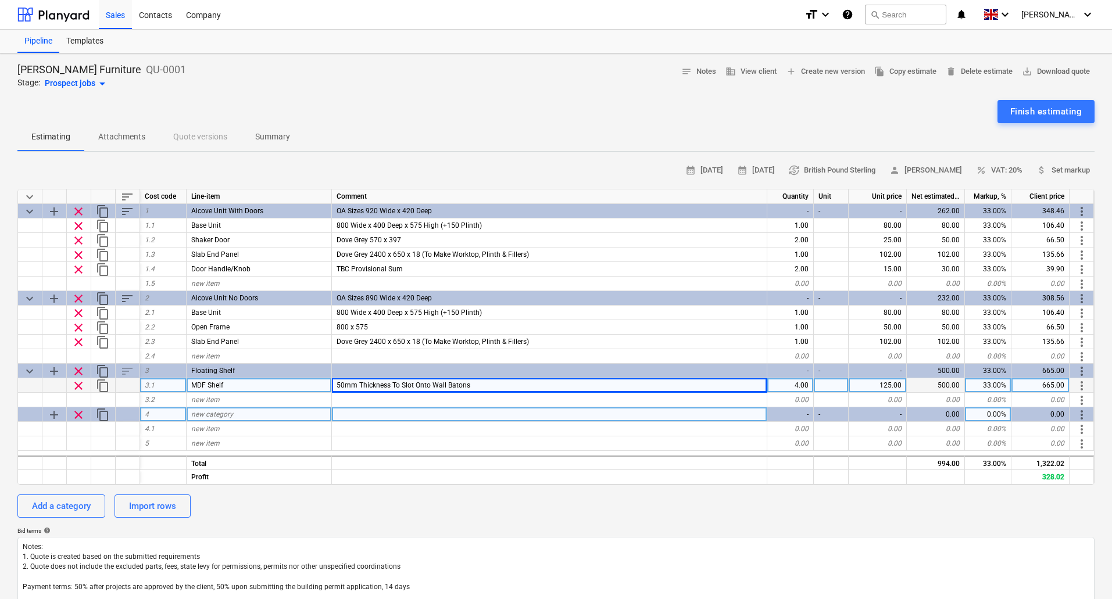
click at [215, 415] on span "new category" at bounding box center [212, 414] width 42 height 8
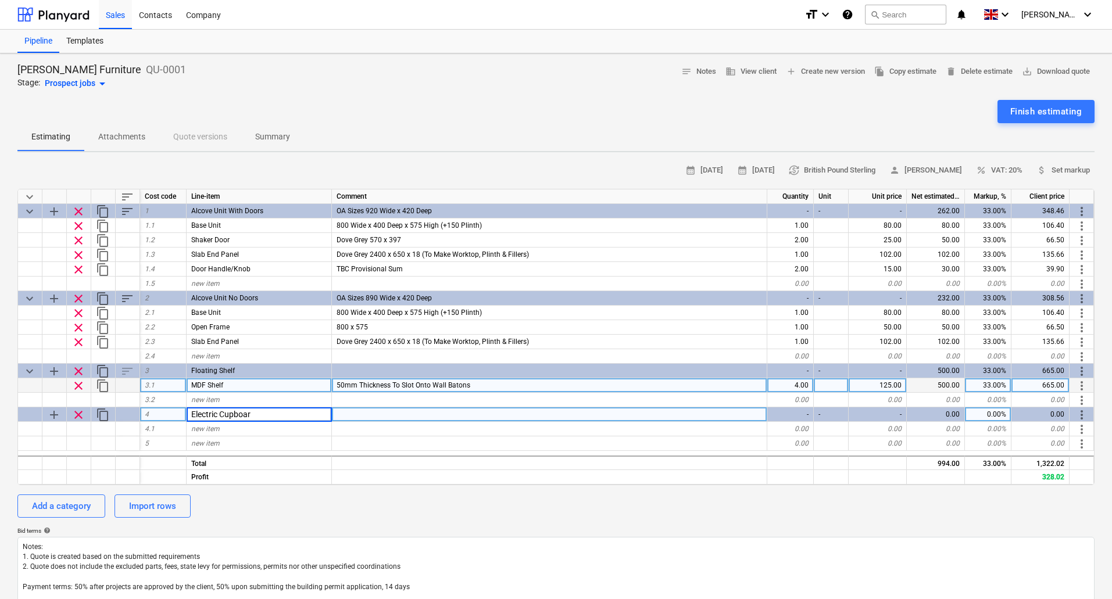
type input "Electric Cupboard"
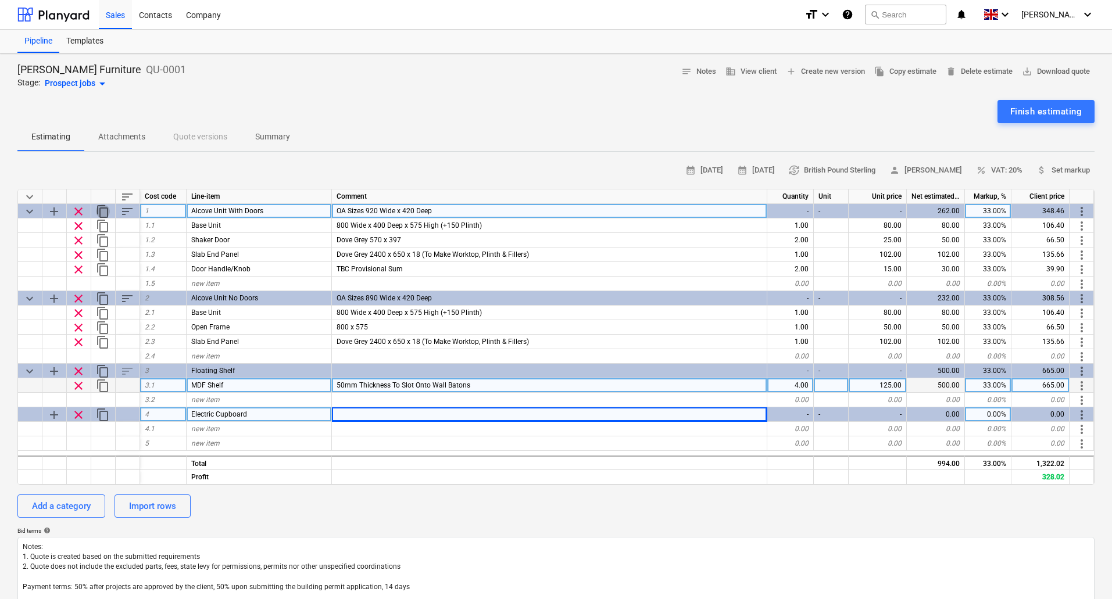
click at [106, 209] on span "content_copy" at bounding box center [103, 212] width 14 height 14
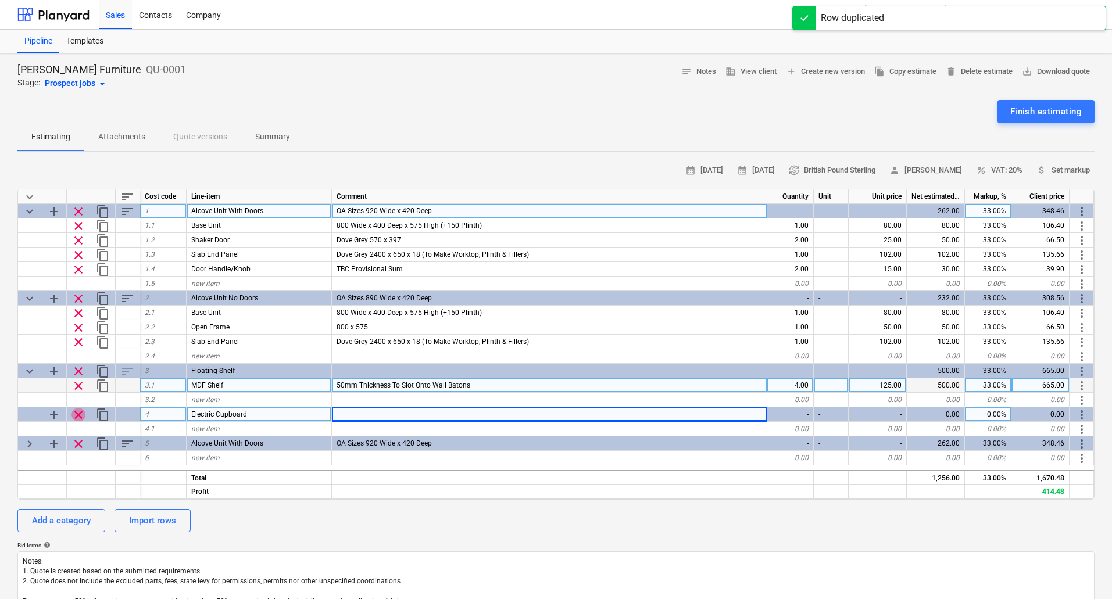
click at [80, 412] on span "clear" at bounding box center [78, 415] width 14 height 14
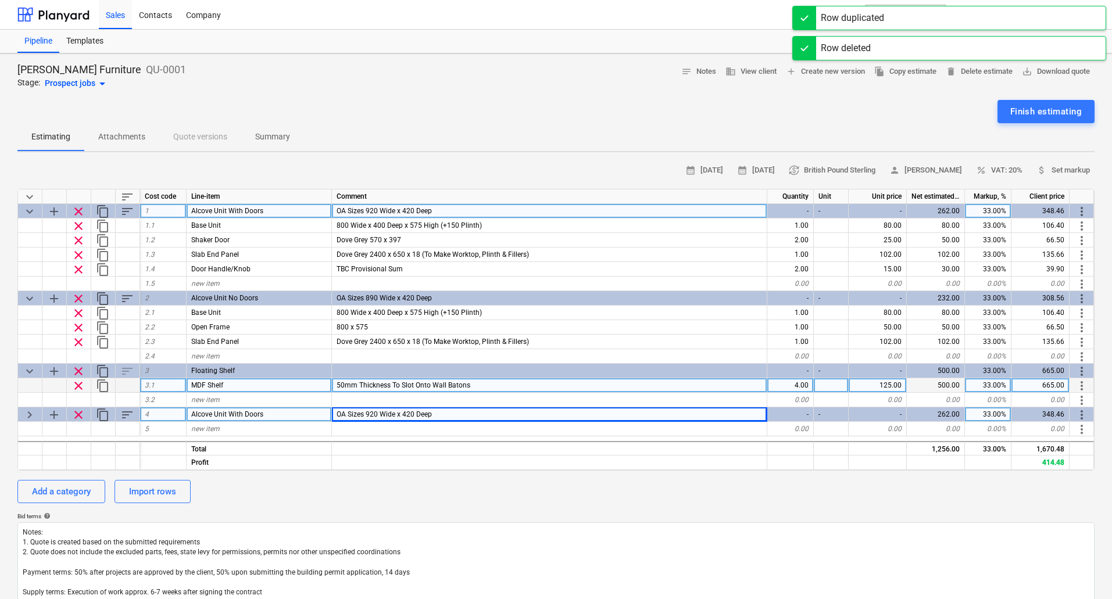
click at [31, 412] on span "keyboard_arrow_right" at bounding box center [30, 415] width 14 height 14
type textarea "x"
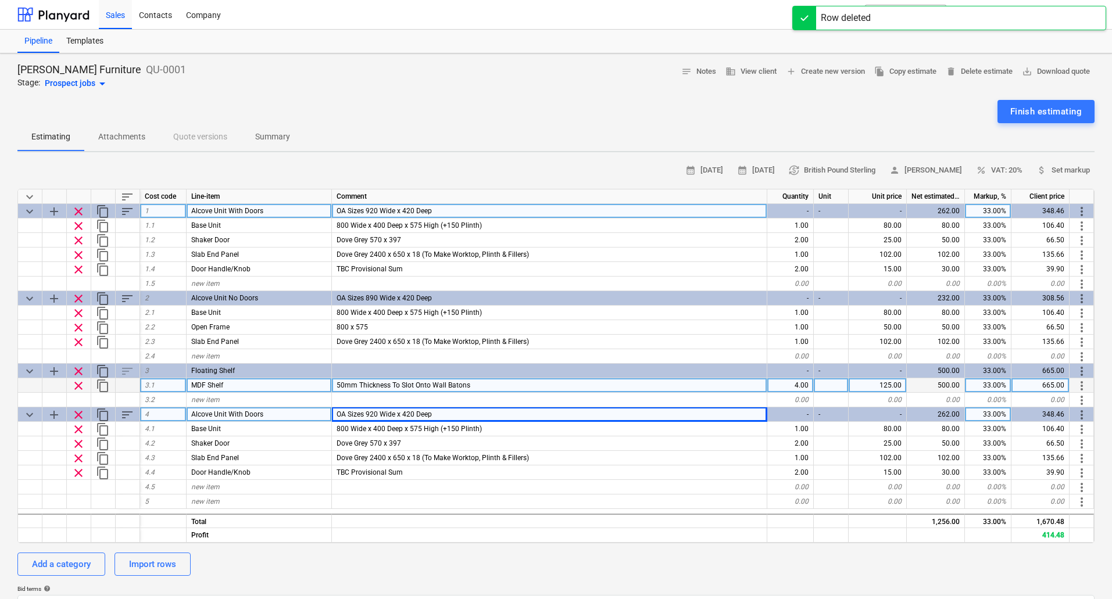
click at [273, 414] on div "Alcove Unit With Doors" at bounding box center [259, 414] width 145 height 15
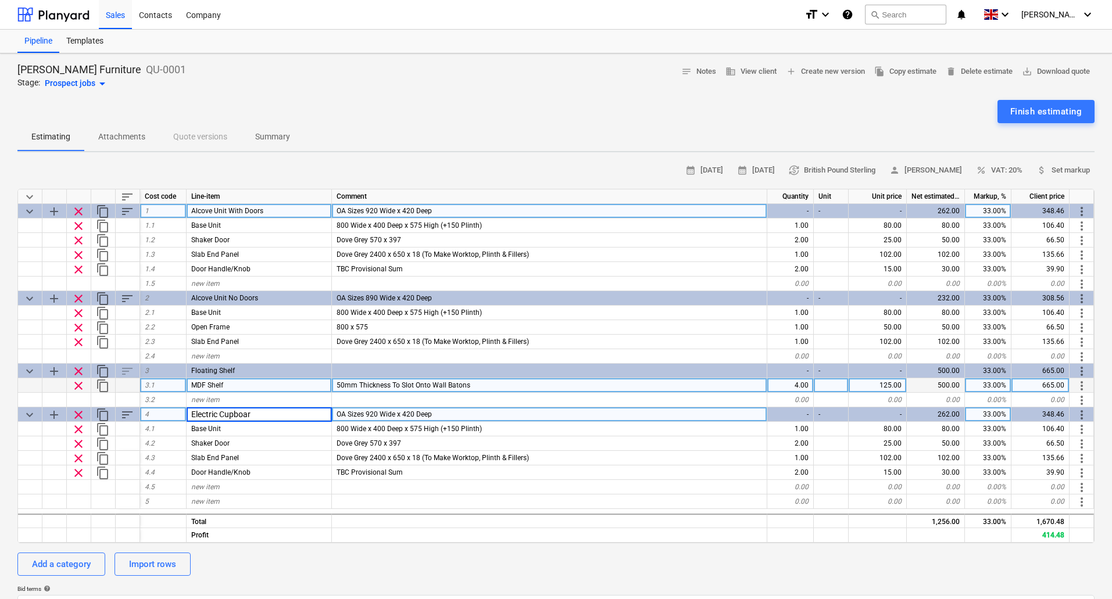
type input "Electric Cupboard"
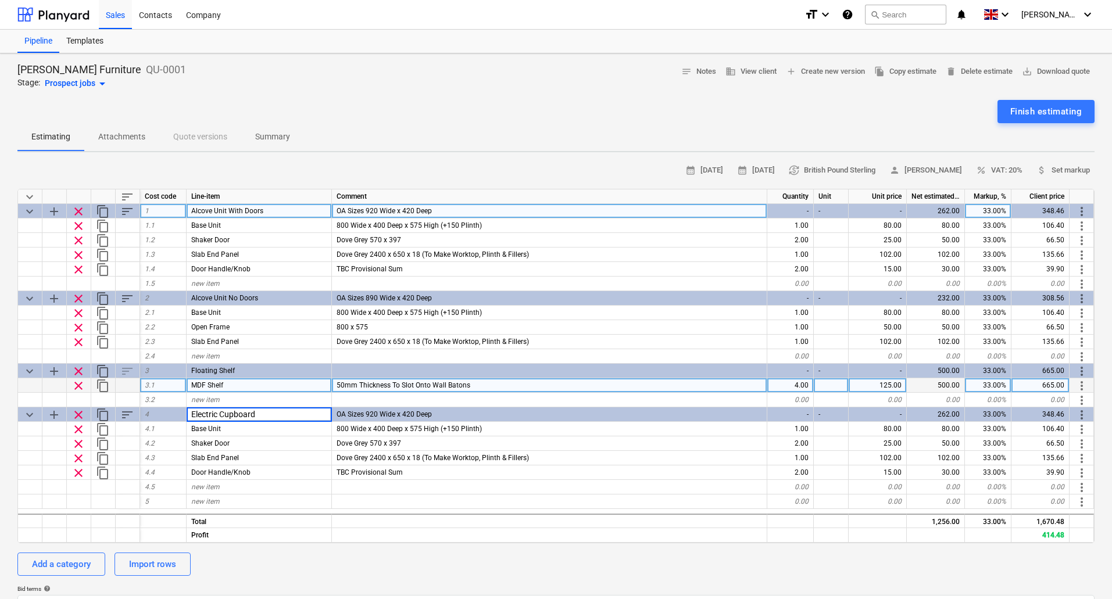
type textarea "x"
click at [388, 555] on div "Add a category Import rows" at bounding box center [555, 564] width 1077 height 23
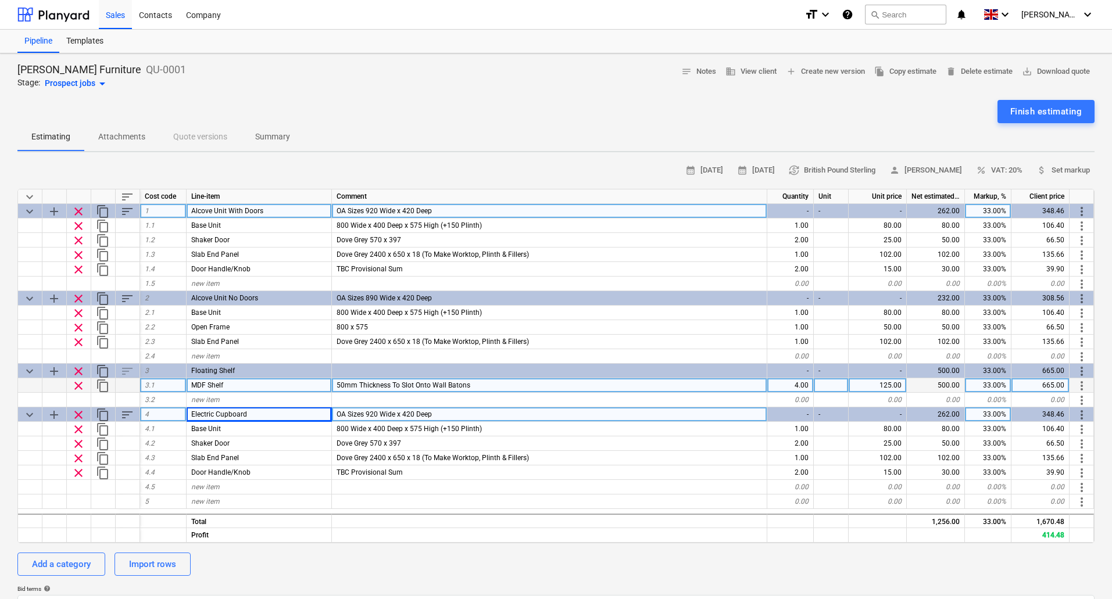
click at [439, 417] on div "OA Sizes 920 Wide x 420 Deep" at bounding box center [549, 414] width 435 height 15
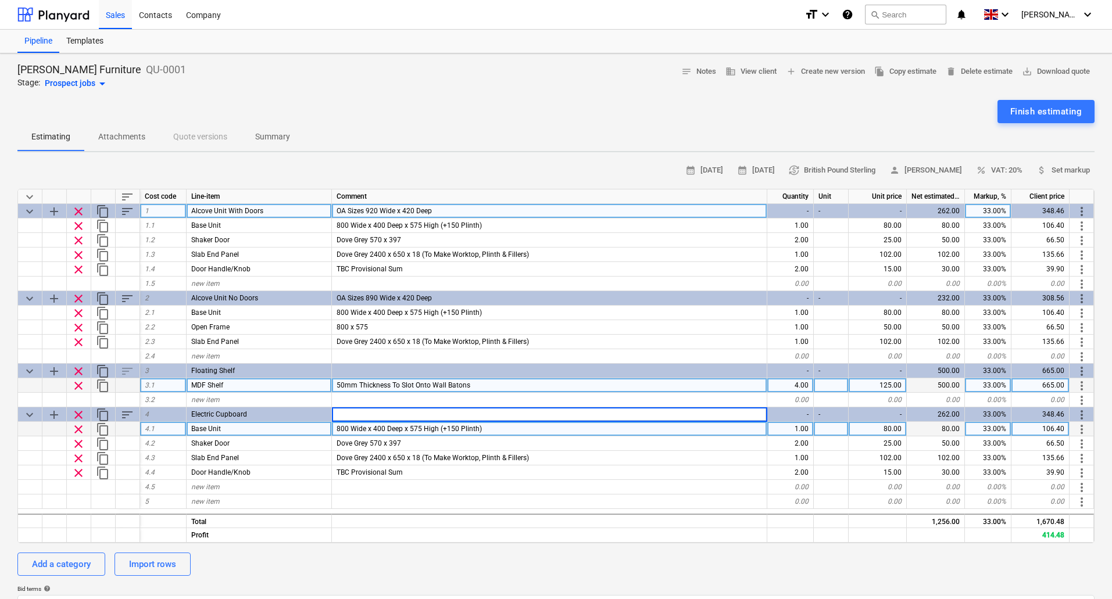
type textarea "x"
click at [376, 428] on span "800 Wide x 400 Deep x 575 High (+150 Plinth)" at bounding box center [408, 429] width 145 height 8
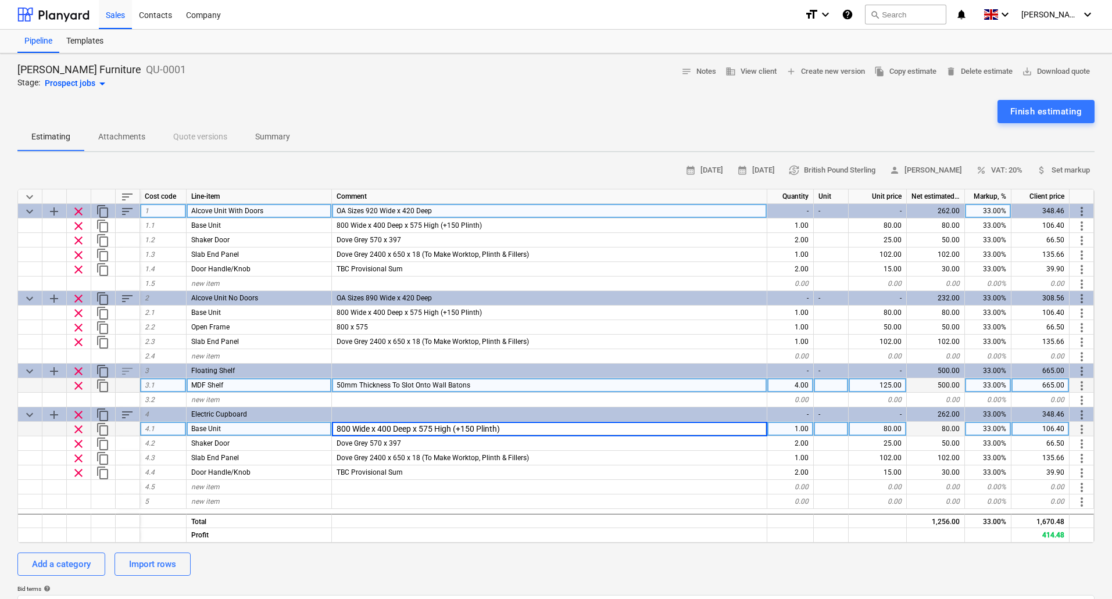
click at [389, 428] on input "800 Wide x 400 Deep x 575 High (+150 Plinth)" at bounding box center [549, 429] width 435 height 14
click at [434, 429] on input "800 Wide x 250 Deep x 870 High (+150 Plinth)" at bounding box center [549, 429] width 435 height 14
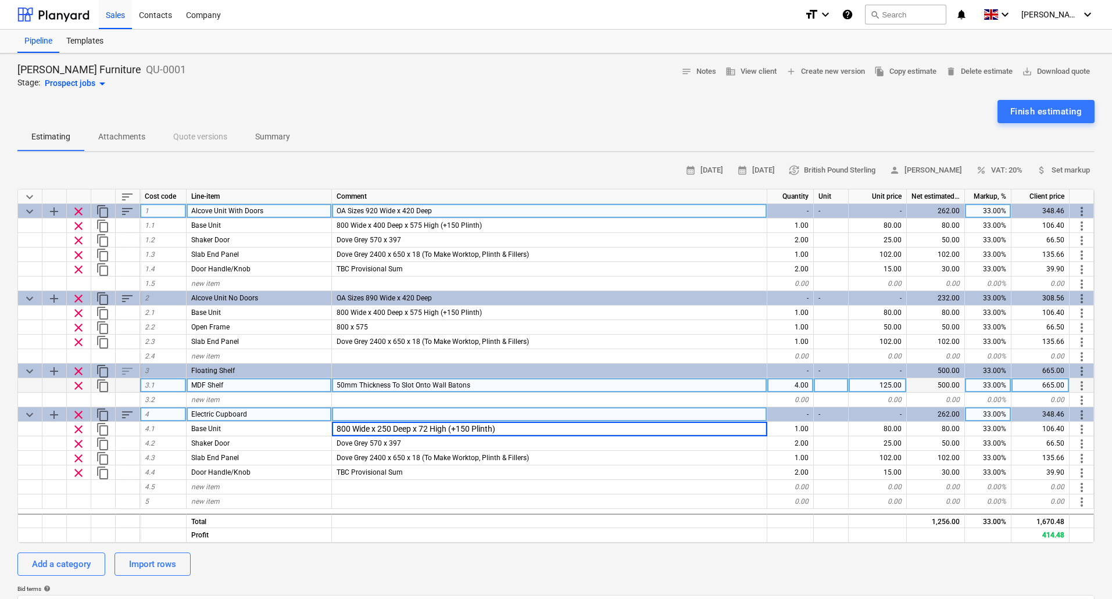
type input "800 Wide x 250 Deep x 720 High (+150 Plinth)"
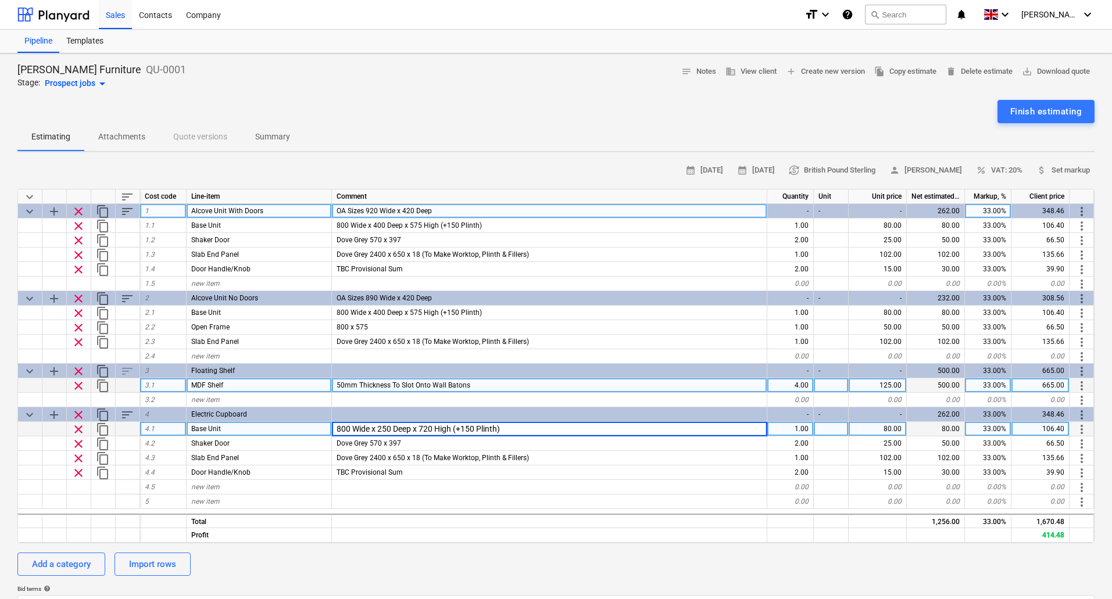
type textarea "x"
click at [884, 429] on div "80.00" at bounding box center [877, 429] width 58 height 15
click at [566, 555] on div "Add a category Import rows" at bounding box center [555, 564] width 1077 height 23
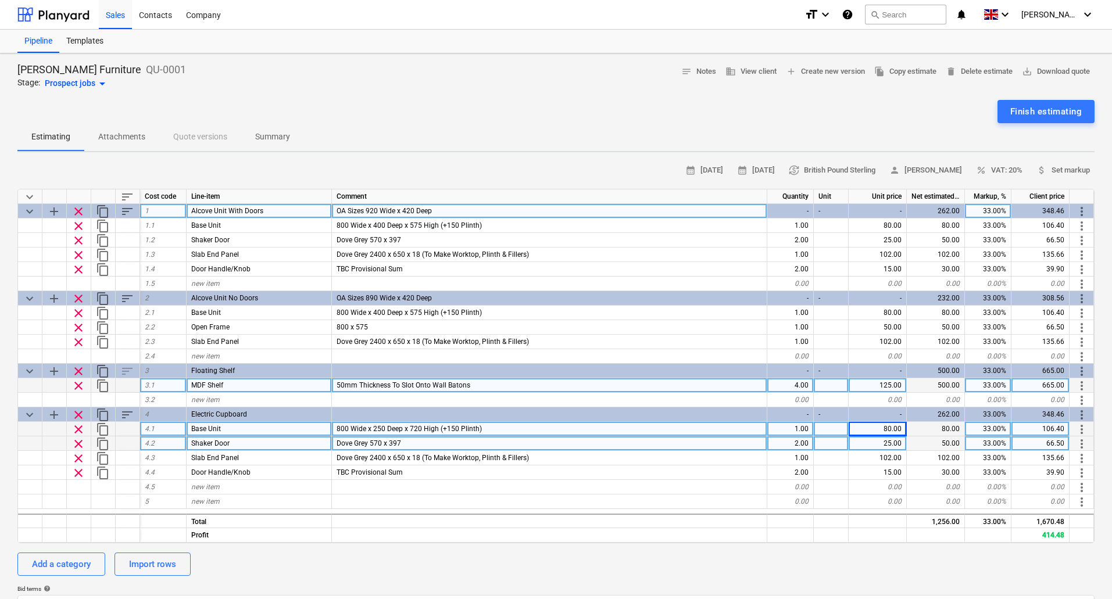
click at [373, 441] on span "Dove Grey 570 x 397" at bounding box center [368, 443] width 65 height 8
click at [387, 441] on input "Dove Grey 570 x 397" at bounding box center [549, 443] width 435 height 14
type input "Dove Grey 720 x 397"
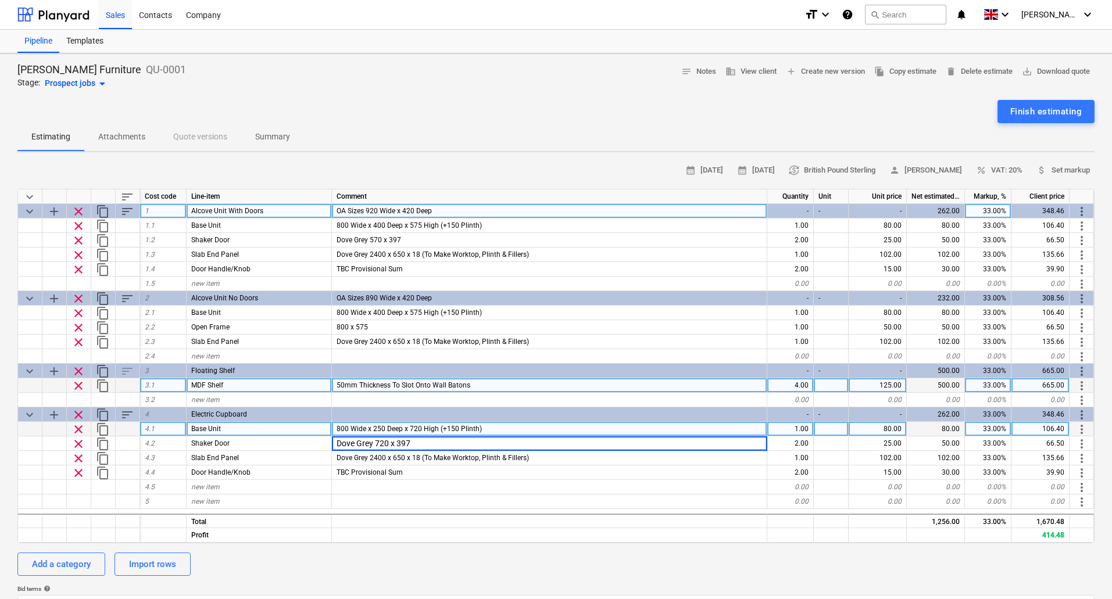
type textarea "x"
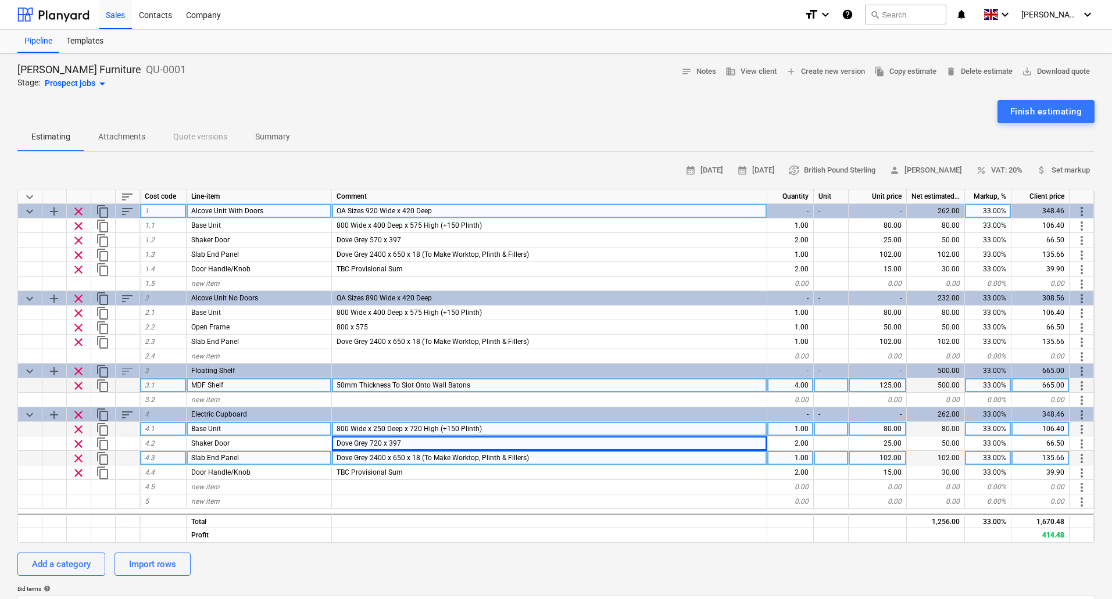
click at [798, 459] on div "1.00" at bounding box center [790, 458] width 46 height 15
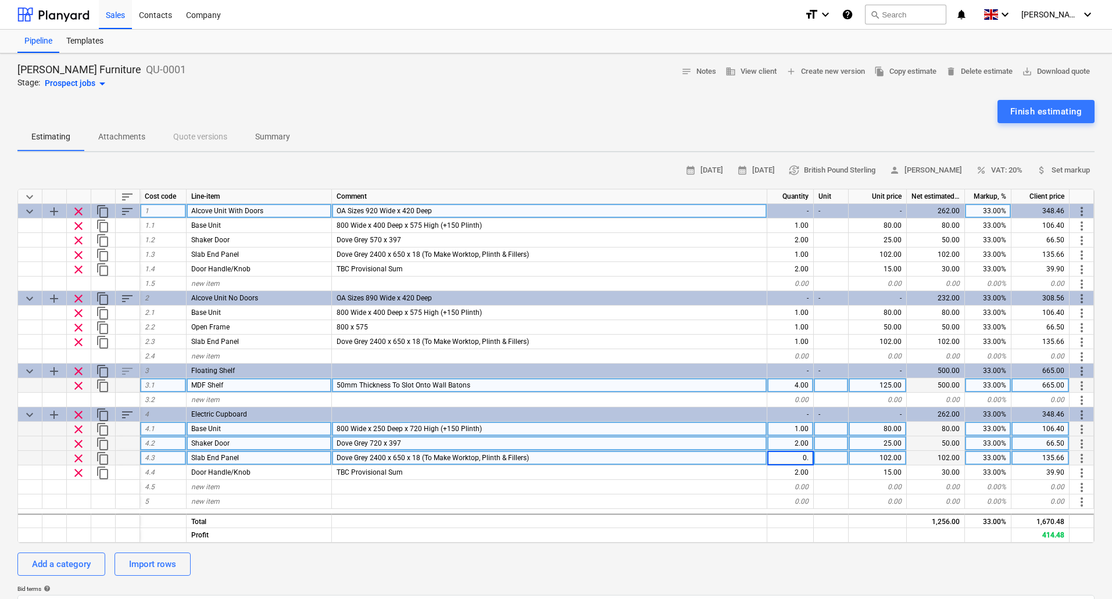
type input "0.5"
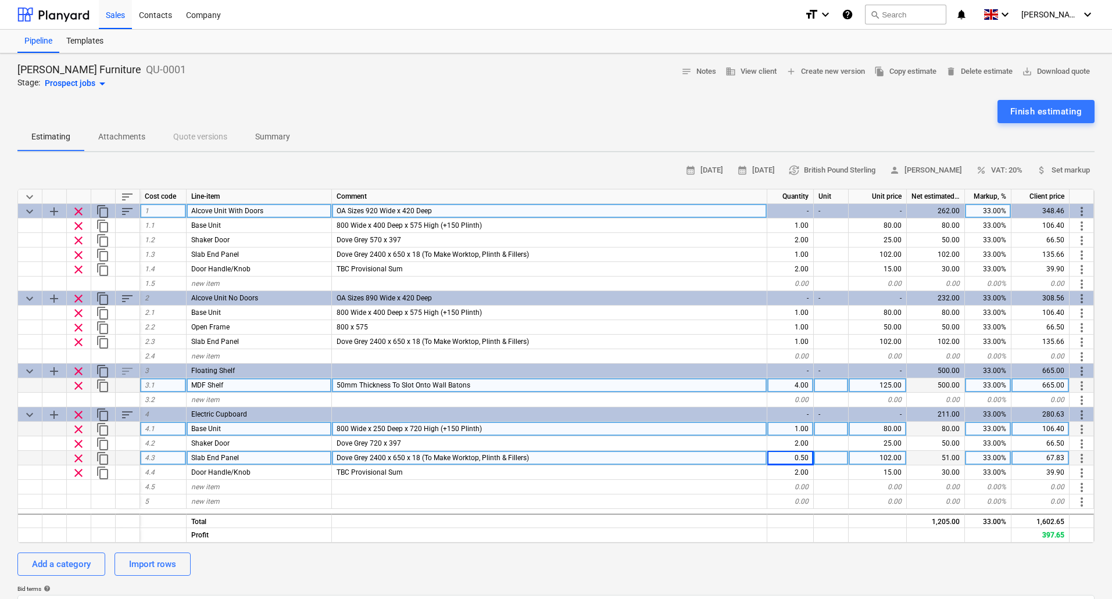
type textarea "x"
click at [579, 553] on div "Add a category Import rows" at bounding box center [555, 564] width 1077 height 23
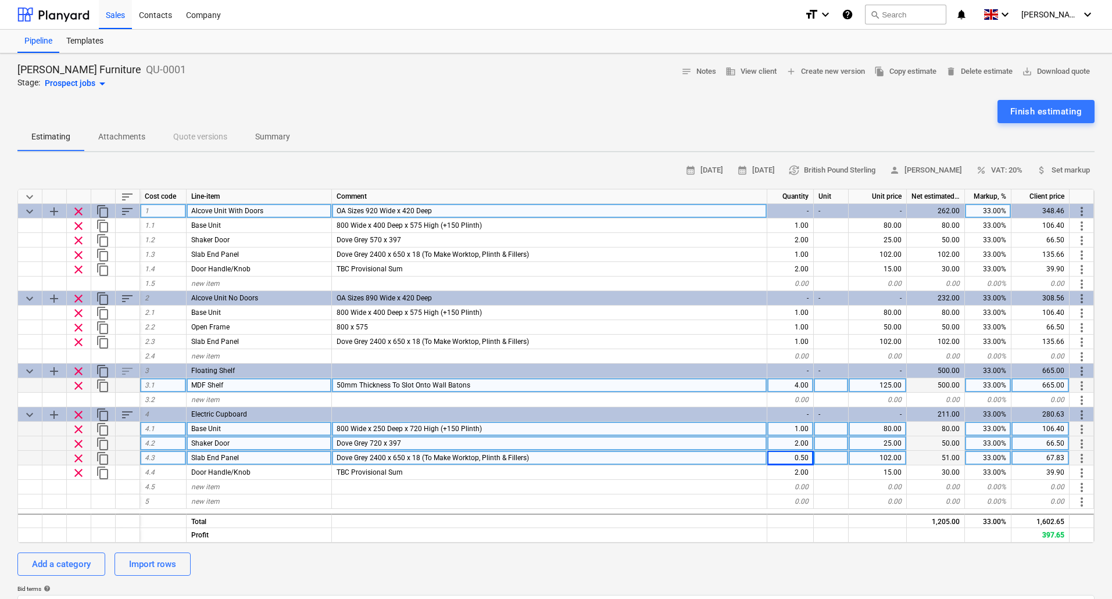
click at [375, 443] on span "Dove Grey 720 x 397" at bounding box center [368, 443] width 65 height 8
click at [385, 442] on input "Dove Grey 720 x 397" at bounding box center [549, 443] width 435 height 14
type input "Dove Grey 715 x 397"
click at [876, 442] on div "25.00" at bounding box center [877, 443] width 58 height 15
type textarea "x"
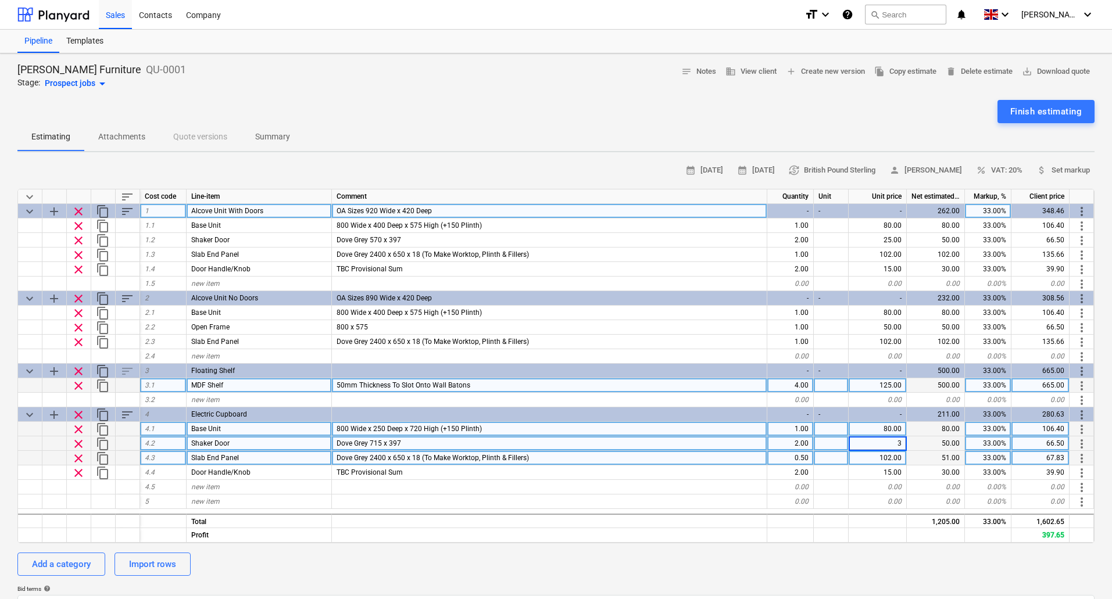
type input "30"
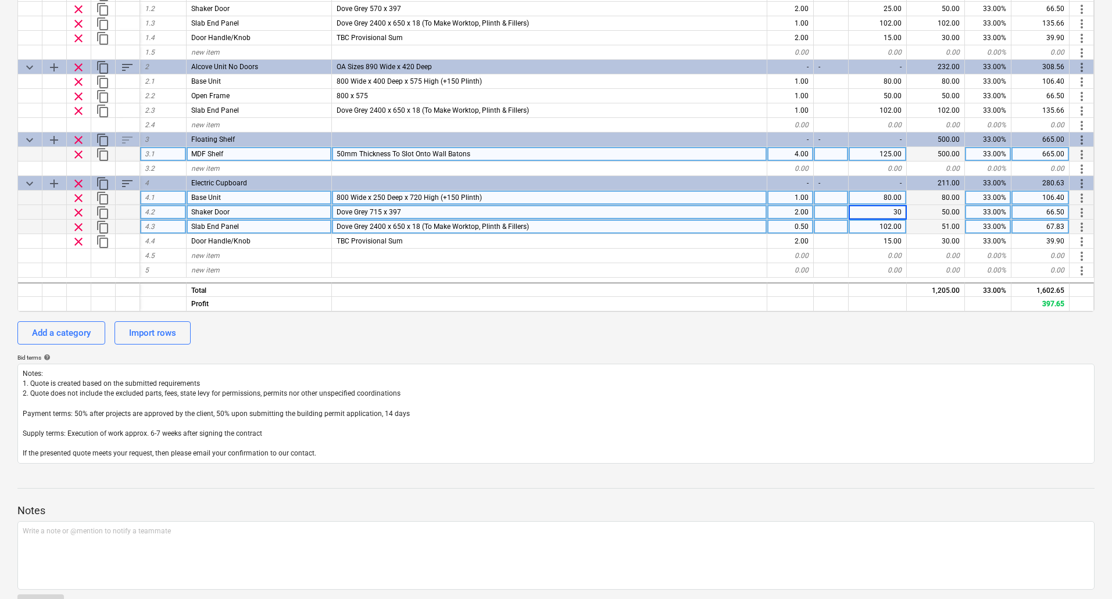
scroll to position [232, 0]
click at [551, 356] on div "Bid terms help" at bounding box center [555, 357] width 1077 height 8
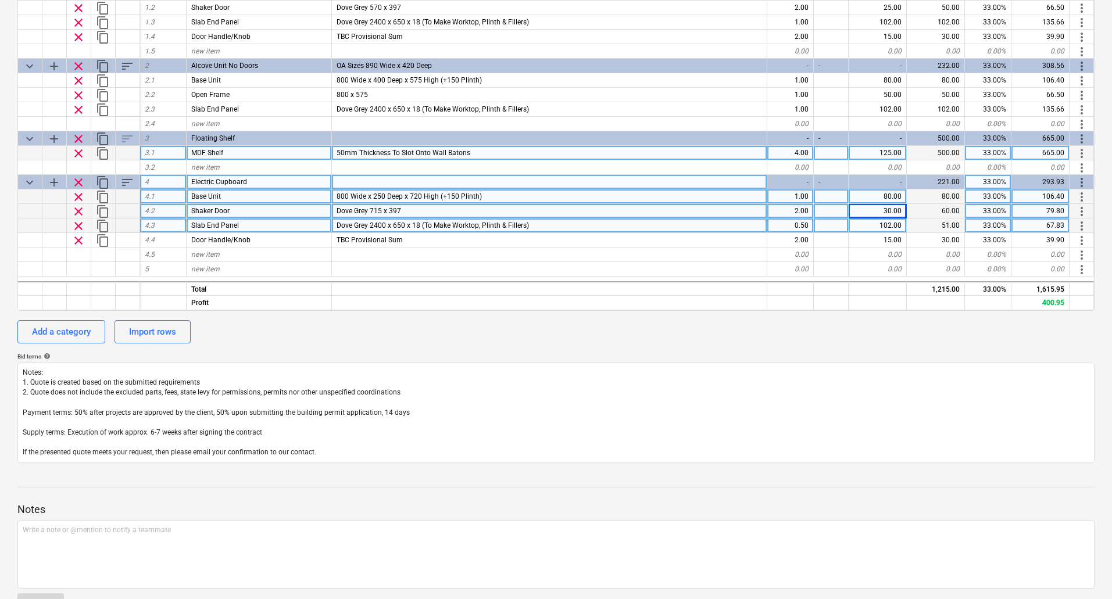
click at [103, 180] on span "content_copy" at bounding box center [103, 182] width 14 height 14
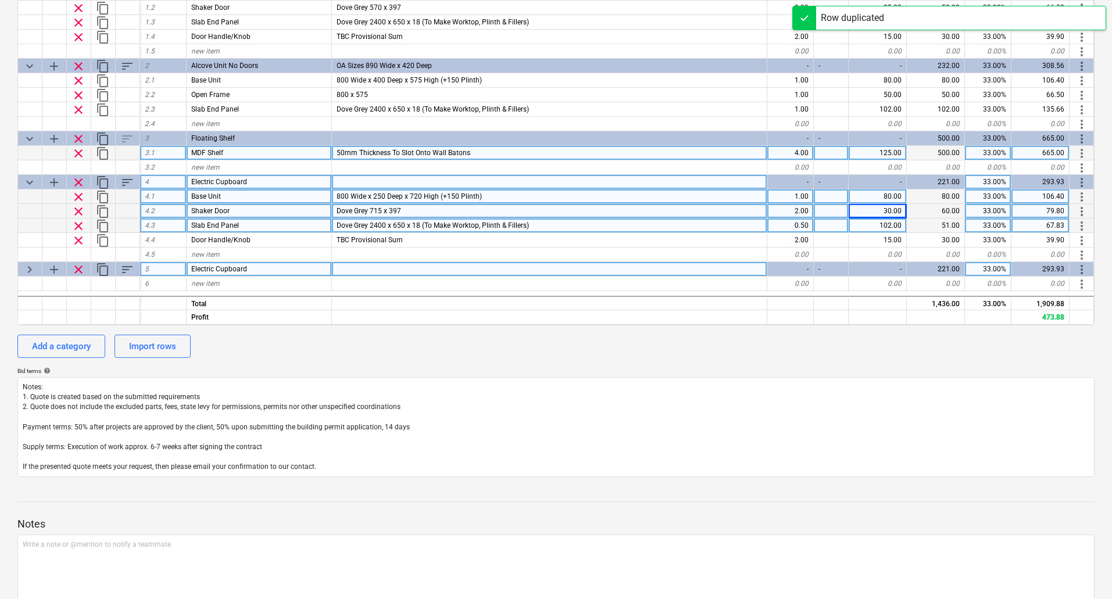
click at [26, 265] on span "keyboard_arrow_right" at bounding box center [30, 270] width 14 height 14
type textarea "x"
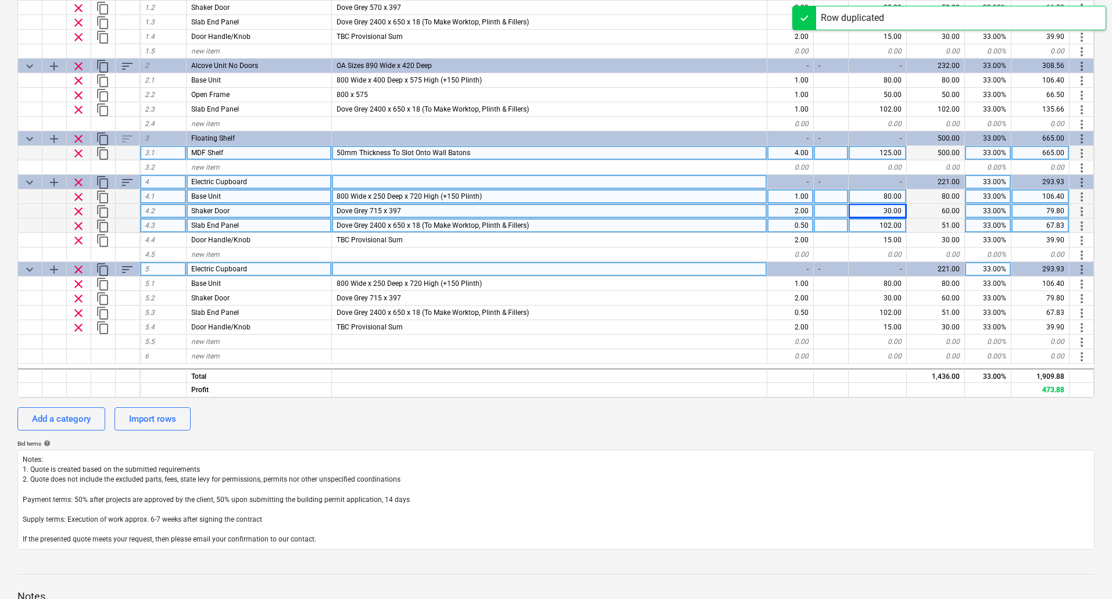
click at [246, 268] on div "Electric Cupboard" at bounding box center [259, 269] width 145 height 15
click at [216, 268] on input "Electric Cupboard" at bounding box center [259, 269] width 145 height 14
type input "Gas Cupboard"
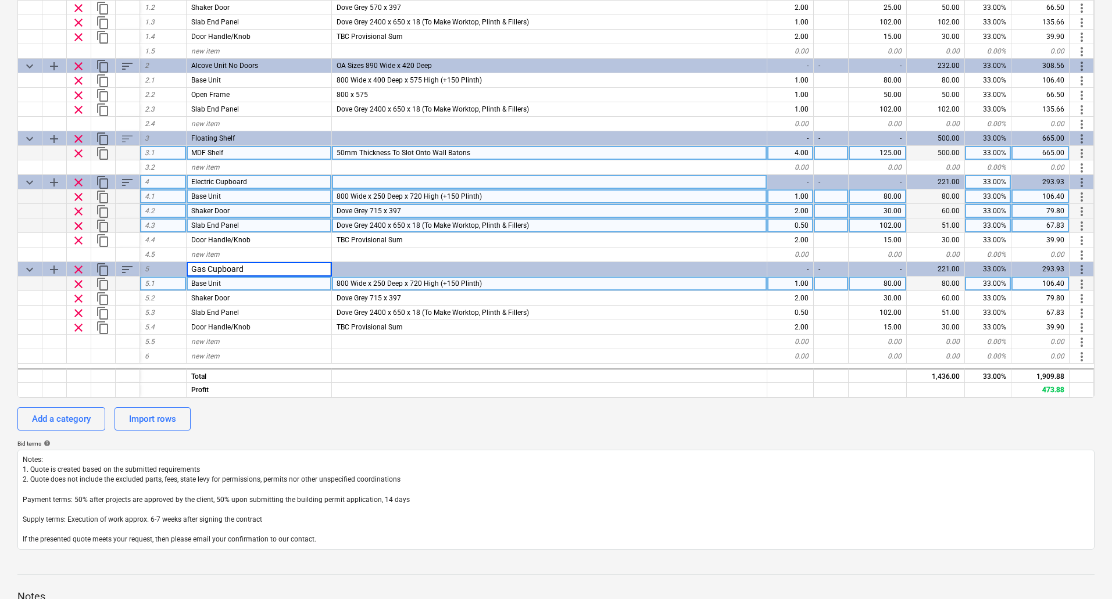
type textarea "x"
click at [348, 284] on span "800 Wide x 250 Deep x 720 High (+150 Plinth)" at bounding box center [408, 284] width 145 height 8
click at [350, 285] on input "800 Wide x 250 Deep x 720 High (+150 Plinth)" at bounding box center [549, 284] width 435 height 14
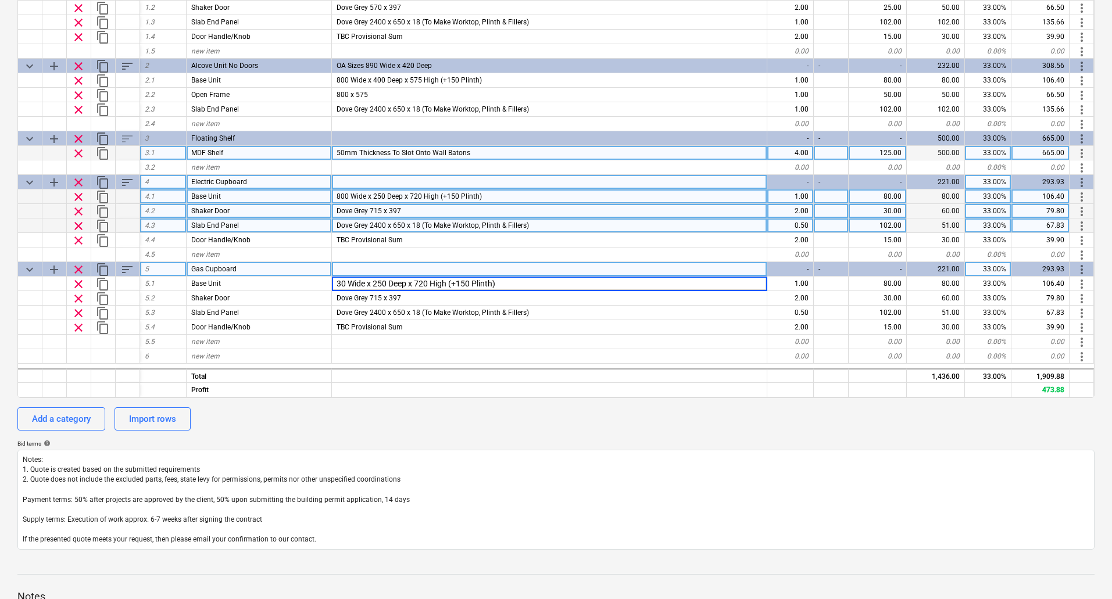
type input "300 Wide x 250 Deep x 720 High (+150 Plinth)"
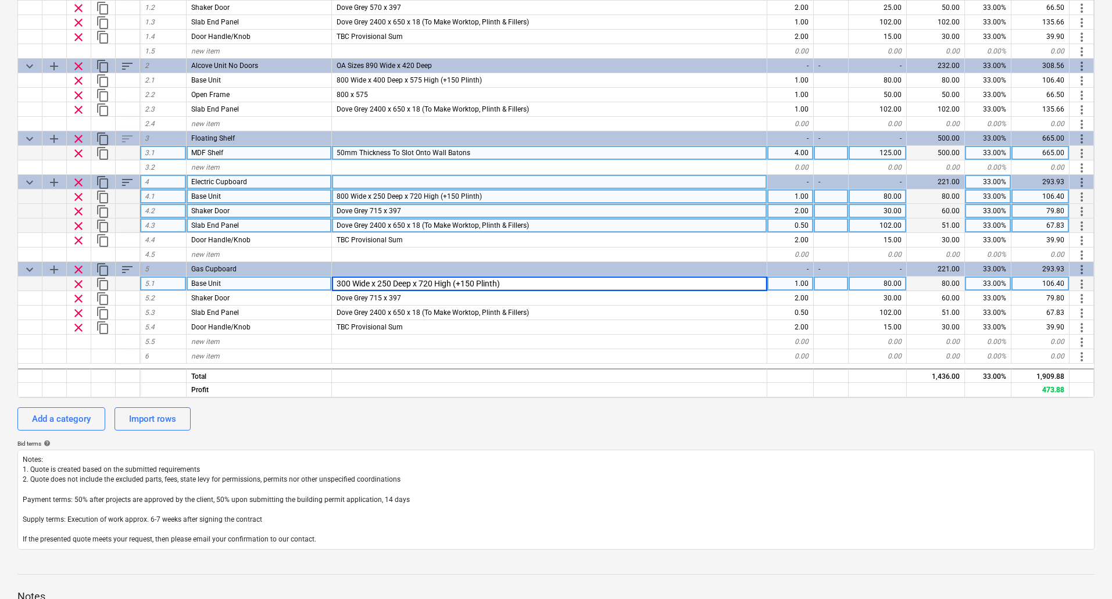
click at [880, 286] on div "80.00" at bounding box center [877, 284] width 58 height 15
type textarea "x"
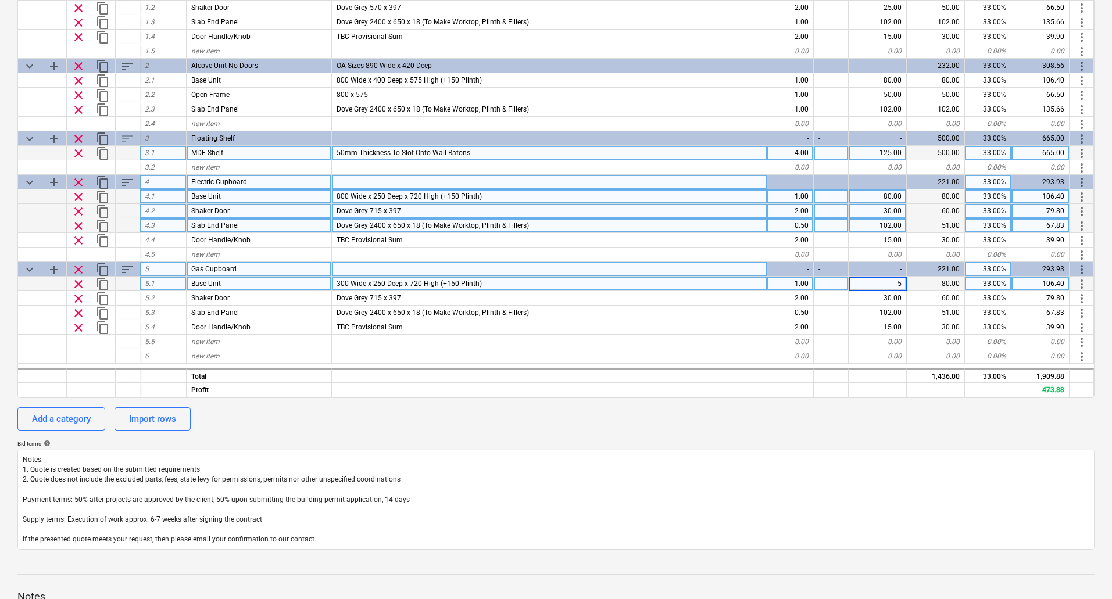
type input "50"
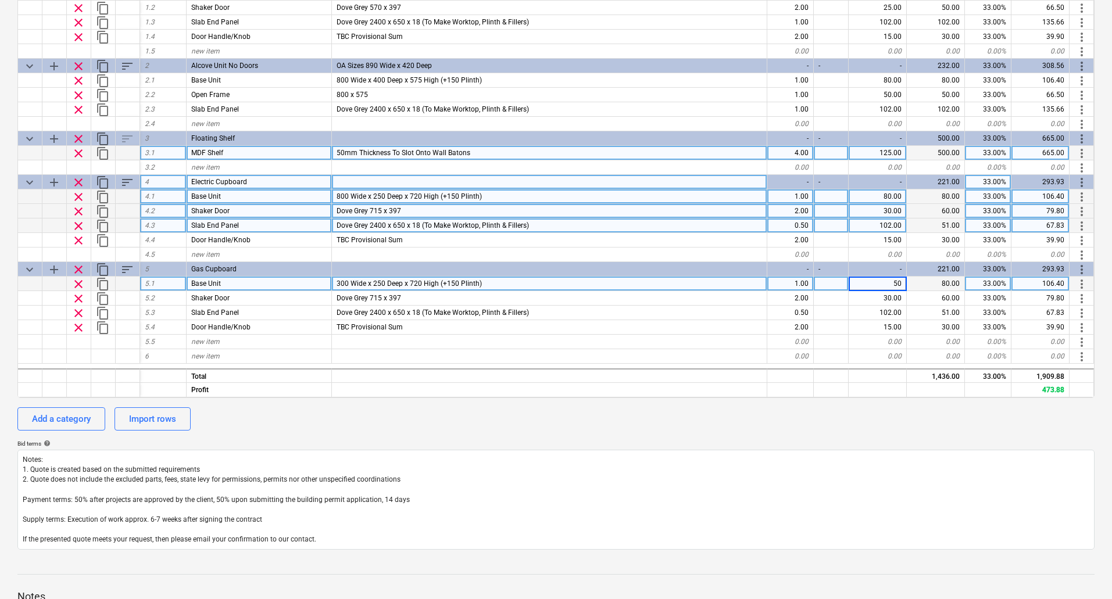
type textarea "x"
click at [381, 282] on span "300 Wide x 250 Deep x 720 High (+150 Plinth)" at bounding box center [408, 284] width 145 height 8
click at [386, 285] on input "300 Wide x 250 Deep x 720 High (+150 Plinth)" at bounding box center [549, 284] width 435 height 14
type input "300 Wide x 200 Deep x 720 High (+150 Plinth)"
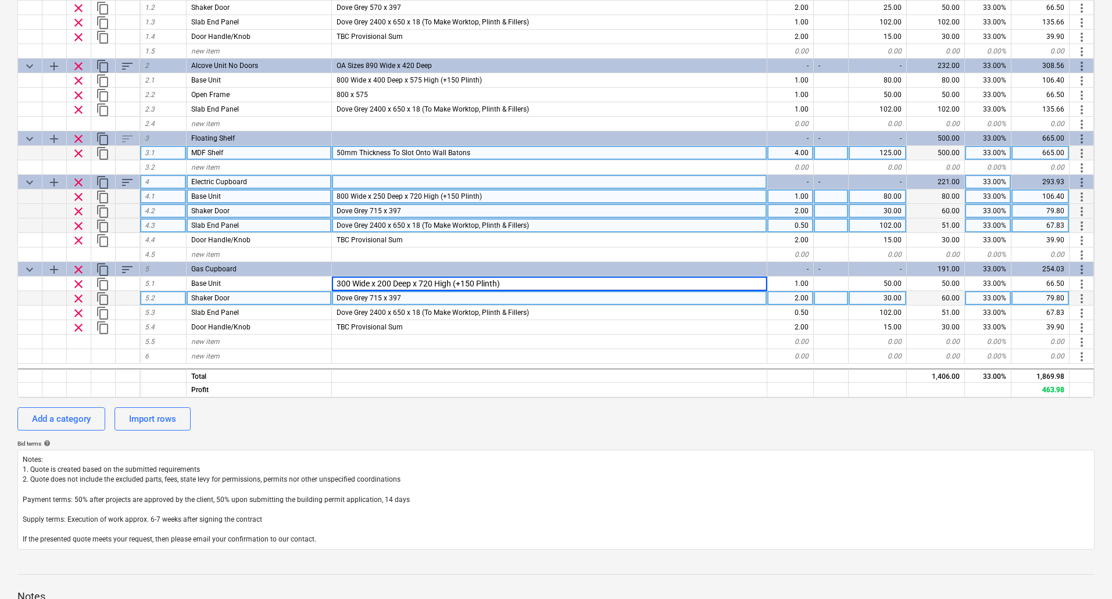
click at [411, 298] on div "Dove Grey 715 x 397" at bounding box center [549, 298] width 435 height 15
type textarea "x"
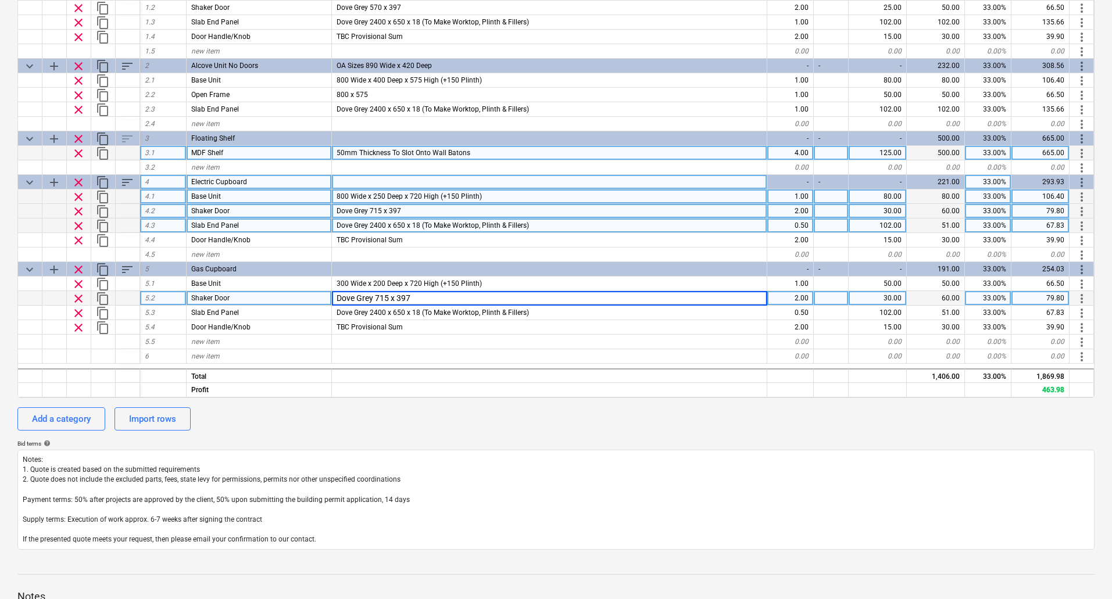
click at [398, 298] on input "Dove Grey 715 x 397" at bounding box center [549, 298] width 435 height 14
click at [401, 296] on input "Dove Grey 715 x 397" at bounding box center [549, 298] width 435 height 14
type input "Dove Grey 715 x 297"
type textarea "x"
click at [798, 302] on div "2.00" at bounding box center [790, 298] width 46 height 15
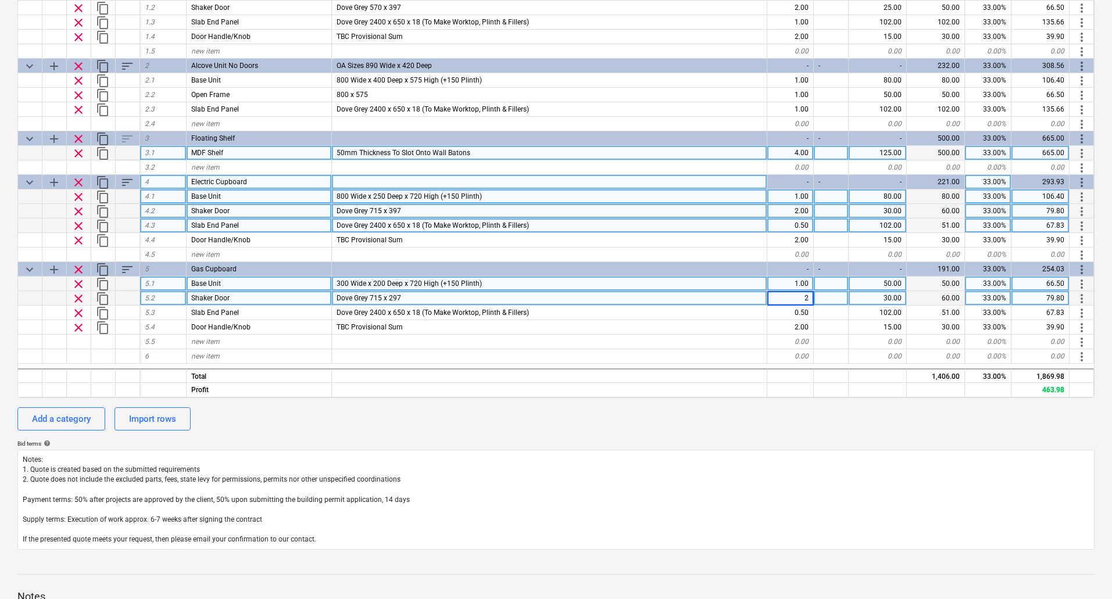
type input "1"
type textarea "x"
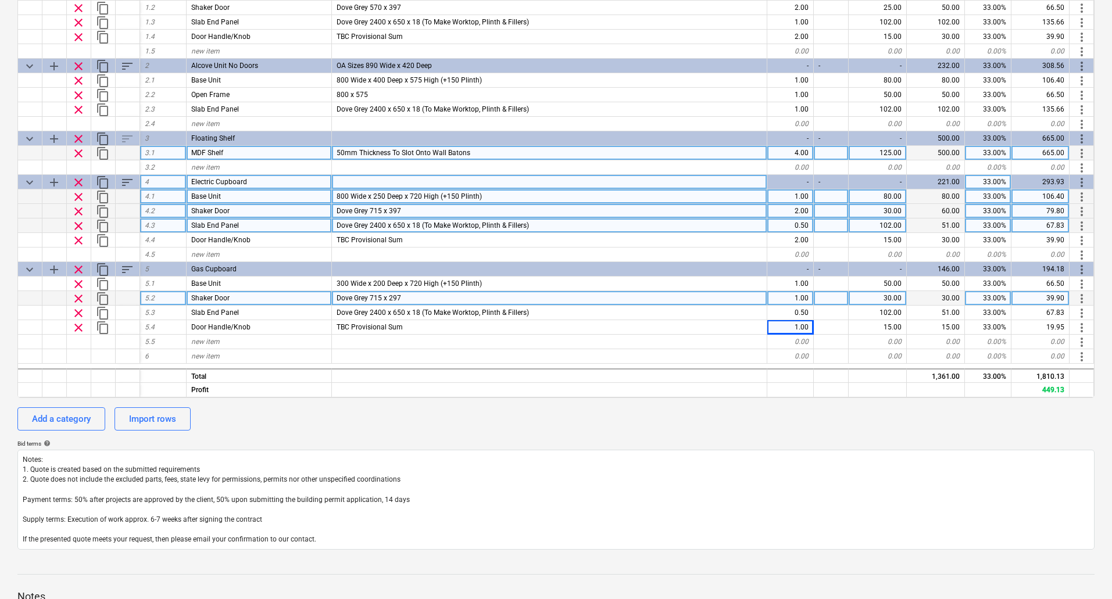
scroll to position [0, 0]
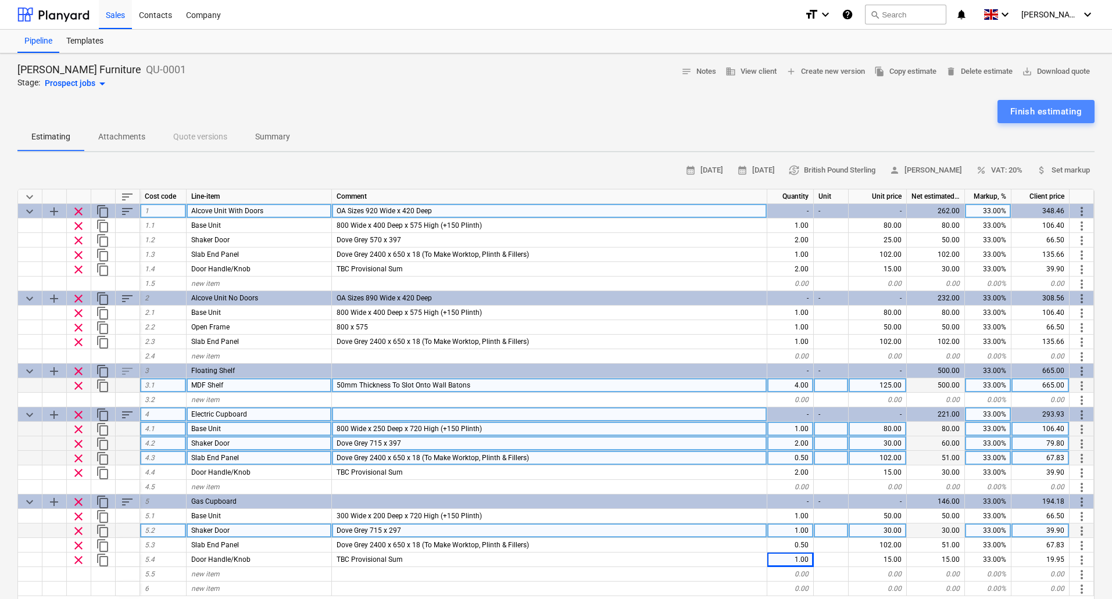
click at [1045, 112] on div "Finish estimating" at bounding box center [1045, 111] width 71 height 15
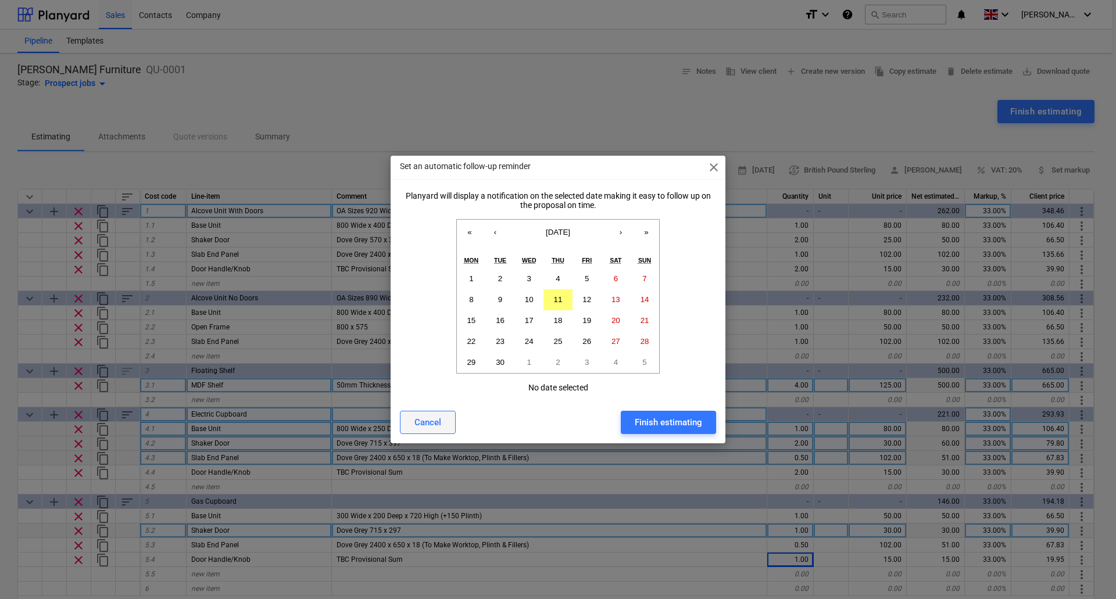
click at [417, 421] on div "Cancel" at bounding box center [427, 422] width 27 height 15
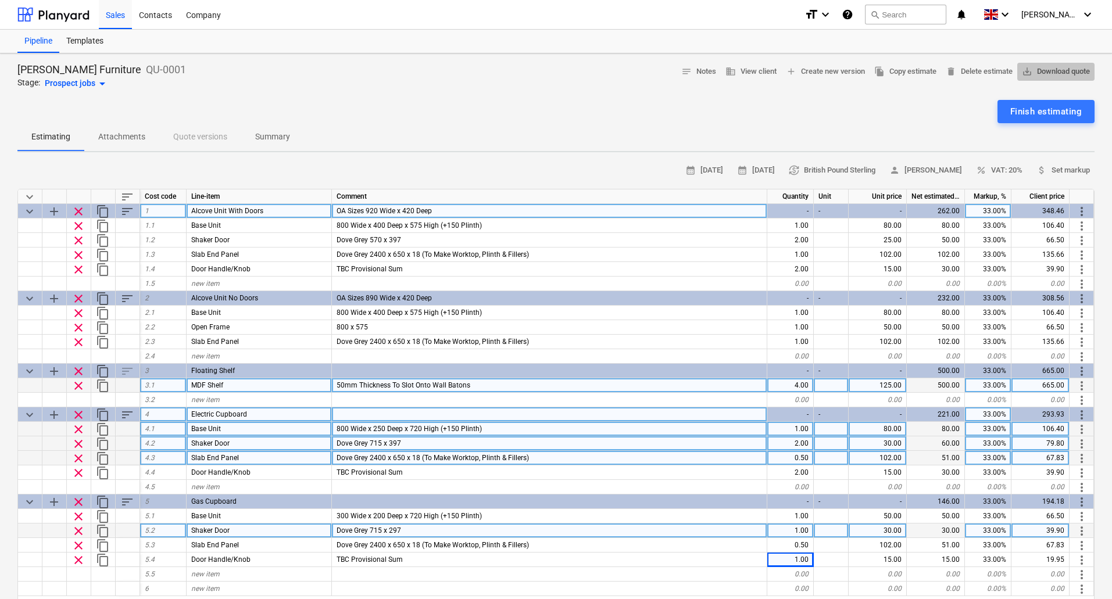
click at [1051, 66] on span "save_alt Download quote" at bounding box center [1056, 71] width 68 height 13
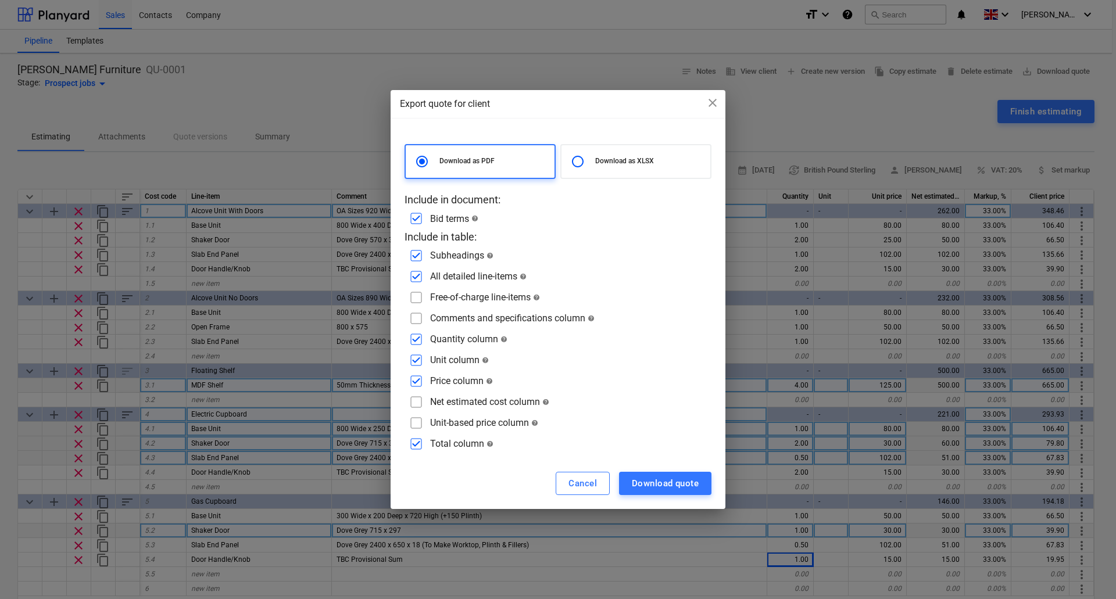
click at [417, 217] on input "checkbox" at bounding box center [416, 218] width 19 height 19
checkbox input "false"
click at [673, 481] on div "Download quote" at bounding box center [665, 483] width 67 height 15
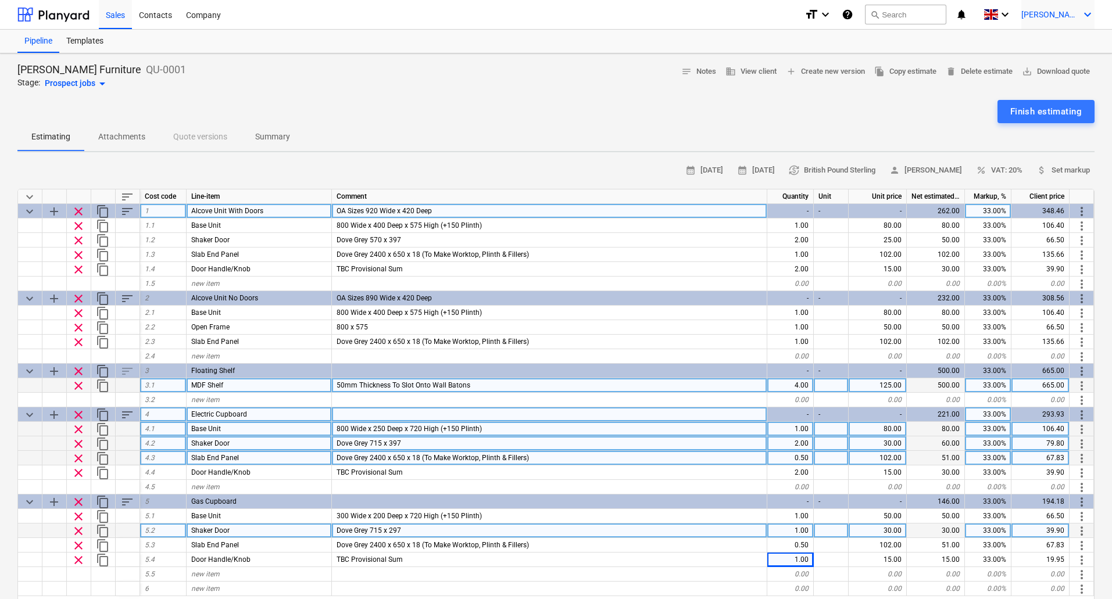
click at [1084, 20] on icon "keyboard_arrow_down" at bounding box center [1087, 15] width 14 height 14
click at [1056, 50] on div "Settings" at bounding box center [1059, 45] width 70 height 19
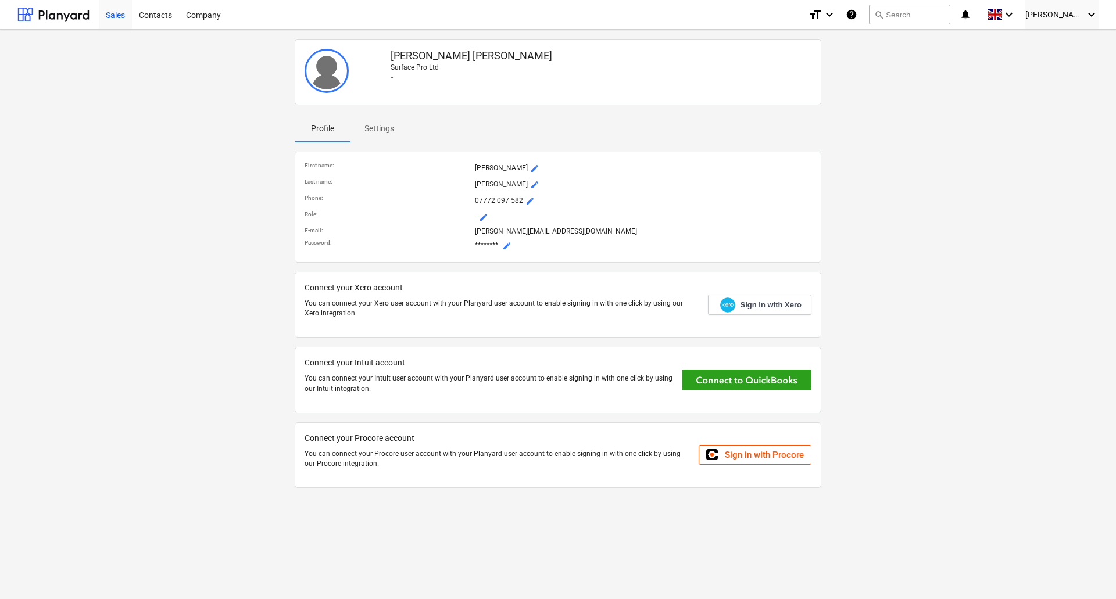
click at [120, 12] on div "Sales" at bounding box center [115, 14] width 33 height 30
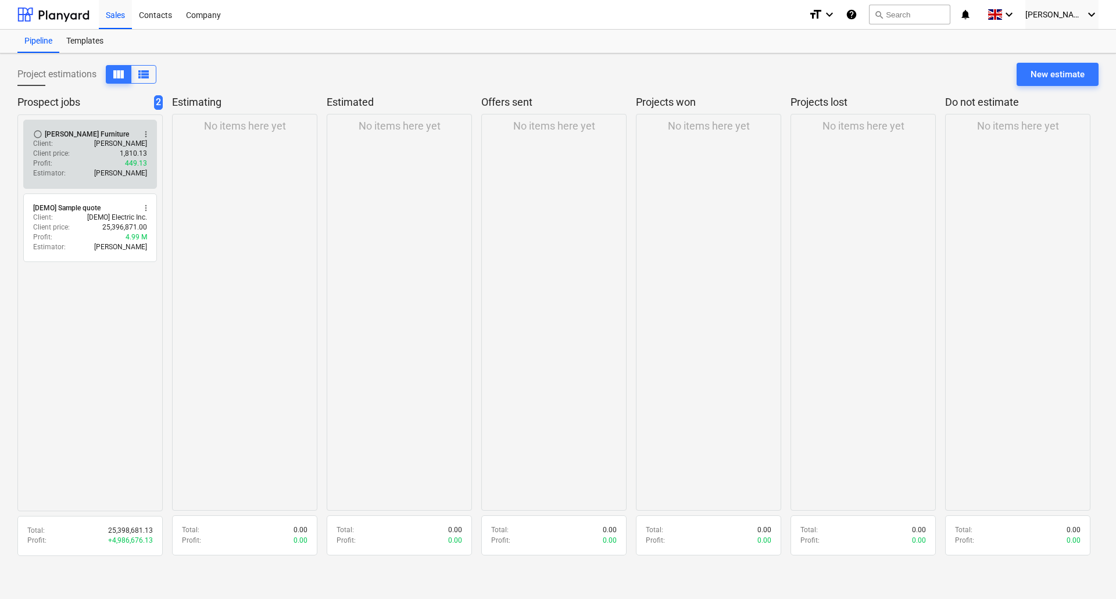
click at [74, 141] on div "Client : [PERSON_NAME]" at bounding box center [90, 144] width 114 height 10
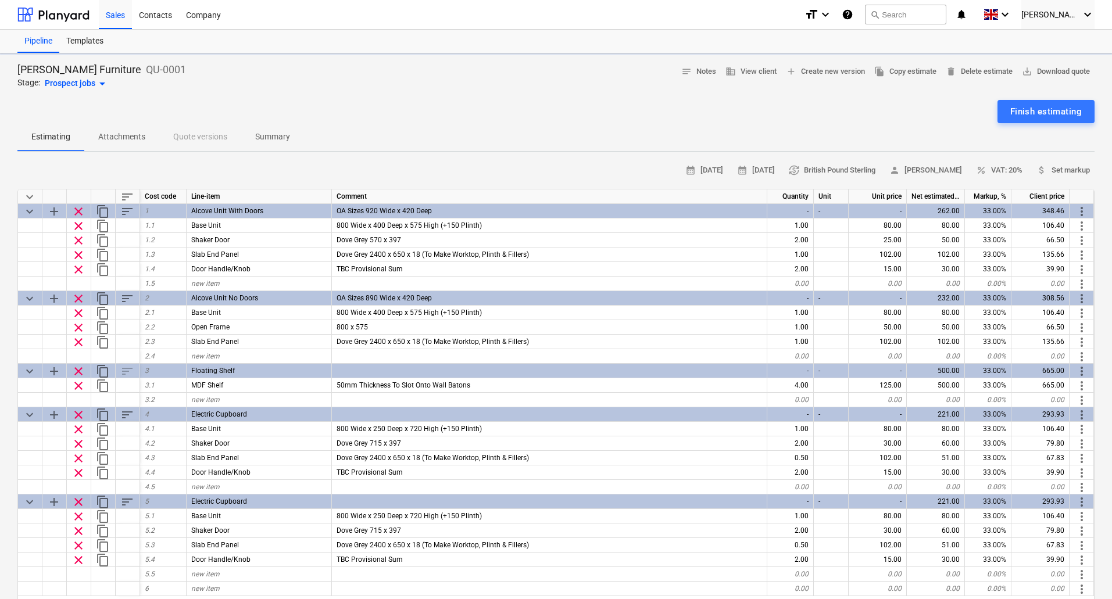
type textarea "x"
click at [1048, 70] on span "save_alt Download quote" at bounding box center [1056, 71] width 68 height 13
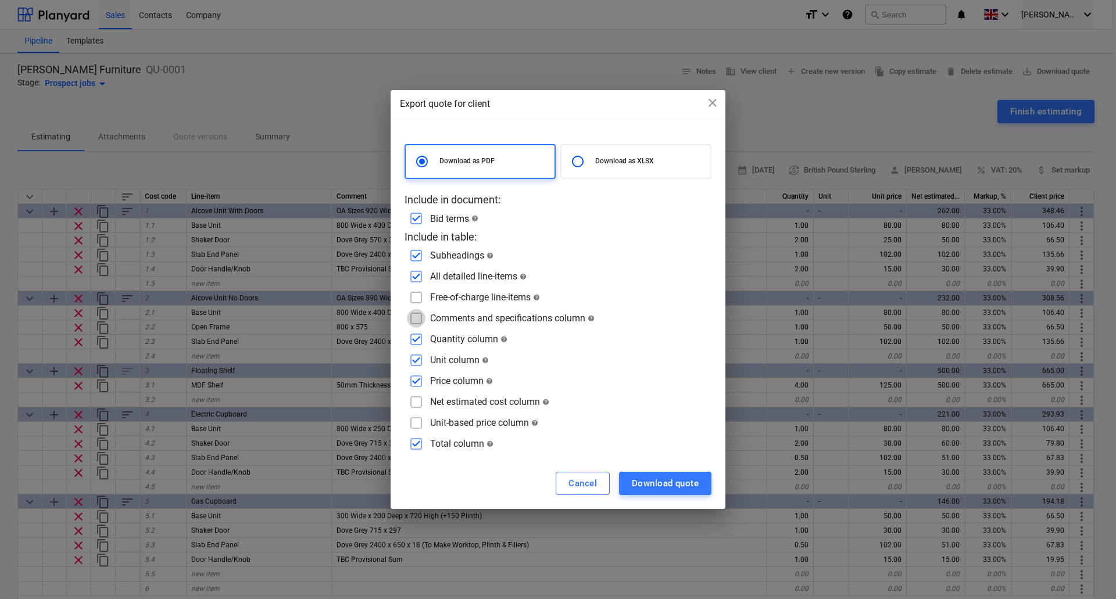
click at [422, 319] on input "checkbox" at bounding box center [416, 318] width 19 height 19
checkbox input "true"
click at [589, 164] on div at bounding box center [580, 161] width 29 height 23
radio input "false"
radio input "true"
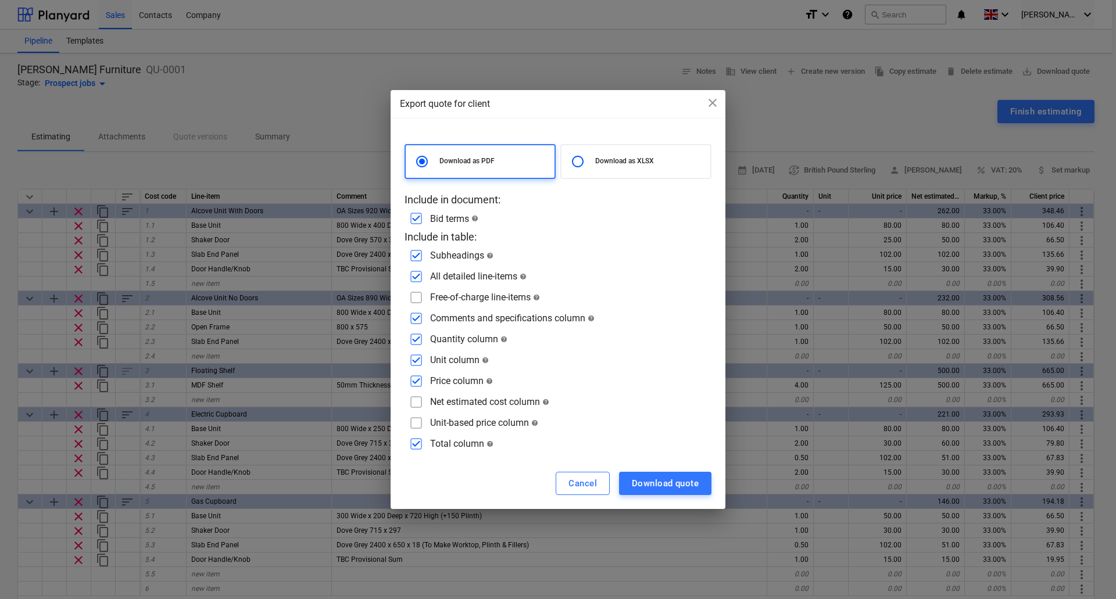
checkbox input "false"
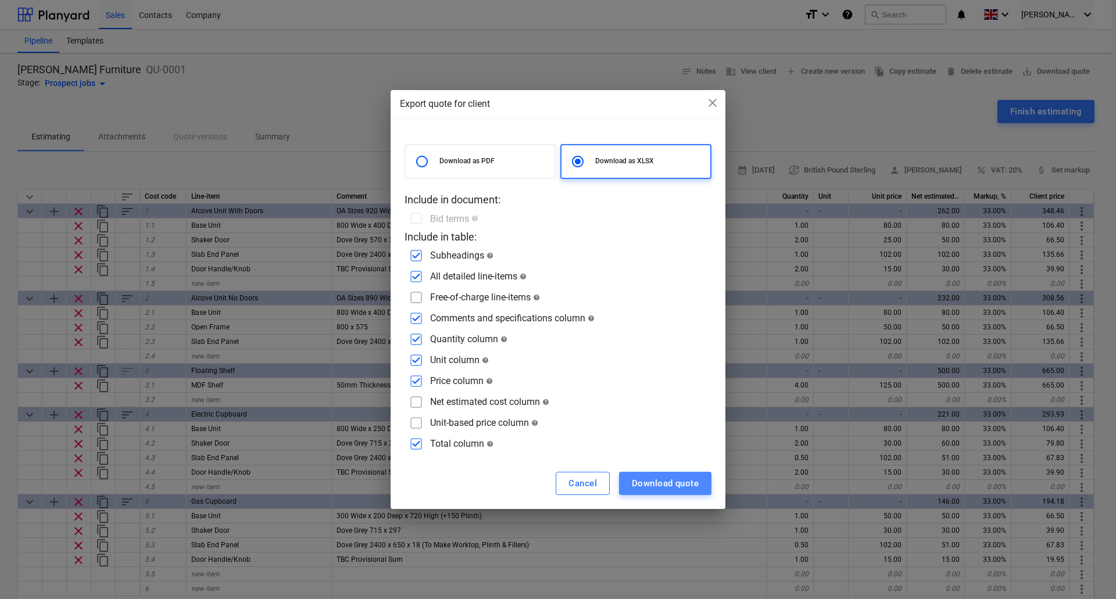
click at [671, 483] on div "Download quote" at bounding box center [665, 483] width 67 height 15
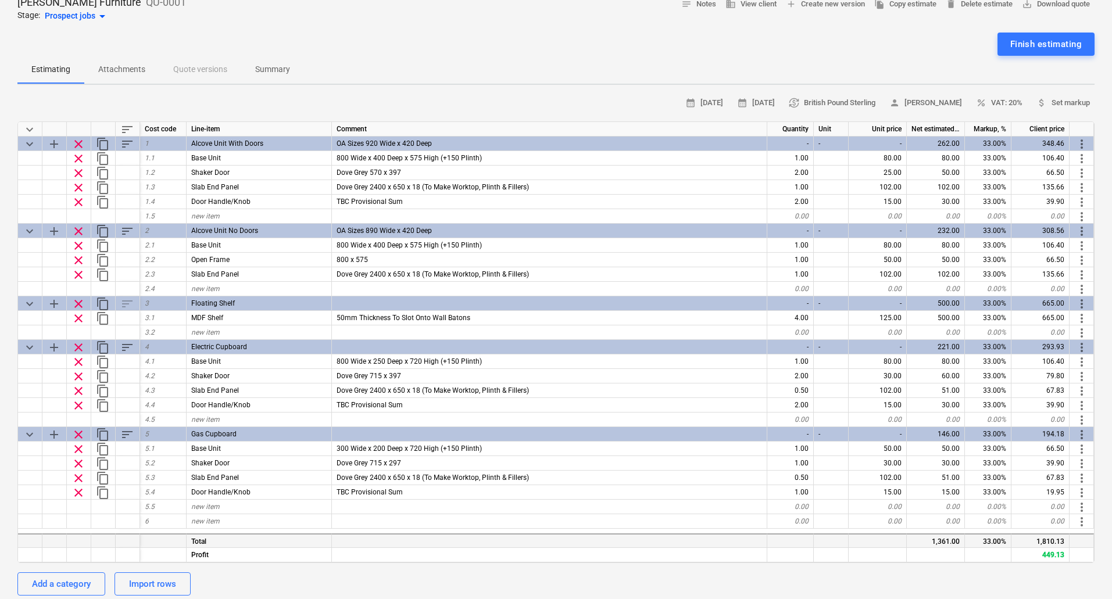
scroll to position [58, 0]
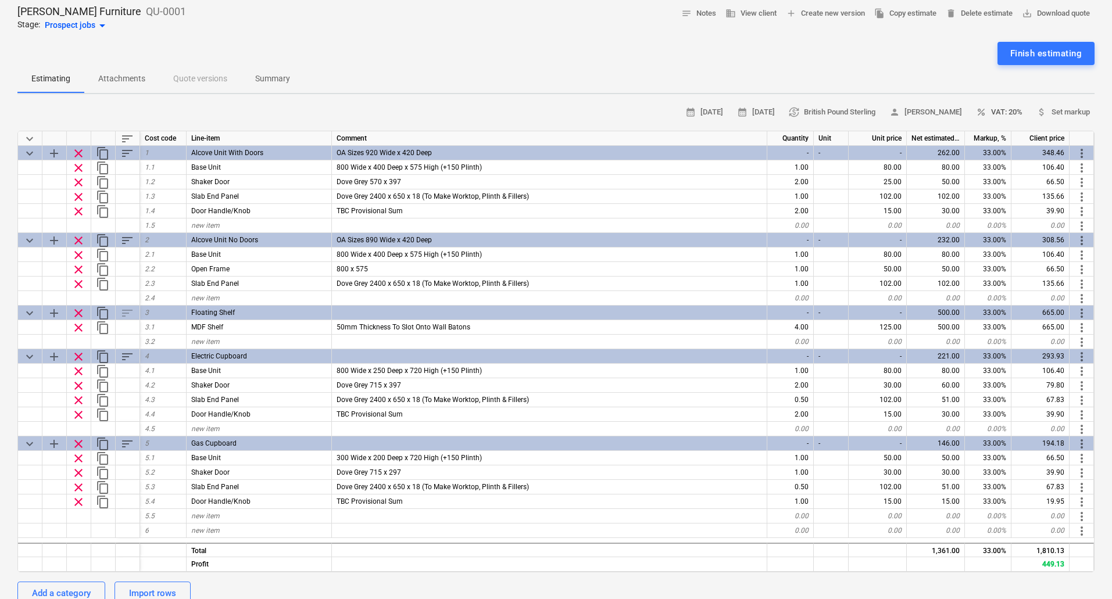
click at [1005, 112] on span "percent VAT: 20%" at bounding box center [999, 112] width 46 height 13
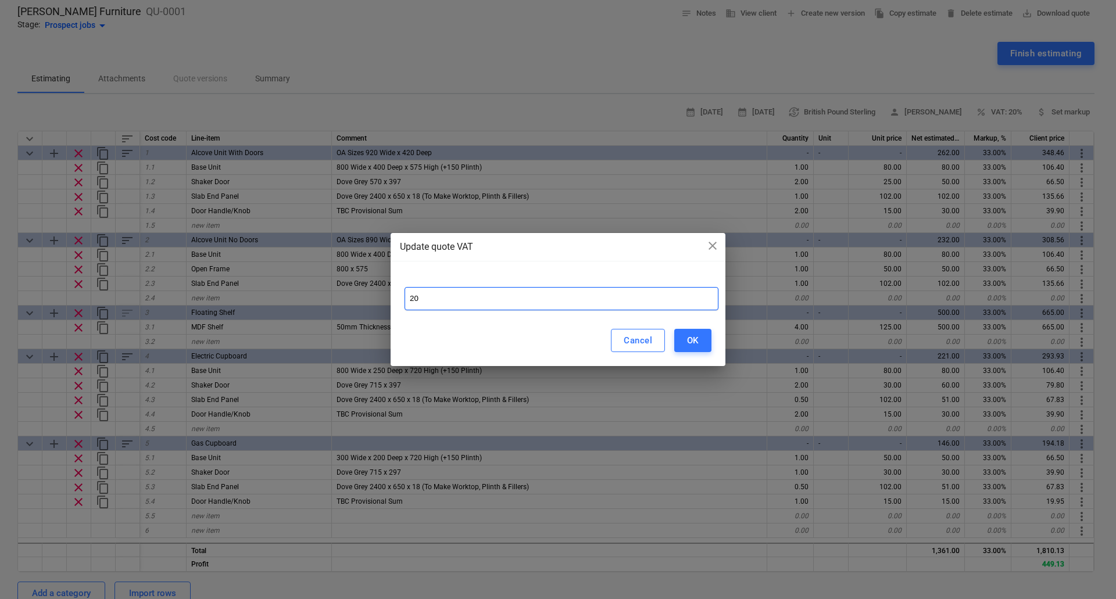
drag, startPoint x: 470, startPoint y: 298, endPoint x: 269, endPoint y: 305, distance: 201.2
click at [274, 304] on div "Update quote VAT close 20 Cancel OK" at bounding box center [558, 299] width 1116 height 599
type input "0"
click at [691, 344] on div "OK" at bounding box center [693, 340] width 12 height 15
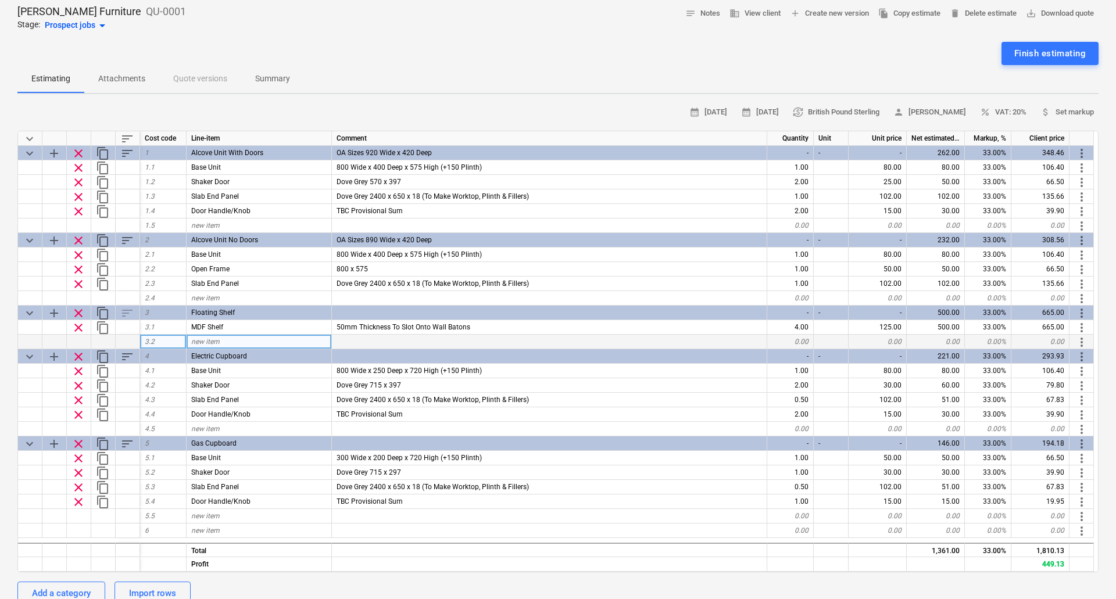
type textarea "x"
click at [1007, 108] on span "percent VAT: 0%" at bounding box center [1001, 112] width 42 height 13
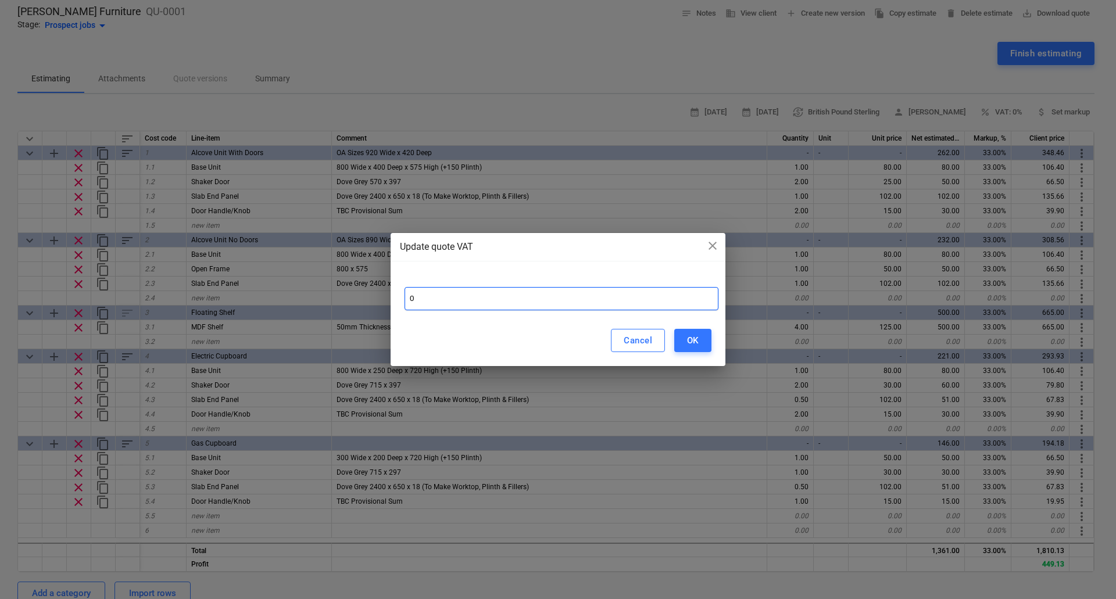
drag, startPoint x: 461, startPoint y: 292, endPoint x: 359, endPoint y: 309, distance: 103.1
click at [362, 307] on div "Update quote VAT close 0 Cancel OK" at bounding box center [558, 299] width 1116 height 599
type input "20"
drag, startPoint x: 695, startPoint y: 347, endPoint x: 701, endPoint y: 336, distance: 12.8
click at [696, 347] on div "OK" at bounding box center [693, 340] width 12 height 15
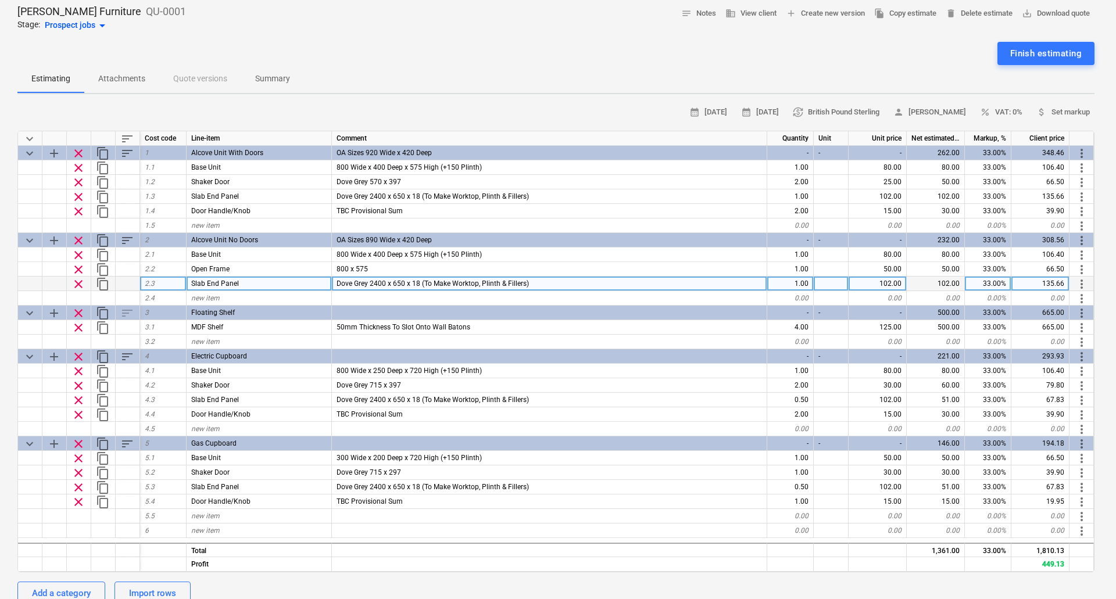
type textarea "x"
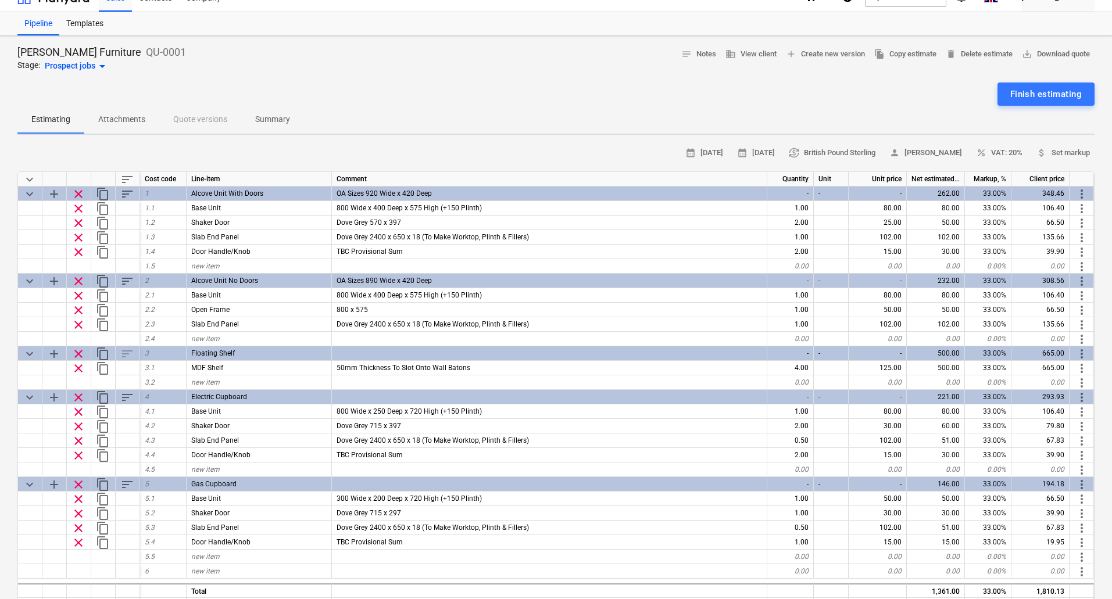
scroll to position [0, 0]
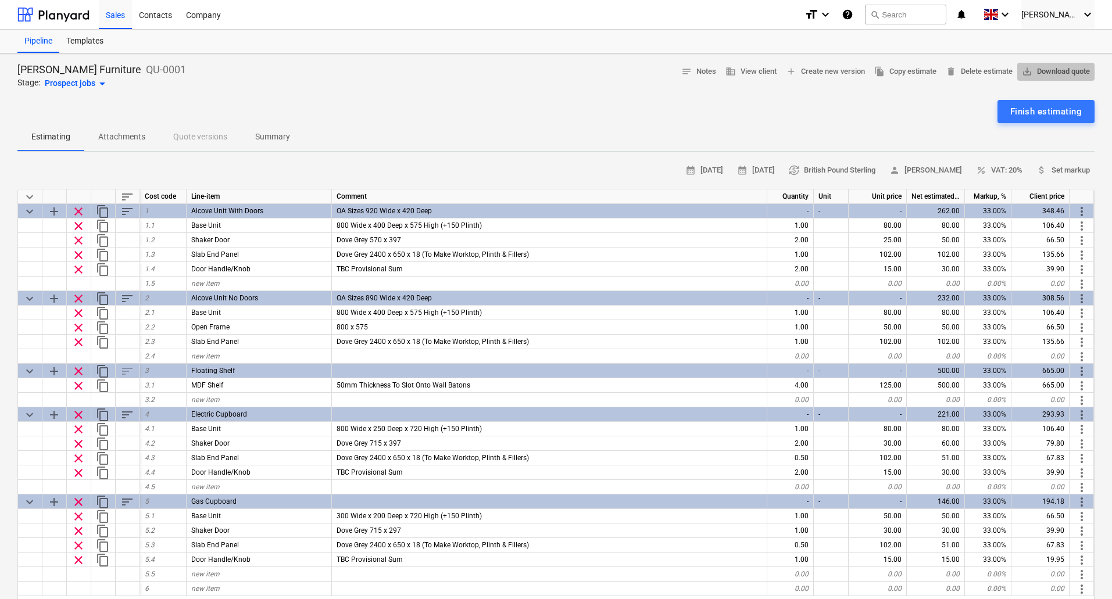
click at [1067, 69] on span "save_alt Download quote" at bounding box center [1056, 71] width 68 height 13
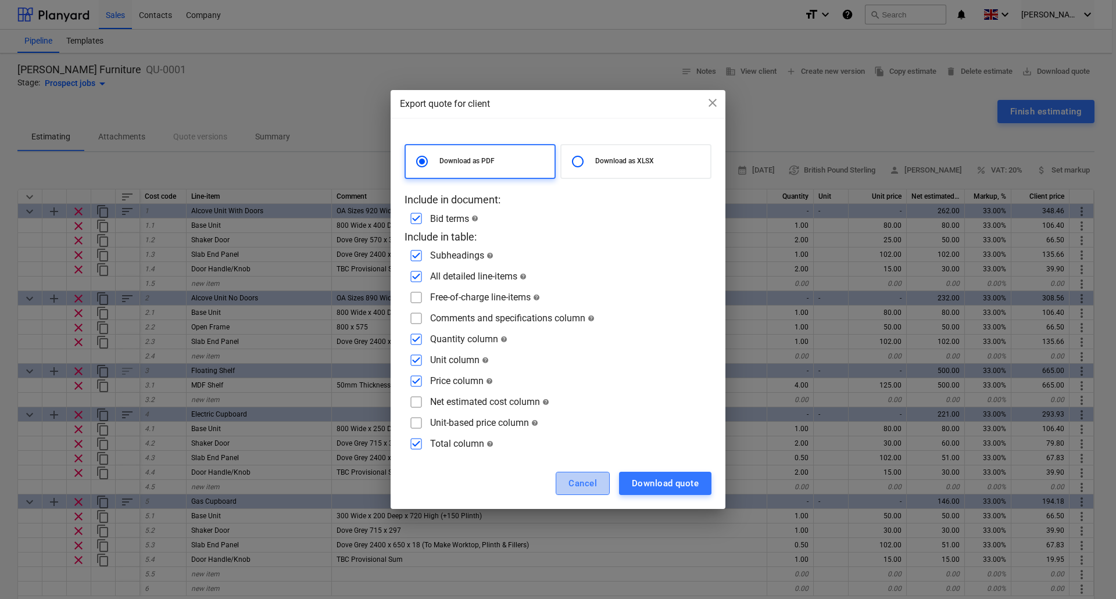
click at [585, 476] on div "Cancel" at bounding box center [582, 483] width 28 height 15
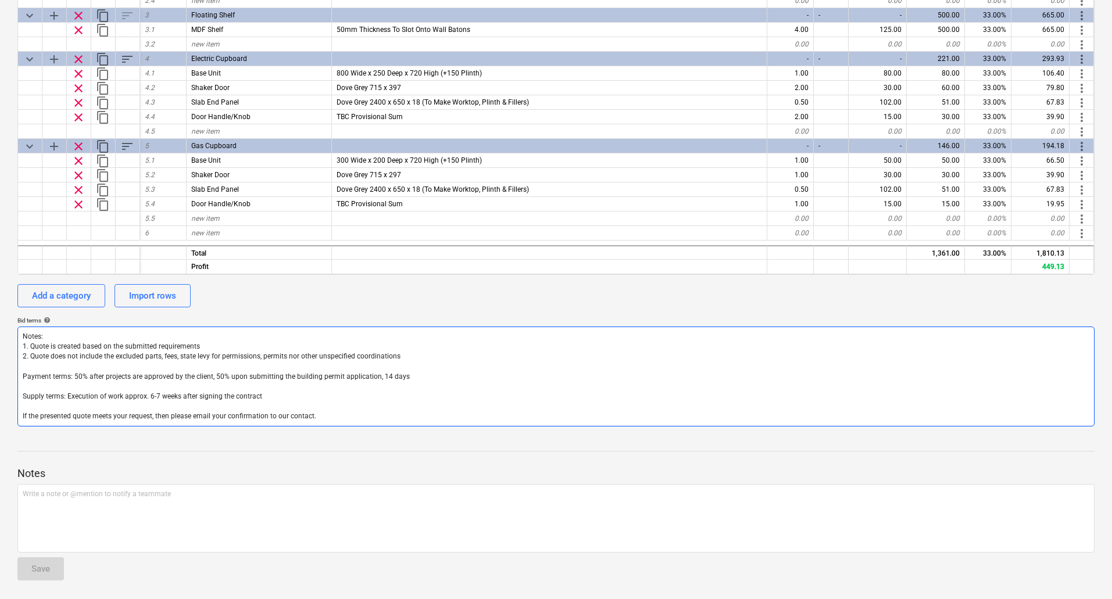
scroll to position [181, 0]
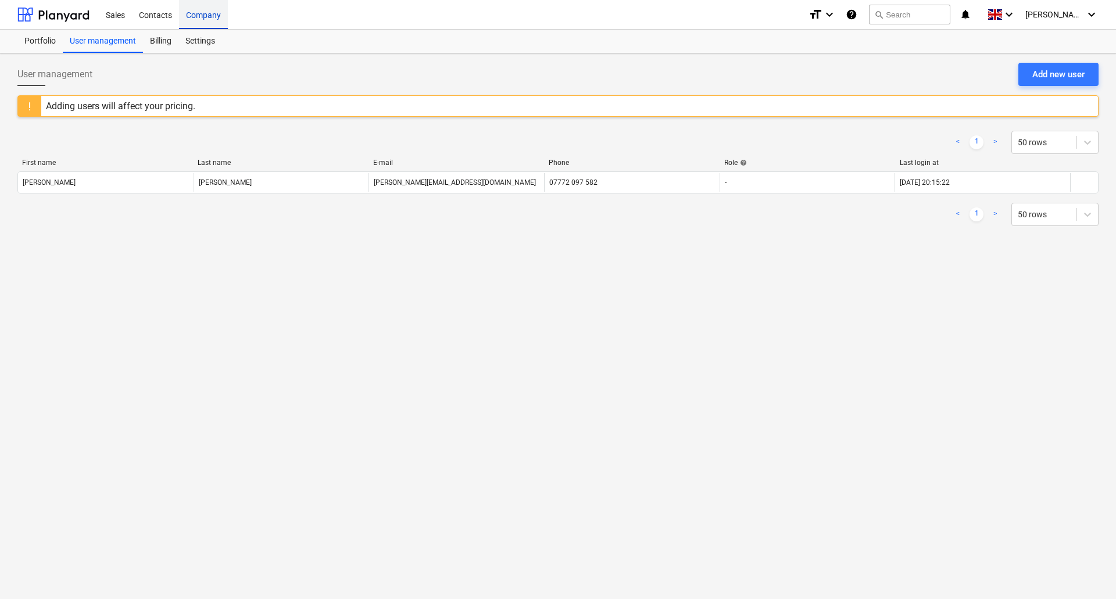
click at [201, 19] on div "Company" at bounding box center [203, 14] width 49 height 30
click at [204, 40] on div "Settings" at bounding box center [200, 41] width 44 height 23
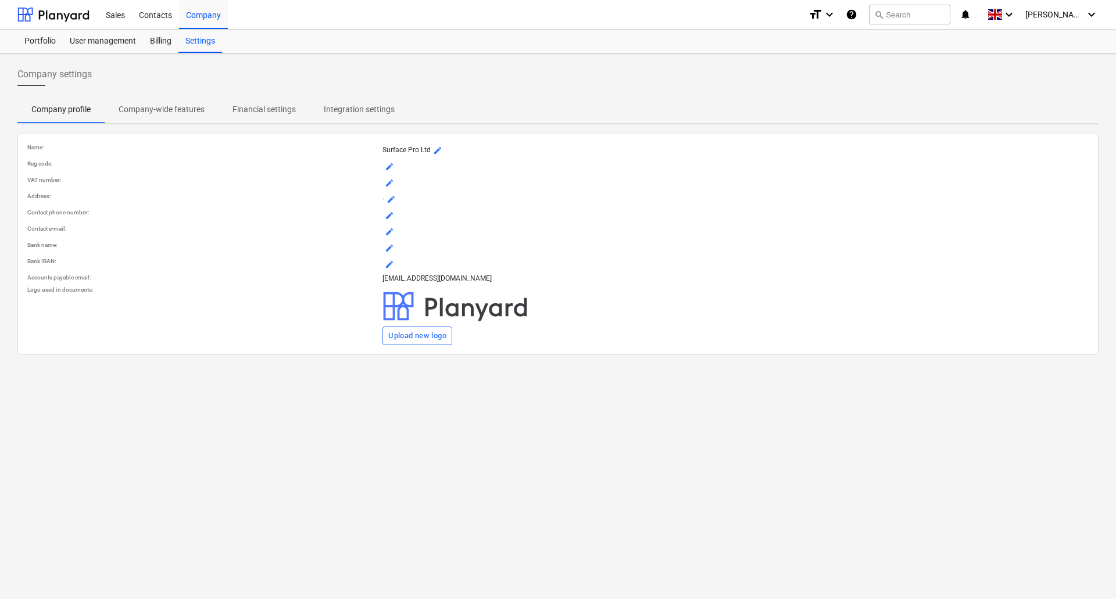
click at [443, 315] on div at bounding box center [454, 306] width 145 height 41
click at [405, 341] on div "Upload new logo" at bounding box center [417, 335] width 58 height 13
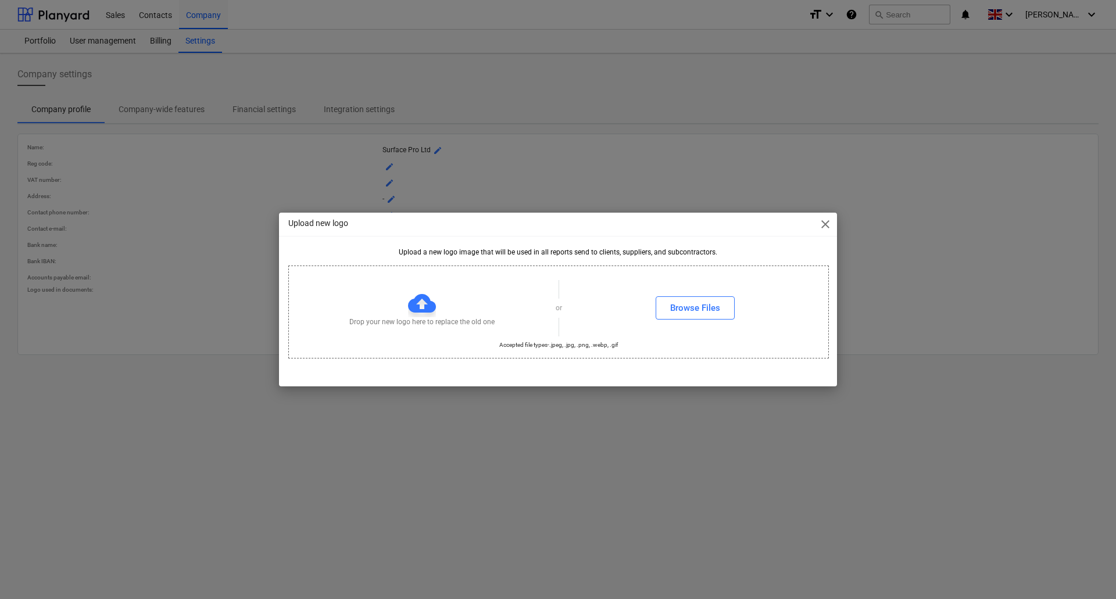
click at [432, 465] on div "Upload new logo close Upload a new logo image that will be used in all reports …" at bounding box center [558, 299] width 1116 height 599
